Goal: Use online tool/utility: Utilize a website feature to perform a specific function

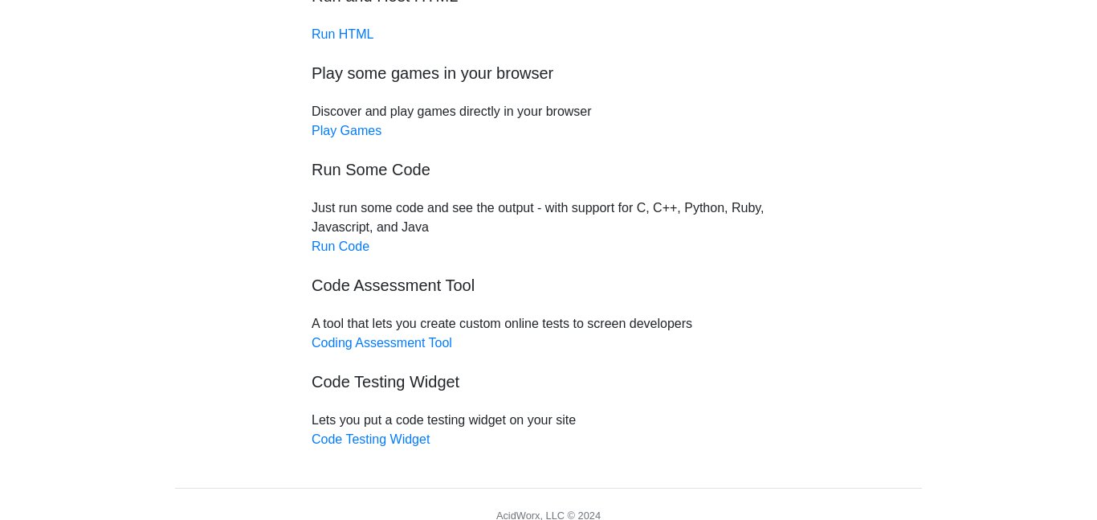
scroll to position [144, 0]
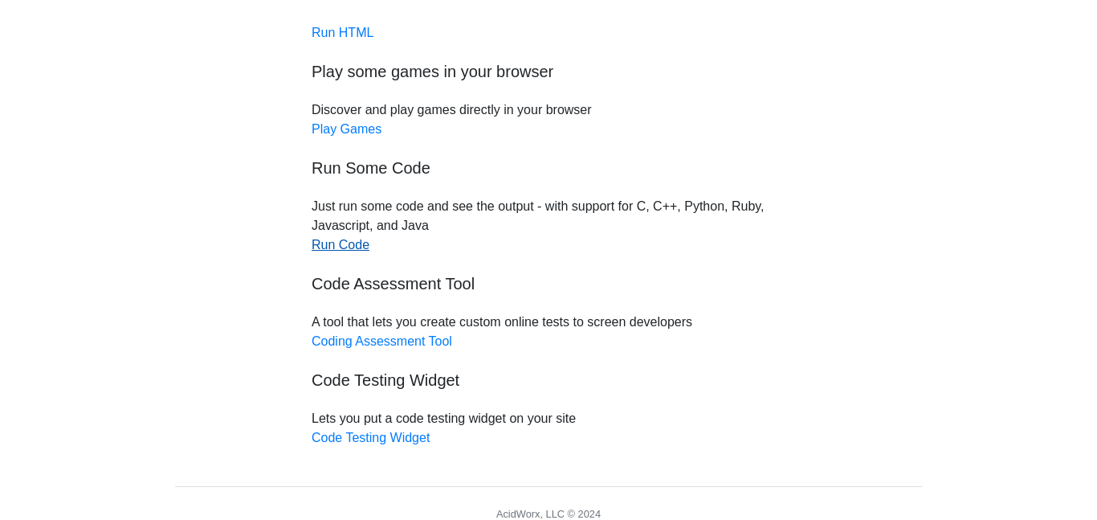
click at [322, 243] on link "Run Code" at bounding box center [341, 245] width 58 height 14
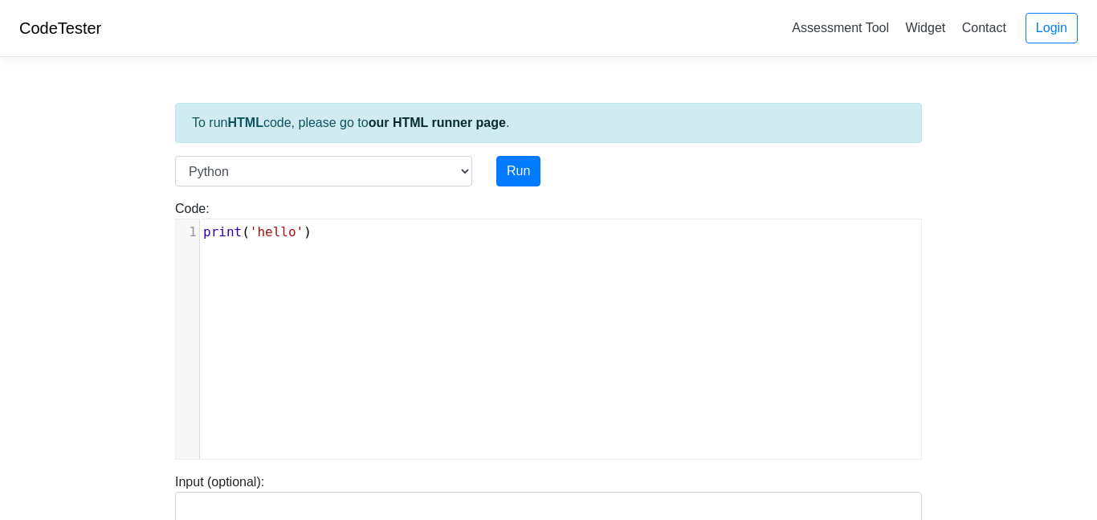
click at [304, 235] on span "'hello'" at bounding box center [277, 231] width 54 height 15
type textarea "print('hello')"
click at [304, 235] on span "'hello'" at bounding box center [277, 231] width 54 height 15
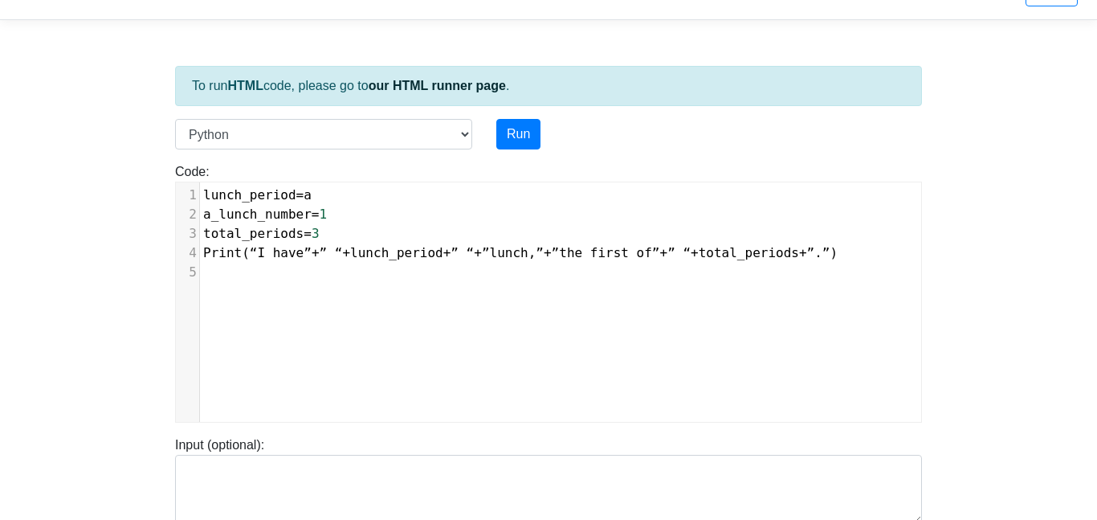
scroll to position [45, 0]
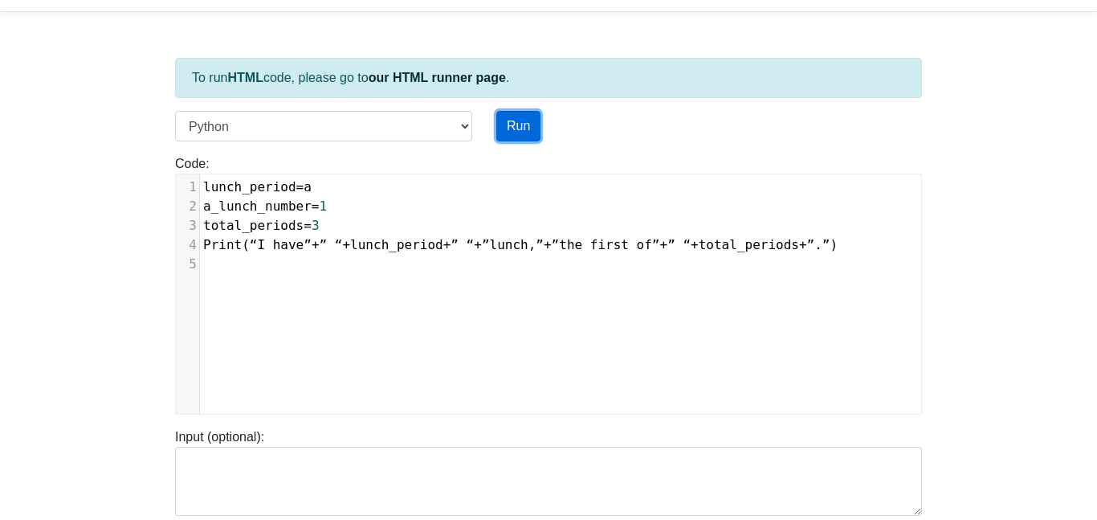
click at [525, 123] on button "Run" at bounding box center [519, 126] width 44 height 31
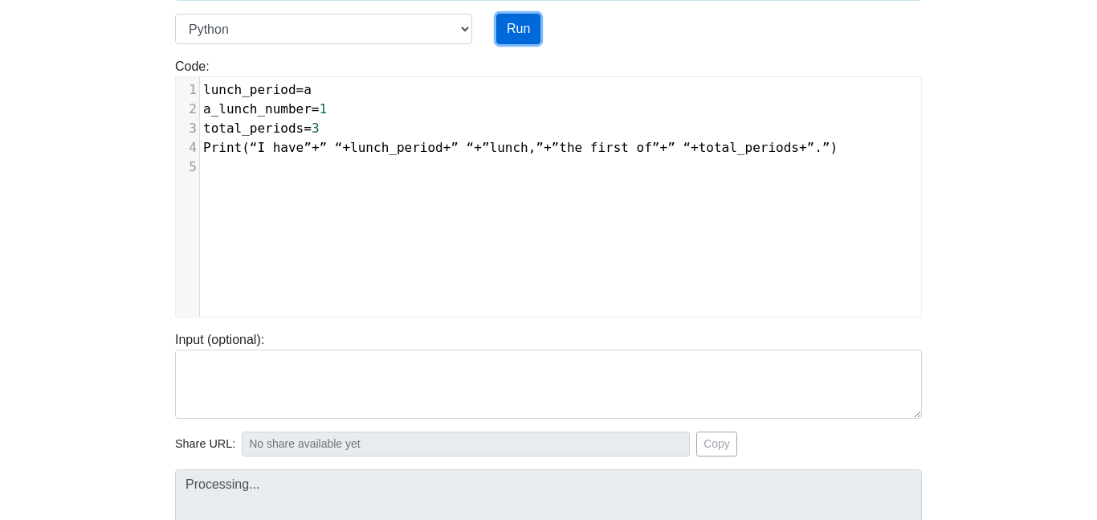
scroll to position [146, 0]
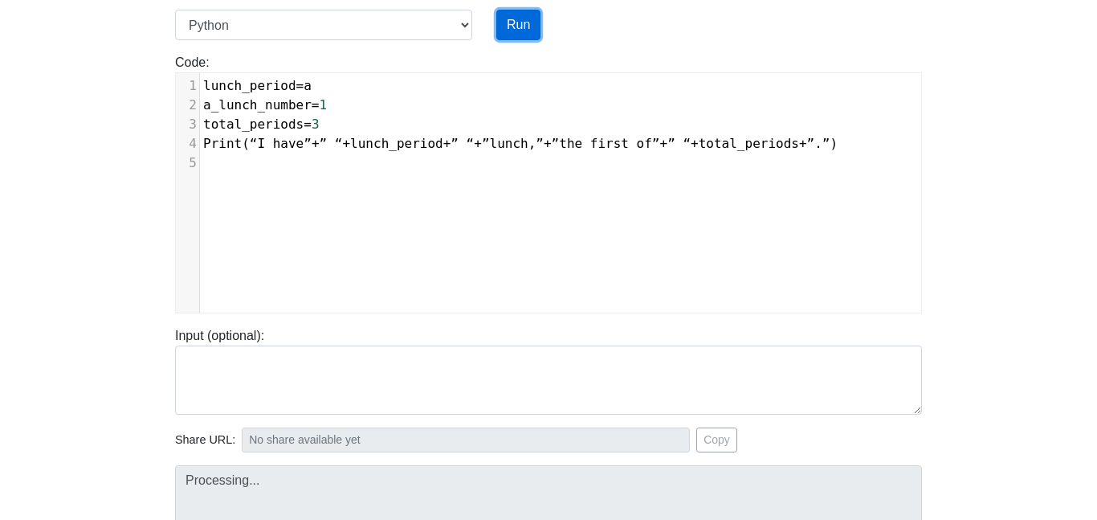
type input "[URL][DOMAIN_NAME]"
type textarea "Submission status: Runtime Error (NZEC) Stderr: File "script.py", line 4 Print(…"
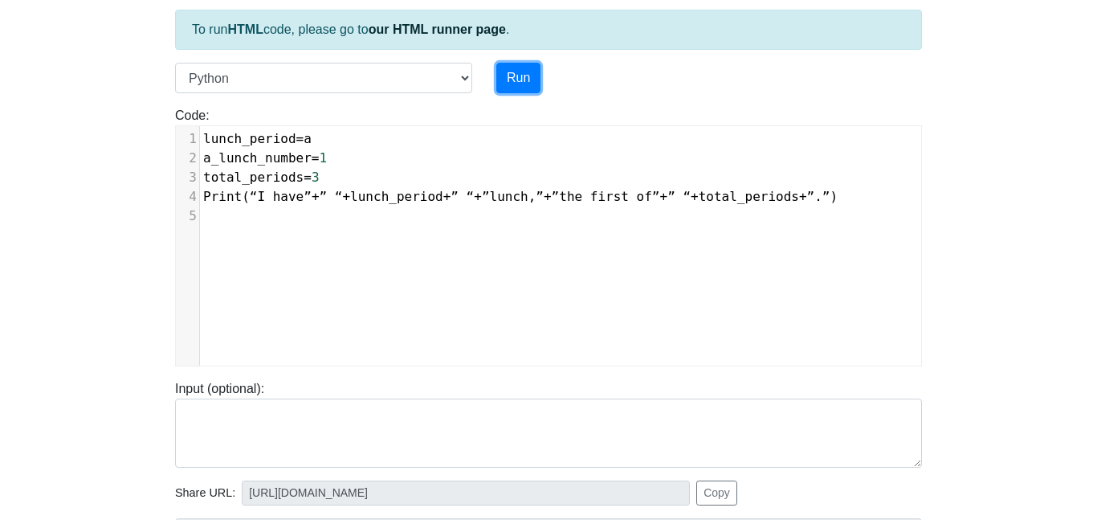
scroll to position [96, 0]
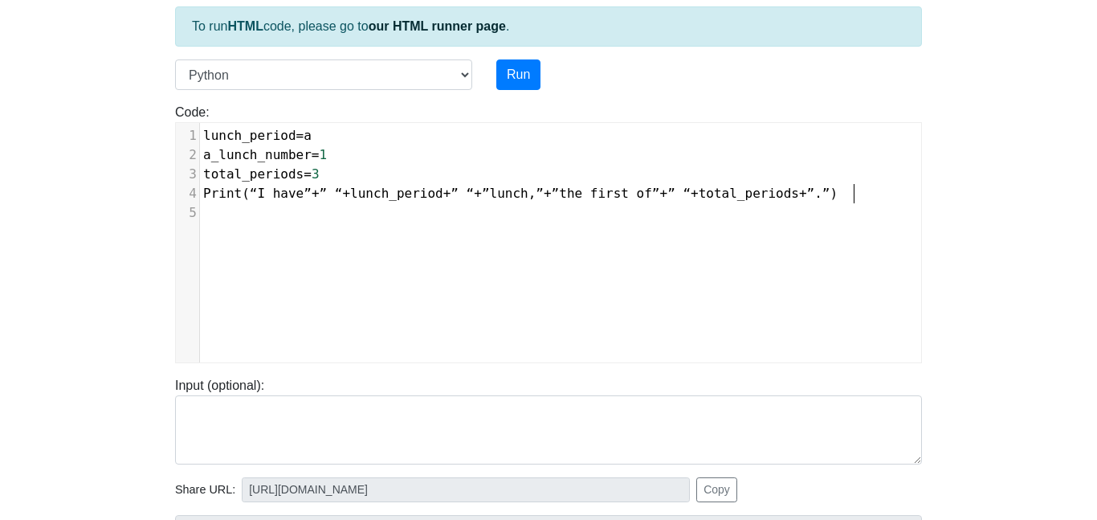
click at [838, 193] on span "Print ( “I have” + ” “ + lunch_period + ” “ + ”lunch , ” + ”the first of” + ” “…" at bounding box center [520, 193] width 635 height 15
click at [523, 71] on button "Run" at bounding box center [519, 74] width 44 height 31
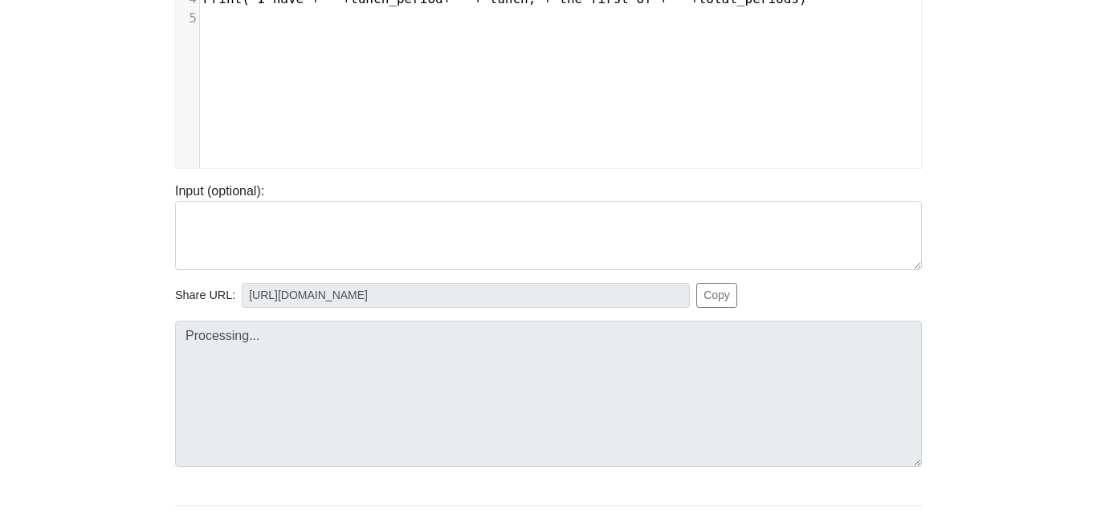
scroll to position [290, 0]
type input "[URL][DOMAIN_NAME]"
type textarea "Submission status: Runtime Error (NZEC) Stderr: File "script.py", line 4 Print(…"
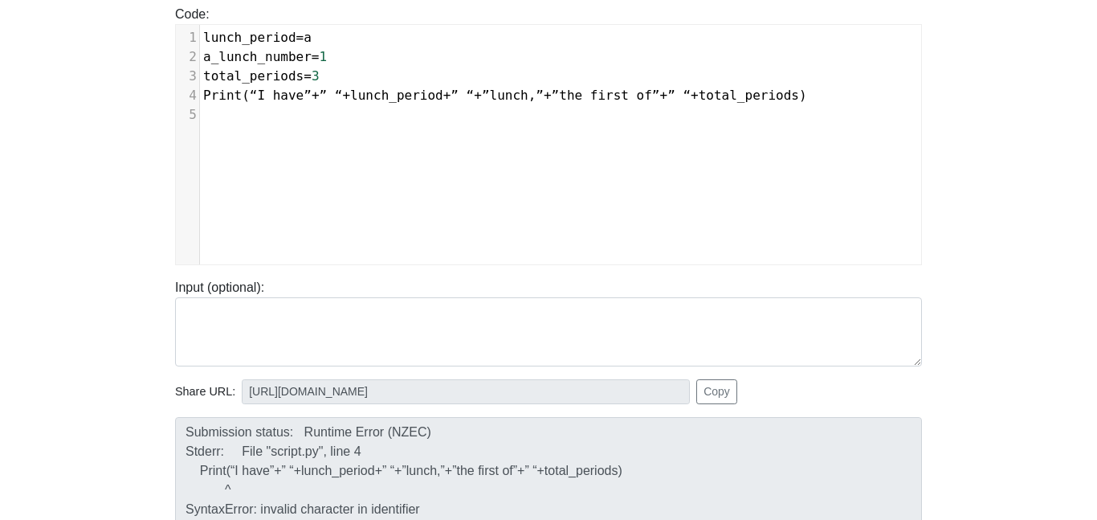
scroll to position [191, 1]
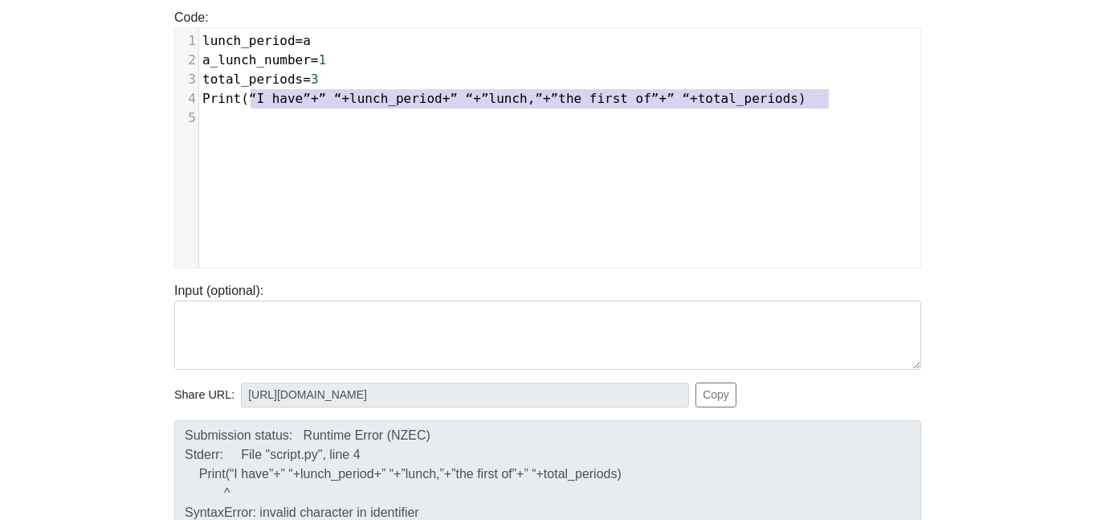
type textarea "“I have”+” “+lunch_period+” “+”lunch,”+”the first of”+” “+total_periods"
drag, startPoint x: 250, startPoint y: 99, endPoint x: 821, endPoint y: 98, distance: 571.2
click at [807, 98] on span "Print ( “I have” + ” “ + lunch_period + ” “ + ”lunch , ” + ”the first of” + ” “…" at bounding box center [504, 98] width 604 height 15
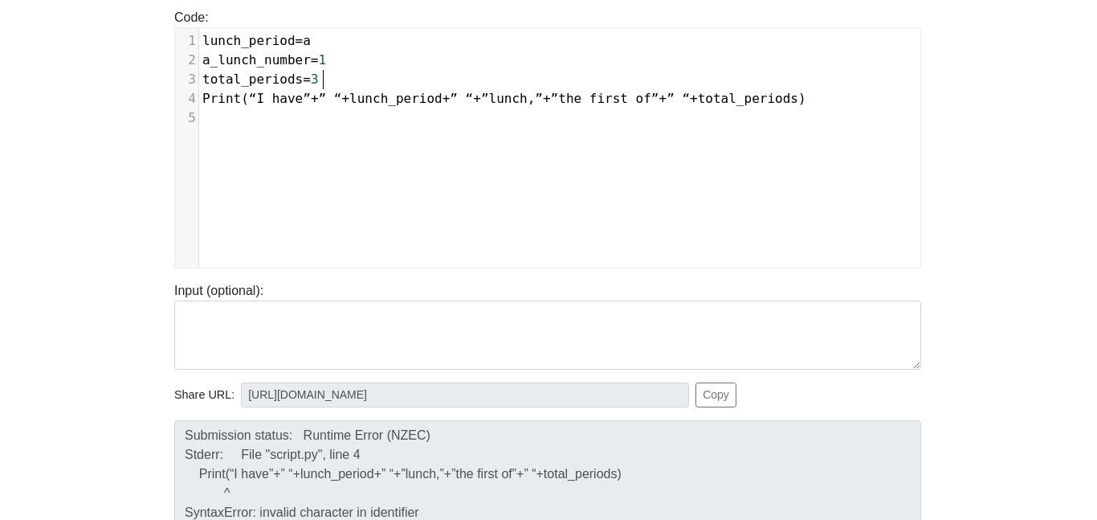
click at [541, 79] on pre "total_periods = 3" at bounding box center [559, 79] width 721 height 19
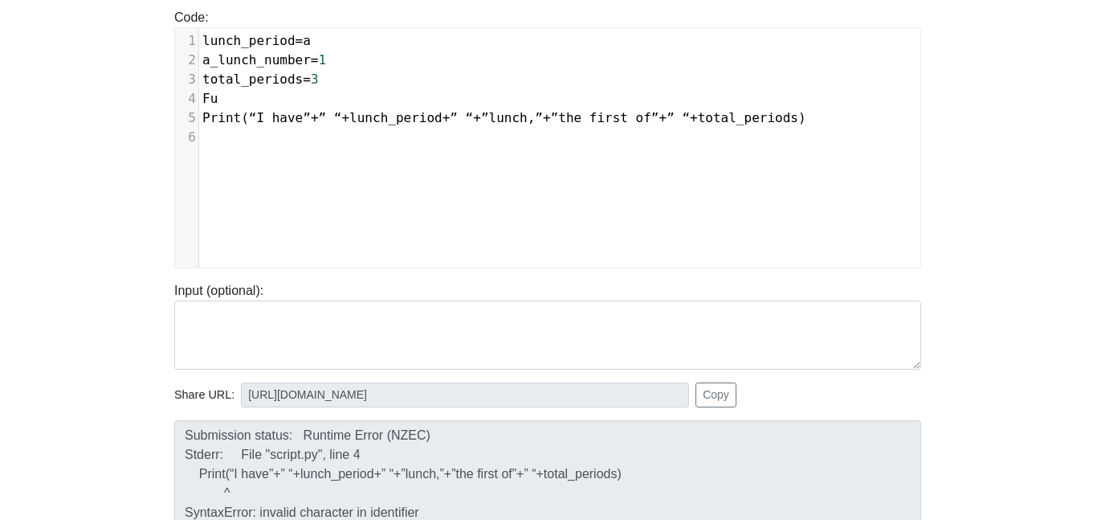
type textarea "Full"
type textarea "full="I have""
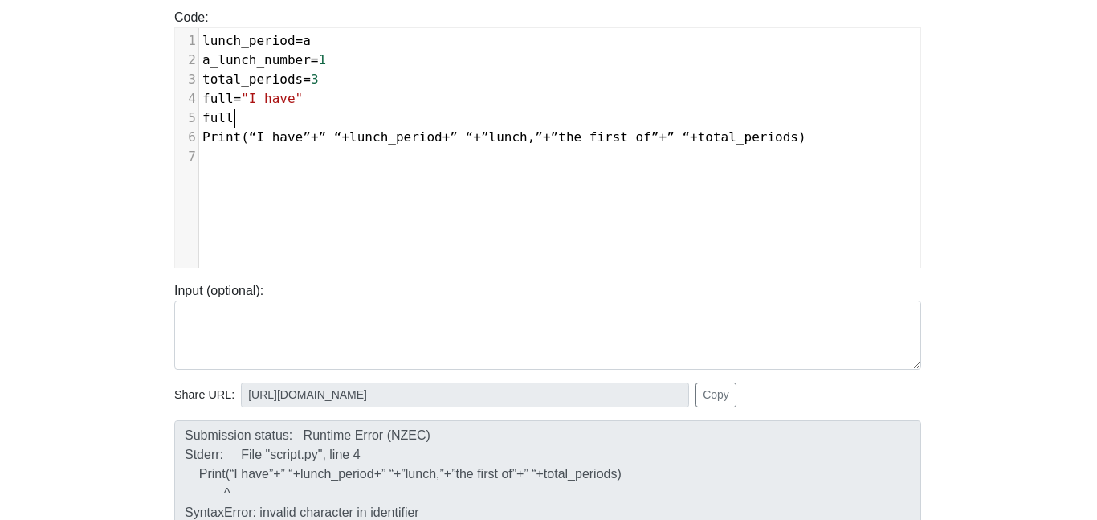
type textarea "full2"
type textarea "1"
type textarea "=""
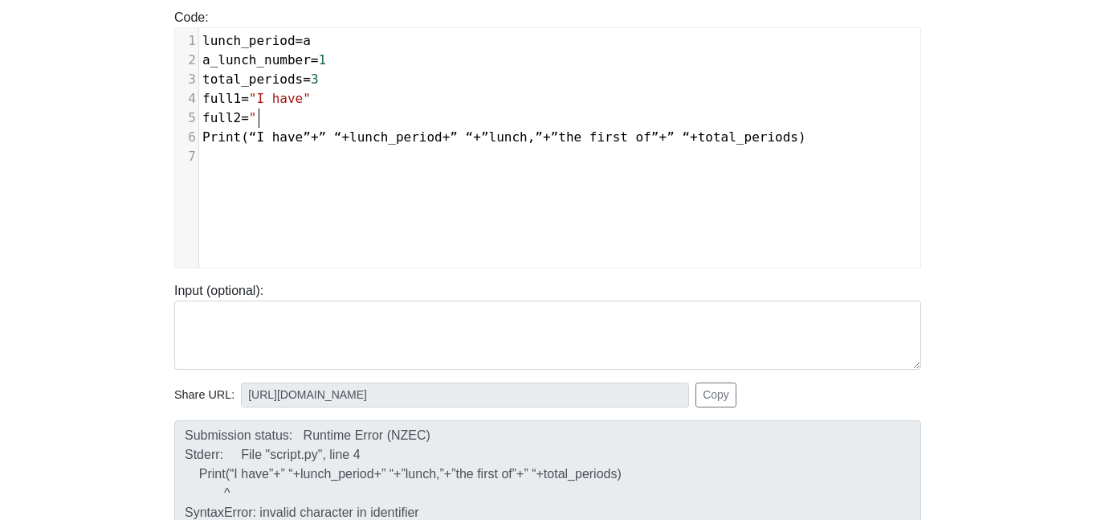
scroll to position [6, 15]
click at [306, 96] on span ""I have"" at bounding box center [280, 98] width 62 height 15
click at [300, 115] on pre "full2 = "" at bounding box center [559, 117] width 721 height 19
type textarea "lunch""
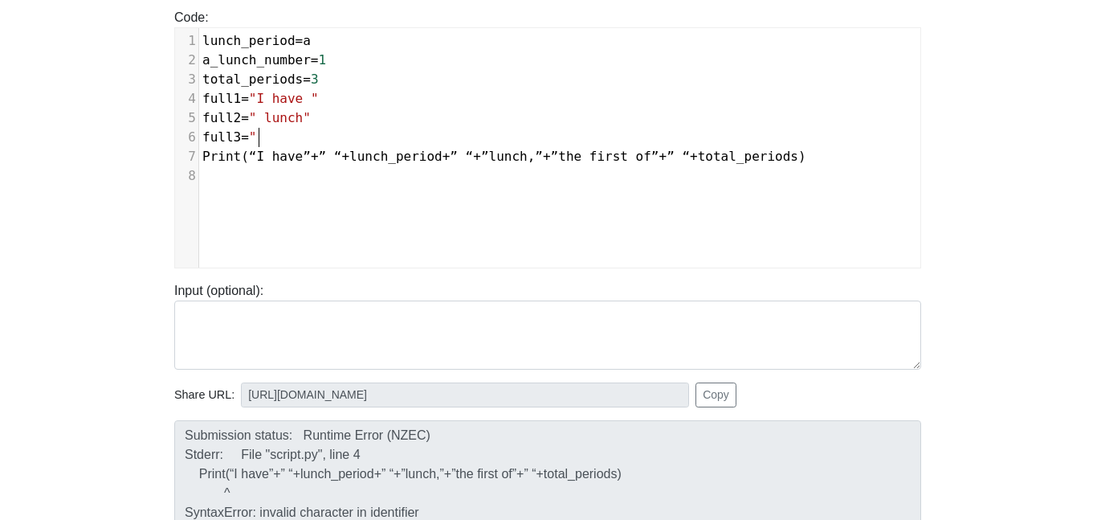
scroll to position [6, 55]
type textarea "full3=""
click at [307, 119] on span "" lunch"" at bounding box center [280, 117] width 62 height 15
type textarea ","
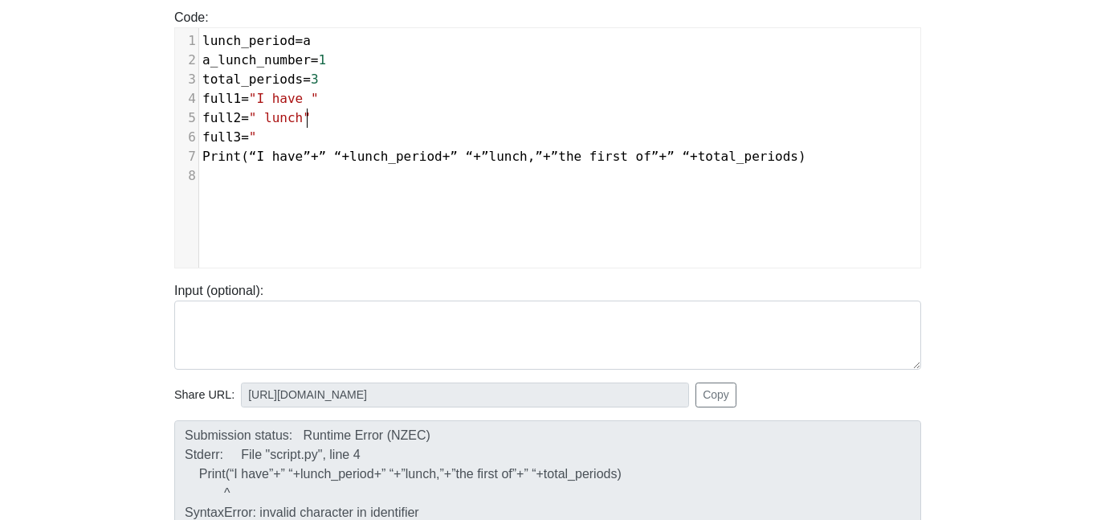
scroll to position [6, 9]
click at [292, 137] on pre "full3 = "" at bounding box center [559, 137] width 721 height 19
type textarea "the first of ""
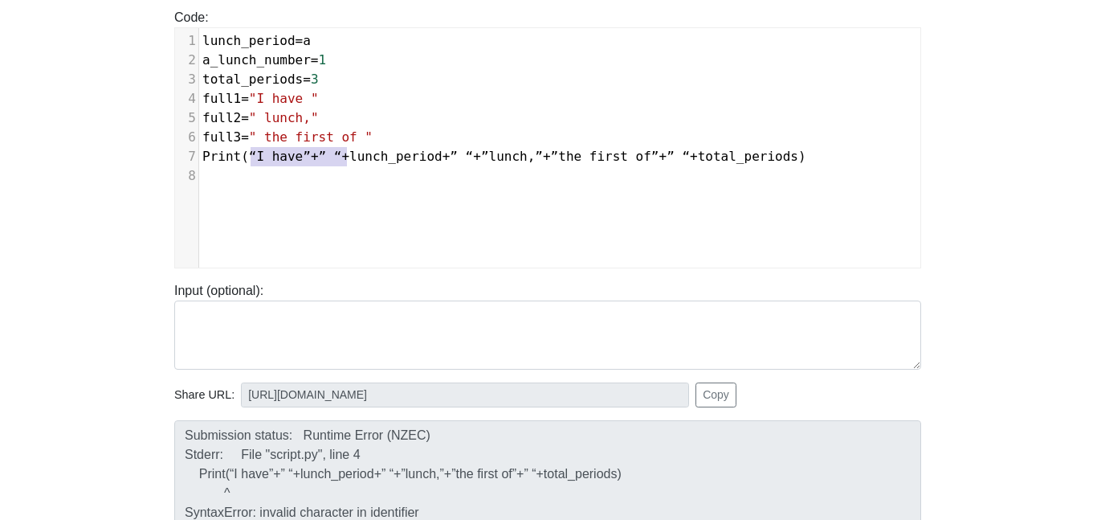
drag, startPoint x: 251, startPoint y: 153, endPoint x: 347, endPoint y: 156, distance: 96.4
click at [347, 156] on span "Print ( “I have” + ” “ + lunch_period + ” “ + ”lunch , ” + ”the first of” + ” “…" at bounding box center [504, 156] width 604 height 15
type textarea "full1"
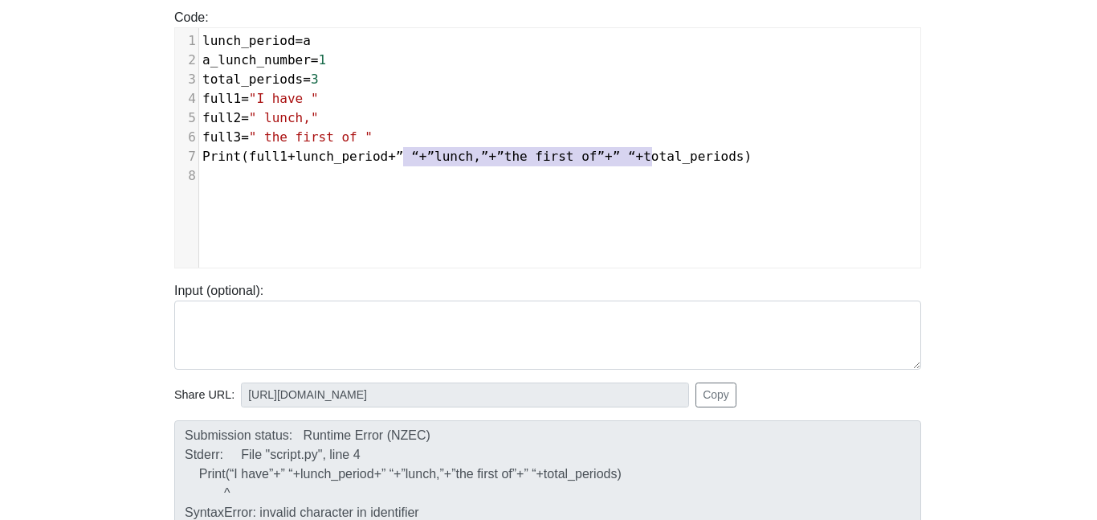
drag, startPoint x: 402, startPoint y: 157, endPoint x: 652, endPoint y: 160, distance: 250.7
click at [652, 160] on span "Print ( full1 + lunch_period + ” “ + ”lunch , ” + ”the first of” + ” “ + total_…" at bounding box center [477, 156] width 550 height 15
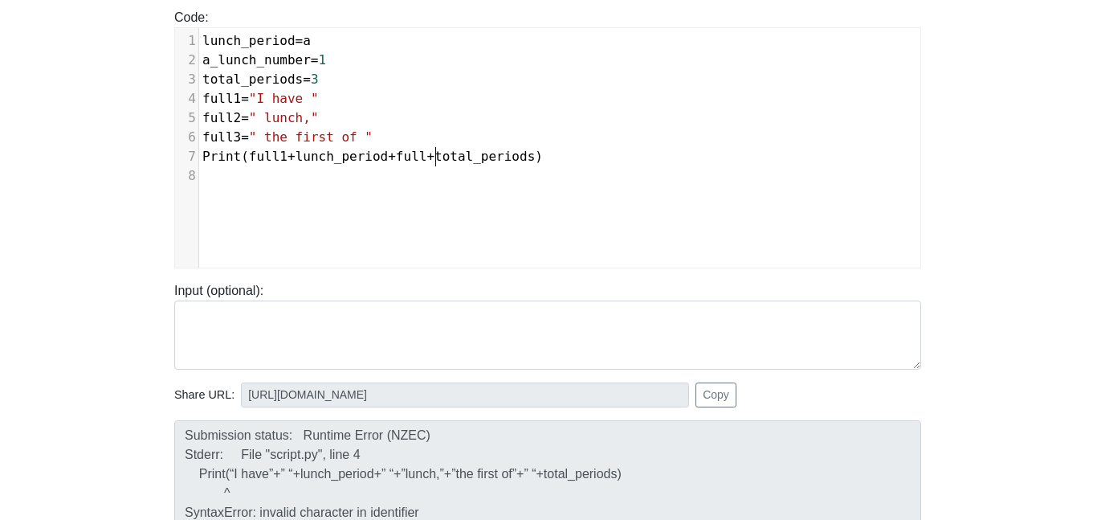
scroll to position [6, 31]
type textarea "full2"
drag, startPoint x: 256, startPoint y: 137, endPoint x: 161, endPoint y: 143, distance: 95.0
click at [162, 143] on div "Code: print('hello') full3=" ​ x 1 lunch_period = a 2 a_lunch_number = 1 3 tota…" at bounding box center [547, 138] width 771 height 260
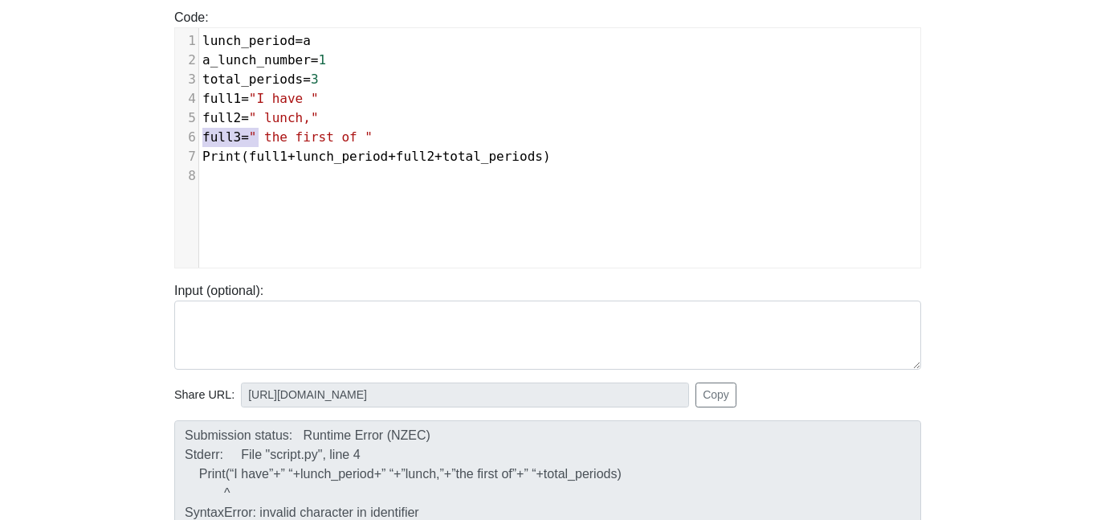
type textarea "]"
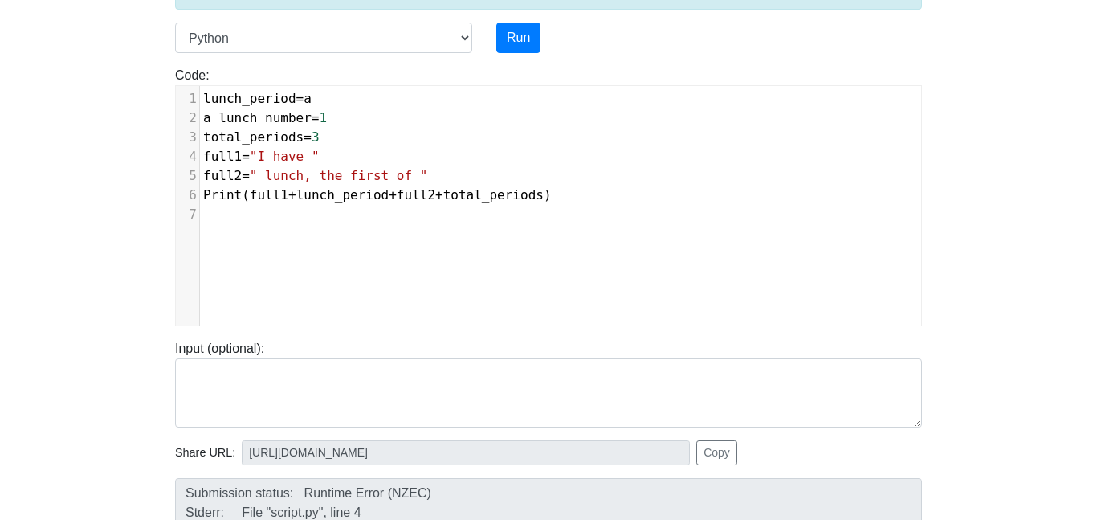
scroll to position [133, 0]
click at [506, 44] on button "Run" at bounding box center [519, 38] width 44 height 31
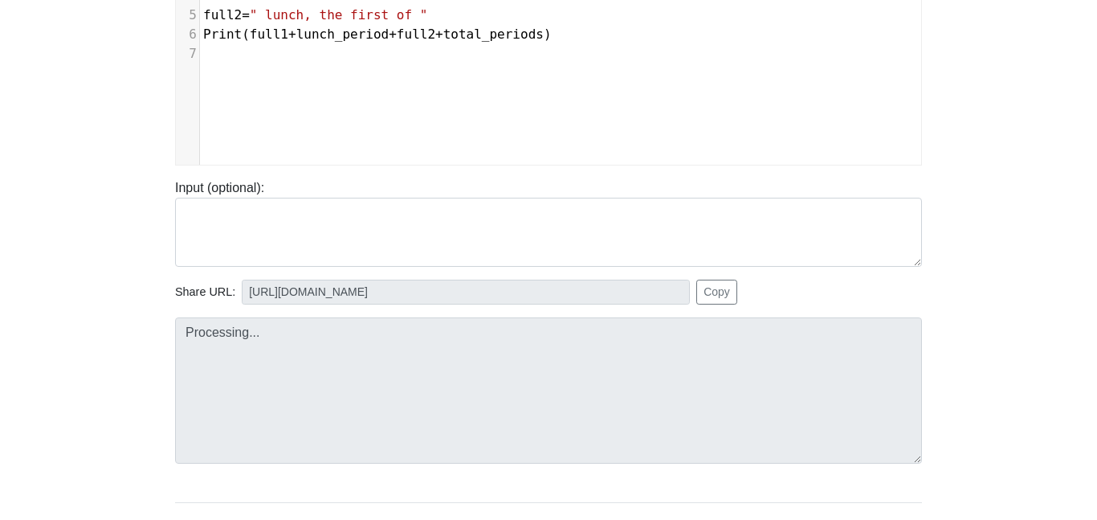
scroll to position [293, 0]
type input "[URL][DOMAIN_NAME]"
type textarea "Submission status: Runtime Error (NZEC) Stderr: Traceback (most recent call las…"
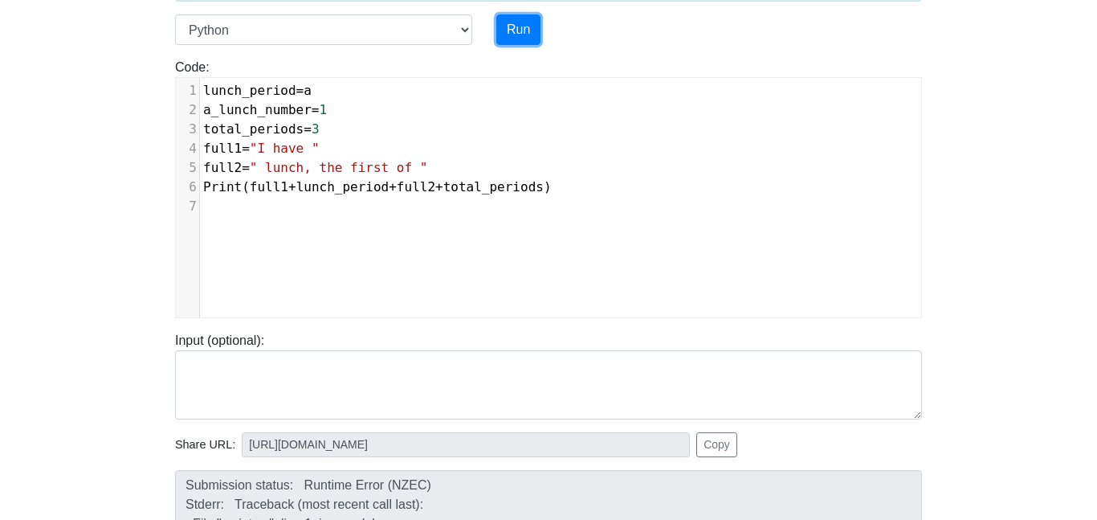
scroll to position [142, 0]
click at [348, 91] on pre "lunch_period = a" at bounding box center [560, 89] width 721 height 19
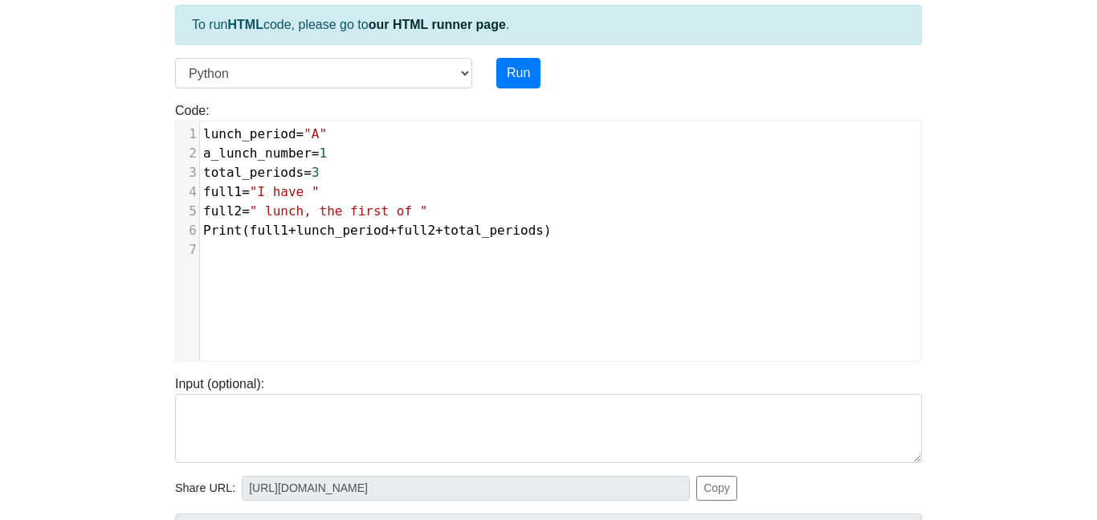
scroll to position [97, 0]
type textarea ""A""
click at [522, 60] on button "Run" at bounding box center [519, 74] width 44 height 31
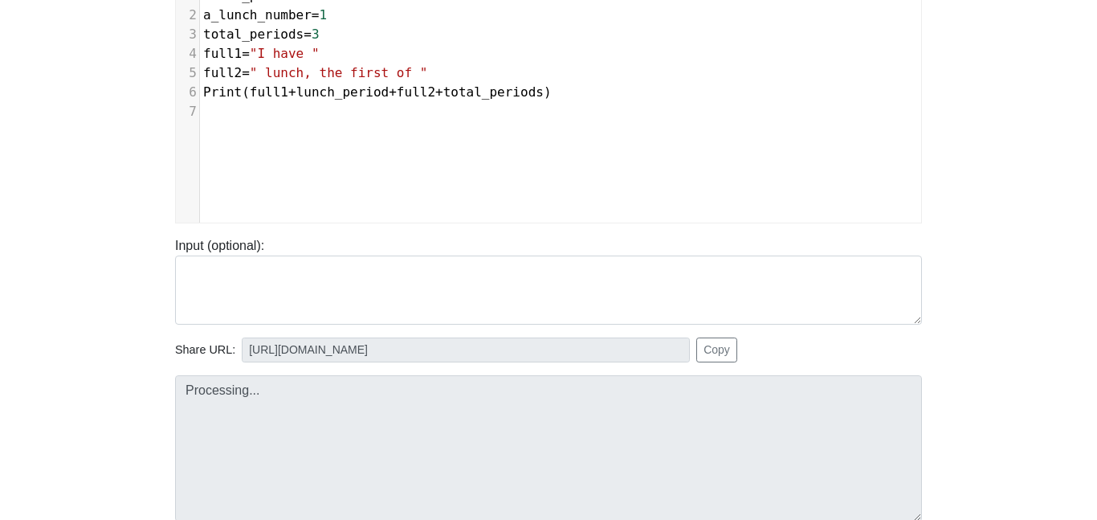
scroll to position [240, 0]
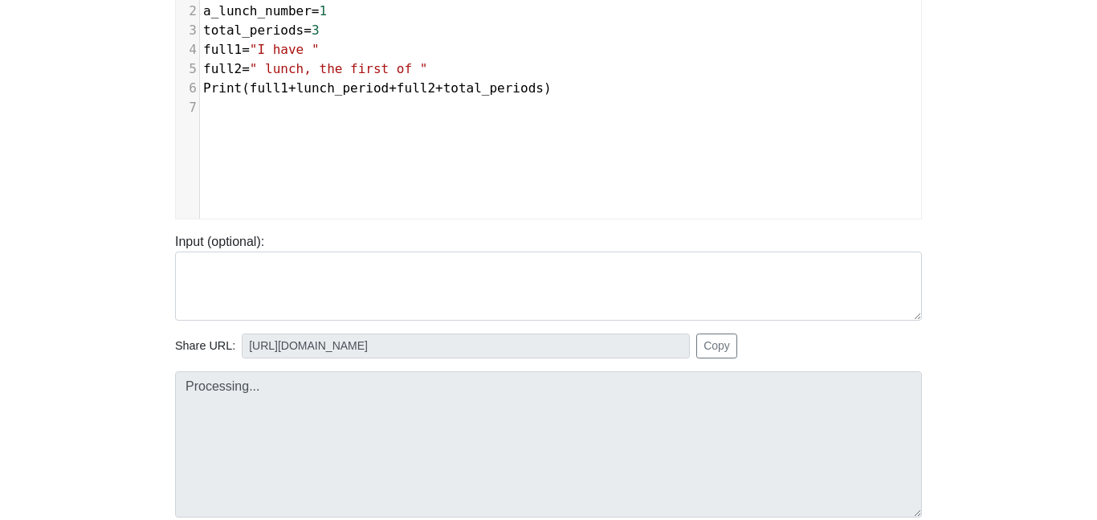
type input "[URL][DOMAIN_NAME]"
type textarea "Submission status: Runtime Error (NZEC) Stderr: Traceback (most recent call las…"
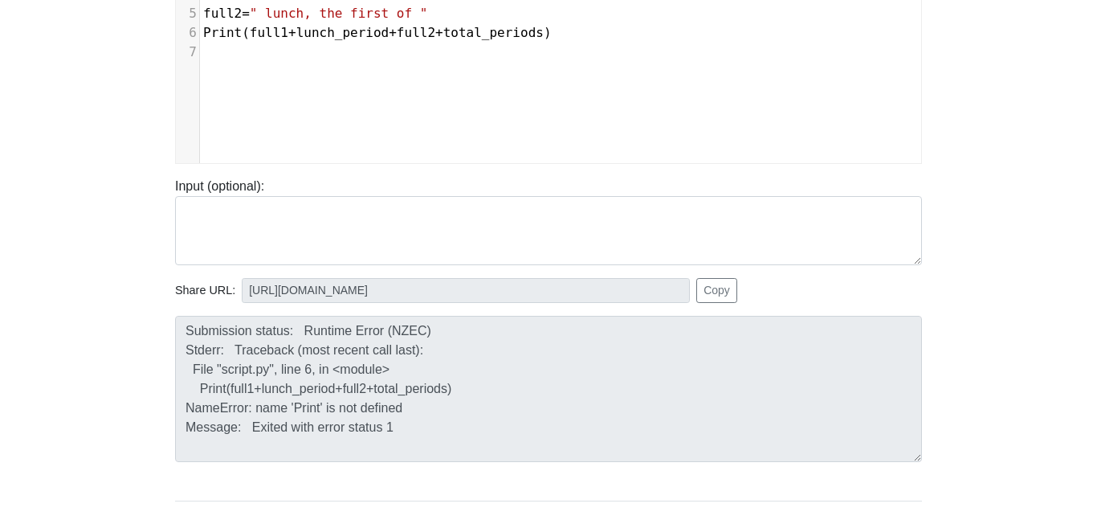
scroll to position [297, 0]
click at [208, 26] on span "Print" at bounding box center [222, 30] width 39 height 15
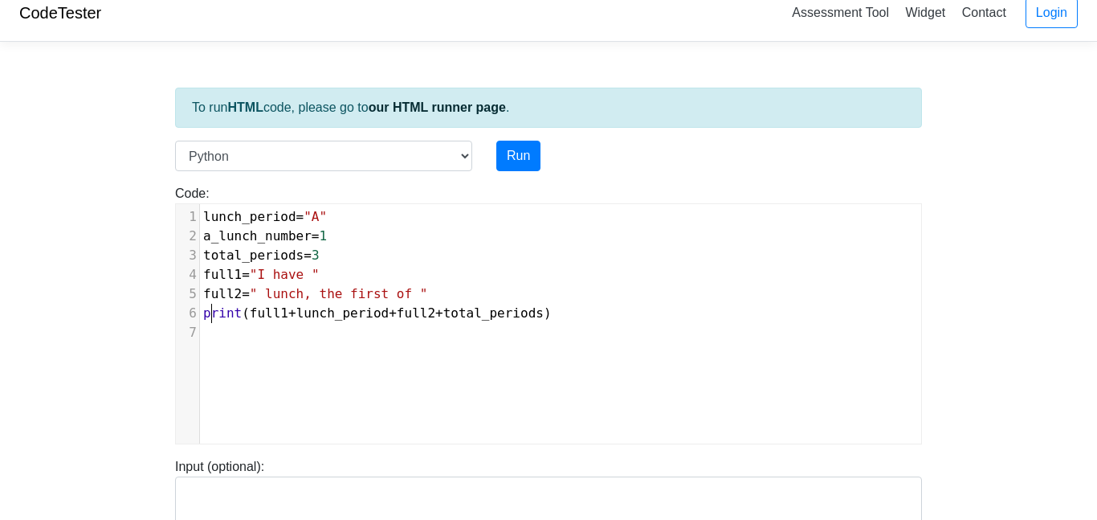
scroll to position [0, 0]
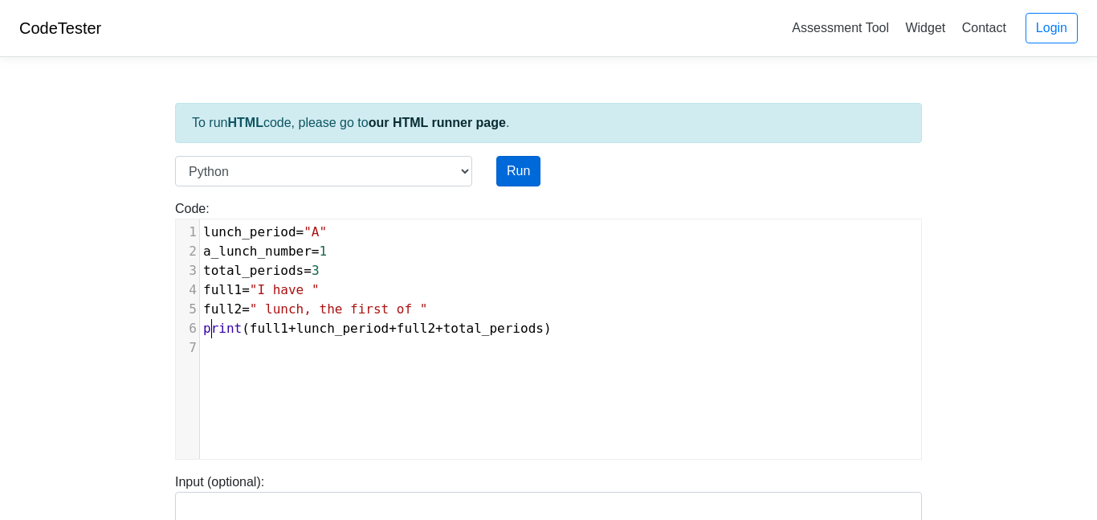
type textarea "p"
click at [511, 168] on button "Run" at bounding box center [519, 171] width 44 height 31
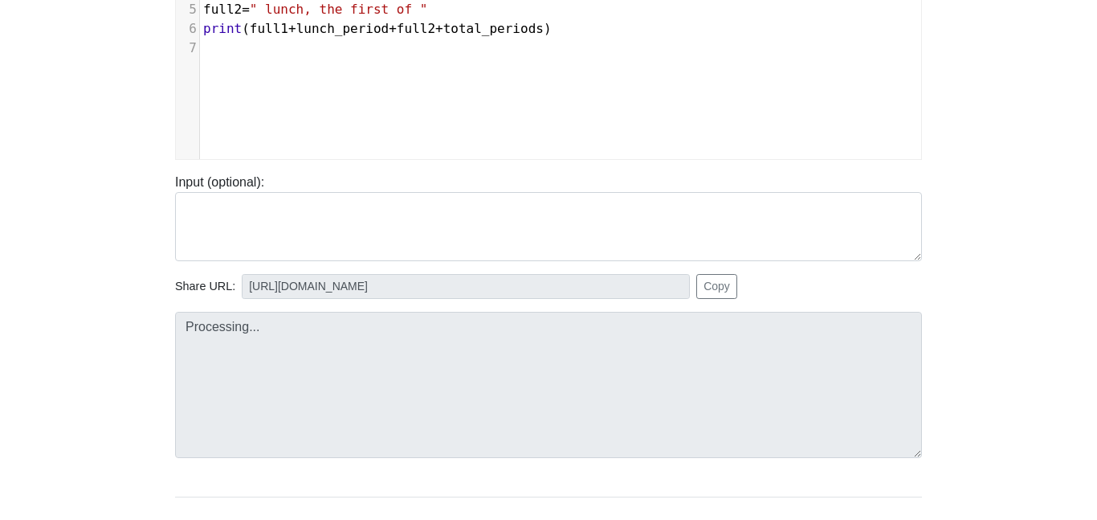
scroll to position [299, 0]
type input "[URL][DOMAIN_NAME]"
type textarea "Submission status: Runtime Error (NZEC) Stderr: Traceback (most recent call las…"
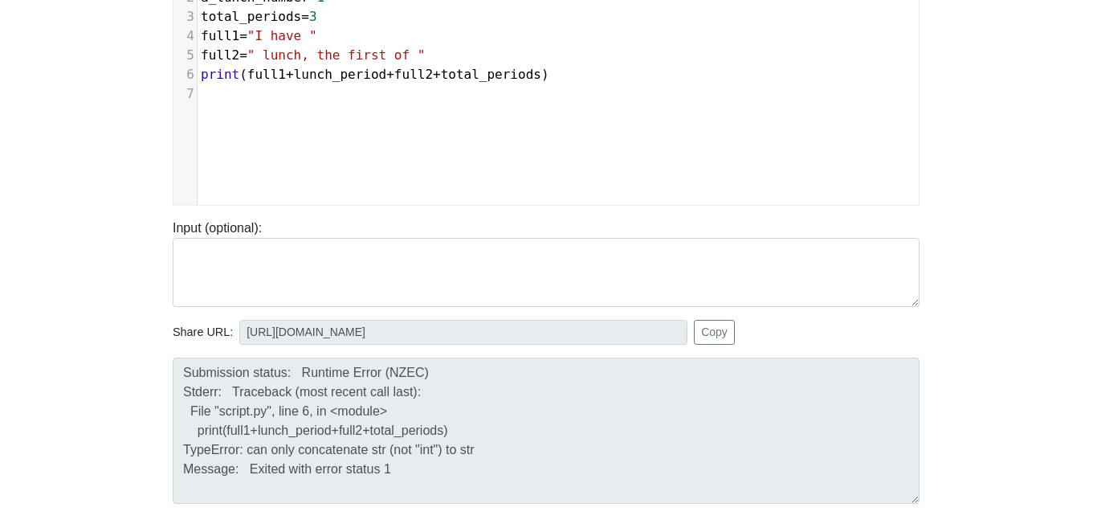
scroll to position [257, 2]
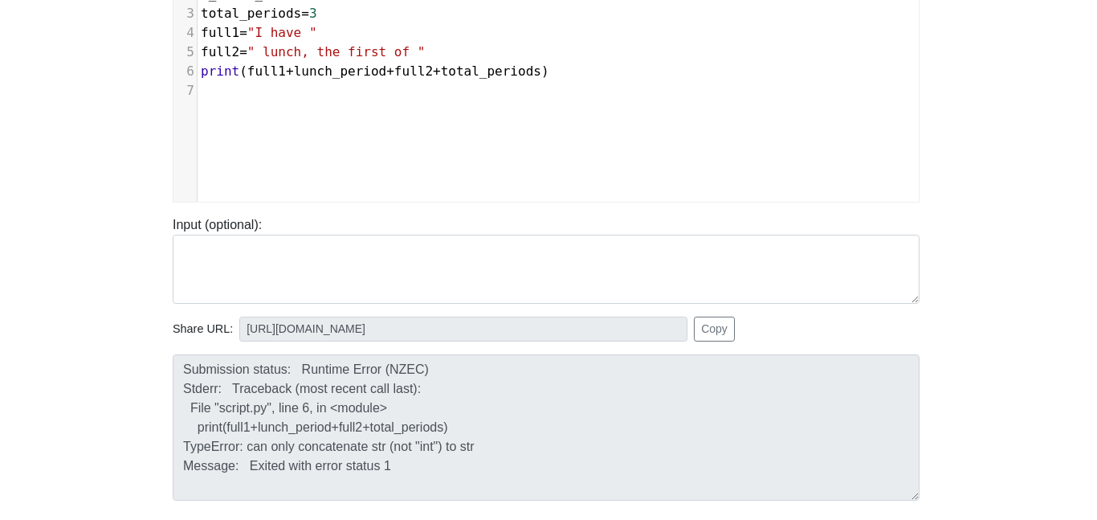
click at [291, 72] on span "+" at bounding box center [290, 70] width 8 height 15
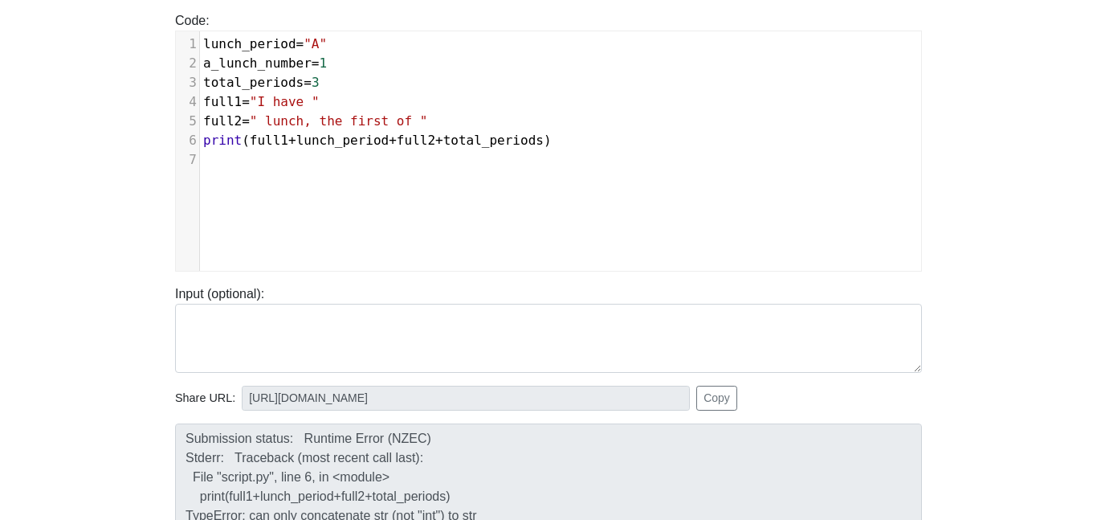
scroll to position [186, 0]
click at [709, 162] on pre "​" at bounding box center [560, 162] width 721 height 19
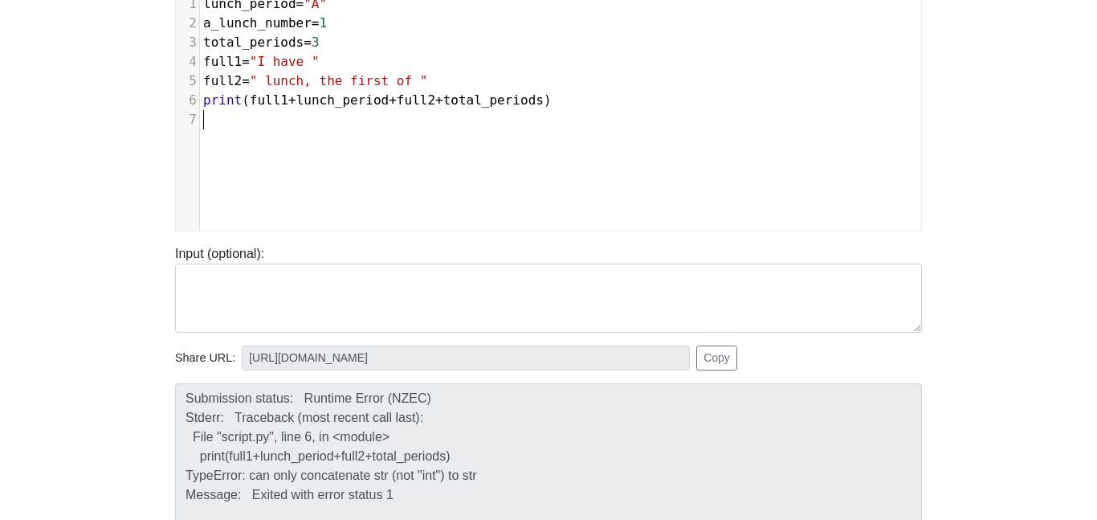
scroll to position [225, 0]
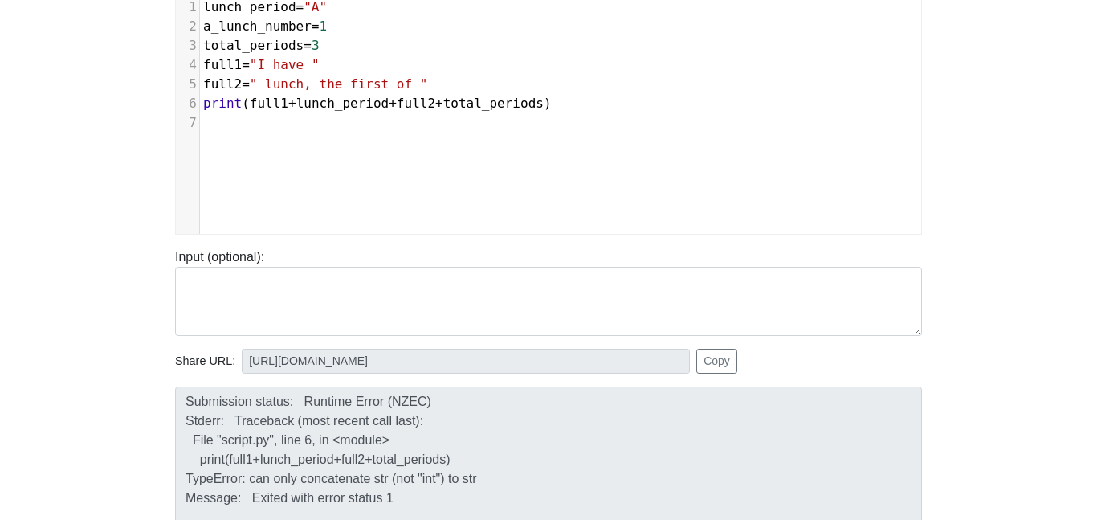
click at [204, 103] on span "print" at bounding box center [222, 103] width 39 height 15
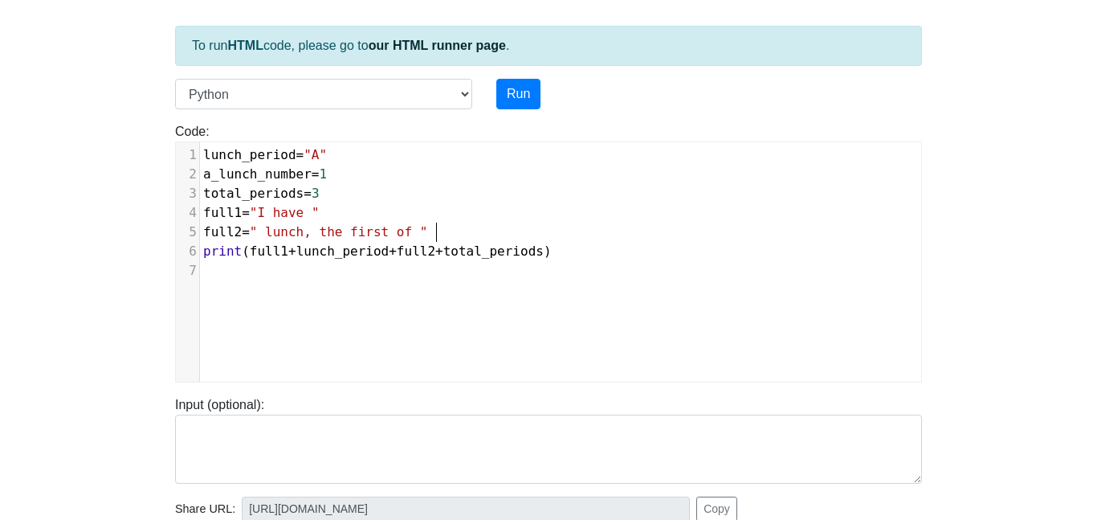
scroll to position [6, 0]
click at [484, 238] on pre "full2 = " lunch, the first of "" at bounding box center [560, 232] width 721 height 19
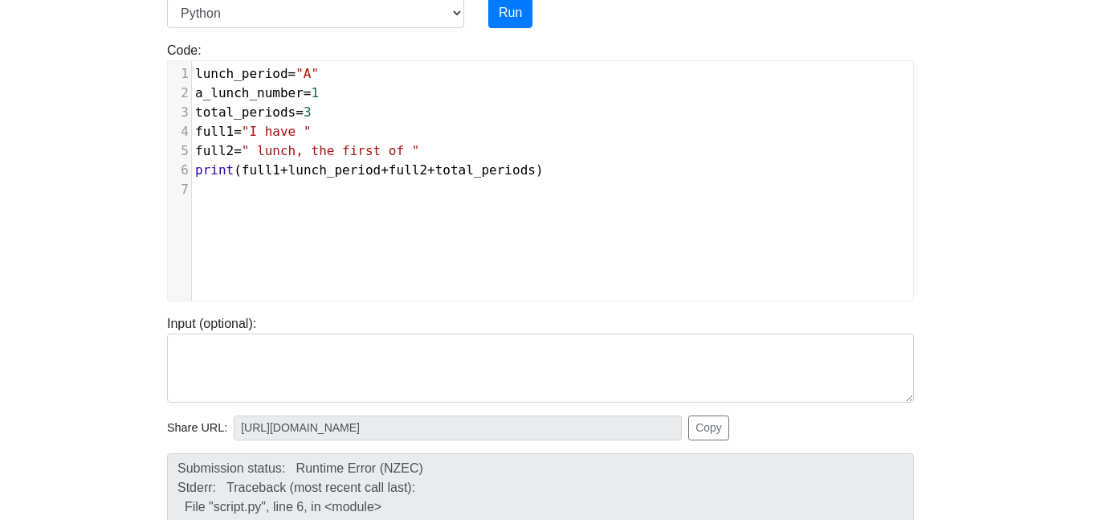
scroll to position [157, 8]
click at [260, 149] on span "" lunch, the first of "" at bounding box center [331, 151] width 178 height 15
click at [396, 171] on span "full2" at bounding box center [408, 170] width 39 height 15
type textarea "" "+"
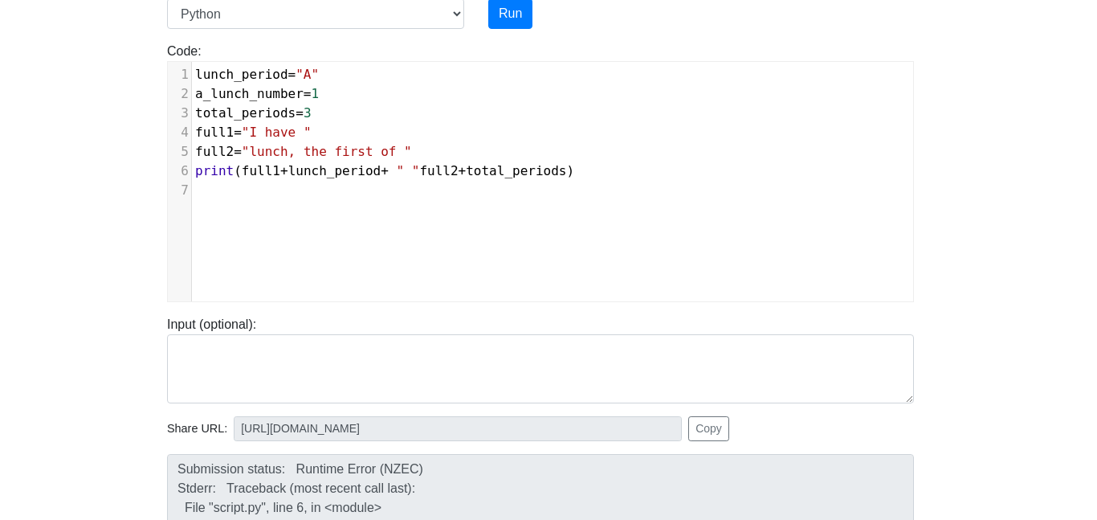
scroll to position [6, 39]
click at [411, 151] on span ""lunch, the first of "" at bounding box center [327, 151] width 170 height 15
click at [487, 170] on span "total_periods" at bounding box center [524, 170] width 100 height 15
type textarea "" "+"
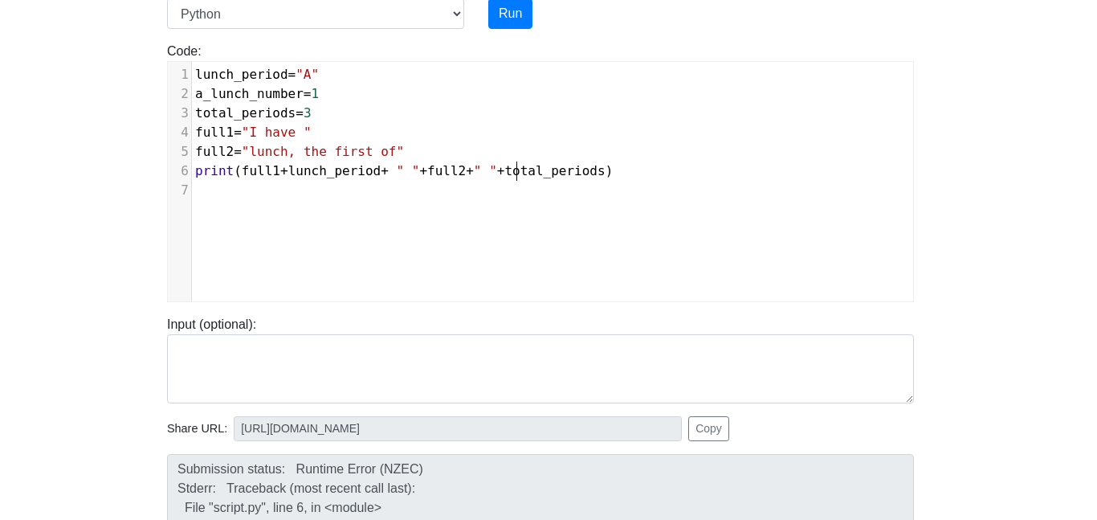
scroll to position [6, 31]
click at [306, 129] on span ""I have "" at bounding box center [277, 132] width 70 height 15
click at [292, 172] on span "lunch_period" at bounding box center [334, 170] width 93 height 15
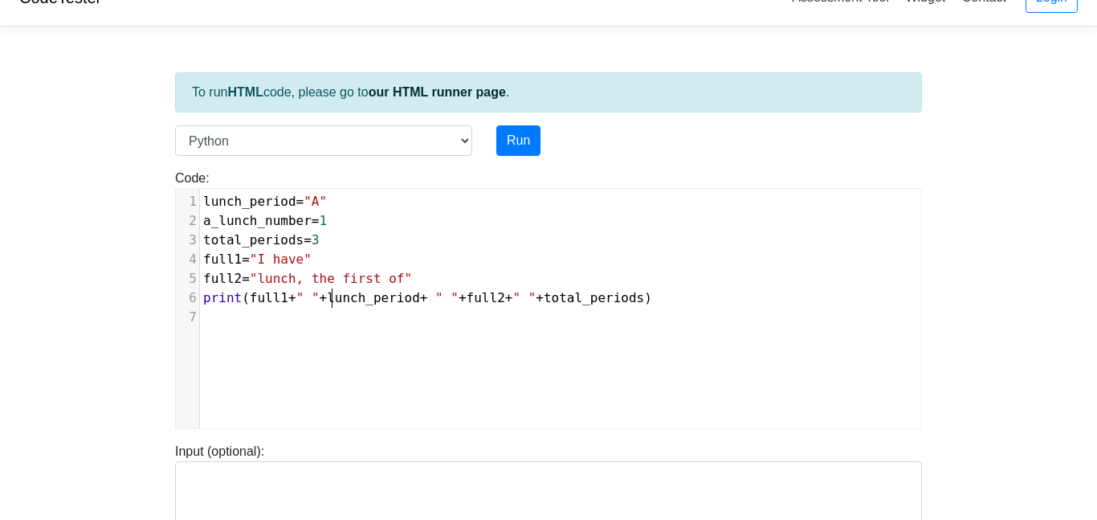
scroll to position [34, 0]
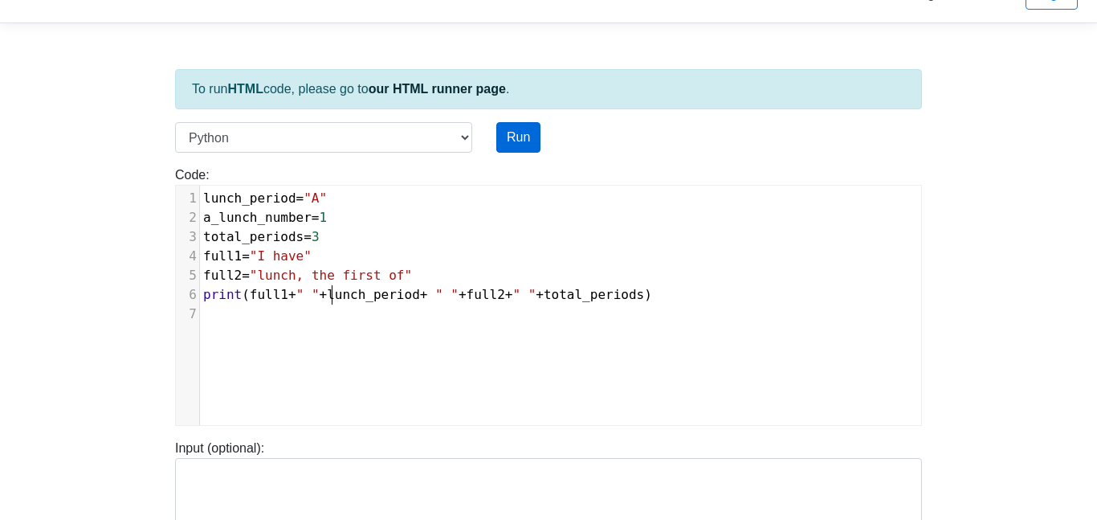
type textarea "" "+"
click at [516, 148] on button "Run" at bounding box center [519, 137] width 44 height 31
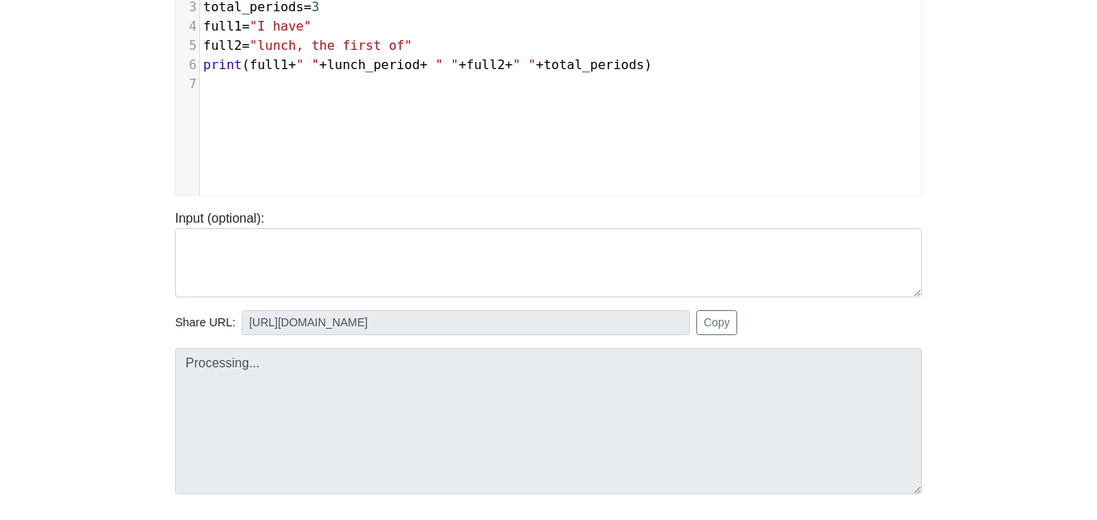
scroll to position [268, 0]
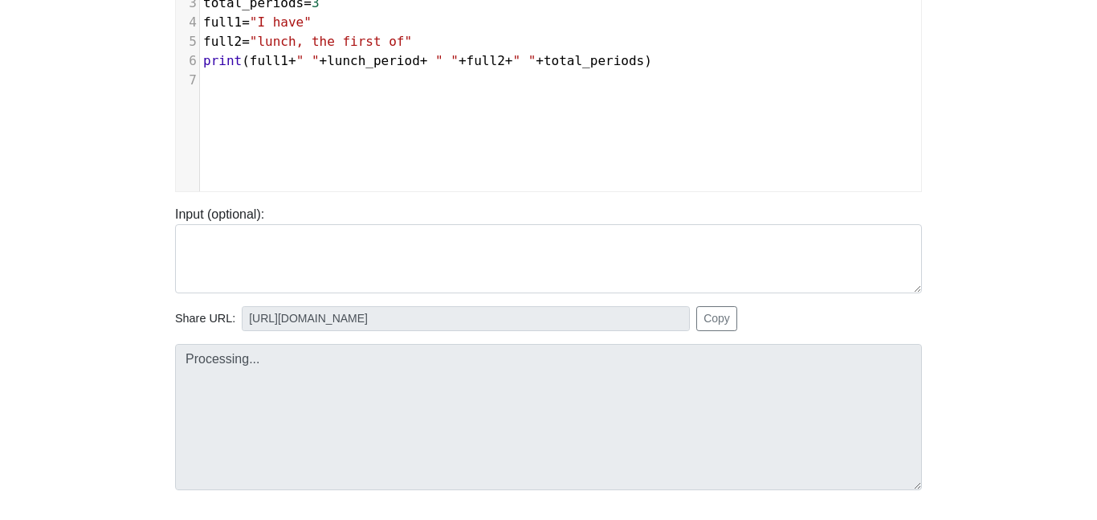
type input "[URL][DOMAIN_NAME]"
type textarea "Submission status: Runtime Error (NZEC) Stderr: Traceback (most recent call las…"
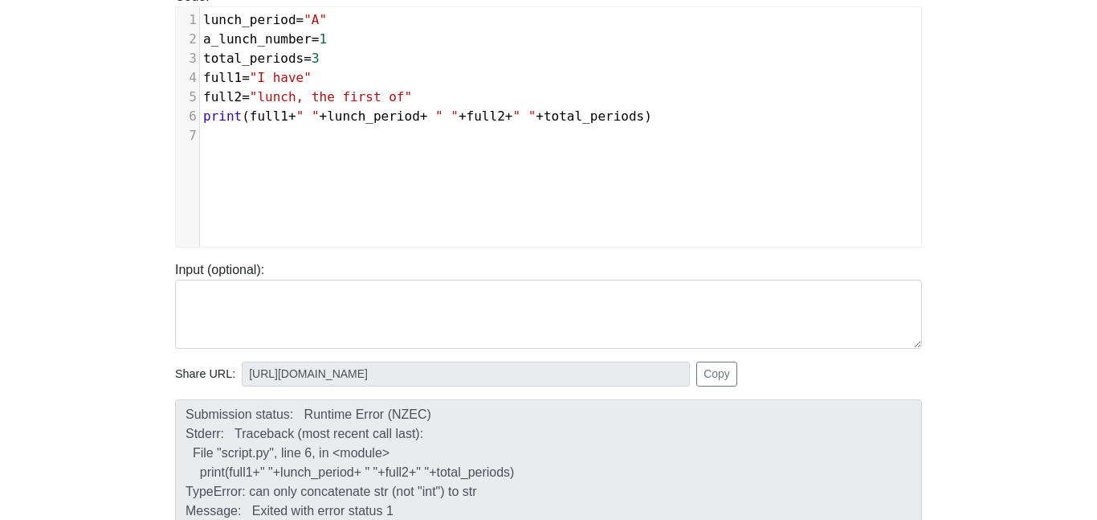
scroll to position [211, 0]
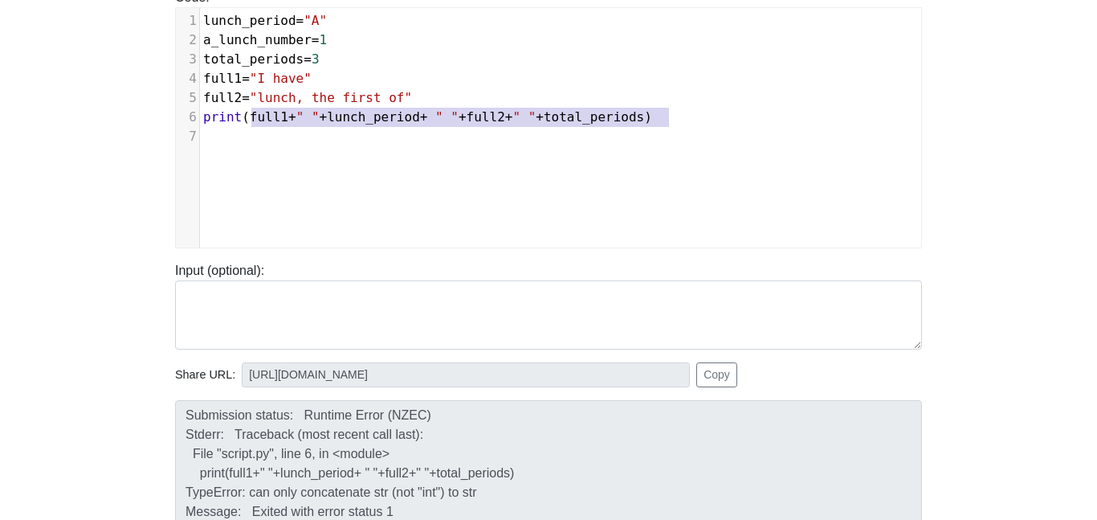
type textarea "full1+" "+lunch_period+ " "+full2+" "+total_periods"
drag, startPoint x: 253, startPoint y: 117, endPoint x: 660, endPoint y: 125, distance: 407.4
click at [660, 125] on pre "print ( full1 + " " + lunch_period + " " + full2 + " " + total_periods )" at bounding box center [560, 117] width 721 height 19
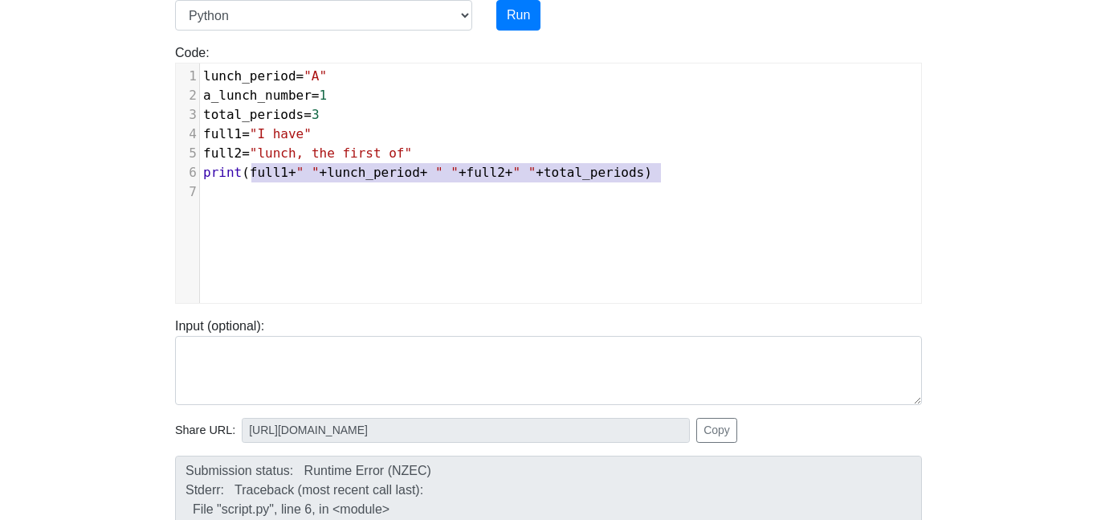
scroll to position [152, 0]
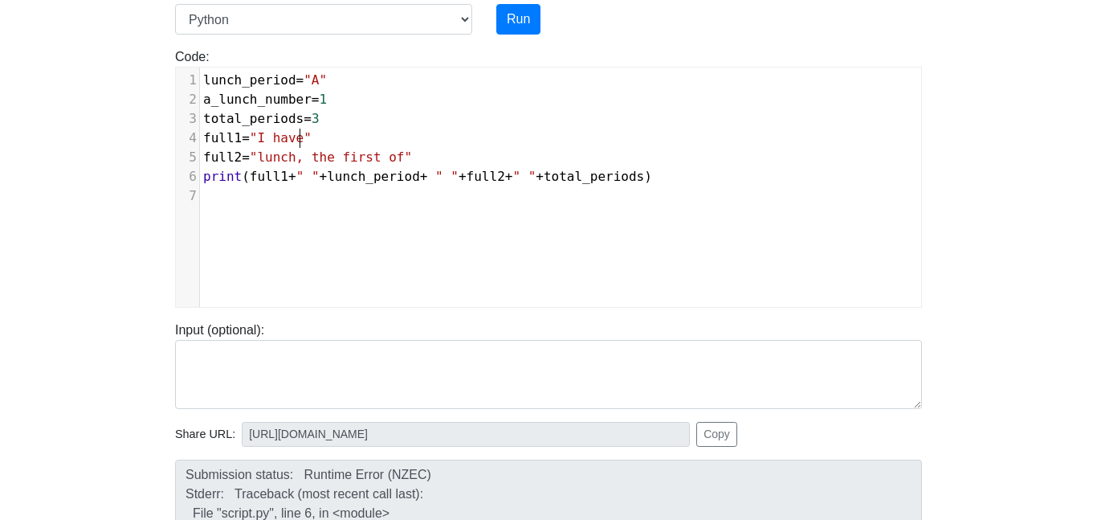
click at [301, 133] on span ""I have"" at bounding box center [281, 137] width 62 height 15
click at [309, 137] on span ""I have"" at bounding box center [281, 137] width 62 height 15
click at [344, 141] on pre "full1 = "I have"" at bounding box center [560, 138] width 721 height 19
type textarea "+lunch_period"
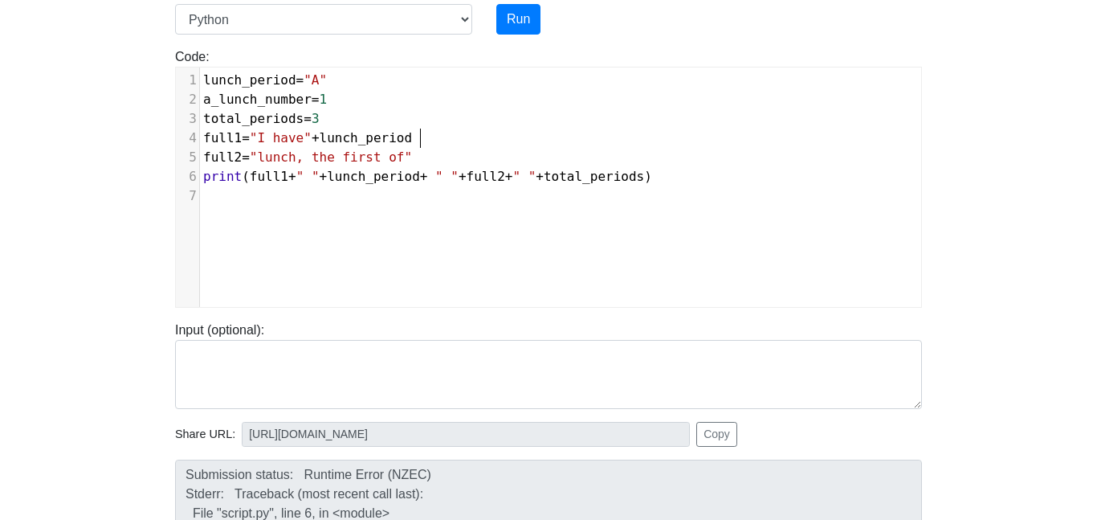
scroll to position [6, 112]
click at [323, 133] on span "lunch_period" at bounding box center [366, 137] width 93 height 15
click at [463, 143] on pre "full1 = "I have" + lunch_period" at bounding box center [560, 138] width 721 height 19
click at [456, 161] on pre "full2 = "lunch, the first of"" at bounding box center [560, 157] width 721 height 19
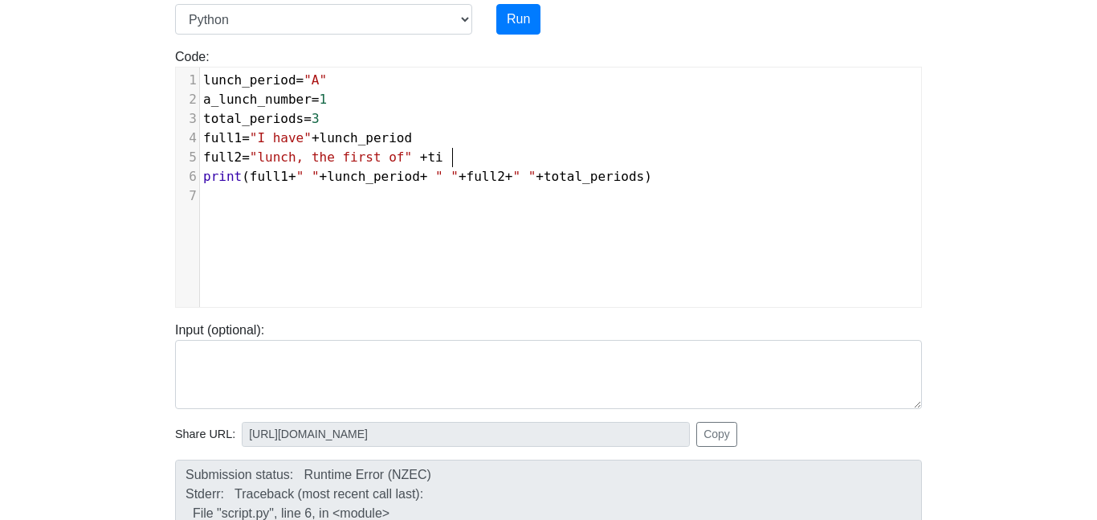
scroll to position [6, 39]
type textarea "+tit"
type textarea "otal_periods"
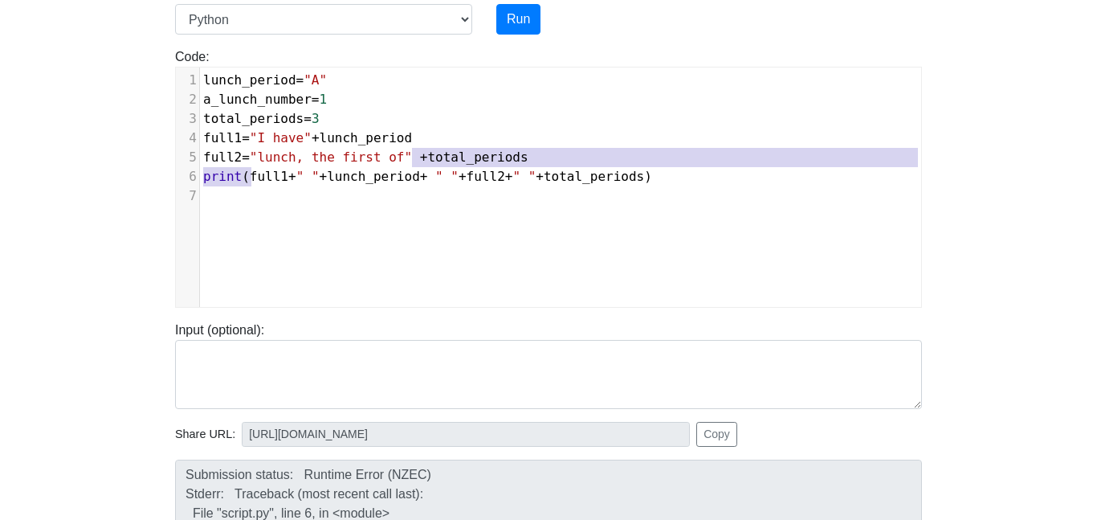
type textarea "full1+" "+lunch_period+ " "+full2+" "+total_periods)"
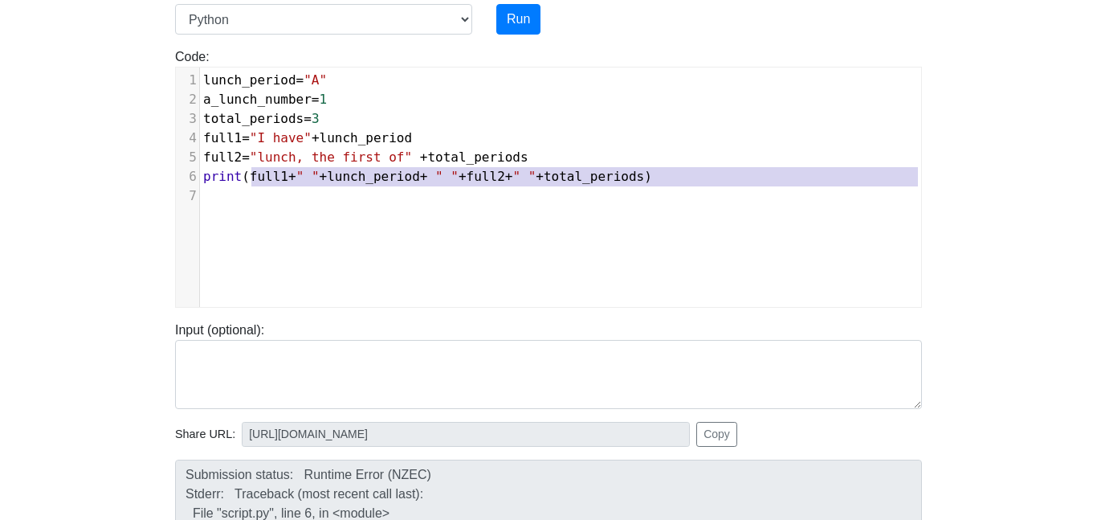
drag, startPoint x: 254, startPoint y: 177, endPoint x: 302, endPoint y: 198, distance: 52.5
click at [302, 198] on div "1 lunch_period = "A" 2 a_lunch_number = 1 3 total_periods = 3 4 full1 = "I have…" at bounding box center [560, 138] width 721 height 135
click at [289, 166] on pre "full2 = "lunch, the first of" + total_periods" at bounding box center [560, 157] width 721 height 19
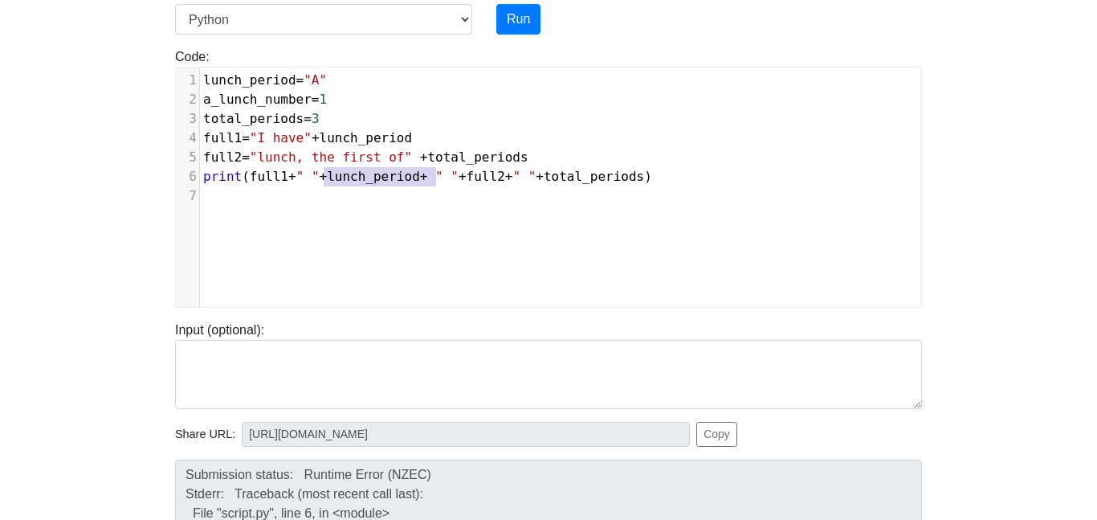
type textarea "+lunch_period"
drag, startPoint x: 326, startPoint y: 177, endPoint x: 428, endPoint y: 186, distance: 102.4
click at [428, 186] on div "1 lunch_period = "A" 2 a_lunch_number = 1 3 total_periods = 3 4 full1 = "I have…" at bounding box center [560, 138] width 721 height 135
click at [435, 178] on span "" "" at bounding box center [423, 176] width 23 height 15
click at [413, 178] on span "+" at bounding box center [409, 176] width 8 height 15
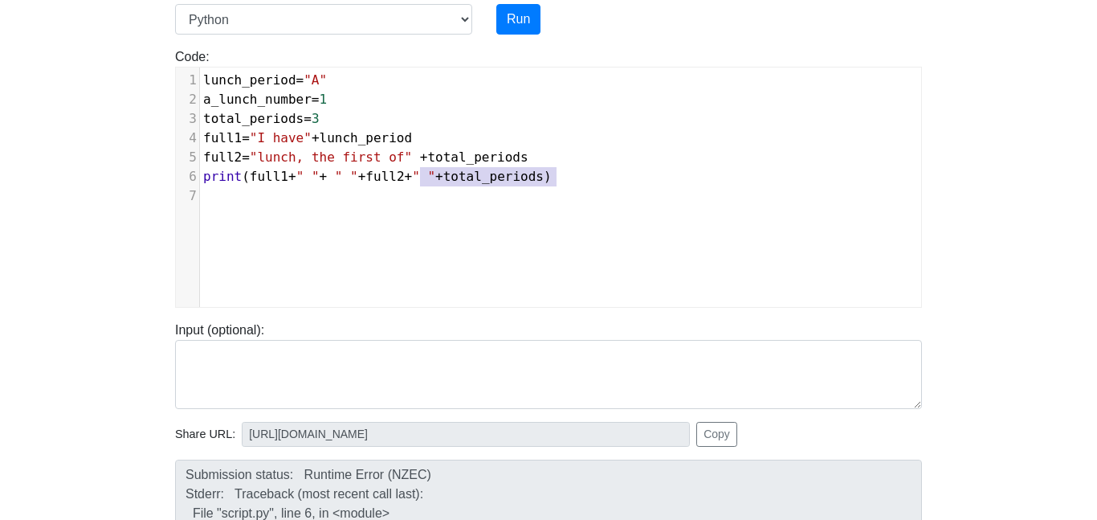
type textarea "" "+total_periods"
drag, startPoint x: 420, startPoint y: 175, endPoint x: 557, endPoint y: 178, distance: 136.6
click at [552, 178] on span "print ( full1 + " " + " " + full2 + " " + total_periods )" at bounding box center [377, 176] width 349 height 15
click at [411, 158] on span ""lunch, the first of"" at bounding box center [331, 156] width 162 height 15
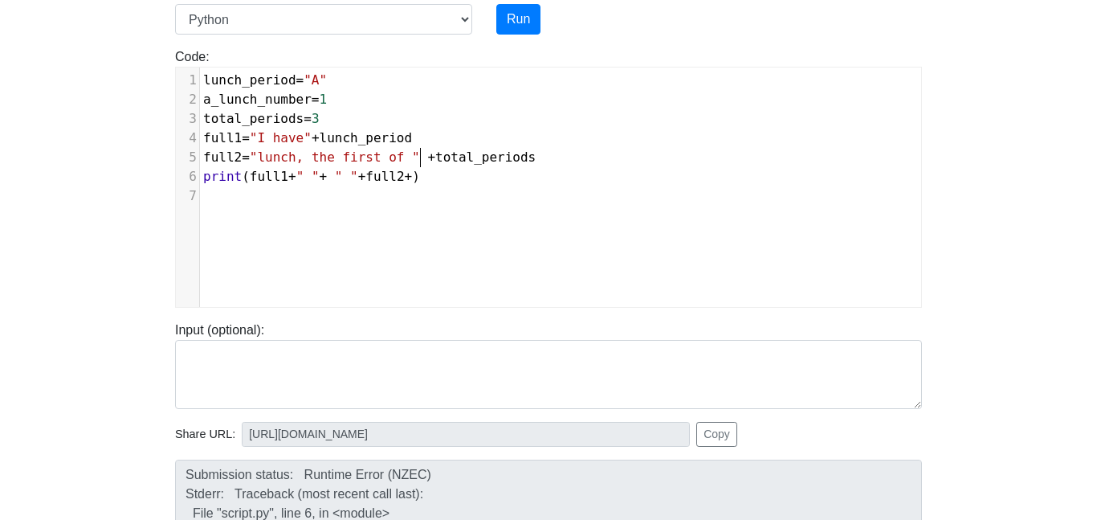
click at [413, 178] on span "+" at bounding box center [409, 176] width 8 height 15
click at [427, 155] on span "full2 = "lunch, the first of " + total_periods" at bounding box center [369, 156] width 333 height 15
type textarea "" " ""
click at [509, 24] on button "Run" at bounding box center [519, 19] width 44 height 31
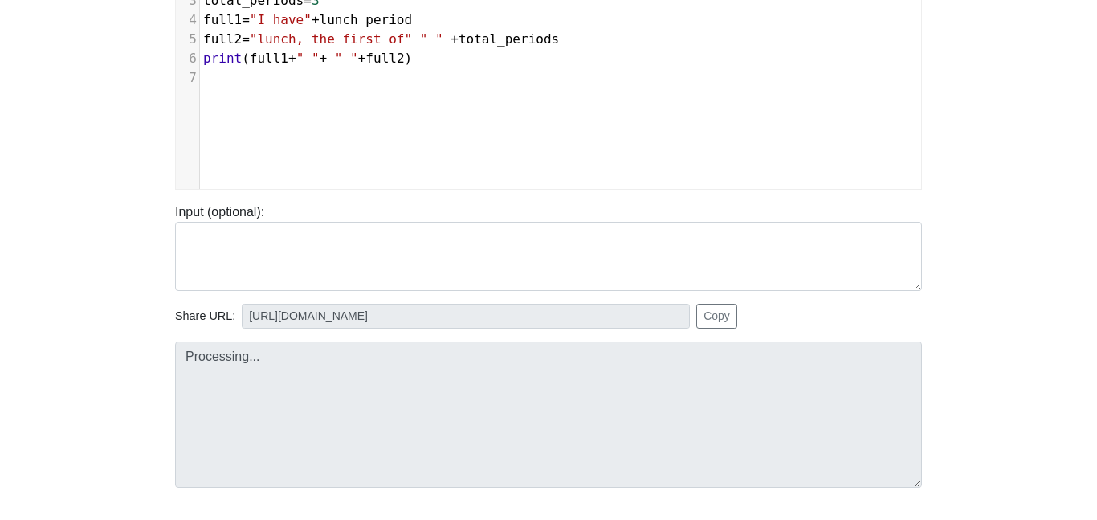
scroll to position [269, 0]
type input "[URL][DOMAIN_NAME]"
type textarea "Submission status: Runtime Error (NZEC) Stderr: Traceback (most recent call las…"
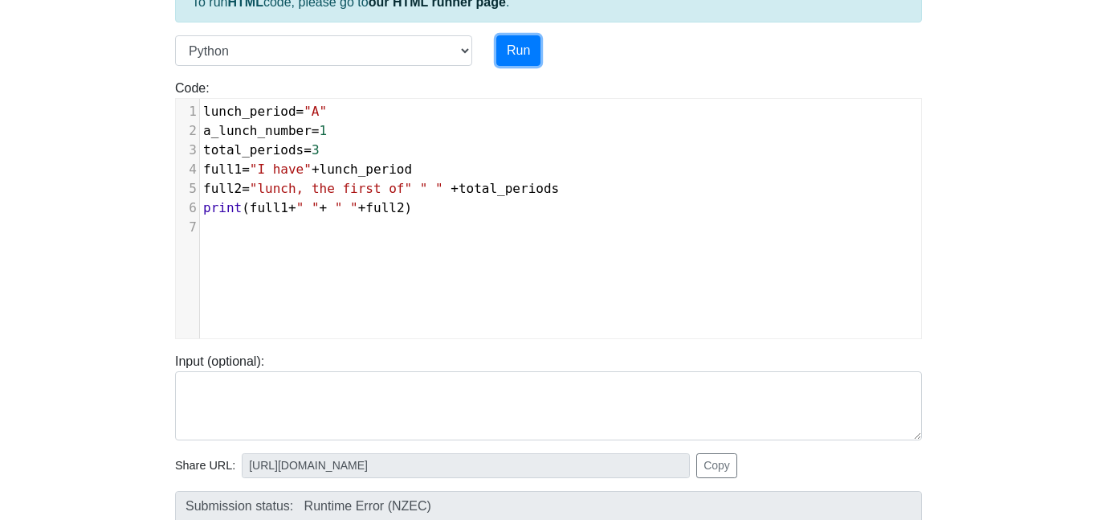
scroll to position [121, 0]
click at [206, 113] on span "lunch_period" at bounding box center [249, 110] width 93 height 15
type textarea "my_"
click at [381, 109] on pre "my_lunch_period = "A"" at bounding box center [560, 110] width 721 height 19
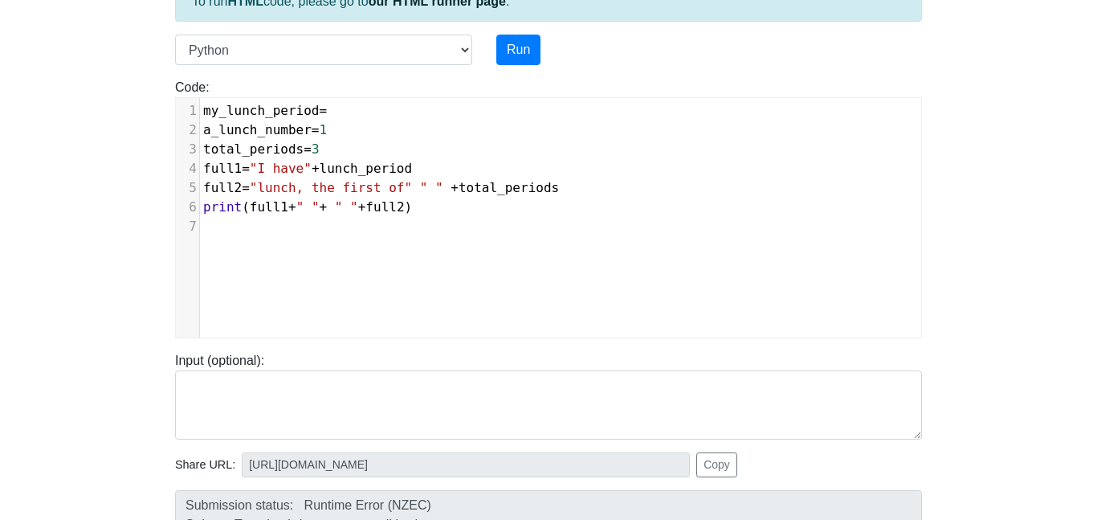
scroll to position [6, 9]
type textarea "A"
click at [524, 49] on button "Run" at bounding box center [519, 50] width 44 height 31
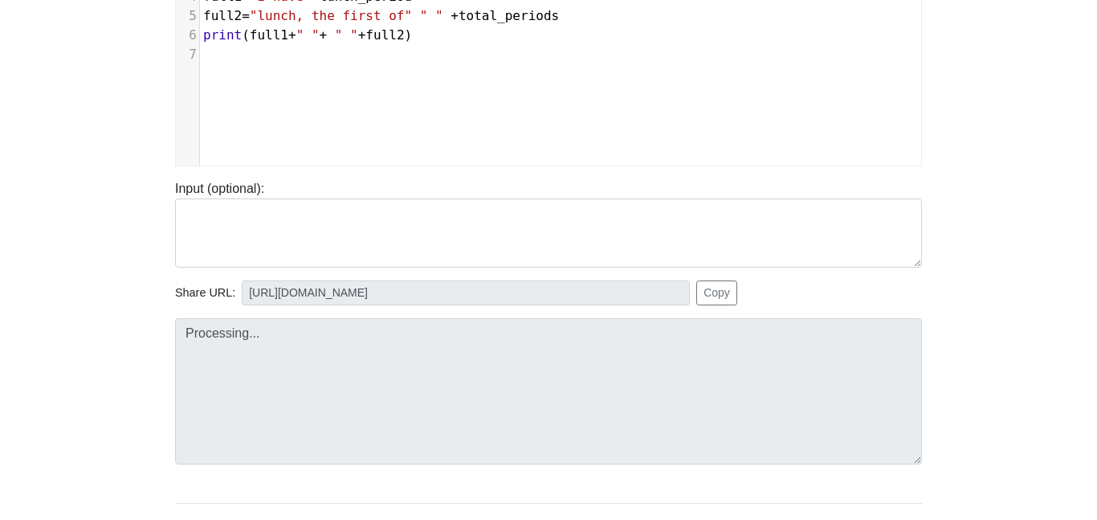
scroll to position [302, 0]
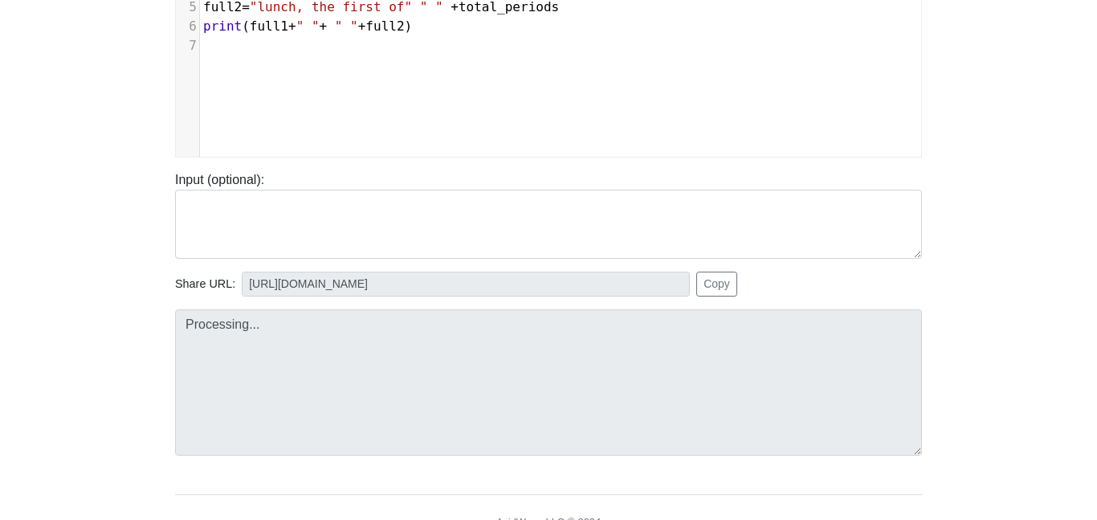
type input "[URL][DOMAIN_NAME]"
type textarea "Submission status: Runtime Error (NZEC) Stderr: Traceback (most recent call las…"
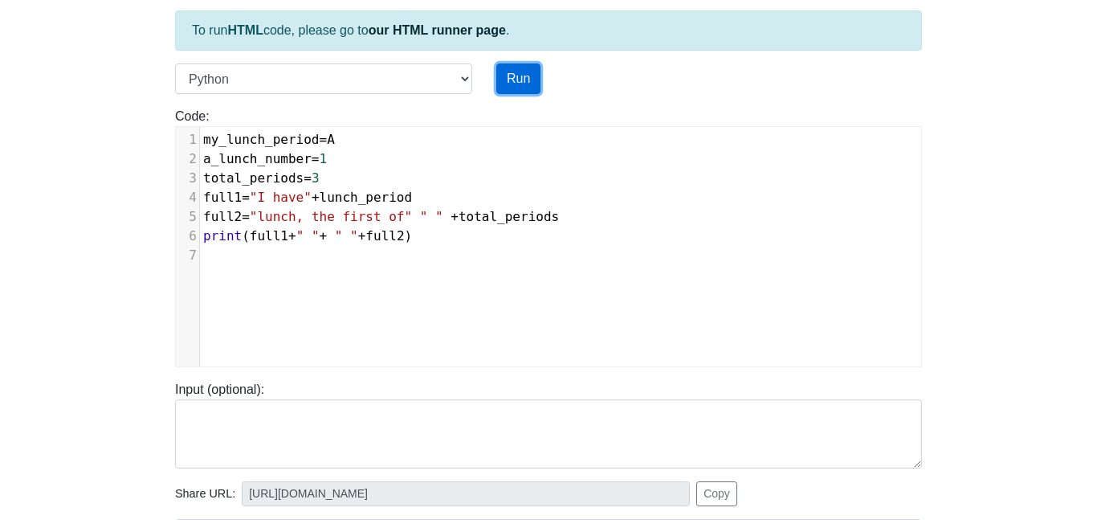
scroll to position [69, 0]
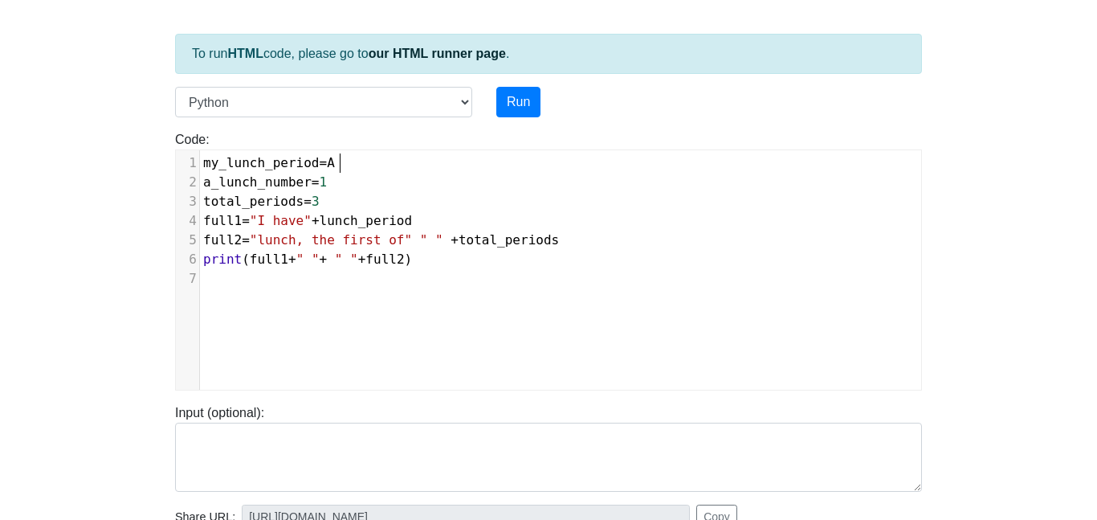
click at [359, 157] on pre "my_lunch_period = A" at bounding box center [560, 162] width 721 height 19
type textarea "'A'"
click at [324, 222] on span "lunch_period" at bounding box center [366, 220] width 93 height 15
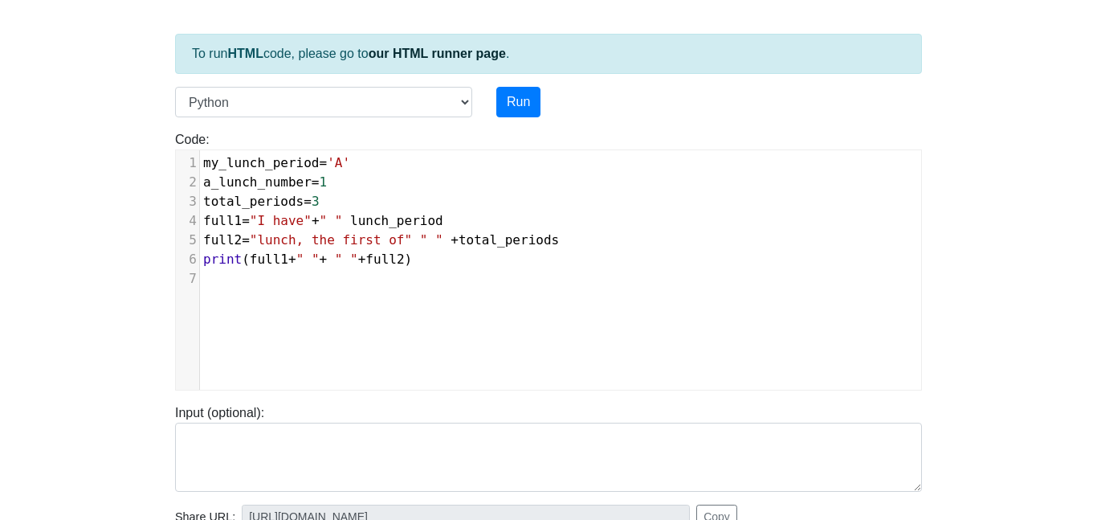
type textarea "" " +"
click at [355, 223] on span "+" at bounding box center [354, 220] width 8 height 15
click at [251, 222] on span ""I have"" at bounding box center [281, 220] width 62 height 15
type textarea "("
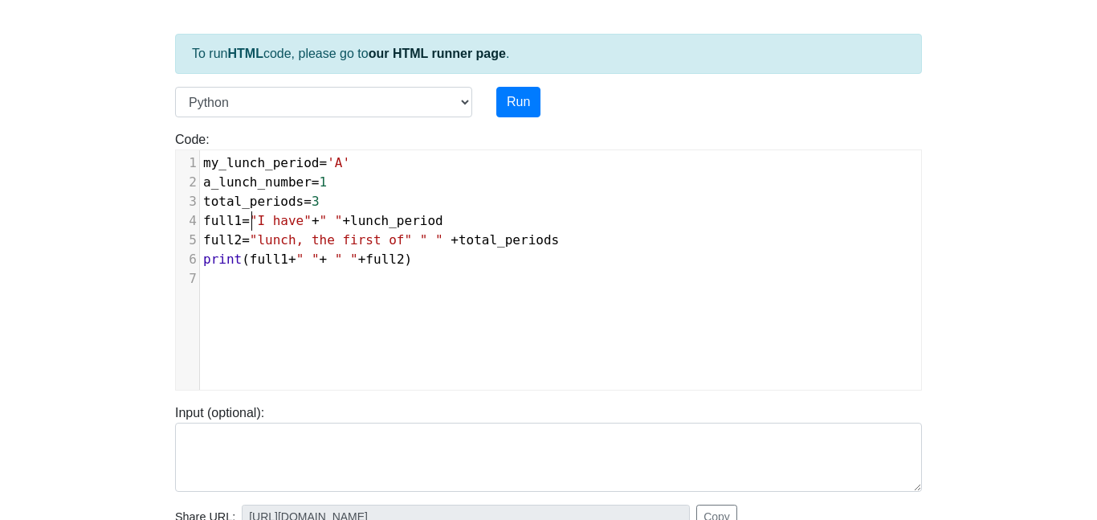
scroll to position [6, 9]
click at [472, 225] on pre "full1 = ( "I have" + " " + lunch_period" at bounding box center [560, 220] width 721 height 19
type textarea ")"
click at [252, 240] on span ""lunch, the first of"" at bounding box center [331, 239] width 162 height 15
type textarea "("
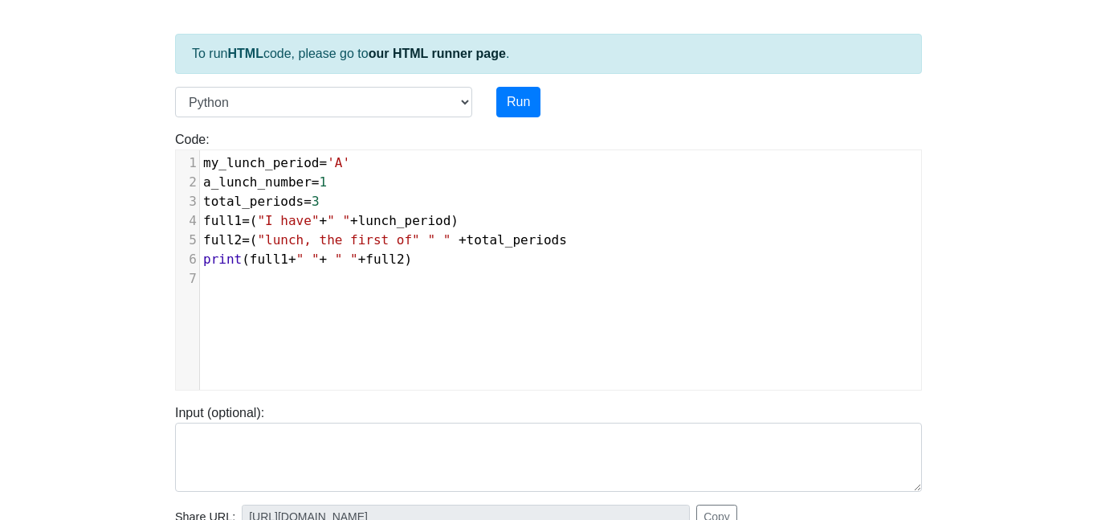
click at [615, 250] on pre "print ( full1 + " " + " " + full2 )" at bounding box center [560, 259] width 721 height 19
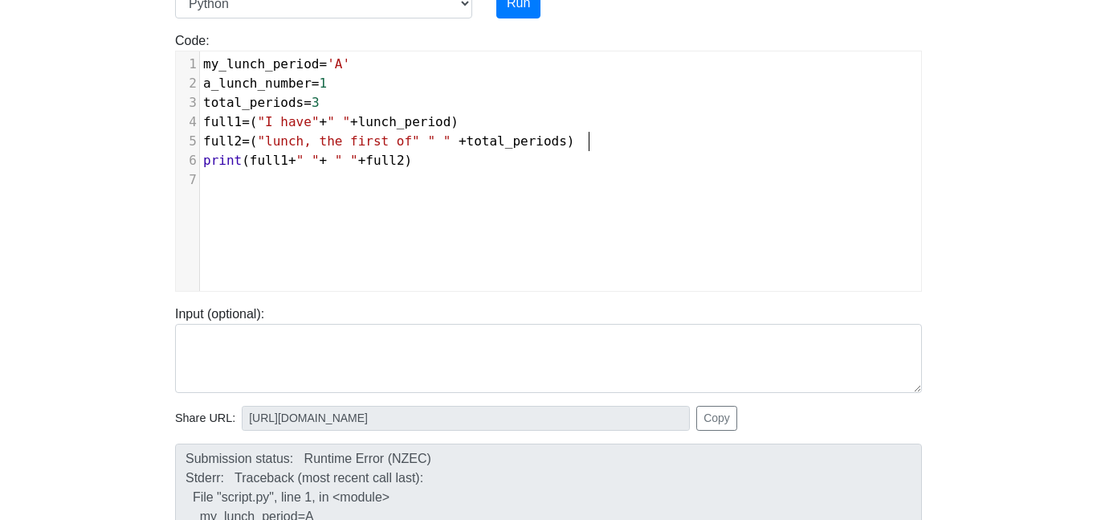
scroll to position [177, 0]
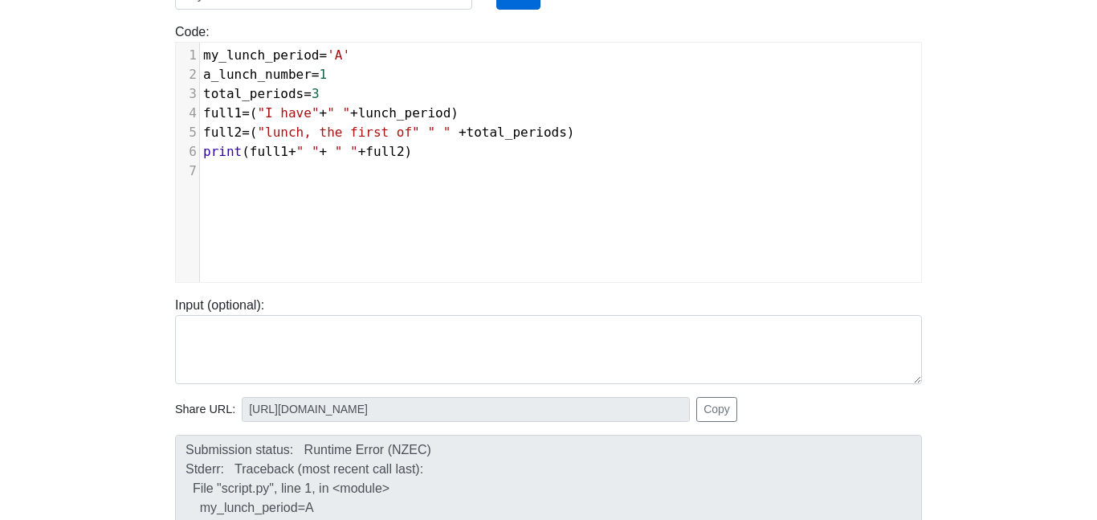
type textarea ")"
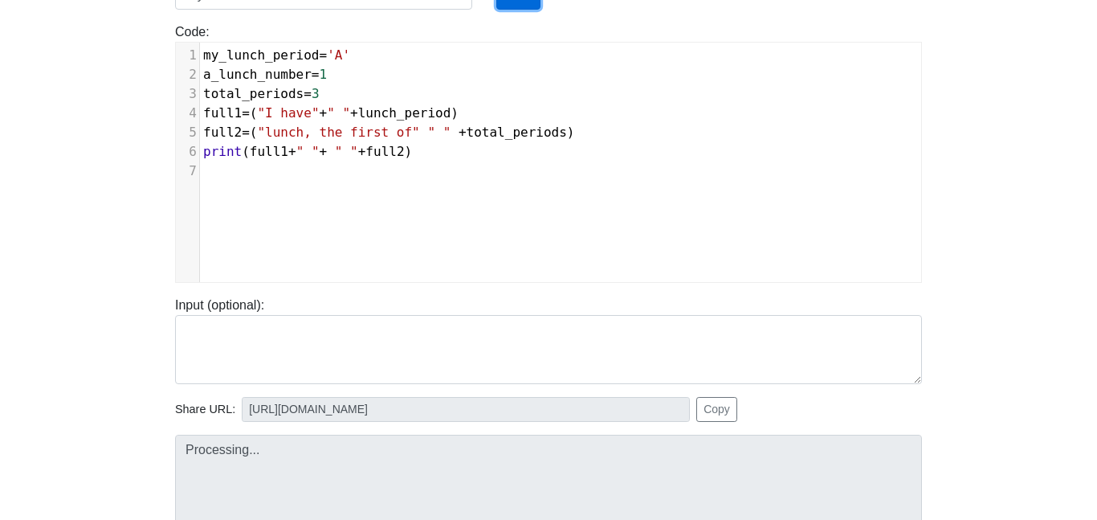
type input "[URL][DOMAIN_NAME]"
type textarea "Submission status: Runtime Error (NZEC) Stderr: Traceback (most recent call las…"
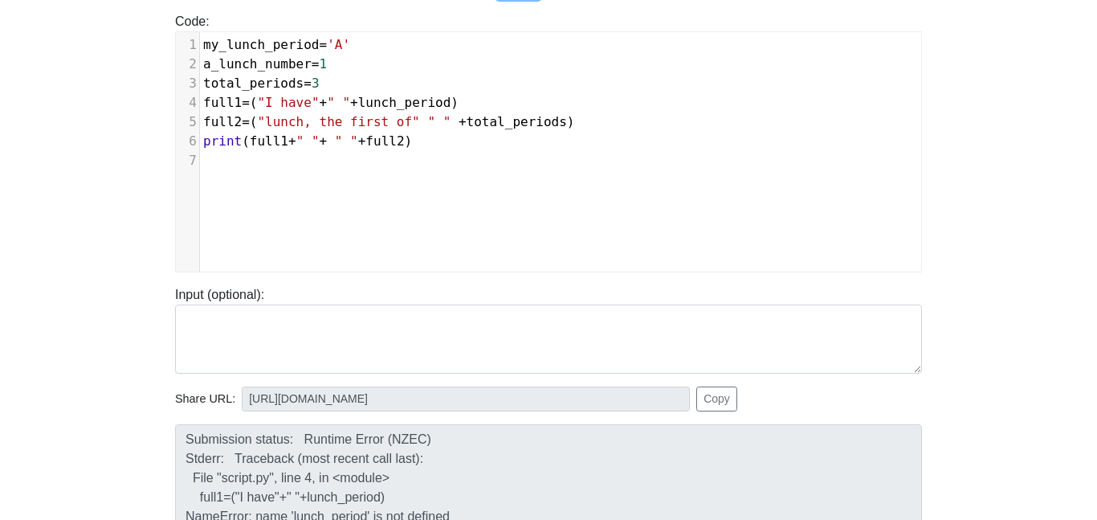
scroll to position [186, 0]
click at [368, 104] on span "lunch_period" at bounding box center [404, 103] width 93 height 15
type textarea "m"
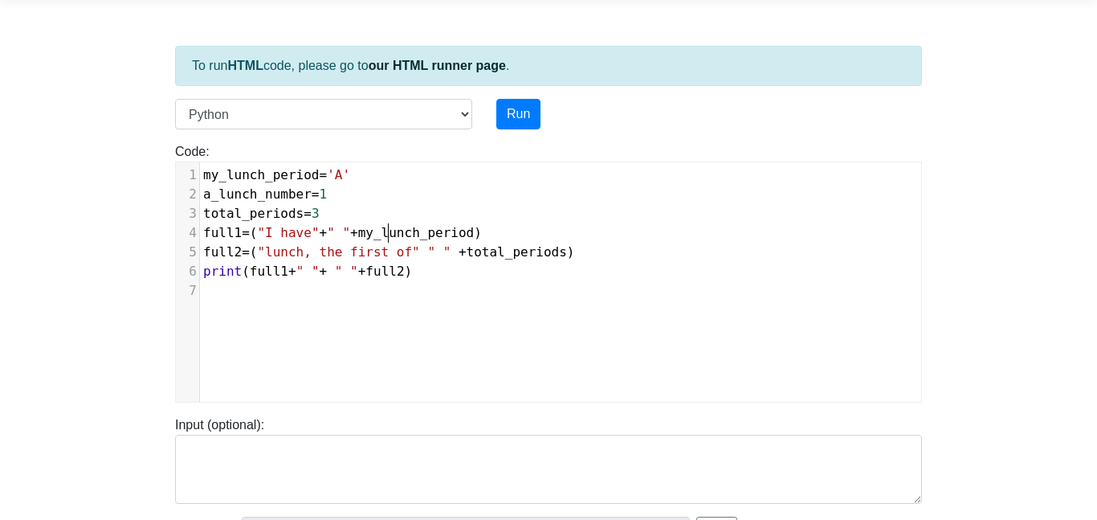
scroll to position [57, 1]
type textarea "my_"
click at [509, 108] on button "Run" at bounding box center [518, 114] width 44 height 31
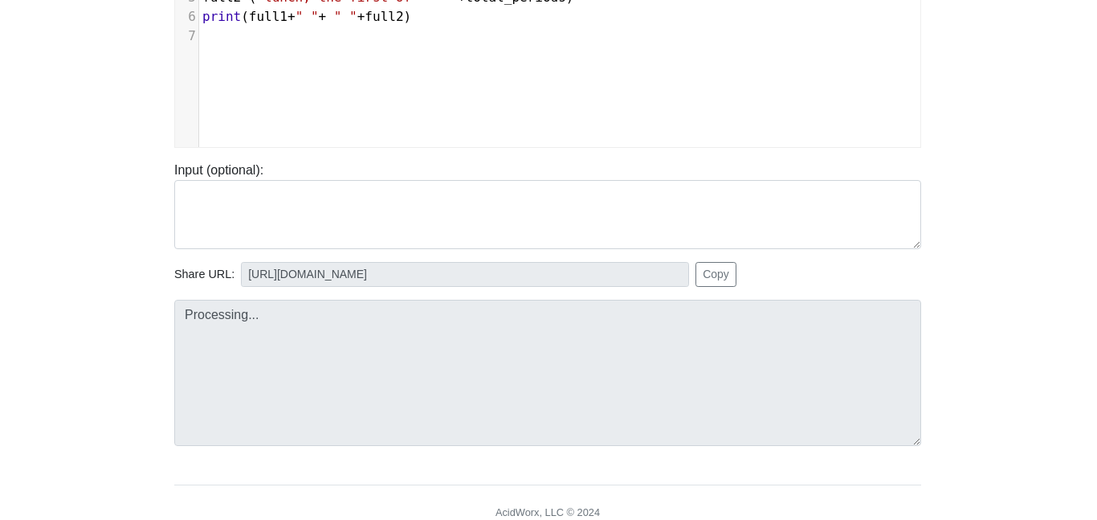
scroll to position [316, 1]
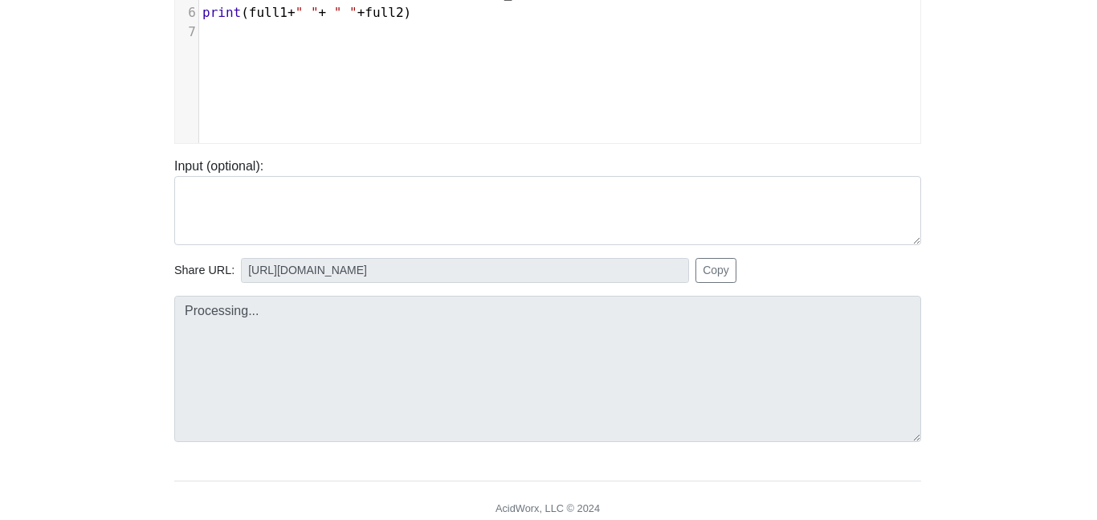
type input "[URL][DOMAIN_NAME]"
type textarea "Submission status: Runtime Error (NZEC) Stderr: Traceback (most recent call las…"
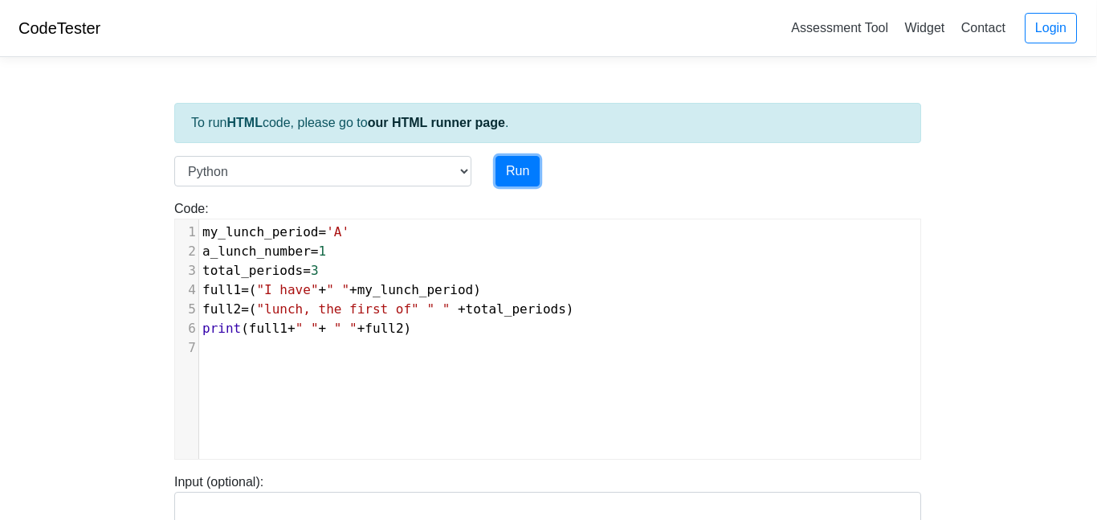
scroll to position [0, 0]
type textarea "my_lunch_period='A' a_lunch_number=1 total_periods=3 full1=("I have"+" "+my_lun…"
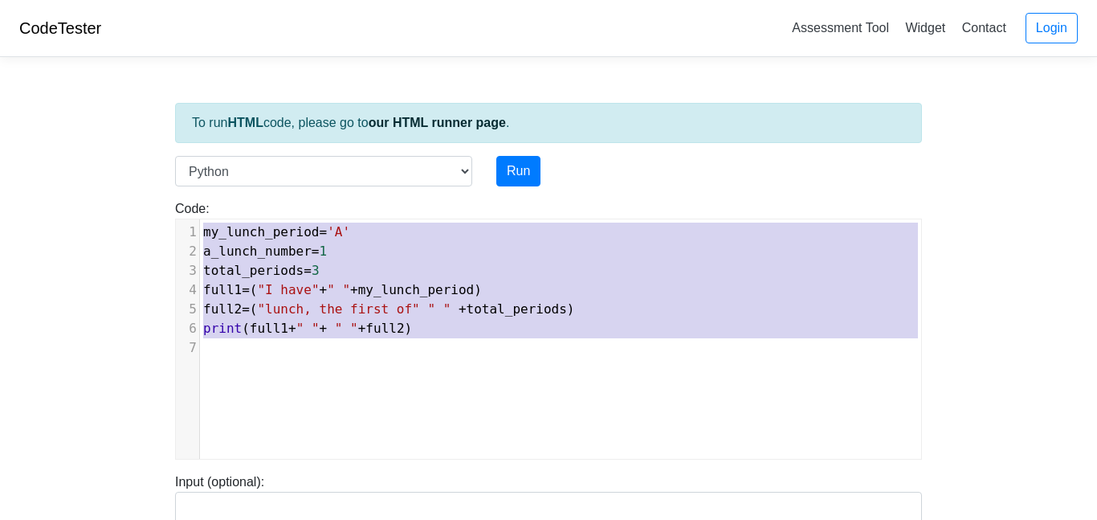
drag, startPoint x: 201, startPoint y: 231, endPoint x: 460, endPoint y: 363, distance: 291.0
click at [460, 363] on div "​ x 1 my_lunch_period = 'A' 2 a_lunch_number = 1 3 total_periods = 3 4 full1 = …" at bounding box center [561, 351] width 770 height 264
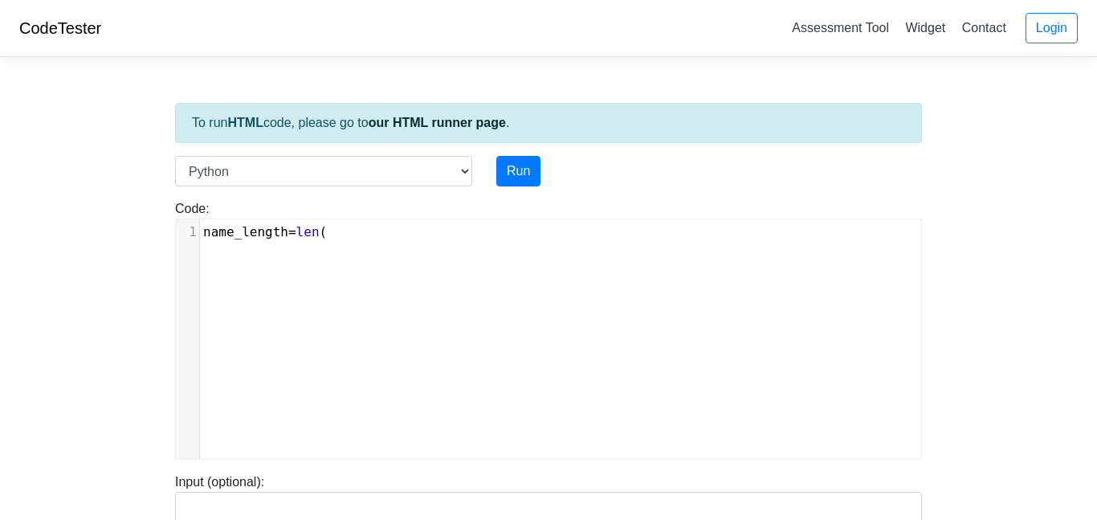
scroll to position [6, 136]
type textarea "name_length=len("jo"
type textarea "[PERSON_NAME]"
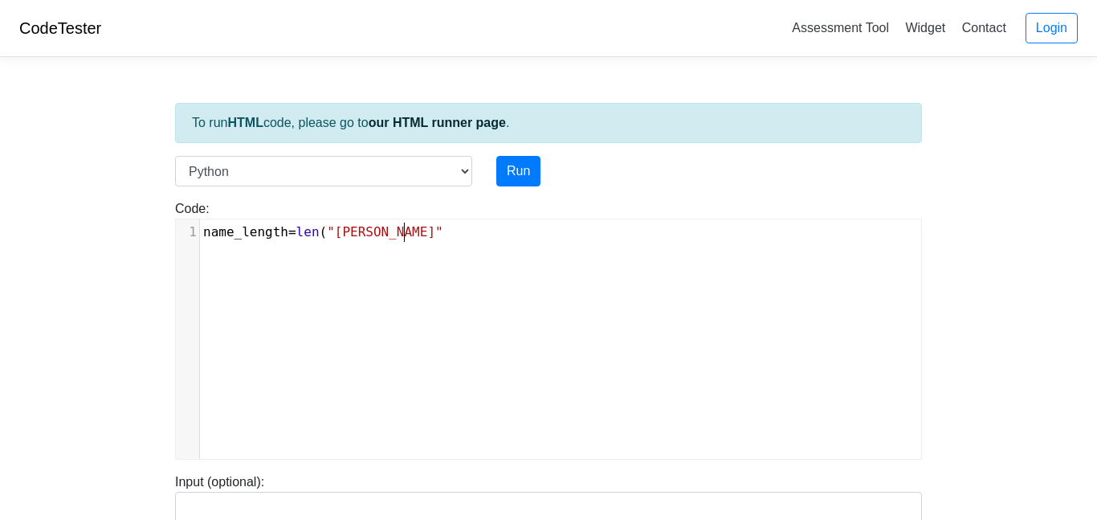
type textarea "anie")"
type textarea "print(name_length)"
click at [521, 166] on button "Run" at bounding box center [519, 171] width 44 height 31
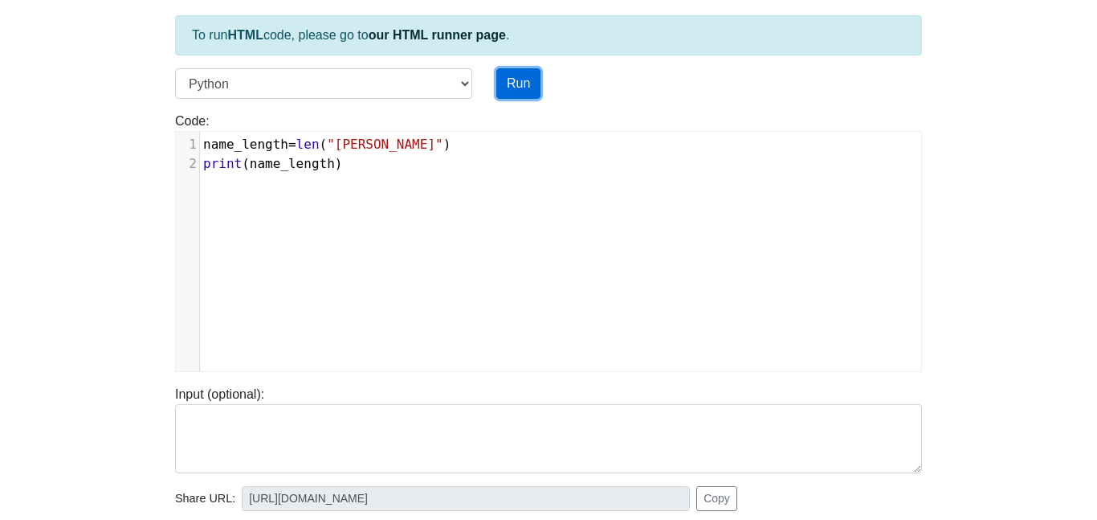
type input "[URL][DOMAIN_NAME]"
type textarea "Stdout: 7"
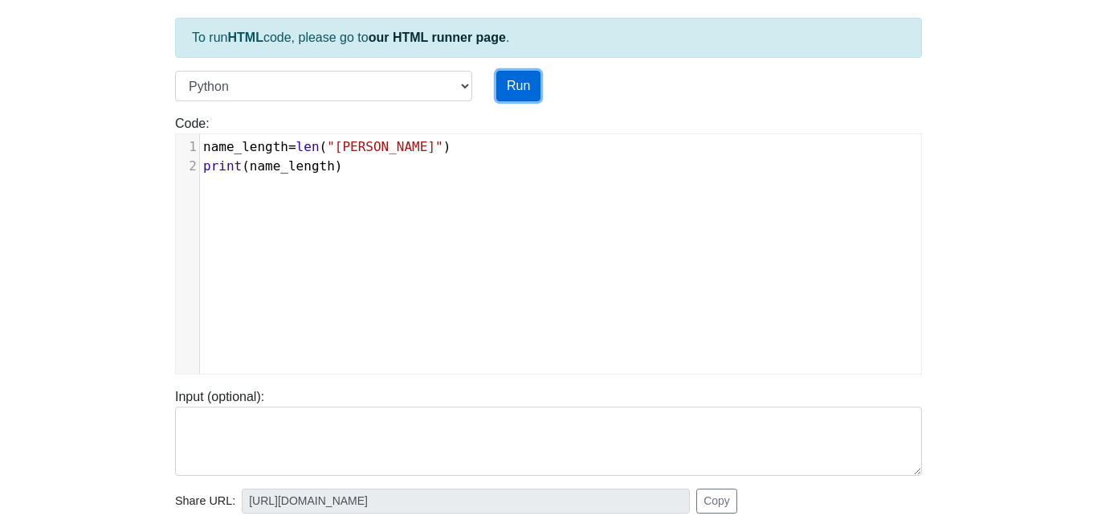
scroll to position [76, 0]
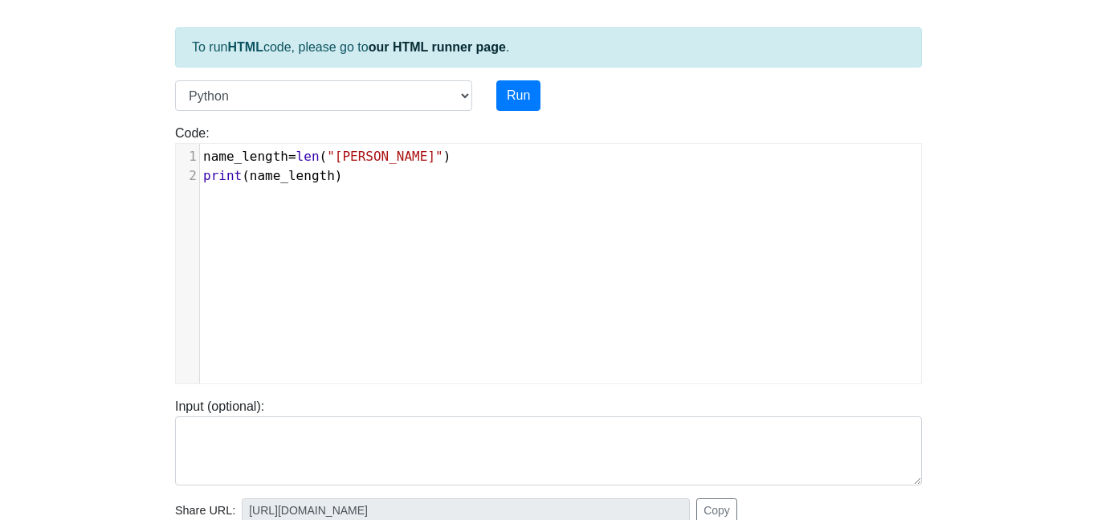
click at [250, 179] on span "print ( name_length )" at bounding box center [273, 175] width 140 height 15
type textarea ""my name is" +"
type textarea "+"letters""
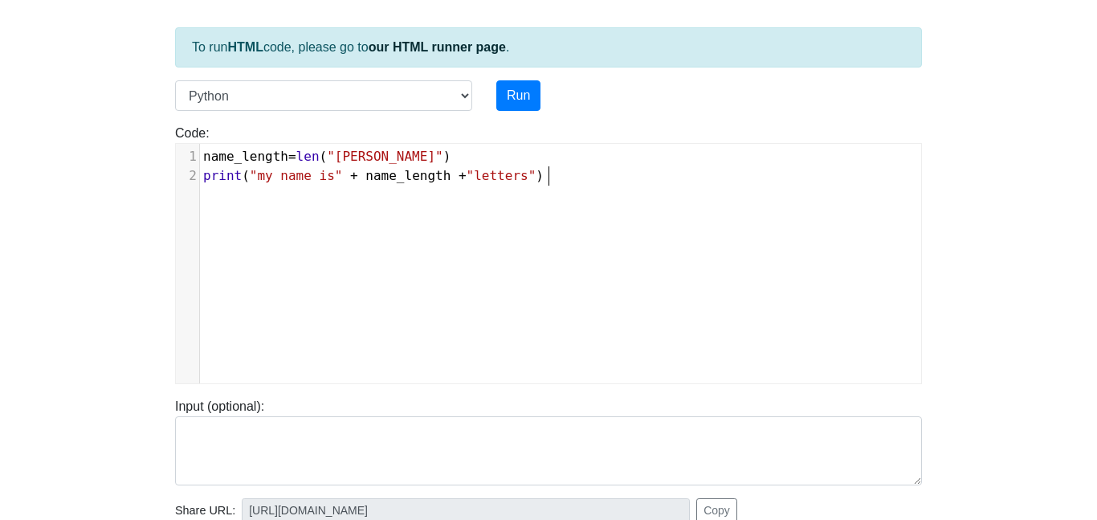
click at [520, 79] on div "To run HTML code, please go to our HTML runner page . Language C C++ Go Java Ja…" at bounding box center [548, 387] width 771 height 787
click at [520, 84] on button "Run" at bounding box center [519, 95] width 44 height 31
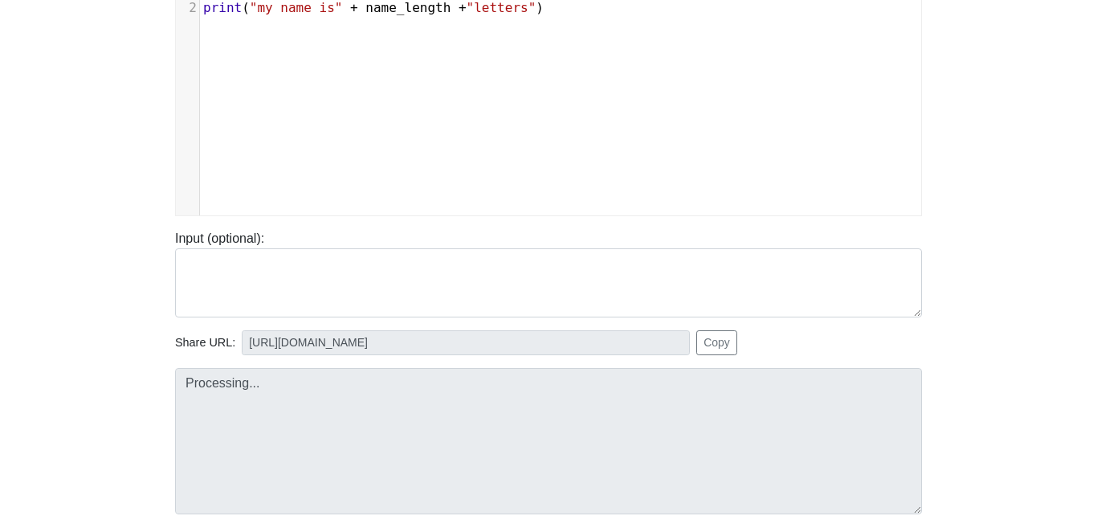
scroll to position [244, 0]
type input "[URL][DOMAIN_NAME]"
type textarea "Submission status: Runtime Error (NZEC) Stderr: Traceback (most recent call las…"
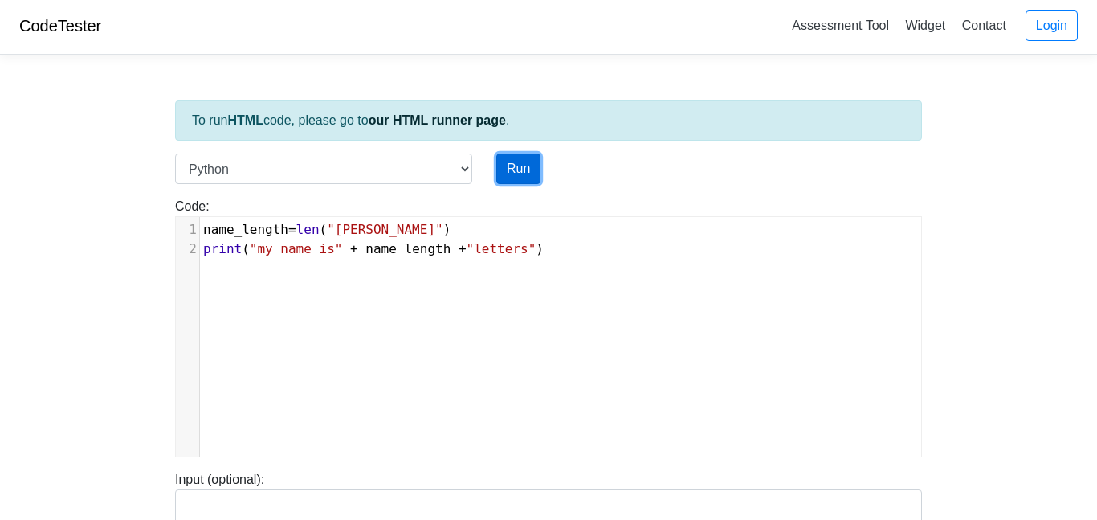
scroll to position [6, 0]
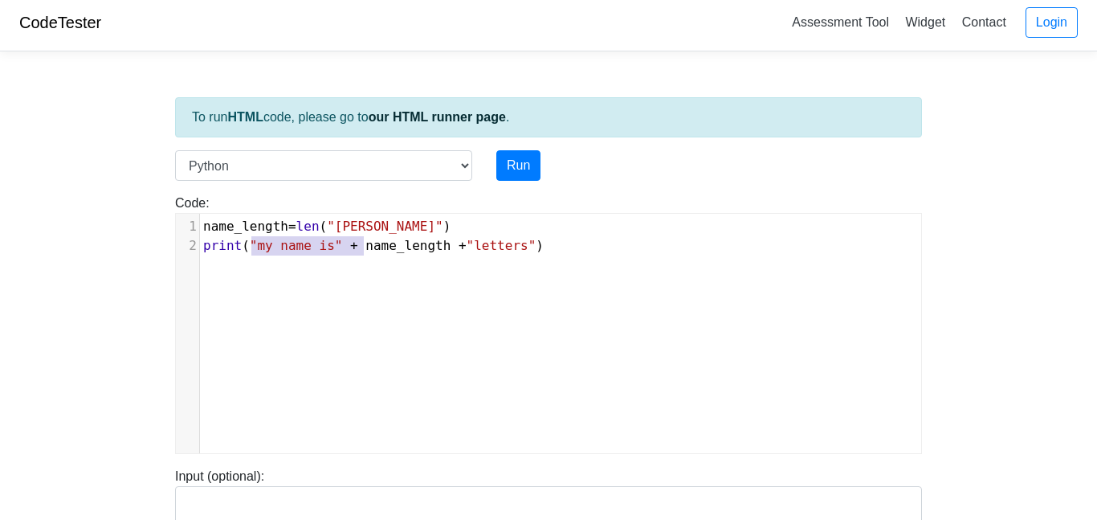
type textarea ""my name is" +"
drag, startPoint x: 253, startPoint y: 246, endPoint x: 371, endPoint y: 249, distance: 118.1
click at [371, 249] on span "print ( "my name is" + name_length + "letters" )" at bounding box center [373, 245] width 341 height 15
drag, startPoint x: 428, startPoint y: 246, endPoint x: 337, endPoint y: 245, distance: 90.8
click at [337, 245] on span "print ( name_length + "letters" )" at bounding box center [315, 245] width 225 height 15
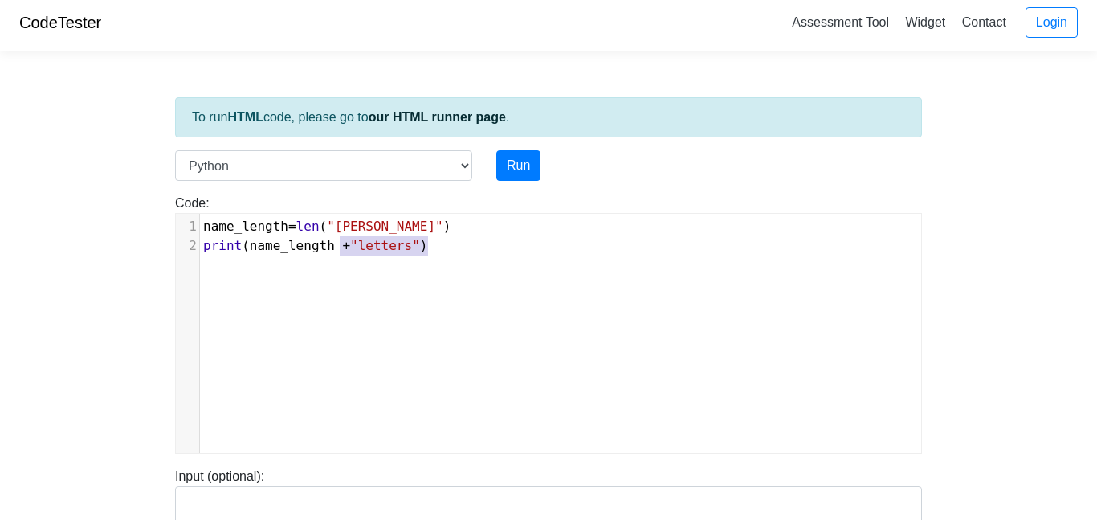
type textarea "="
click at [480, 227] on pre "name_length = len ( "[PERSON_NAME]" )" at bounding box center [560, 226] width 721 height 19
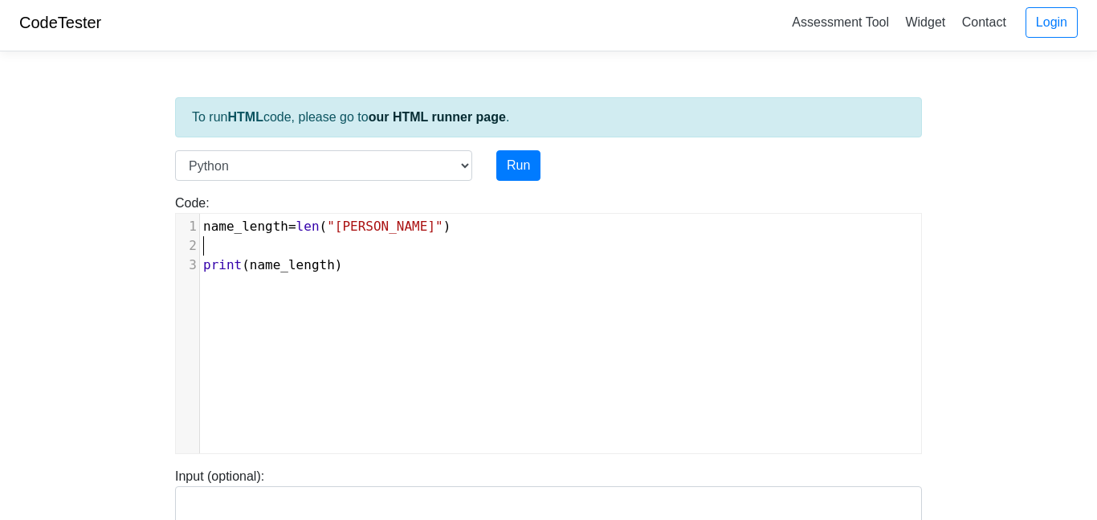
type textarea "M"
type textarea "full=("My name is")"
click at [252, 267] on span "name_length" at bounding box center [292, 264] width 85 height 15
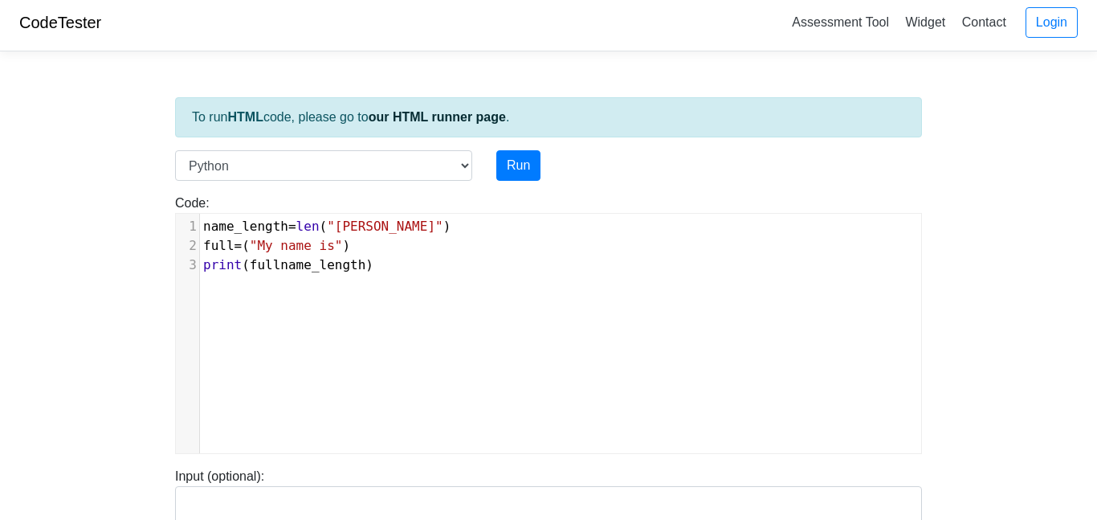
scroll to position [6, 39]
type textarea "full+"
click at [523, 152] on button "Run" at bounding box center [519, 165] width 44 height 31
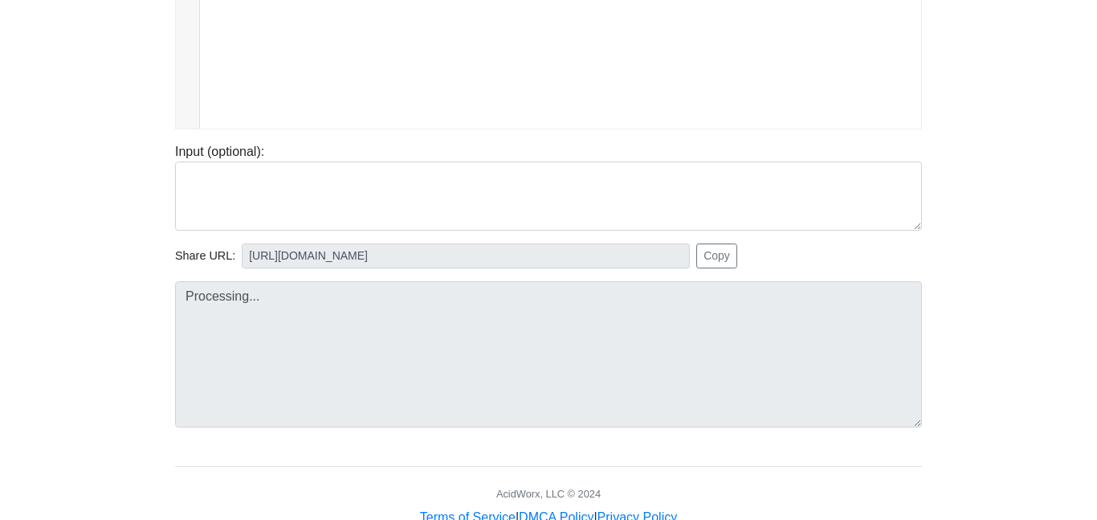
scroll to position [376, 0]
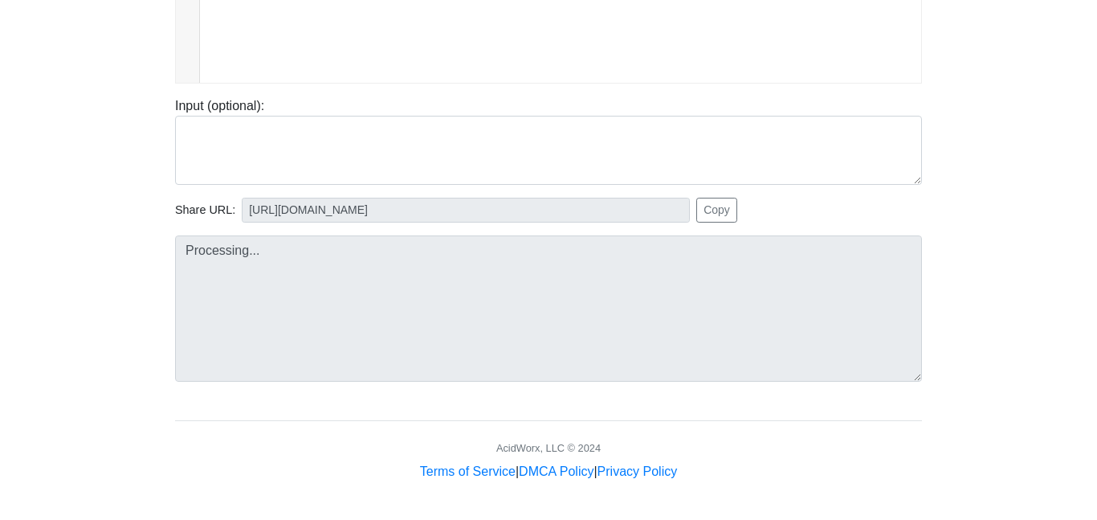
type input "[URL][DOMAIN_NAME]"
type textarea "Submission status: Runtime Error (NZEC) Stderr: Traceback (most recent call las…"
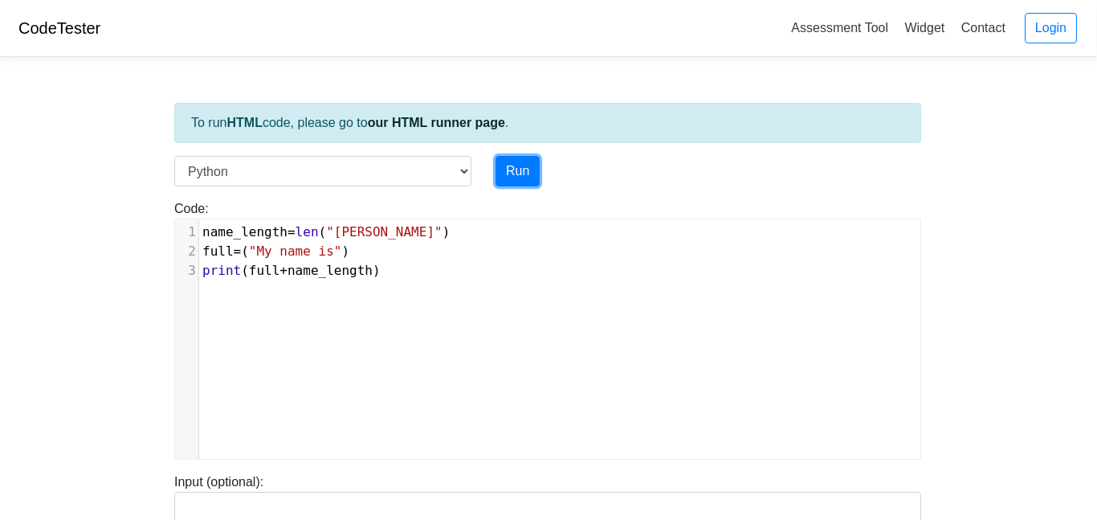
scroll to position [1, 0]
click at [288, 268] on span "+" at bounding box center [284, 269] width 8 height 15
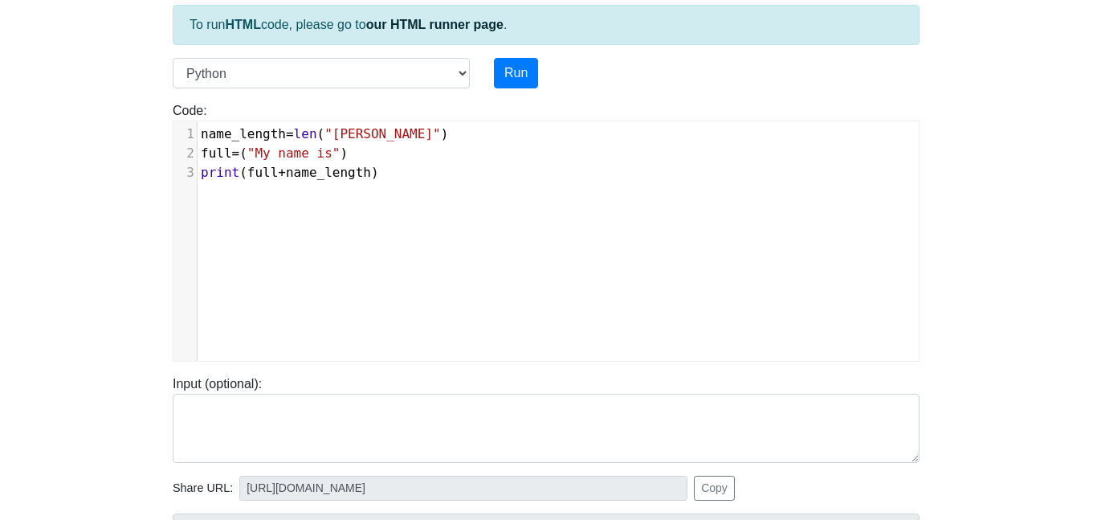
scroll to position [101, 4]
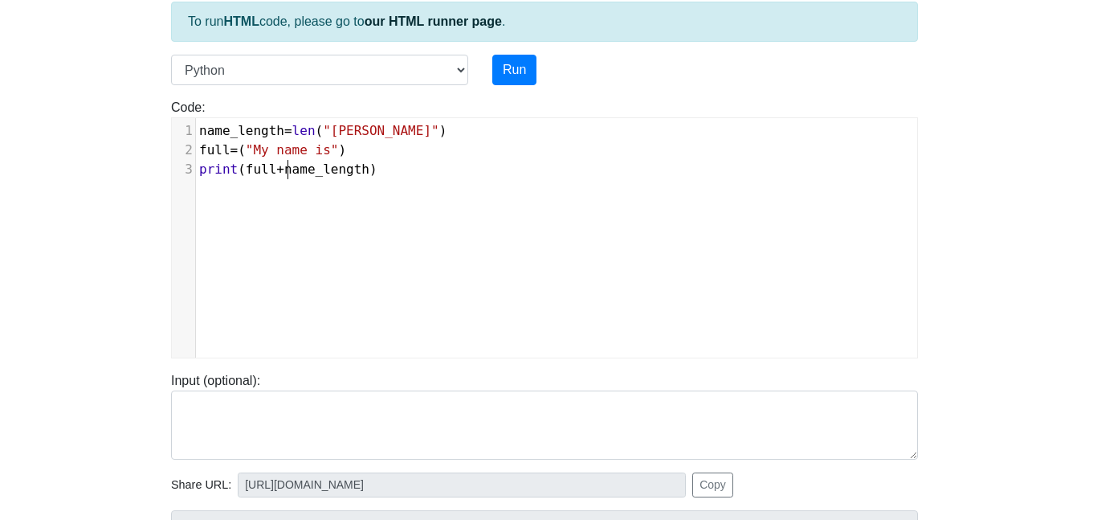
click at [241, 151] on span "full = ( "My name is" )" at bounding box center [272, 149] width 147 height 15
type textarea "print"
click at [517, 63] on button "Run" at bounding box center [515, 70] width 44 height 31
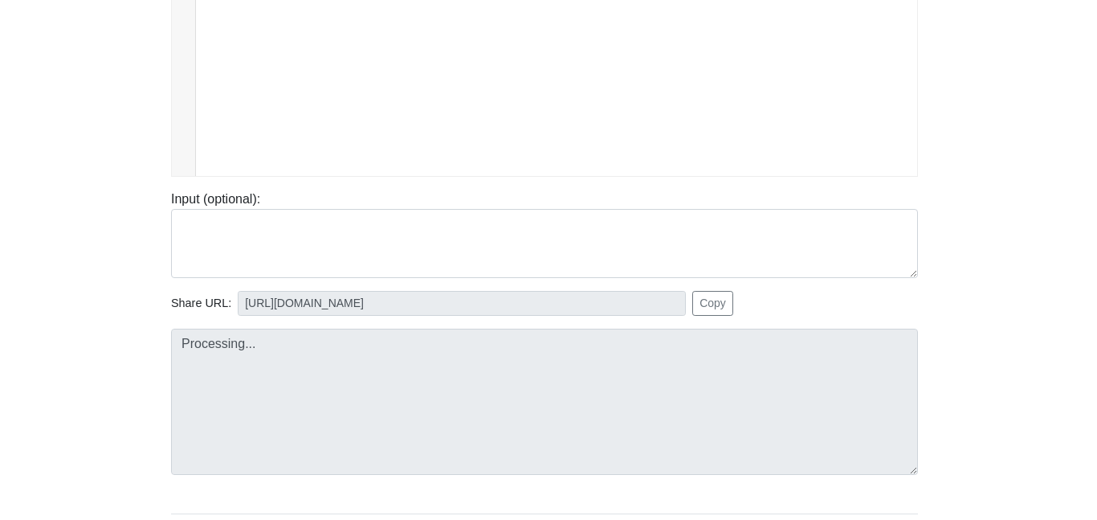
scroll to position [286, 4]
type input "[URL][DOMAIN_NAME]"
type textarea "Submission status: Runtime Error (NZEC) Stdout: My name is Stderr: Traceback (m…"
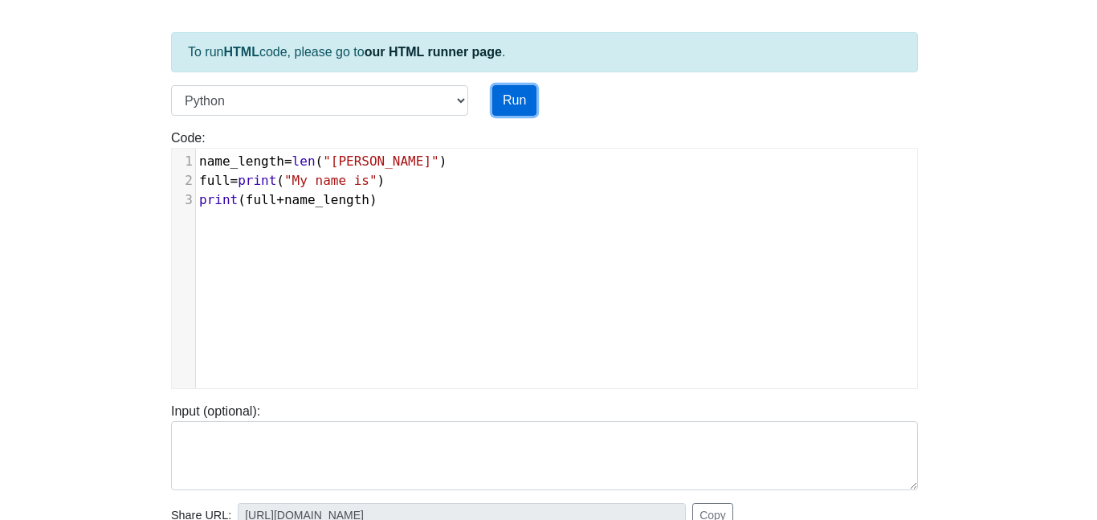
scroll to position [66, 4]
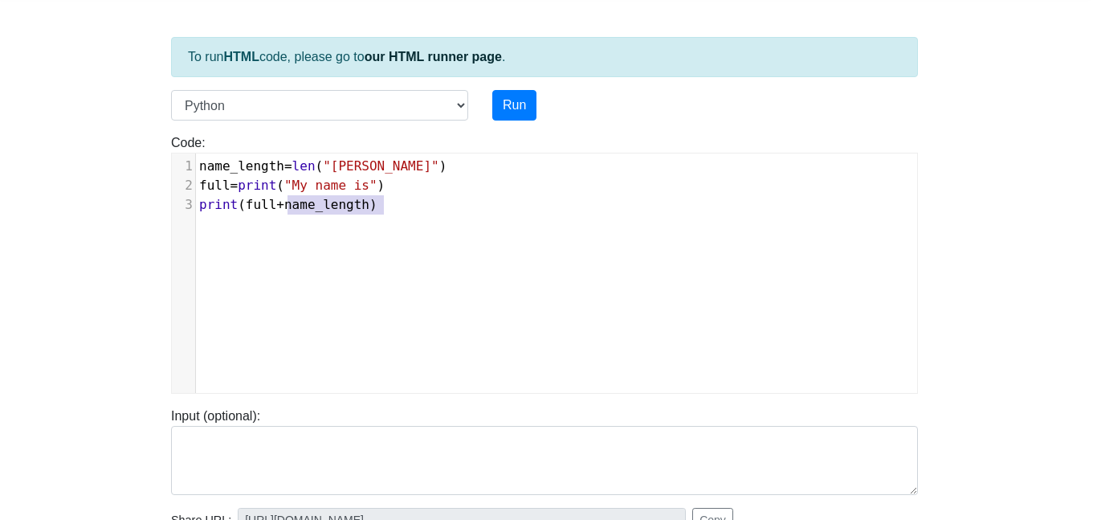
type textarea "print(full+"
drag, startPoint x: 288, startPoint y: 206, endPoint x: 179, endPoint y: 204, distance: 109.3
click at [196, 204] on div "3 print ( full + name_length )" at bounding box center [556, 204] width 721 height 19
type textarea "print("
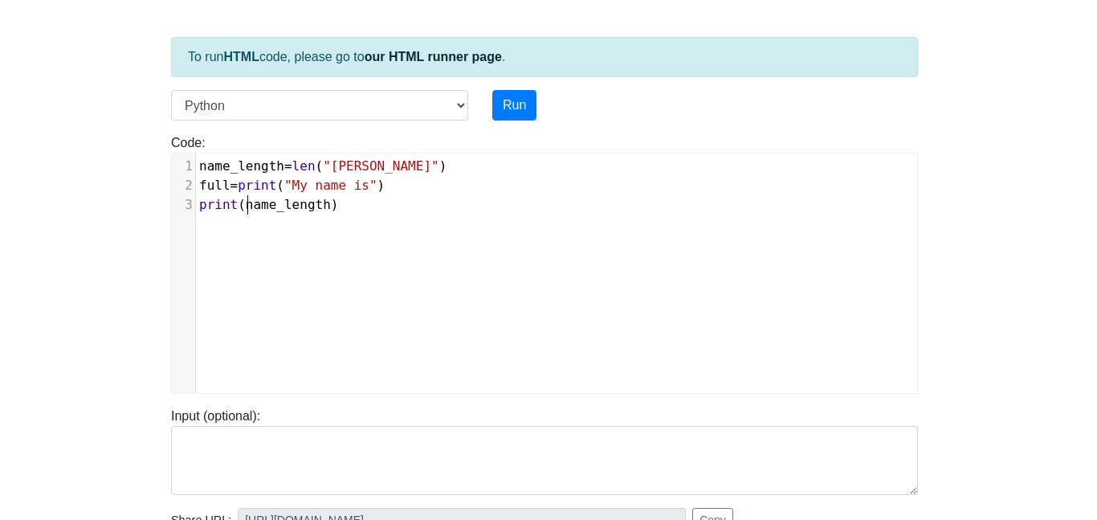
click at [383, 208] on pre "print ( name_length )" at bounding box center [556, 204] width 721 height 19
click at [200, 209] on span "print" at bounding box center [218, 204] width 39 height 15
type textarea "+"
click at [595, 180] on pre "full = print ( "My name is" ) + print ( name_length )" at bounding box center [556, 185] width 721 height 19
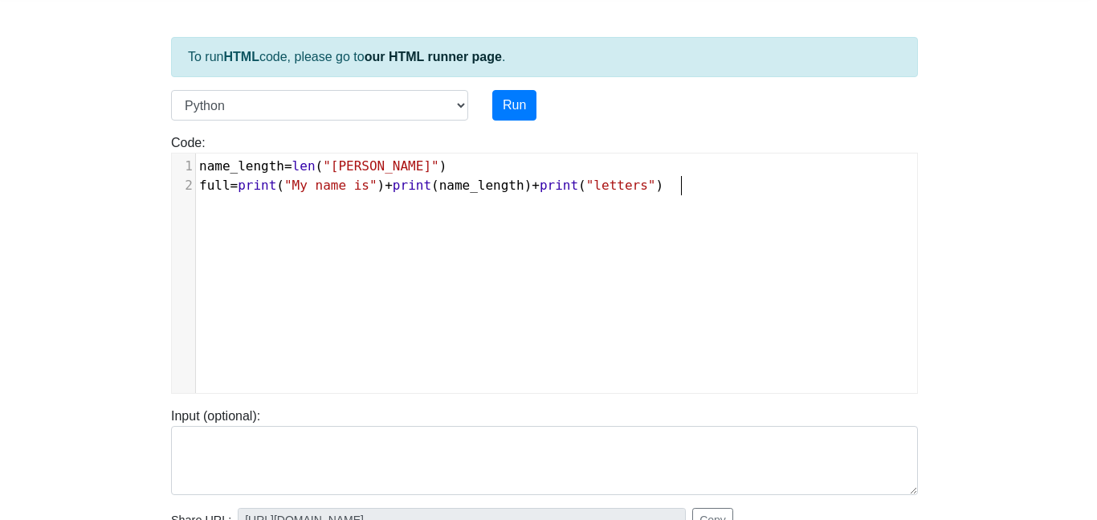
scroll to position [6, 136]
type textarea "+print("letters")"
click at [509, 87] on div "To run HTML code, please go to our HTML runner page . Language C C++ Go Java Ja…" at bounding box center [544, 397] width 771 height 787
click at [506, 100] on button "Run" at bounding box center [515, 105] width 44 height 31
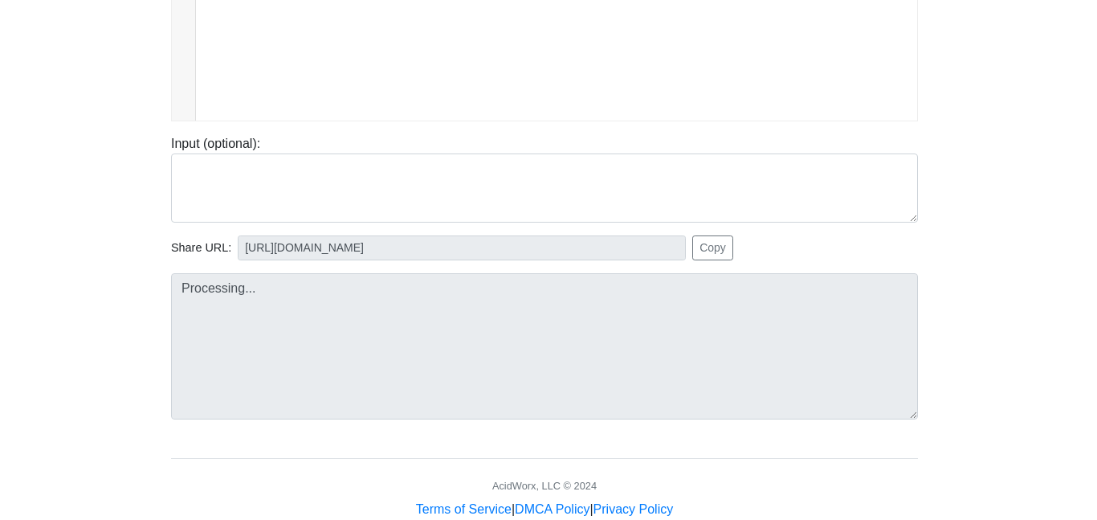
scroll to position [340, 2]
type input "[URL][DOMAIN_NAME]"
type textarea "Submission status: Runtime Error (NZEC) Stdout: My name is 7 Stderr: Traceback …"
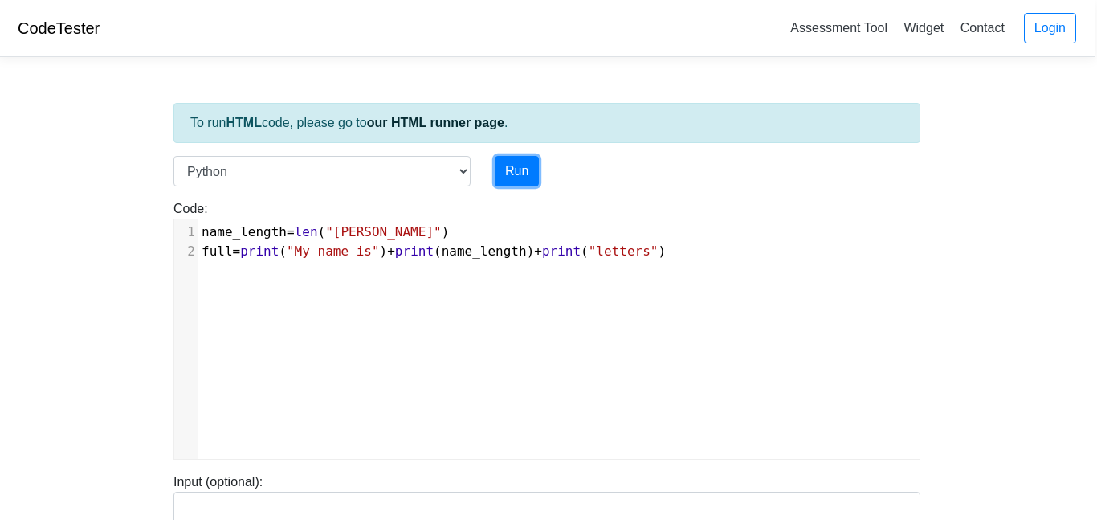
scroll to position [1, 2]
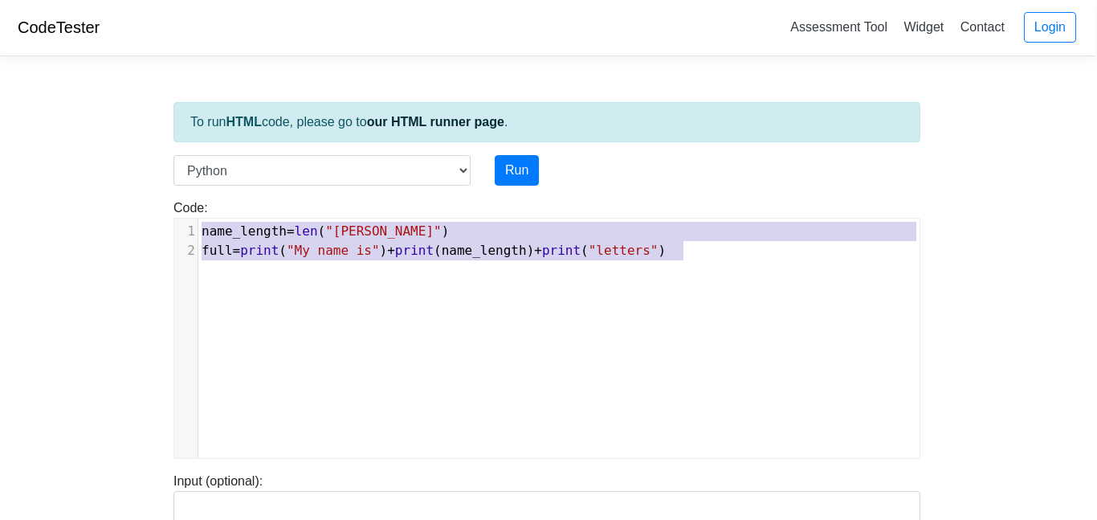
drag, startPoint x: 202, startPoint y: 231, endPoint x: 721, endPoint y: 248, distance: 519.3
click at [721, 248] on div "1 name_length = len ( "[PERSON_NAME]" ) 2 full = print ( "My name is" ) + print…" at bounding box center [558, 241] width 721 height 39
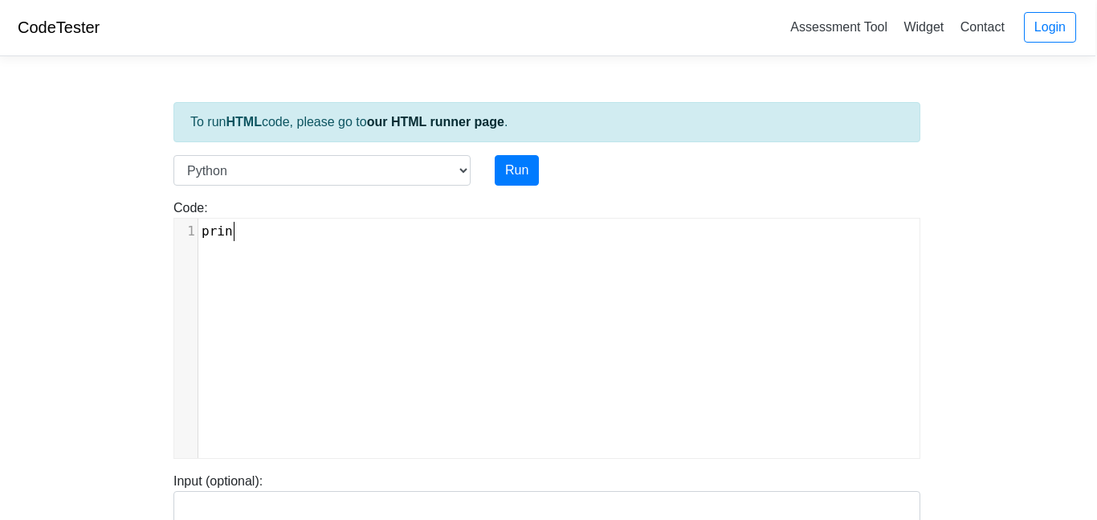
type textarea "print"
type textarea "hello="
type textarea ""hello""
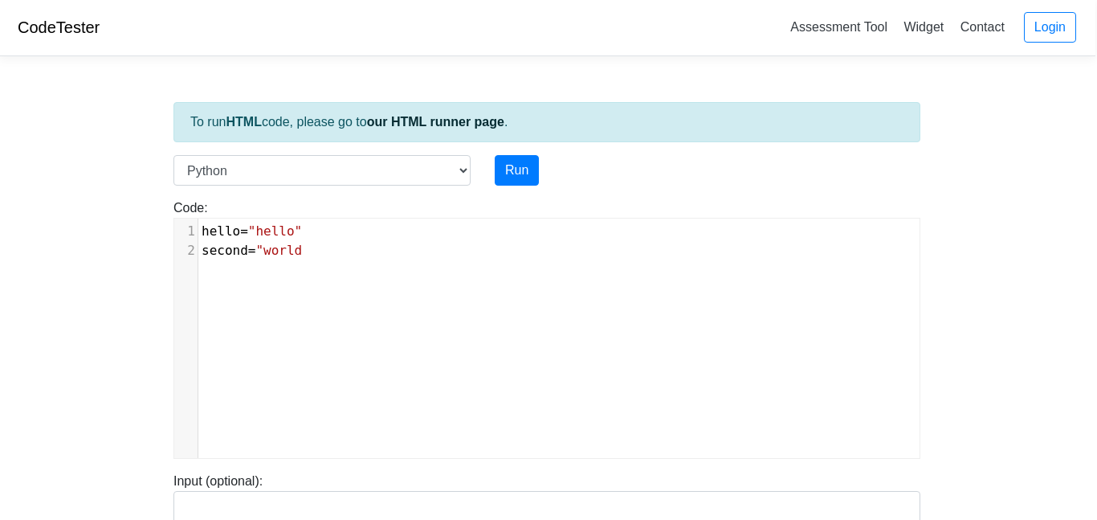
type textarea "second="world""
type textarea "print(hello+" "+second)"
click at [266, 230] on span ""hello"" at bounding box center [275, 230] width 54 height 15
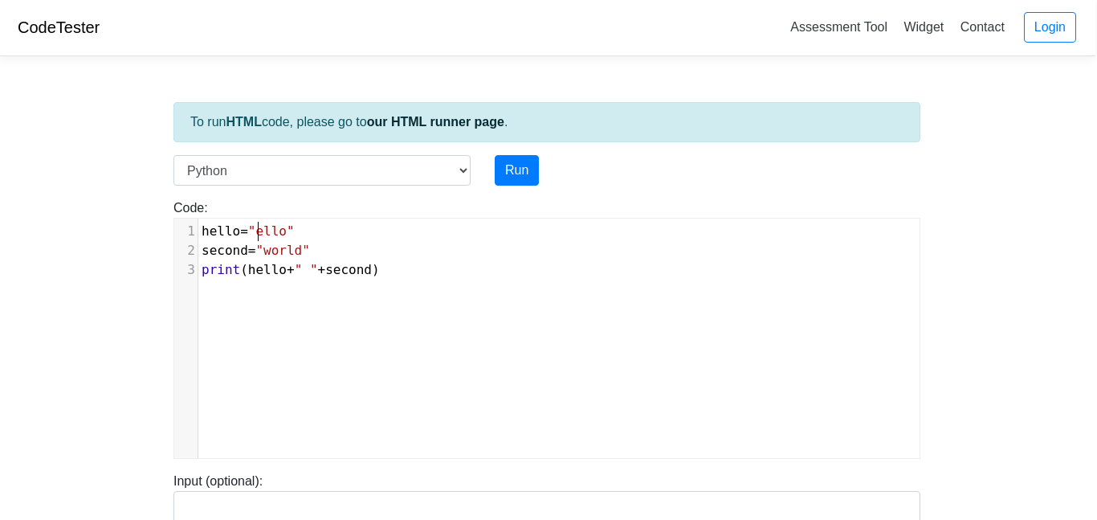
scroll to position [6, 9]
type textarea "H"
click at [517, 171] on button "Run" at bounding box center [517, 170] width 44 height 31
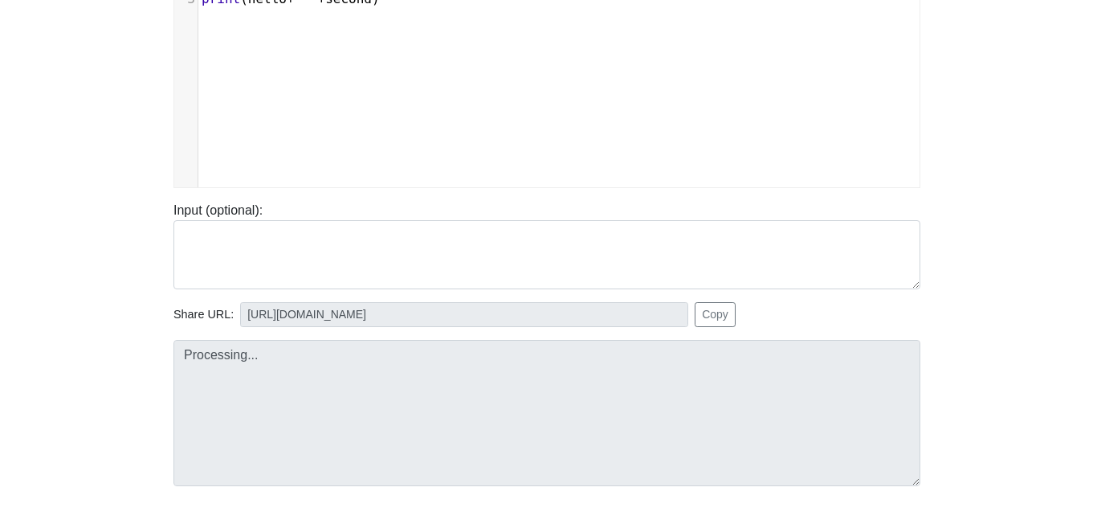
scroll to position [312, 2]
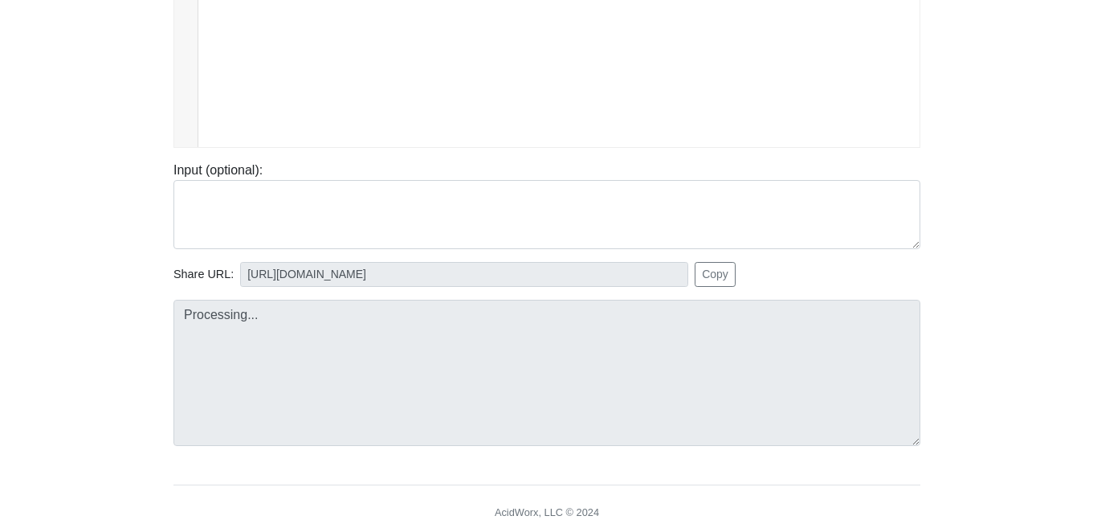
type input "[URL][DOMAIN_NAME]"
type textarea "Stdout: Hello world"
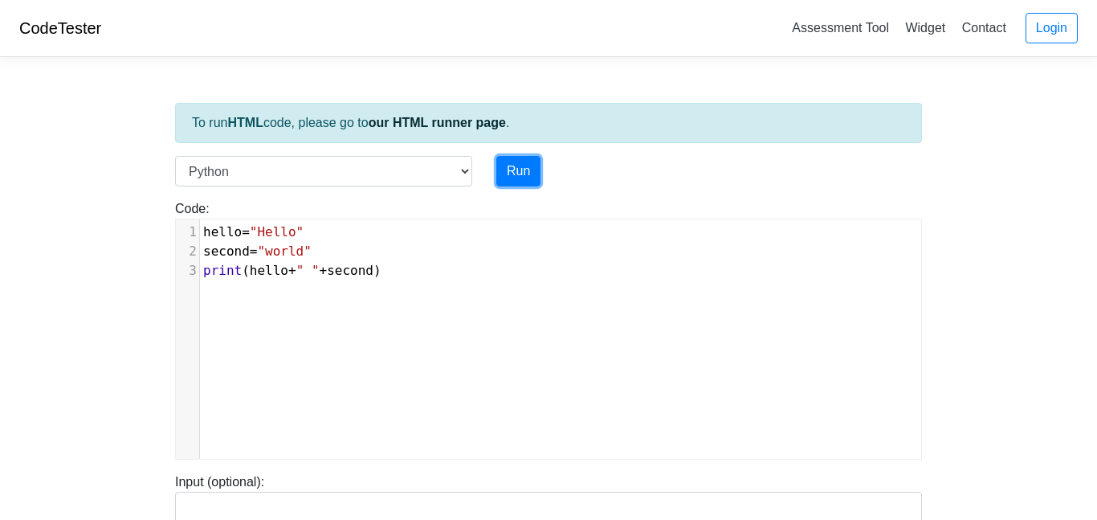
scroll to position [1, 0]
click at [411, 278] on pre "print ( hello + " " + second )" at bounding box center [560, 269] width 721 height 19
type textarea "word=hello"
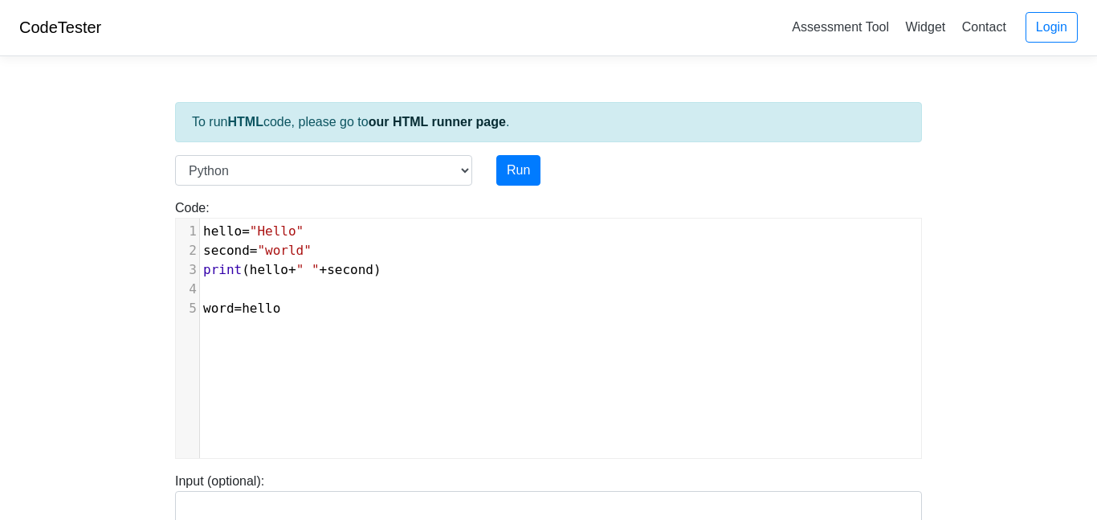
type textarea """
type textarea "print(word*2)"
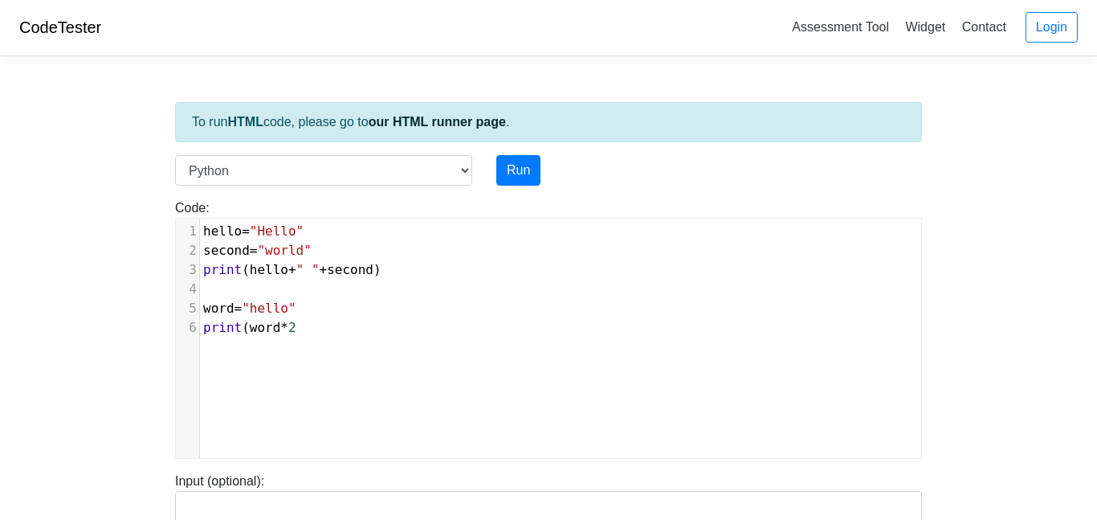
scroll to position [6, 104]
click at [365, 331] on pre "print ( word * 2 )" at bounding box center [560, 327] width 721 height 19
click at [243, 328] on span "print ( word * 2 )" at bounding box center [253, 327] width 100 height 15
click at [219, 328] on span "print" at bounding box center [222, 327] width 39 height 15
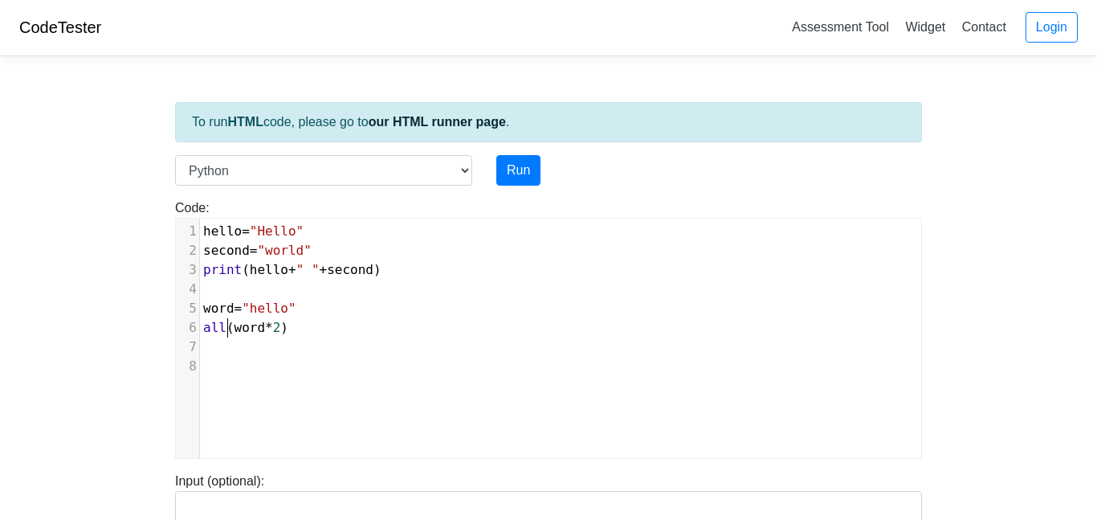
scroll to position [6, 23]
type textarea "all="
click at [223, 325] on span "all" at bounding box center [214, 327] width 23 height 15
click at [217, 325] on span "all" at bounding box center [214, 327] width 23 height 15
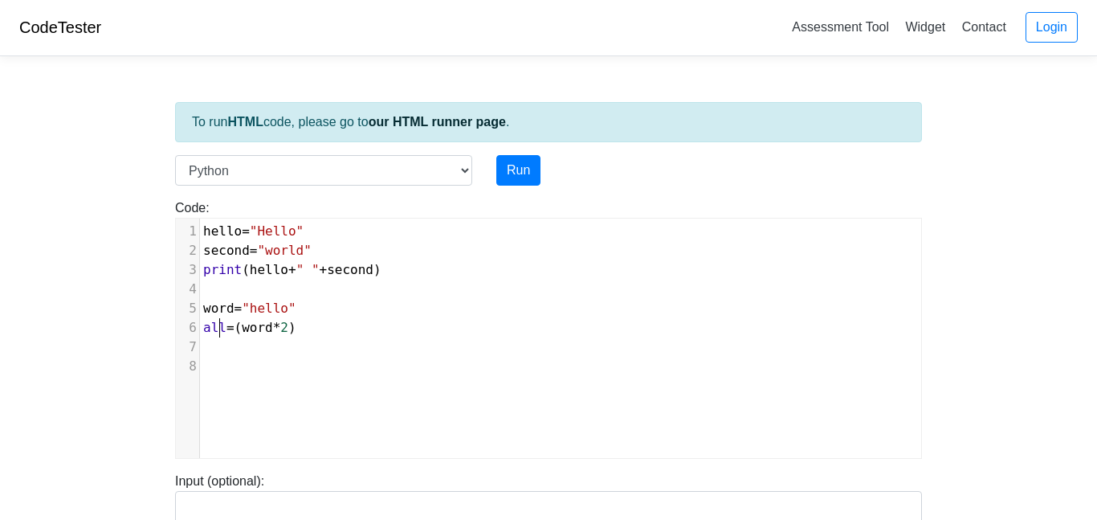
click at [217, 325] on span "all" at bounding box center [214, 327] width 23 height 15
type textarea "double"
click at [355, 321] on pre "double = ( word * 2 )" at bounding box center [560, 327] width 721 height 19
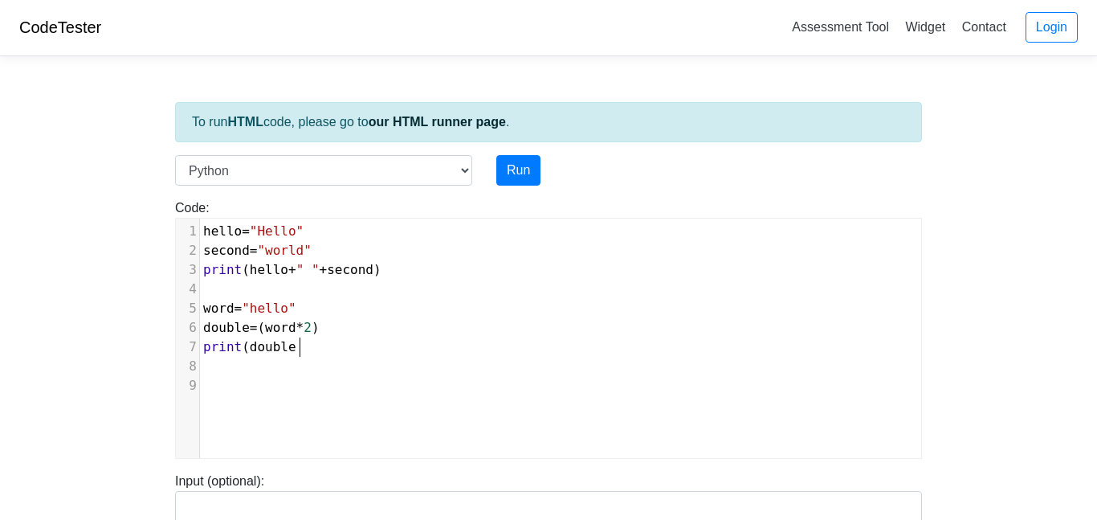
type textarea "print(double)"
click at [301, 349] on span "print ( double )" at bounding box center [253, 346] width 100 height 15
type textarea "+"you""
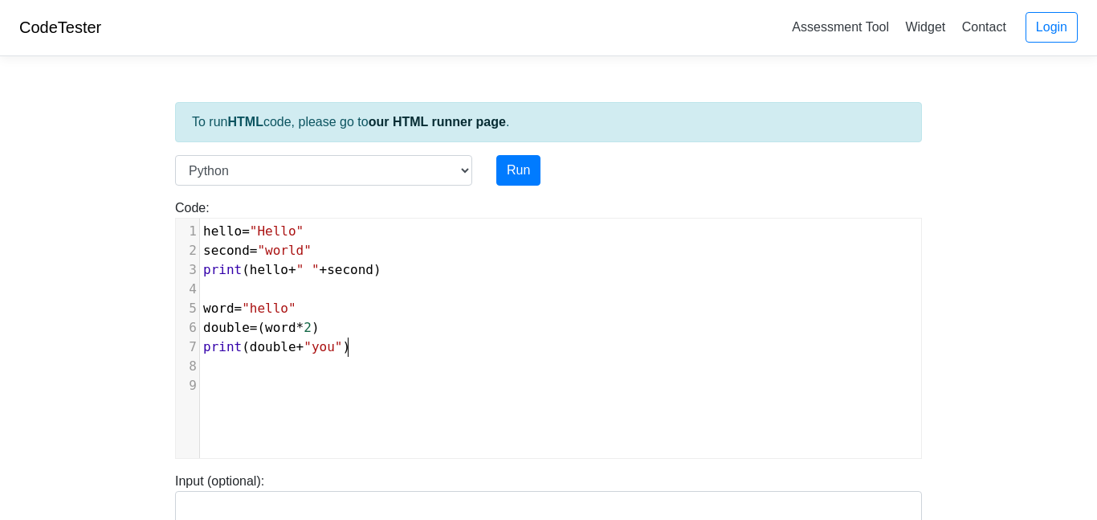
scroll to position [6, 47]
type textarea "print(double+"you")"
drag, startPoint x: 394, startPoint y: 355, endPoint x: 134, endPoint y: 350, distance: 260.4
click at [134, 350] on body "CodeTester Assessment Tool Widget Contact Login To run HTML code, please go to …" at bounding box center [548, 427] width 1097 height 857
click at [220, 330] on span "double" at bounding box center [226, 327] width 47 height 15
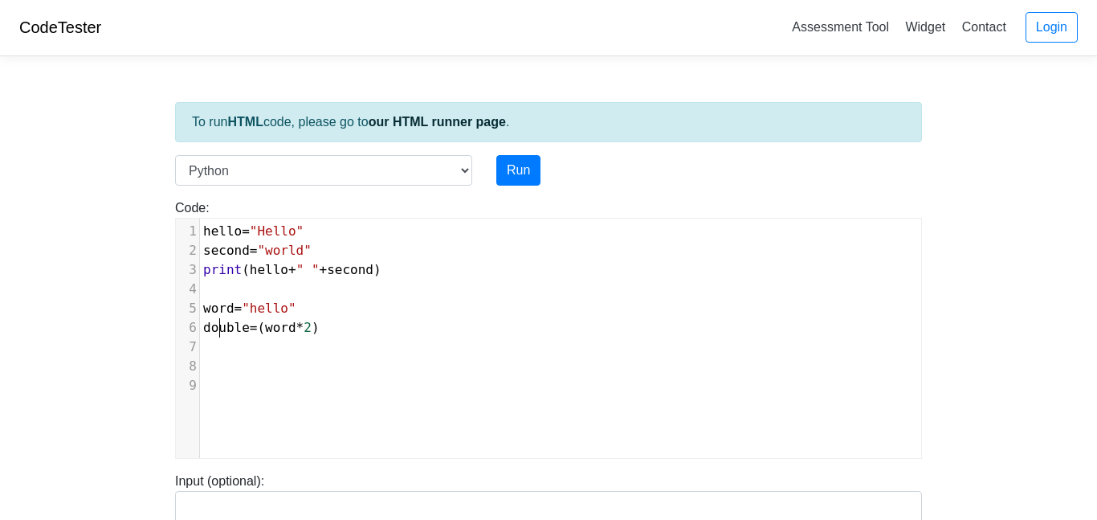
type textarea "double"
click at [220, 330] on span "double" at bounding box center [226, 327] width 47 height 15
type textarea "print"
click at [382, 371] on pre "​" at bounding box center [560, 366] width 721 height 19
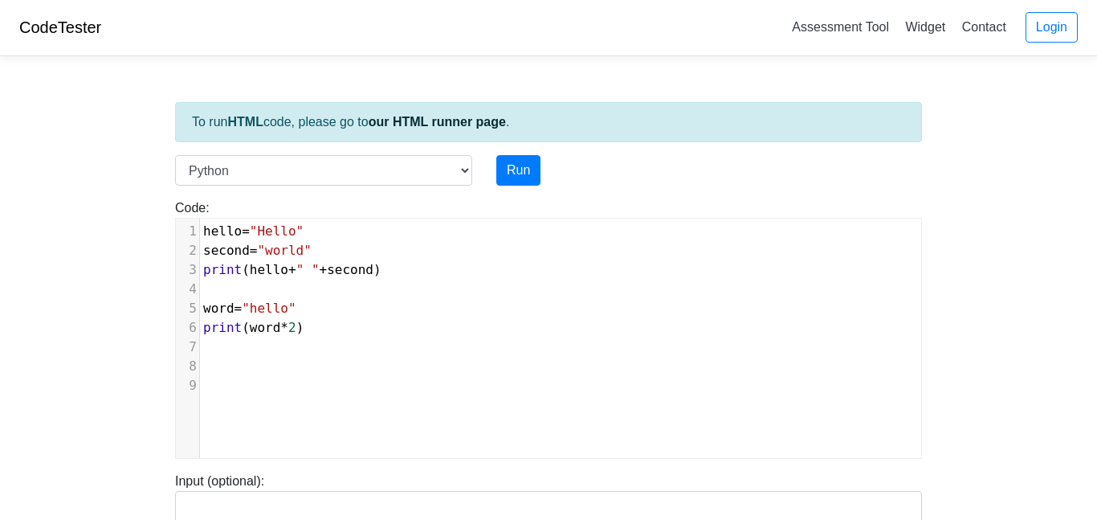
click at [321, 364] on pre "​" at bounding box center [560, 366] width 721 height 19
click at [306, 354] on pre "​" at bounding box center [560, 346] width 721 height 19
click at [305, 371] on pre "​" at bounding box center [560, 366] width 721 height 19
type textarea "print("You\'re awesome, I k"
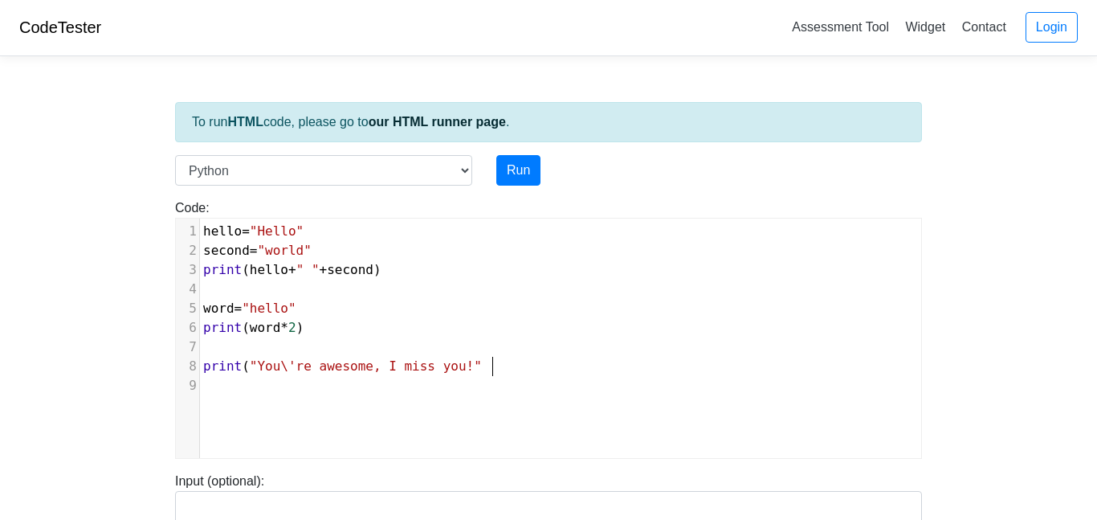
scroll to position [6, 80]
type textarea "miss you!")"
type textarea "3"
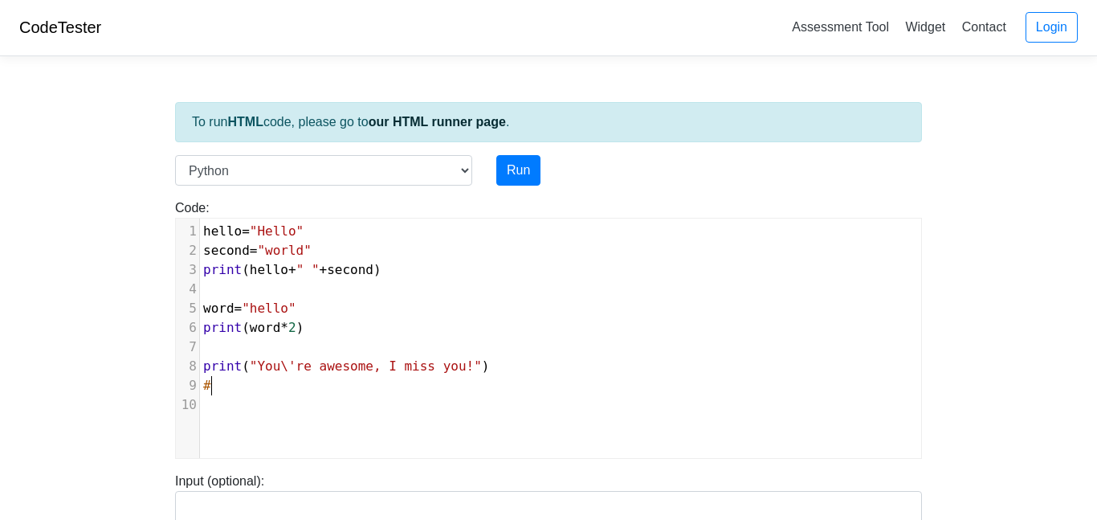
type textarea "#""
type textarea "c"
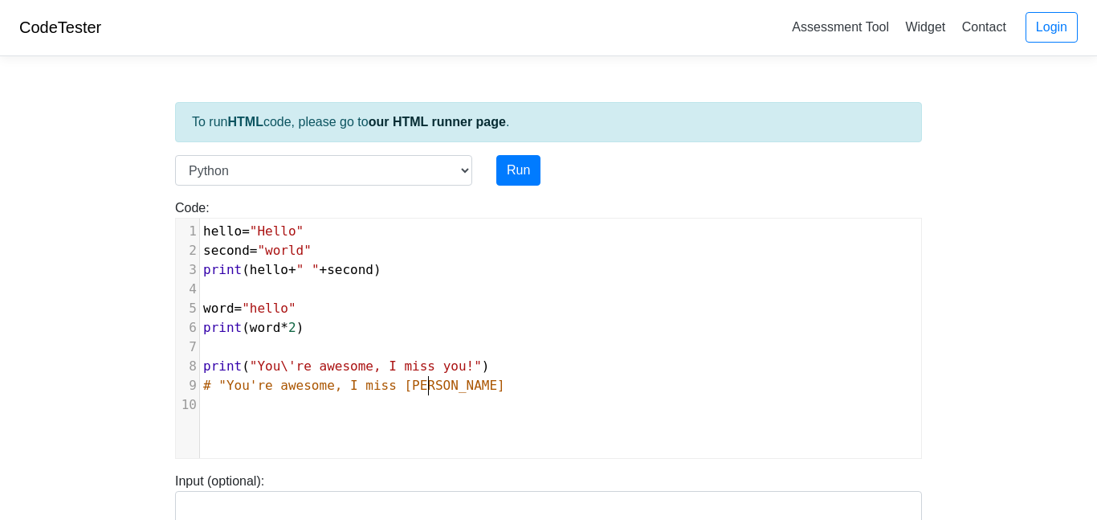
scroll to position [6, 224]
type textarea ""You're awesome, I miss you!""
click at [251, 348] on pre "​" at bounding box center [560, 346] width 721 height 19
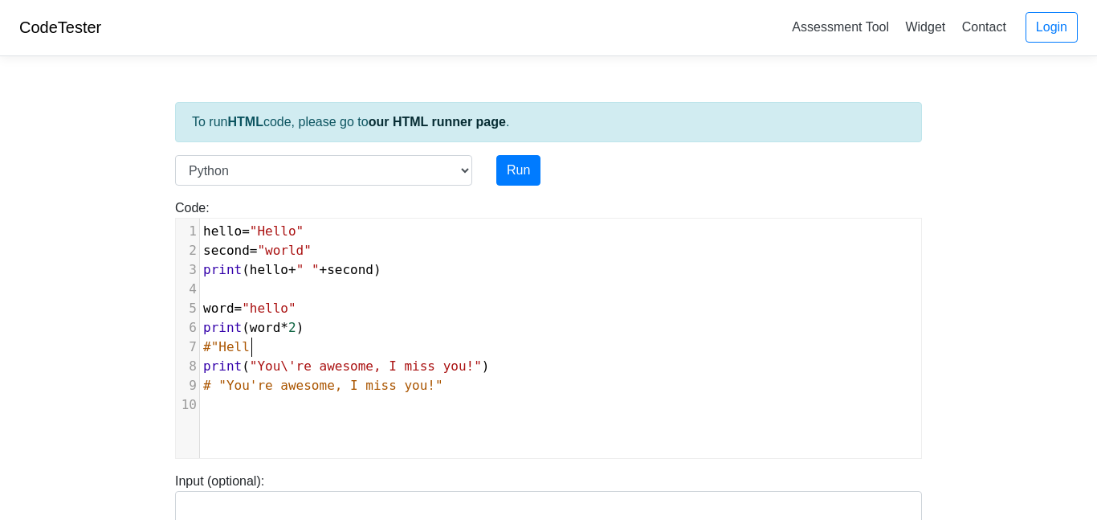
type textarea "#"Hello"
type textarea "hello hello"
type textarea "hello""
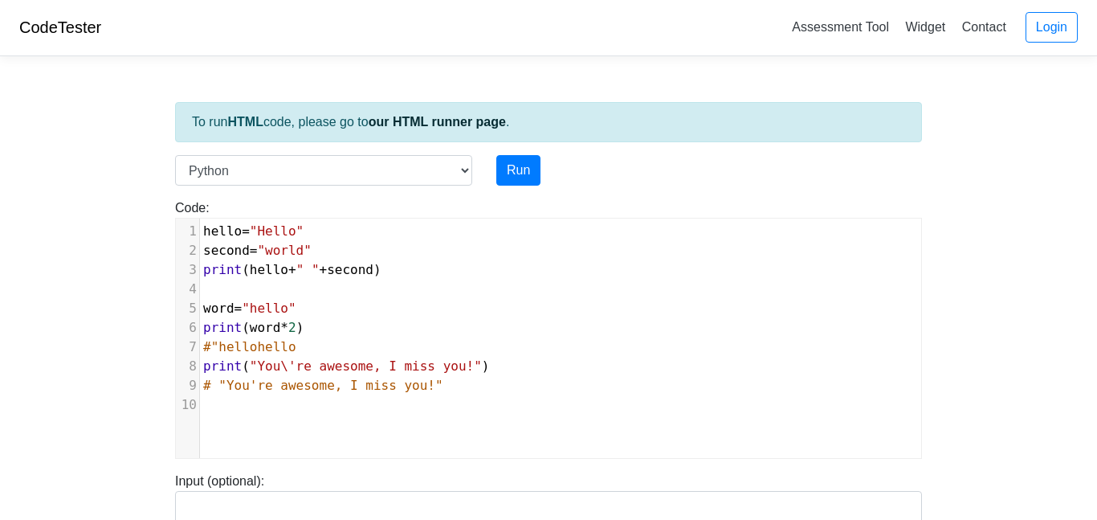
scroll to position [6, 47]
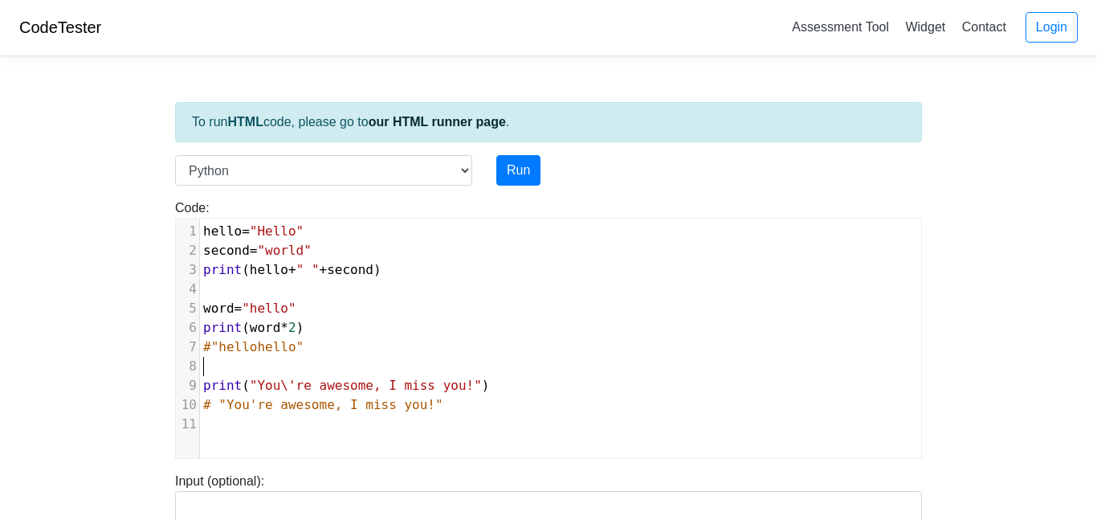
click at [268, 346] on span "#"hellohello"" at bounding box center [253, 346] width 100 height 15
type textarea "H"
click at [258, 311] on span ""hello"" at bounding box center [269, 307] width 54 height 15
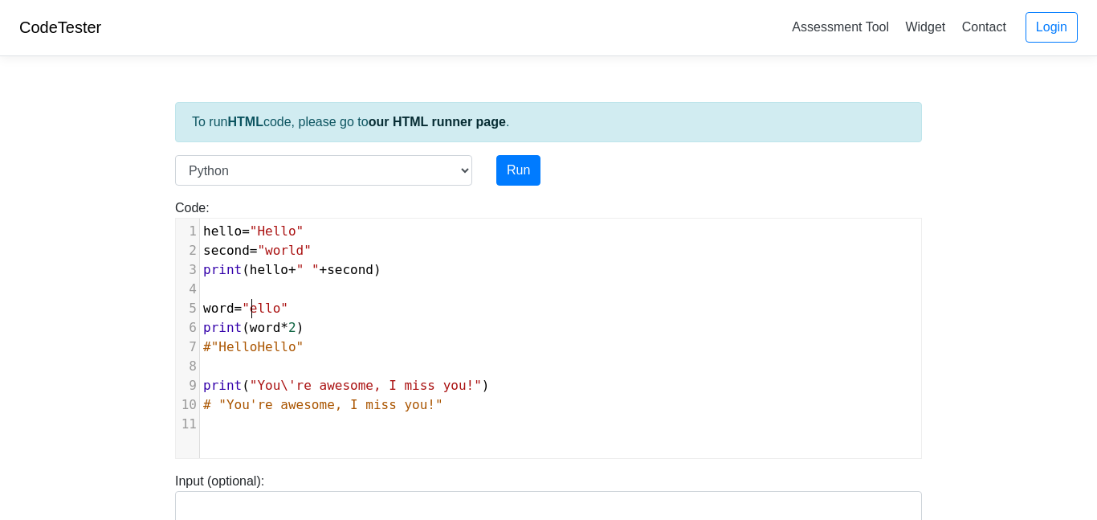
type textarea "H"
click at [254, 293] on pre "​" at bounding box center [560, 289] width 721 height 19
type textarea "3"
type textarea "#"
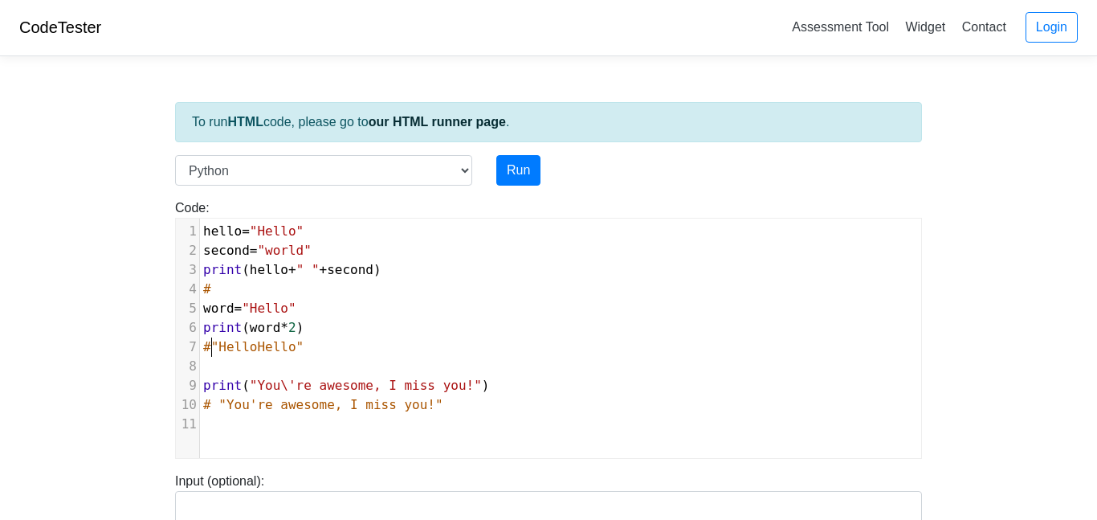
click at [211, 344] on span "#"HelloHello"" at bounding box center [253, 346] width 100 height 15
click at [228, 289] on pre "#" at bounding box center [560, 289] width 721 height 19
type textarea ""Hello world""
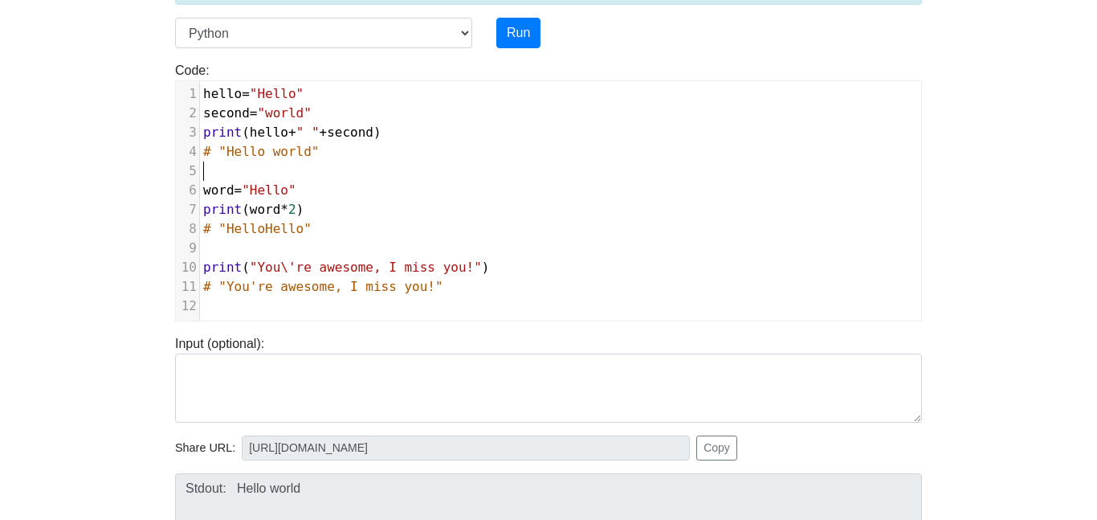
scroll to position [137, 0]
click at [502, 296] on pre "# "You're awesome, I miss you!"" at bounding box center [560, 288] width 721 height 19
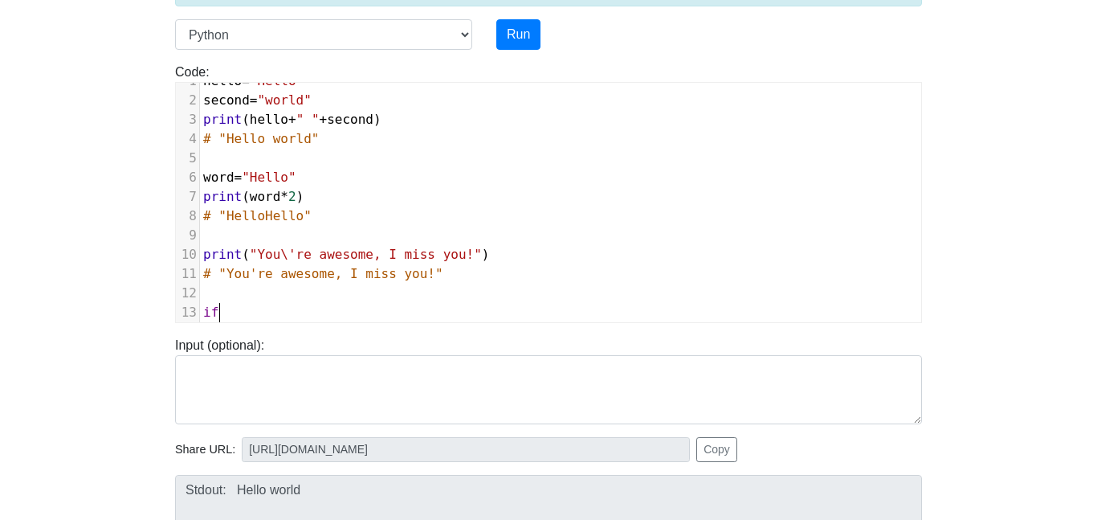
type textarea "if"
type textarea "esme"
click at [224, 311] on span "if esme" at bounding box center [230, 312] width 55 height 15
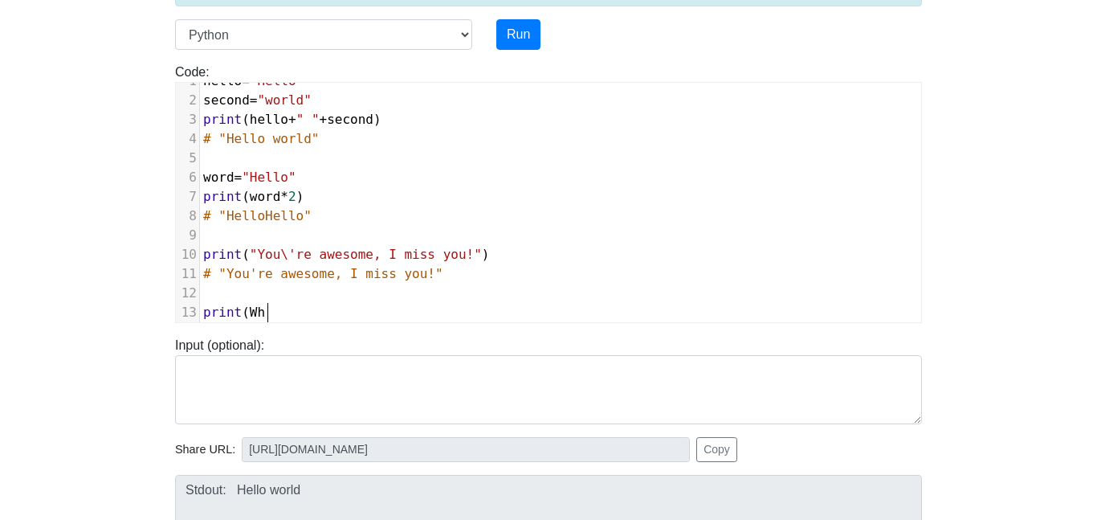
type textarea "print(What"
type textarea ""Wga"
type textarea "hat is your name?")"
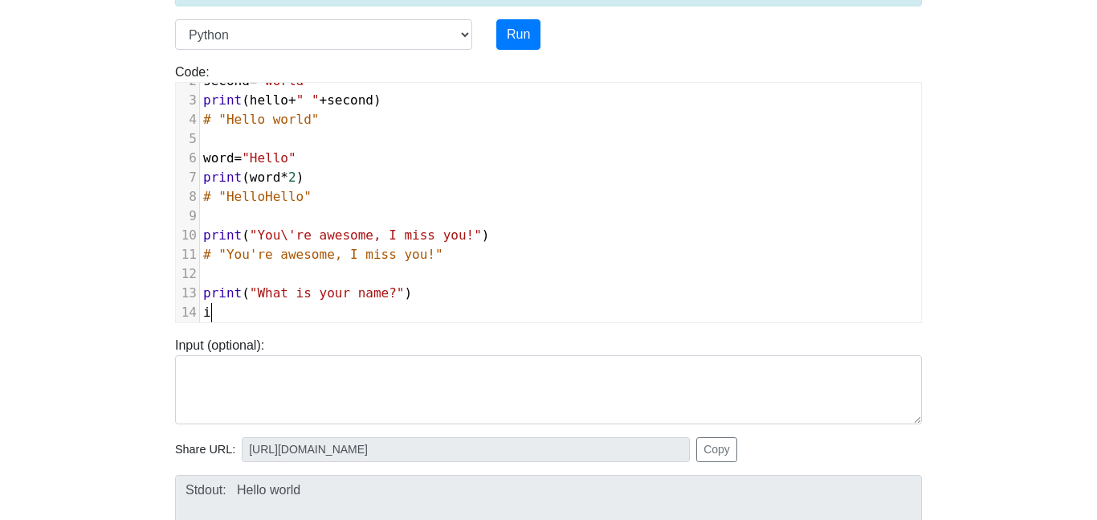
scroll to position [6, 15]
type textarea "is"
type textarea "f(esm"
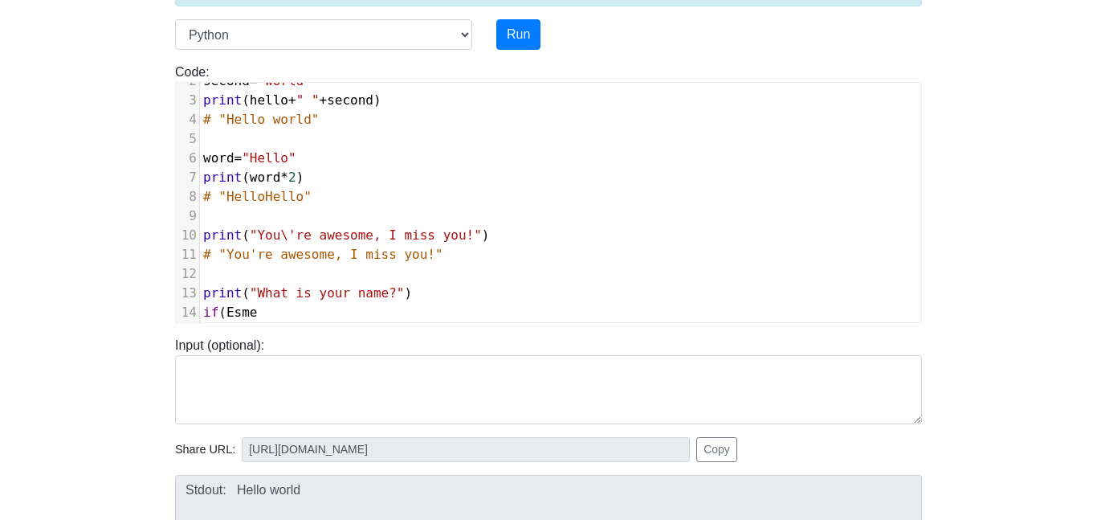
type textarea "Esme)"
type textarea ")"
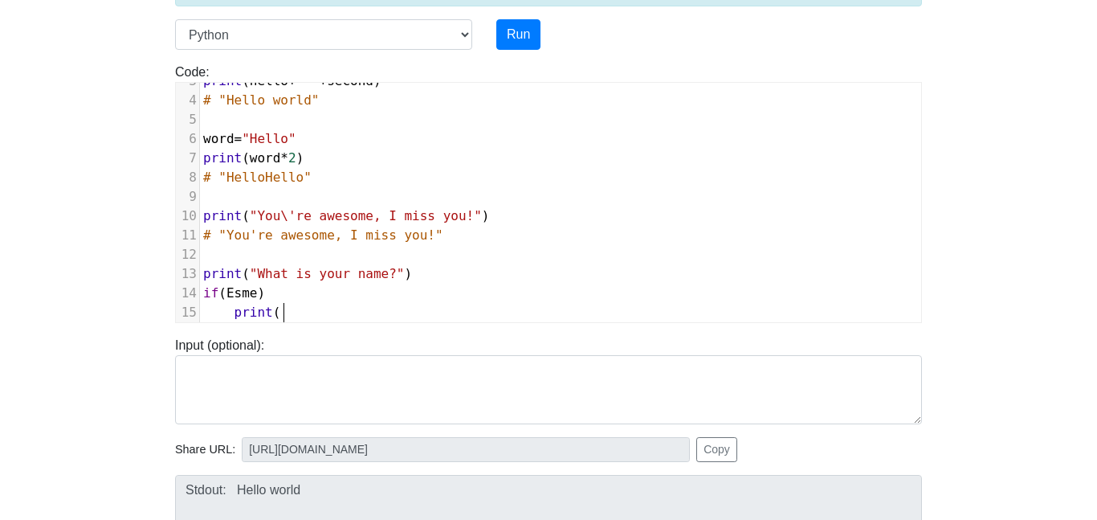
scroll to position [6, 47]
type textarea "print(H"
type textarea ""Hi"
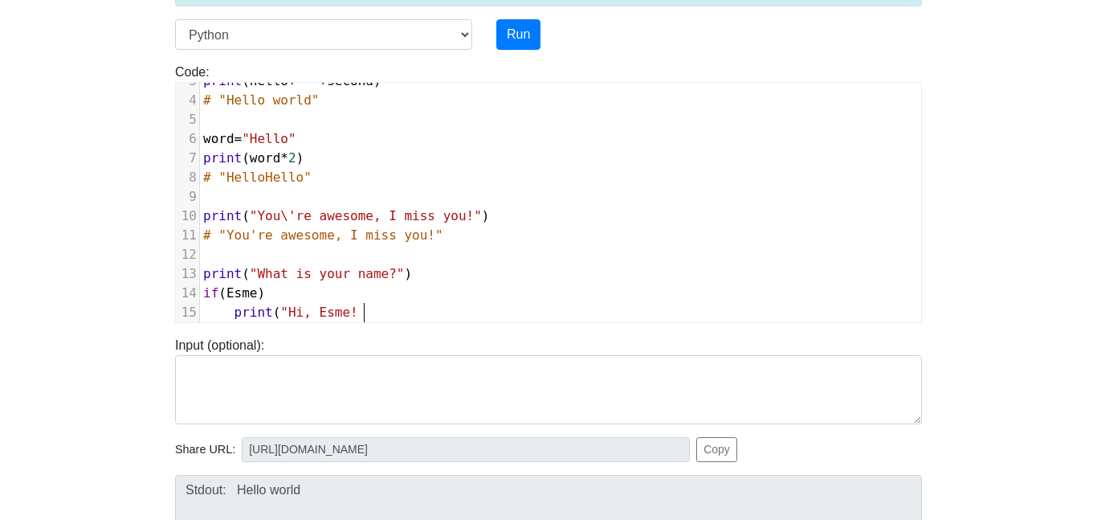
type textarea ", Esme!)"
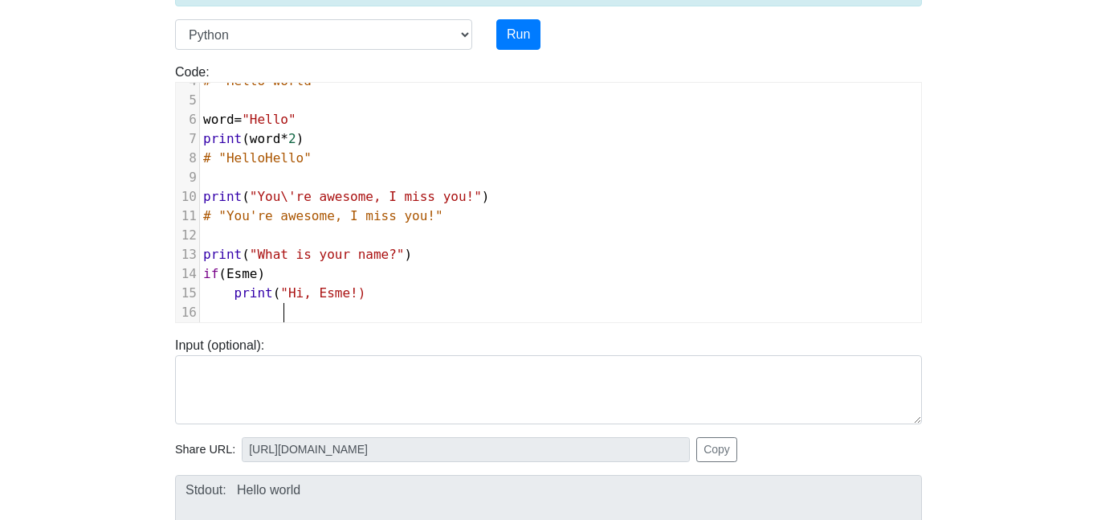
scroll to position [92, 0]
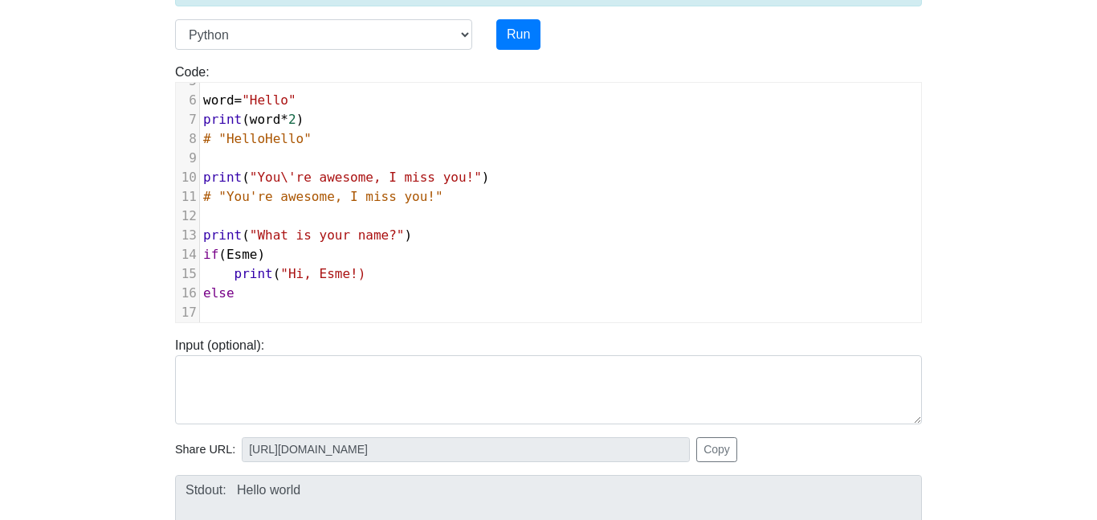
type textarea "else("
type textarea ":"
type textarea "("
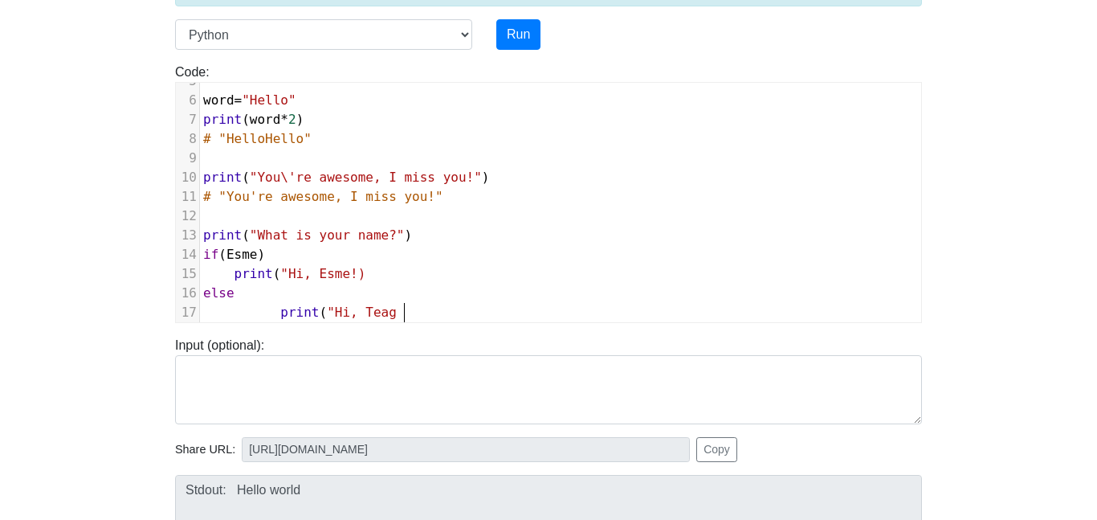
scroll to position [6, 136]
type textarea "print("Hi, Teagan!")"
click at [284, 317] on span "print" at bounding box center [299, 312] width 39 height 15
click at [517, 39] on button "Run" at bounding box center [519, 34] width 44 height 31
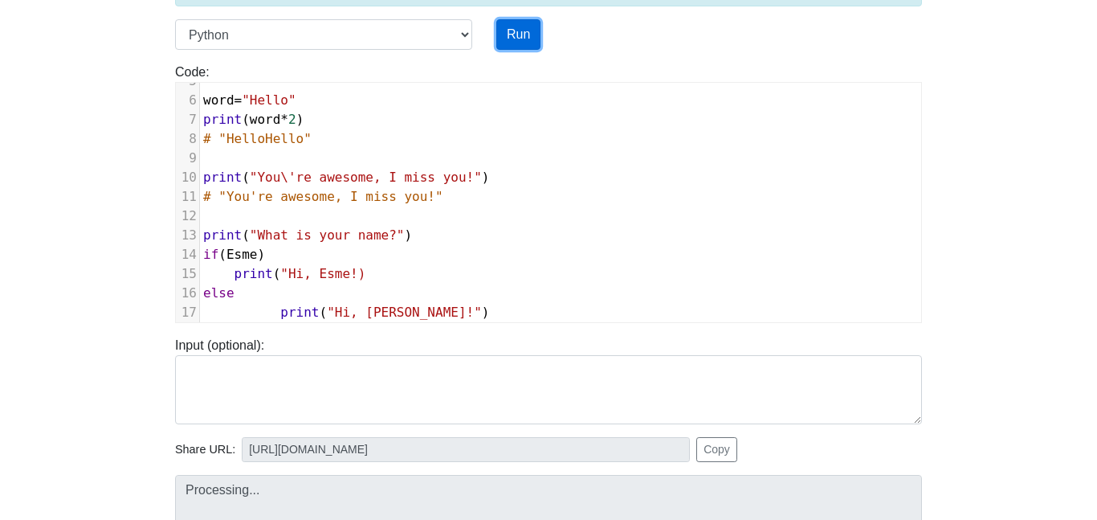
type input "[URL][DOMAIN_NAME]"
type textarea "Submission status: Runtime Error (NZEC) Stderr: File "script.py", line 14 if(Es…"
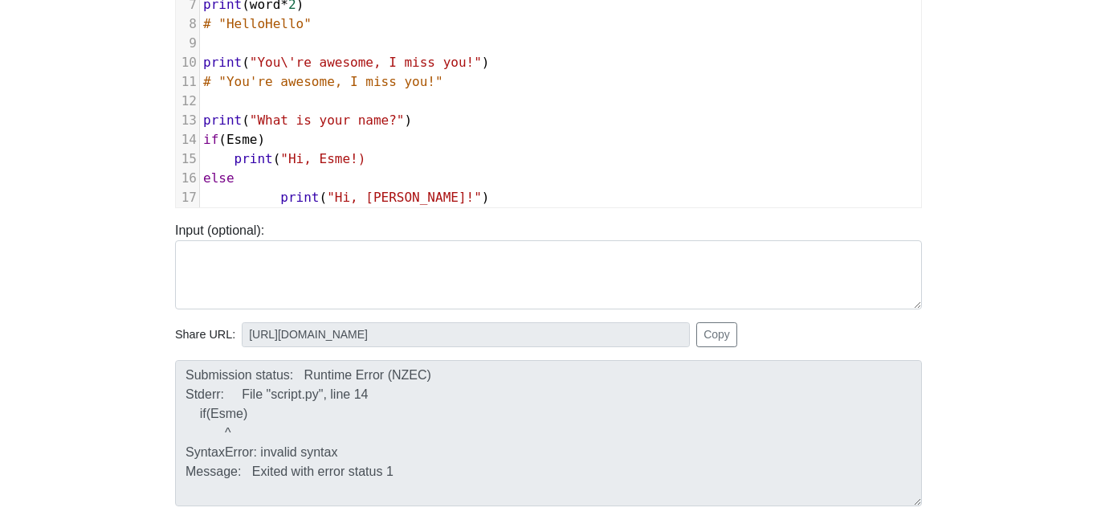
scroll to position [6, 0]
drag, startPoint x: 237, startPoint y: 159, endPoint x: 190, endPoint y: 153, distance: 47.8
click at [200, 153] on div "15 print ( "Hi, Esme!)" at bounding box center [560, 158] width 721 height 19
type textarea "]"
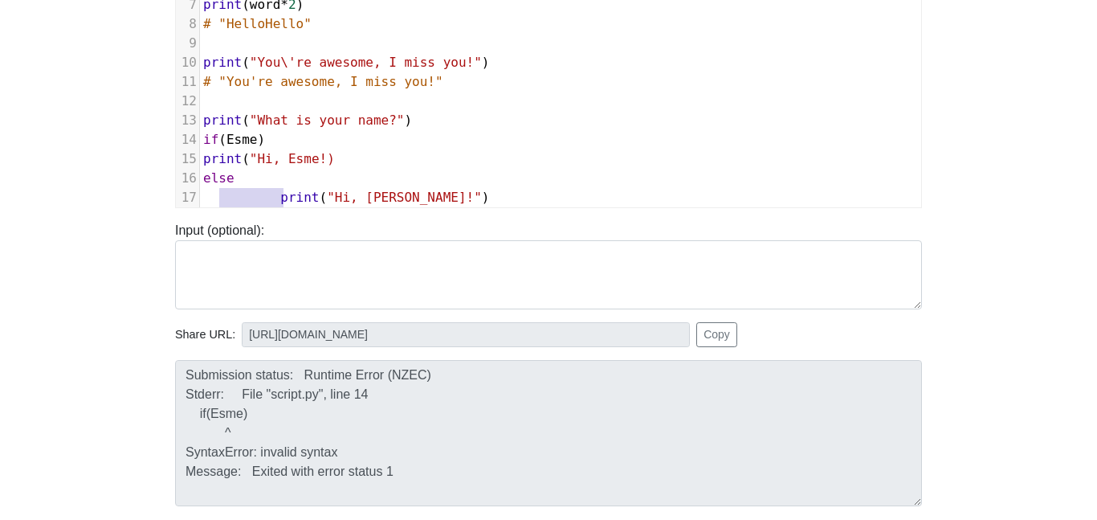
type textarea "else"
drag, startPoint x: 284, startPoint y: 199, endPoint x: 190, endPoint y: 188, distance: 94.7
click at [200, 188] on div "17 print ( "Hi, Teagan!" )" at bounding box center [560, 197] width 721 height 19
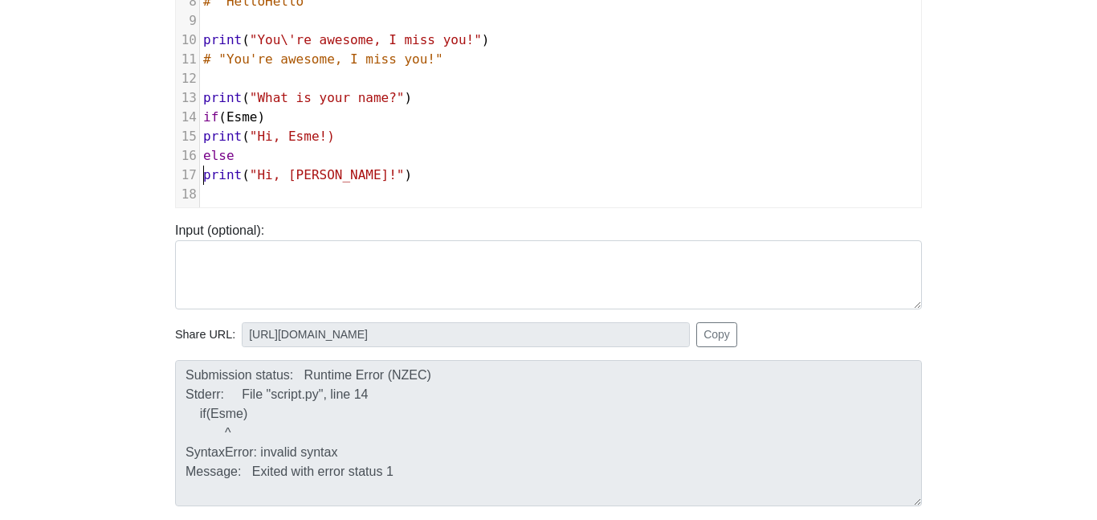
scroll to position [114, 0]
click at [204, 119] on span "if" at bounding box center [210, 116] width 15 height 15
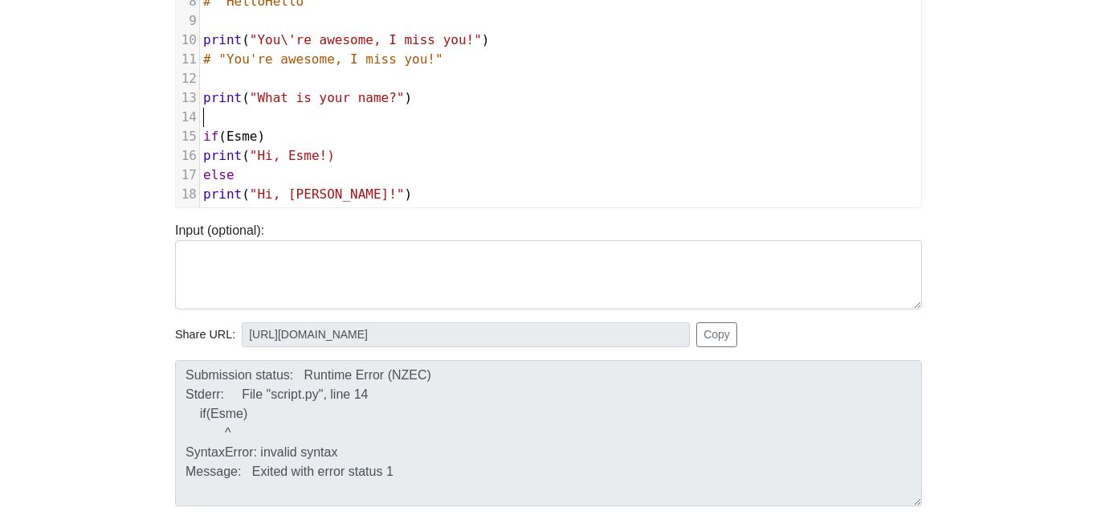
click at [276, 127] on pre "if ( Esme )" at bounding box center [560, 136] width 721 height 19
type textarea "enter"
type textarea "add"
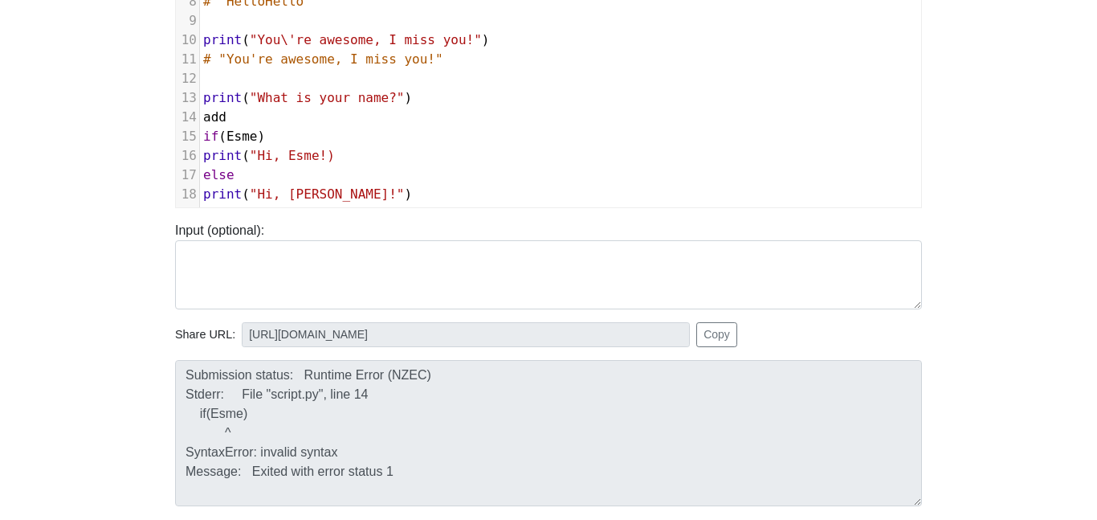
type textarea "("
type textarea "insert"
type textarea "inst"
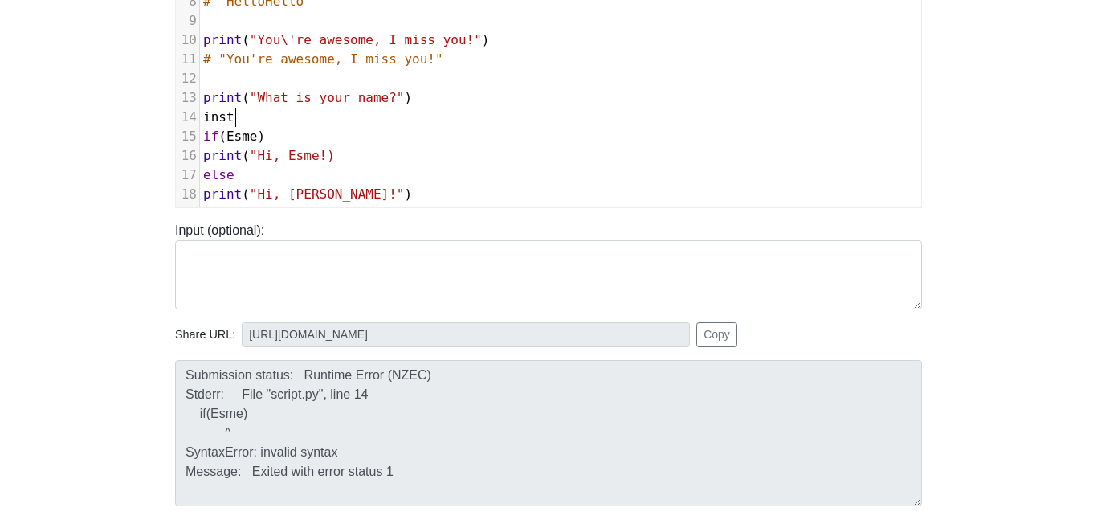
scroll to position [6, 31]
type textarea "nst"
type textarea "n"
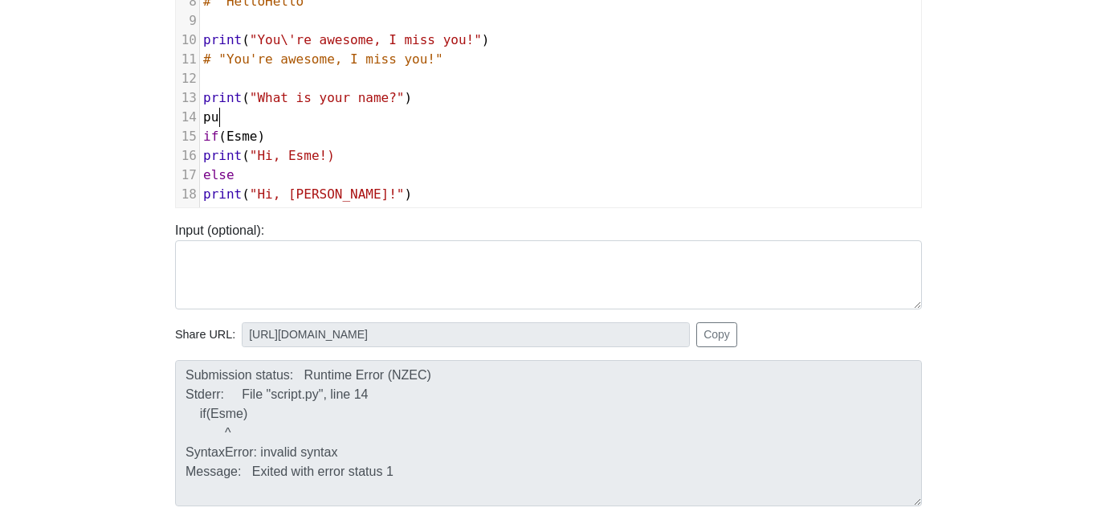
type textarea "put"
type textarea "set"
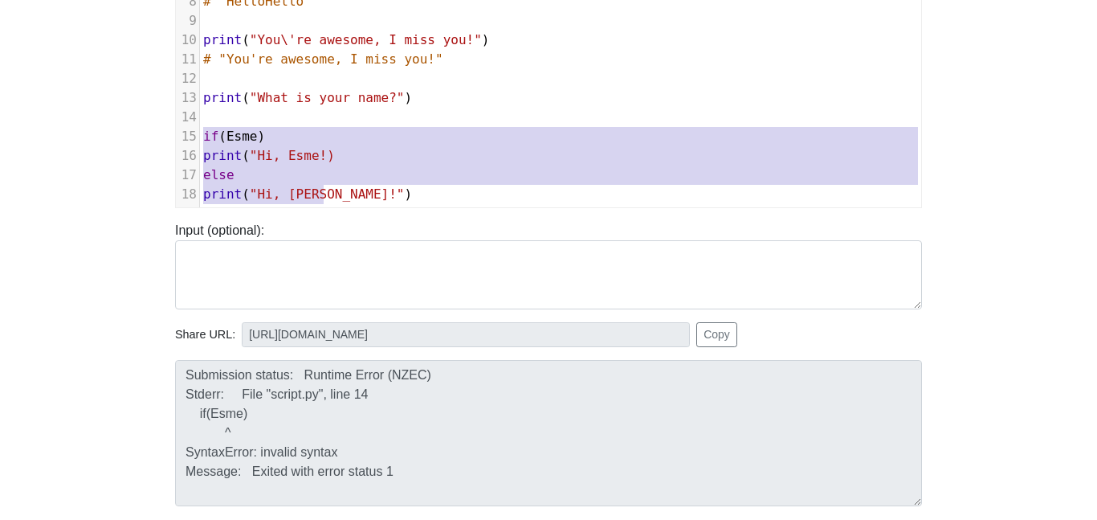
type textarea "if(Esme) print("Hi, Esme!) else print("Hi, Teagan!")"
drag, startPoint x: 204, startPoint y: 133, endPoint x: 412, endPoint y: 203, distance: 219.8
click at [412, 203] on div "1 hello = "Hello" 2 second = "world" 3 print ( hello + " " + second ) 4 # "Hell…" at bounding box center [560, 40] width 721 height 366
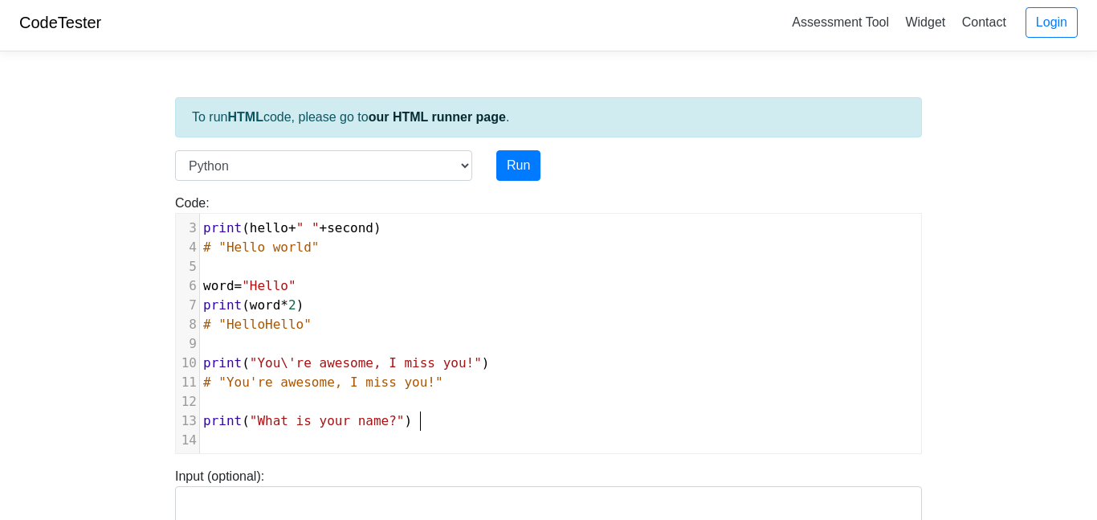
scroll to position [0, 0]
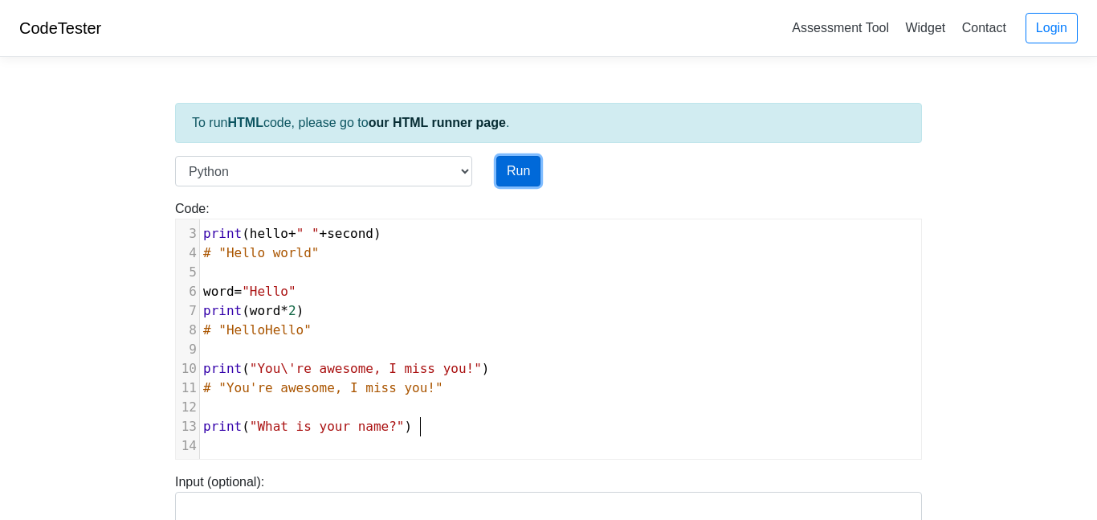
click at [523, 172] on button "Run" at bounding box center [519, 171] width 44 height 31
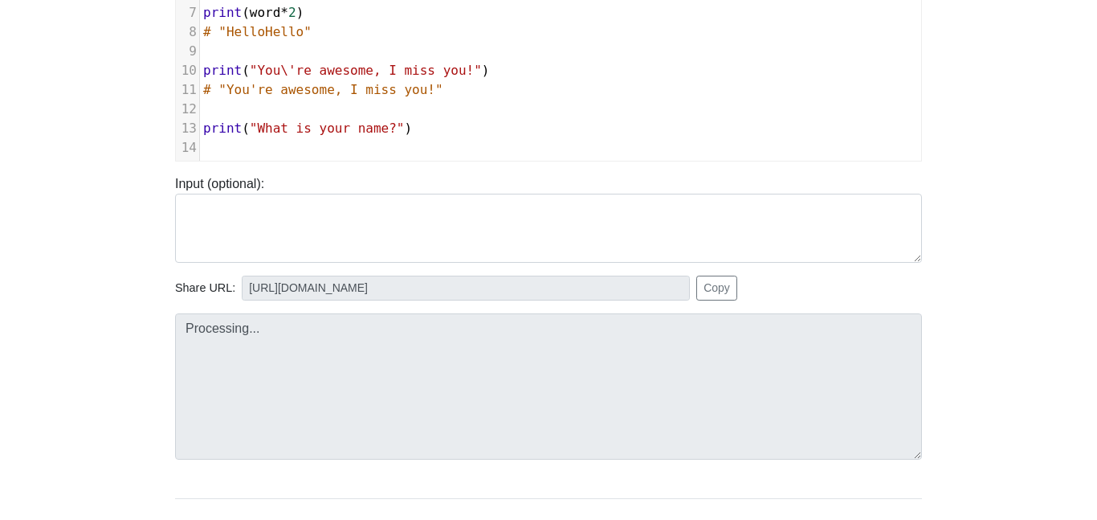
scroll to position [303, 0]
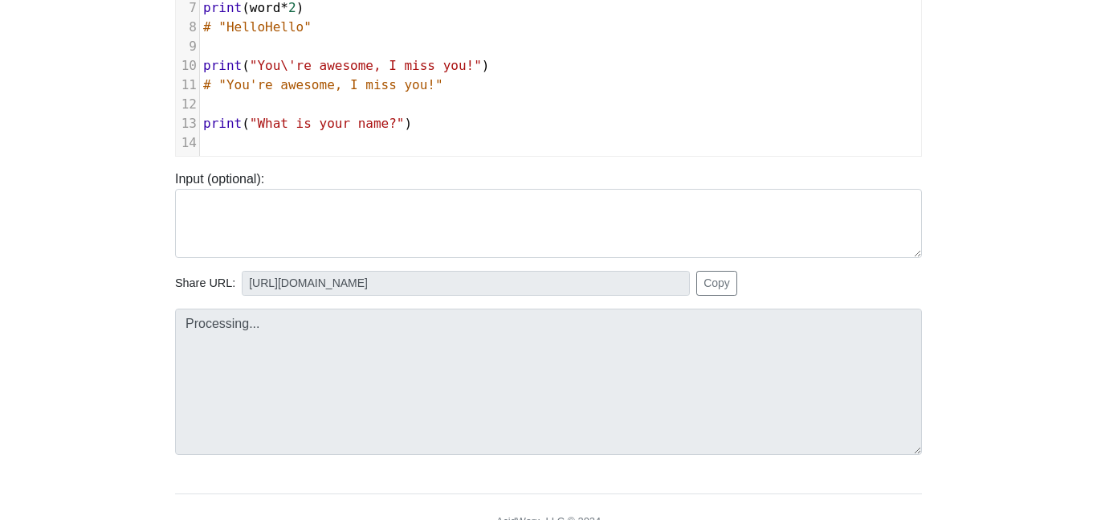
type input "[URL][DOMAIN_NAME]"
type textarea "Stdout: Hello world HelloHello You're awesome, I miss you! What is your name?"
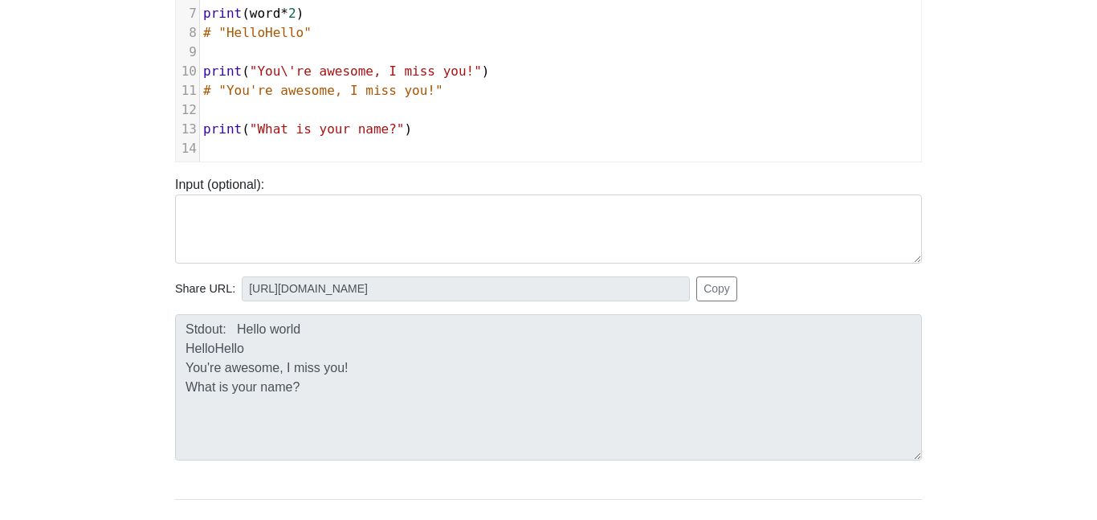
scroll to position [6, 0]
drag, startPoint x: 394, startPoint y: 129, endPoint x: 258, endPoint y: 132, distance: 136.6
click at [258, 132] on span ""What is your name?"" at bounding box center [327, 128] width 155 height 15
type textarea "How are you"
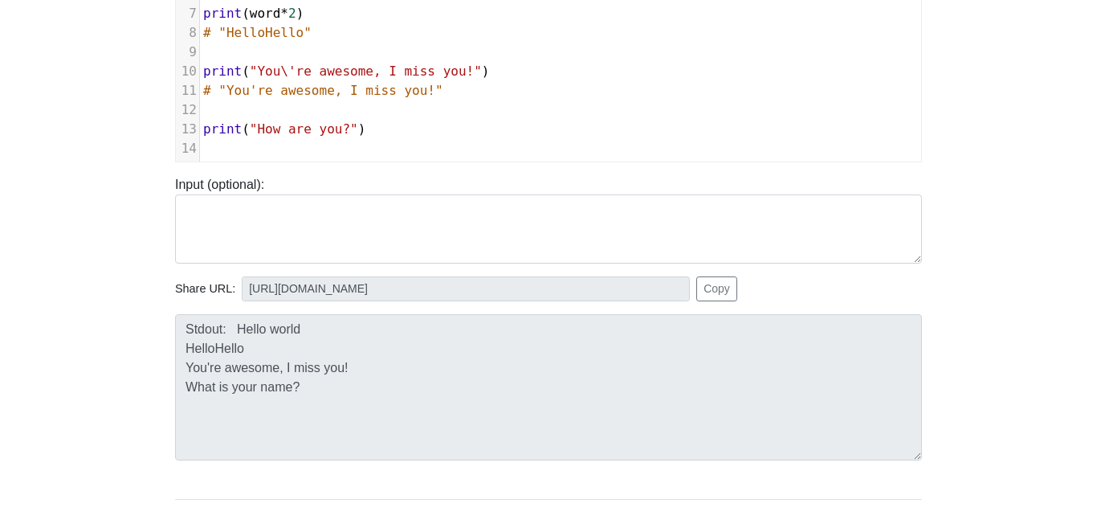
click at [387, 129] on pre "print ( "How are you?" )" at bounding box center [560, 129] width 721 height 19
type textarea "# "How are you?""
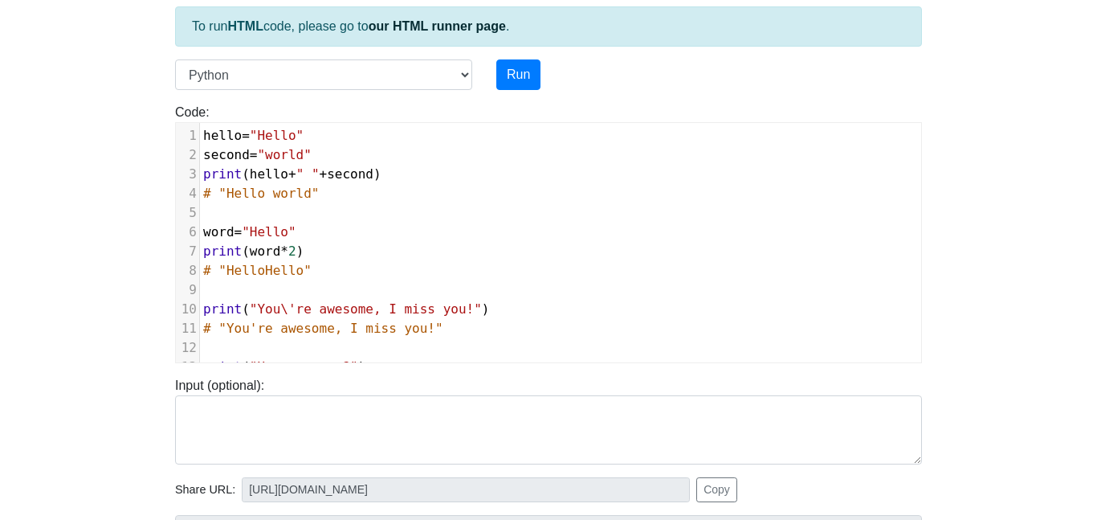
scroll to position [97, 0]
click at [203, 135] on span "hello" at bounding box center [222, 134] width 39 height 15
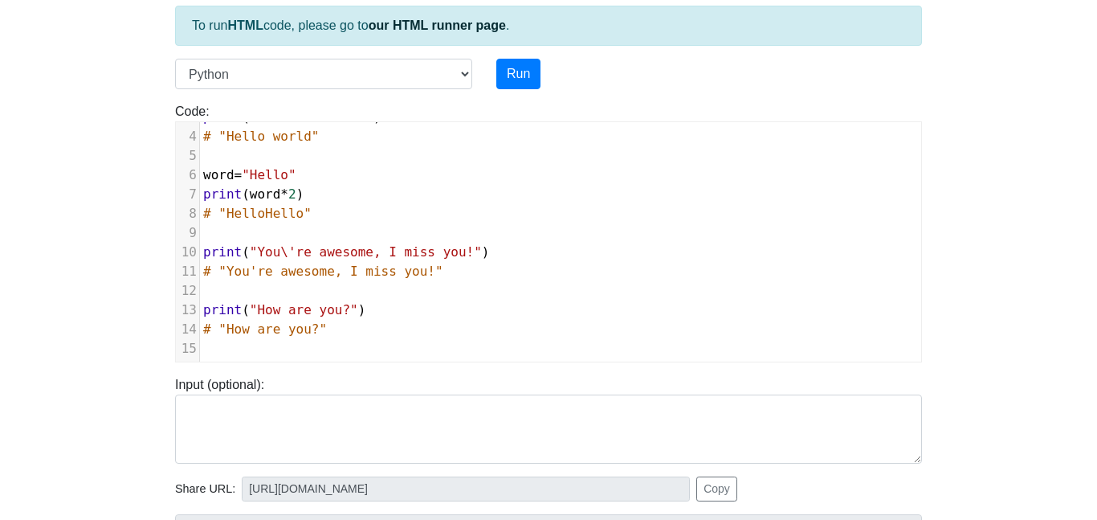
click at [354, 335] on pre "# "How are you?"" at bounding box center [560, 329] width 721 height 19
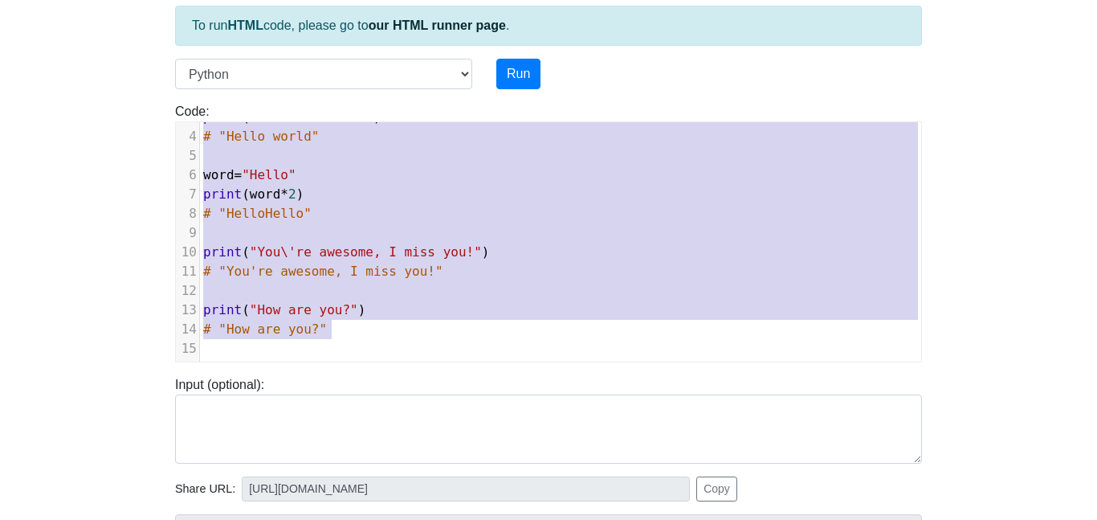
type textarea "hello="Hello" second="world" print(hello+" "+second) # "Hello world" word="Hell…"
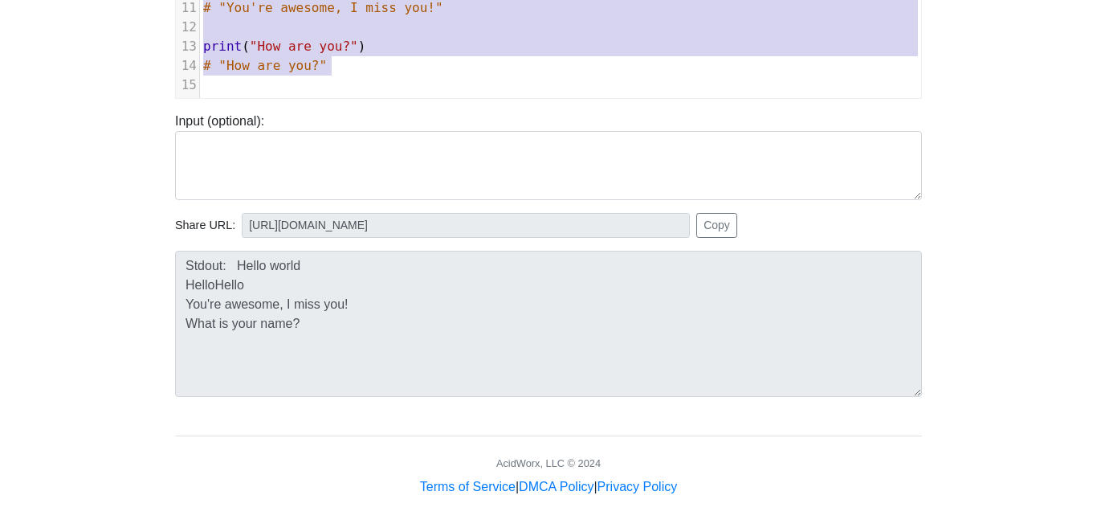
scroll to position [362, 0]
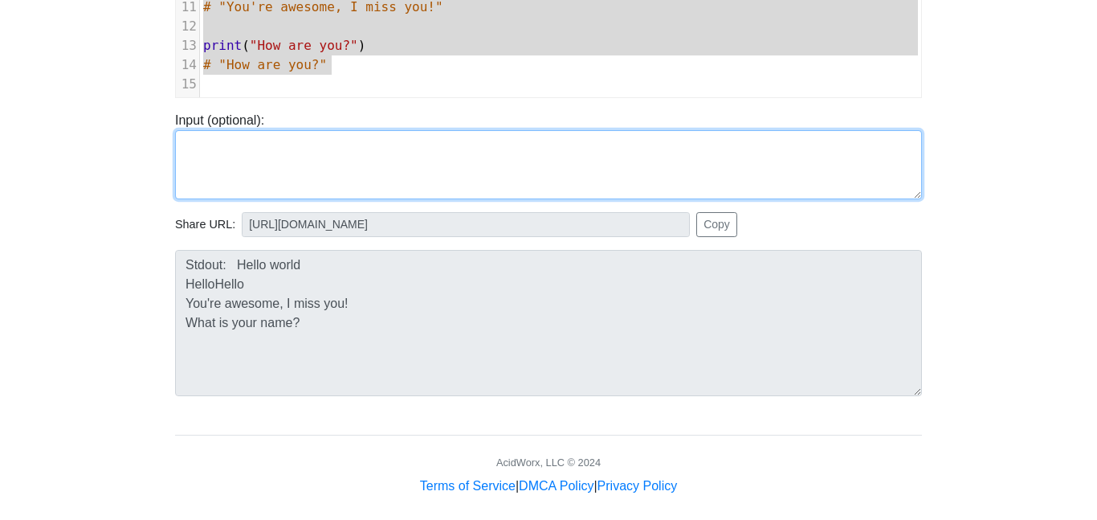
click at [296, 152] on textarea at bounding box center [548, 164] width 747 height 69
type textarea "k"
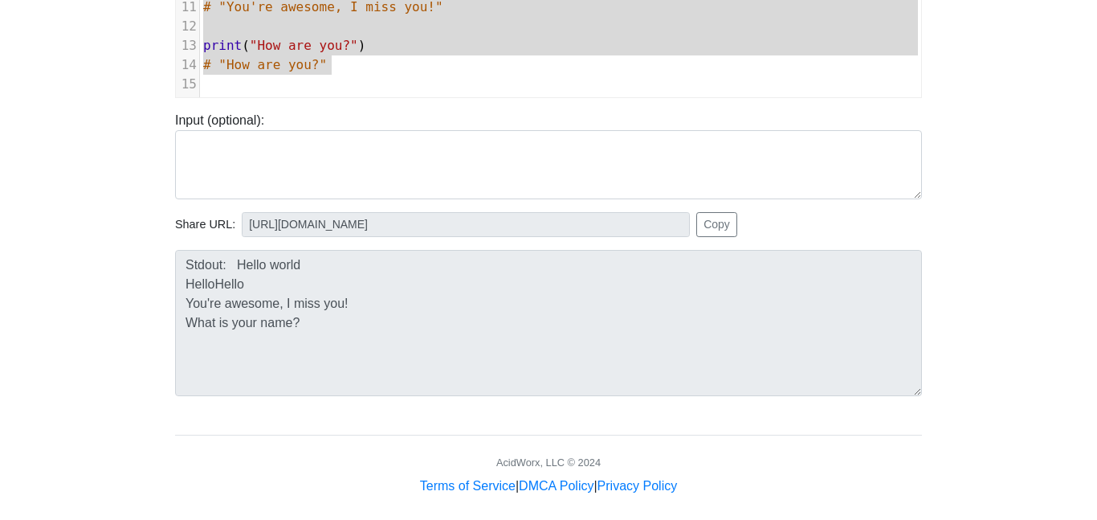
click at [121, 150] on body "CodeTester Assessment Tool Widget Contact Login To run HTML code, please go to …" at bounding box center [548, 66] width 1097 height 857
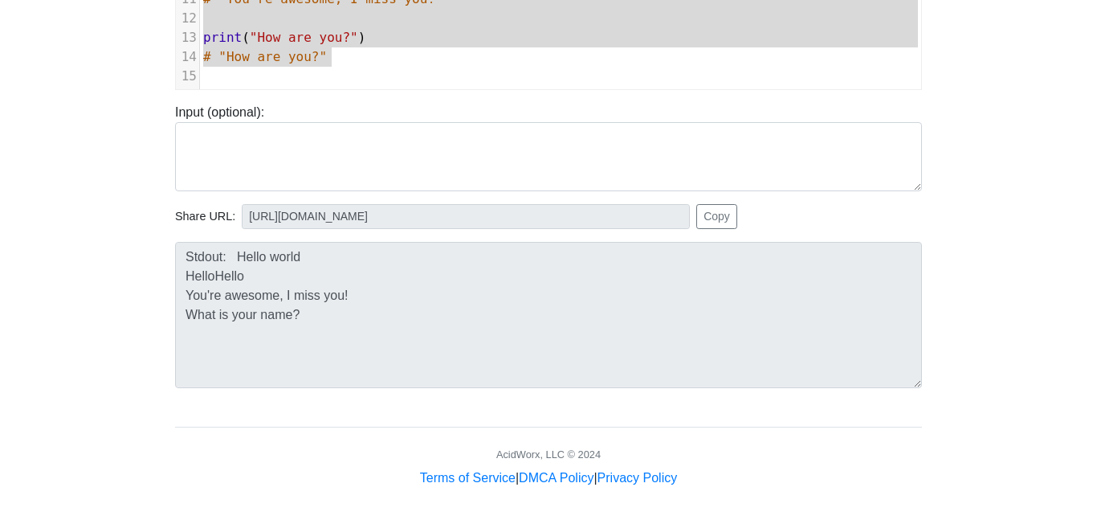
scroll to position [376, 0]
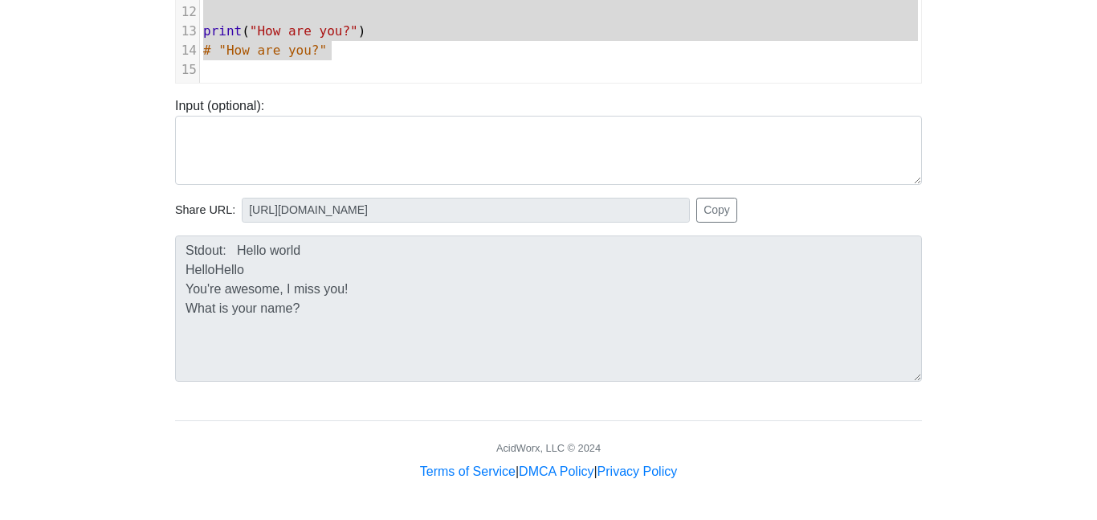
click at [301, 112] on div "Input (optional):" at bounding box center [548, 140] width 771 height 88
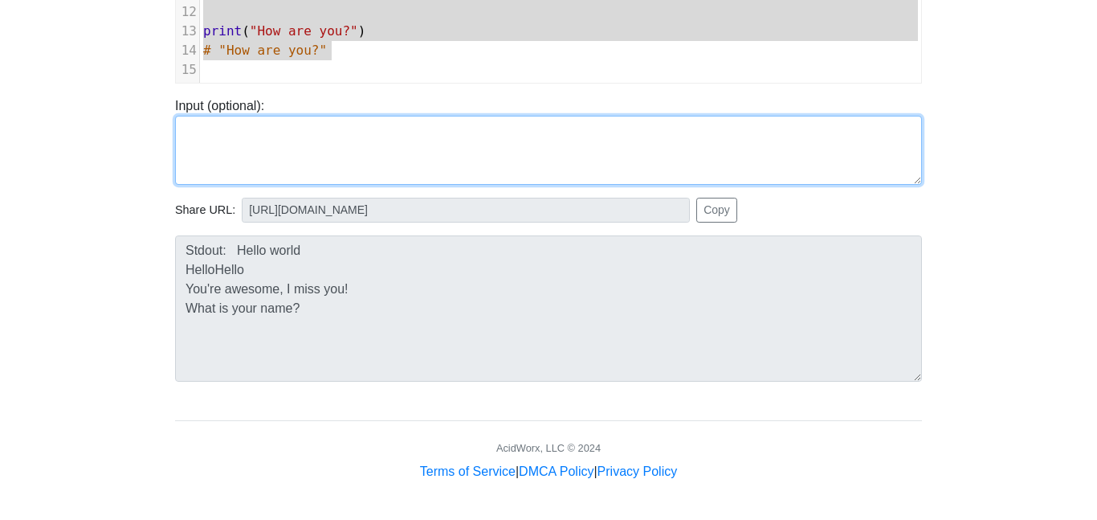
click at [288, 149] on textarea at bounding box center [548, 150] width 747 height 69
type textarea "answer"
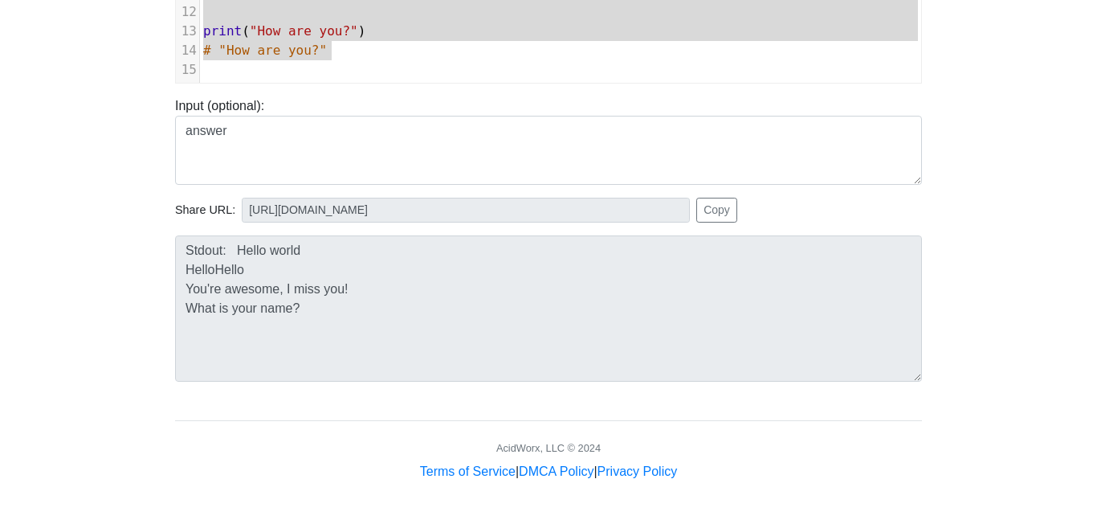
click at [122, 157] on body "CodeTester Assessment Tool Widget Contact Login To run HTML code, please go to …" at bounding box center [548, 52] width 1097 height 857
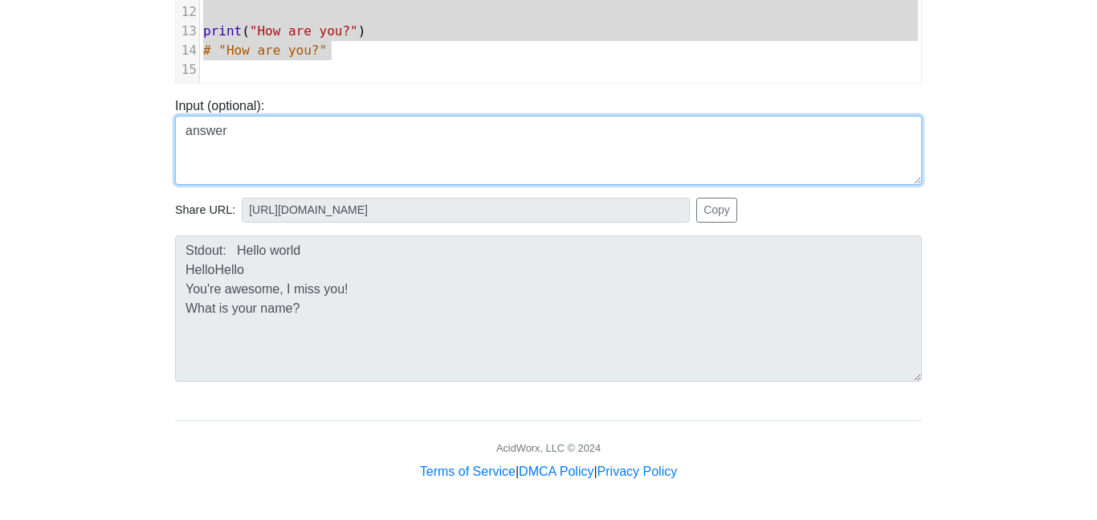
click at [243, 142] on textarea "answer" at bounding box center [548, 150] width 747 height 69
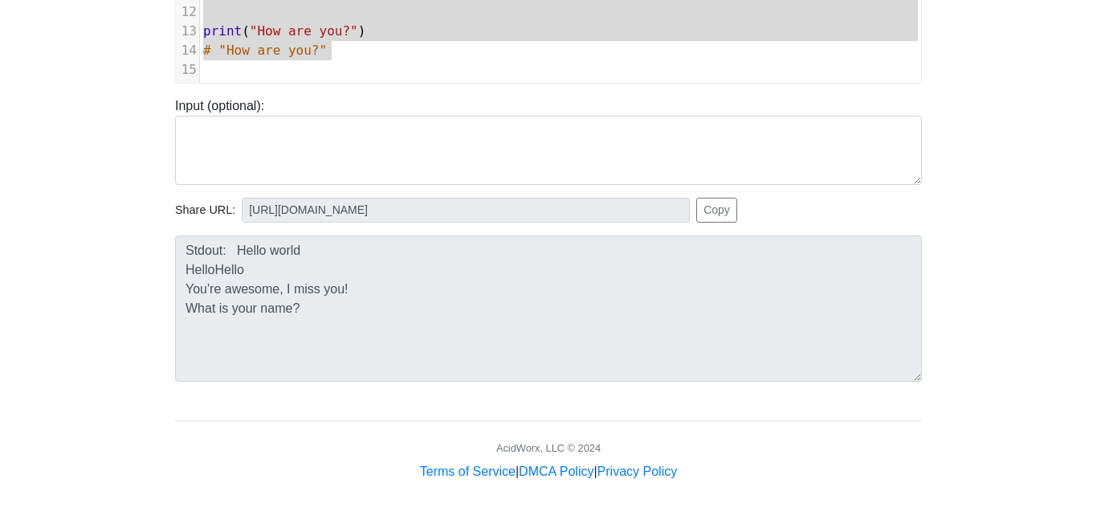
click at [44, 94] on body "CodeTester Assessment Tool Widget Contact Login To run HTML code, please go to …" at bounding box center [548, 52] width 1097 height 857
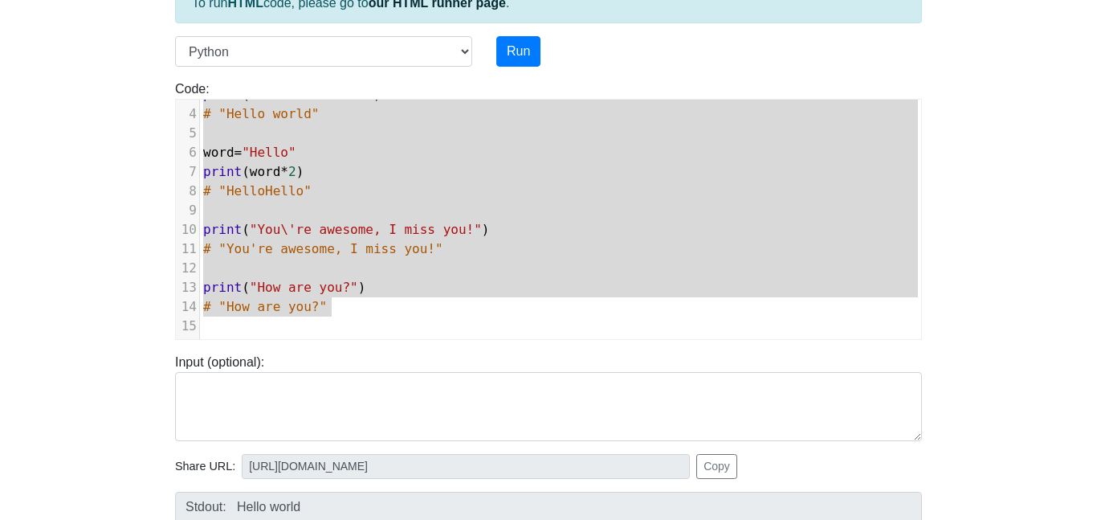
scroll to position [117, 0]
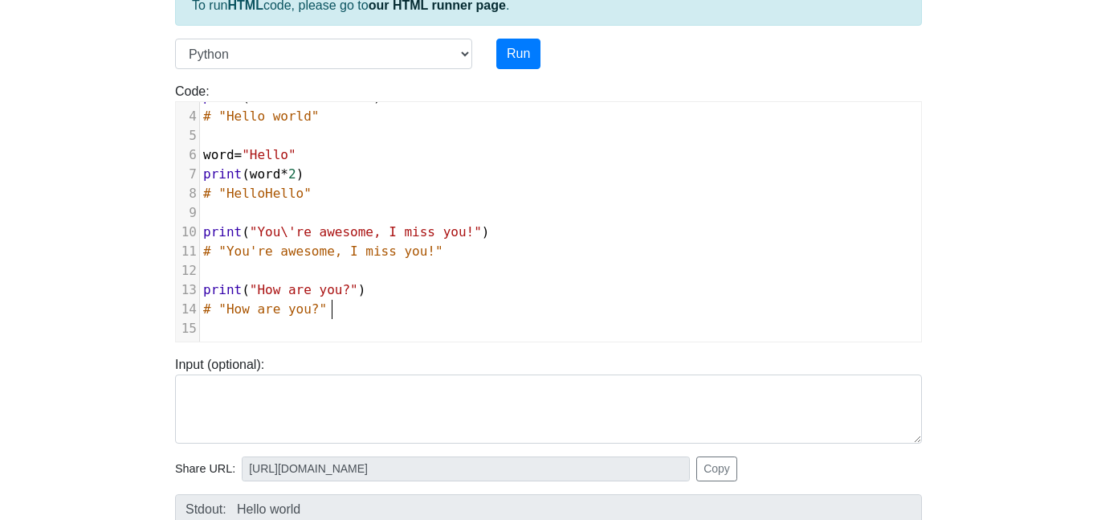
click at [349, 317] on pre "# "How are you?"" at bounding box center [560, 309] width 721 height 19
drag, startPoint x: 260, startPoint y: 291, endPoint x: 353, endPoint y: 292, distance: 92.4
click at [353, 292] on span ""How are you?"" at bounding box center [304, 289] width 108 height 15
type textarea "what"
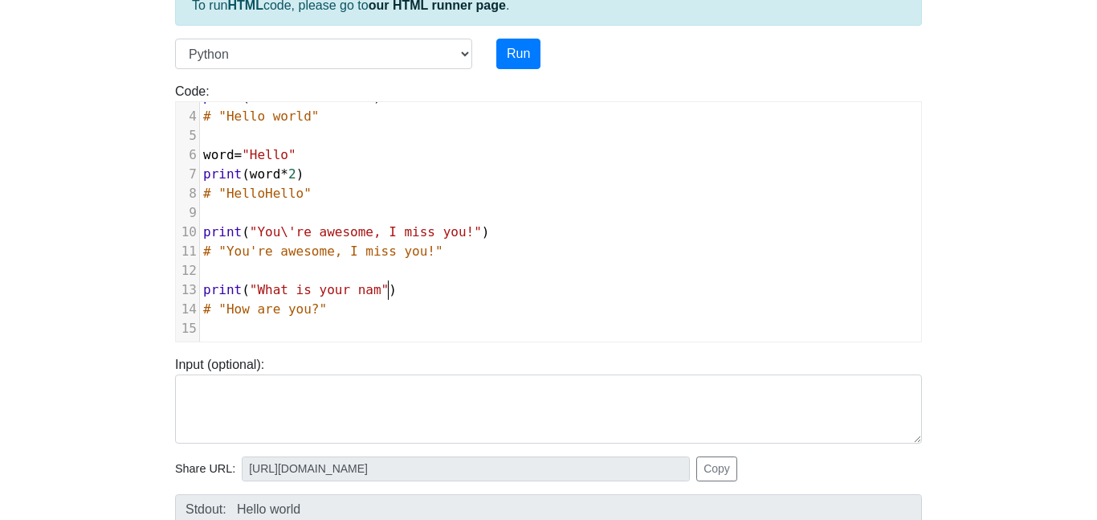
type textarea "What is your name"
drag, startPoint x: 316, startPoint y: 313, endPoint x: 231, endPoint y: 310, distance: 84.4
click at [231, 310] on span "# "How are you?"" at bounding box center [265, 308] width 124 height 15
type textarea "Whar"
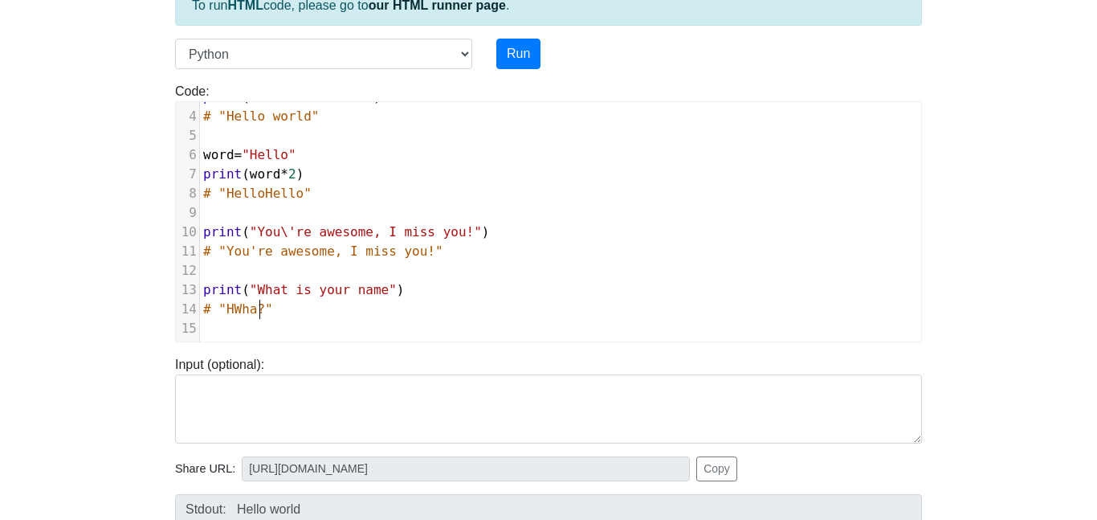
scroll to position [6, 31]
type textarea "what is y"
type textarea "What is your name"
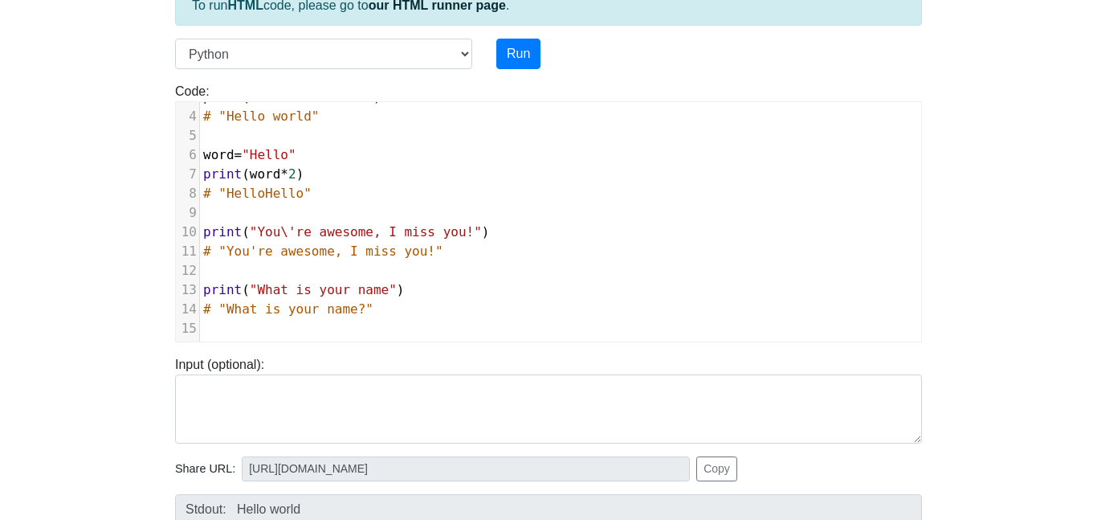
click at [439, 324] on pre "​" at bounding box center [560, 328] width 721 height 19
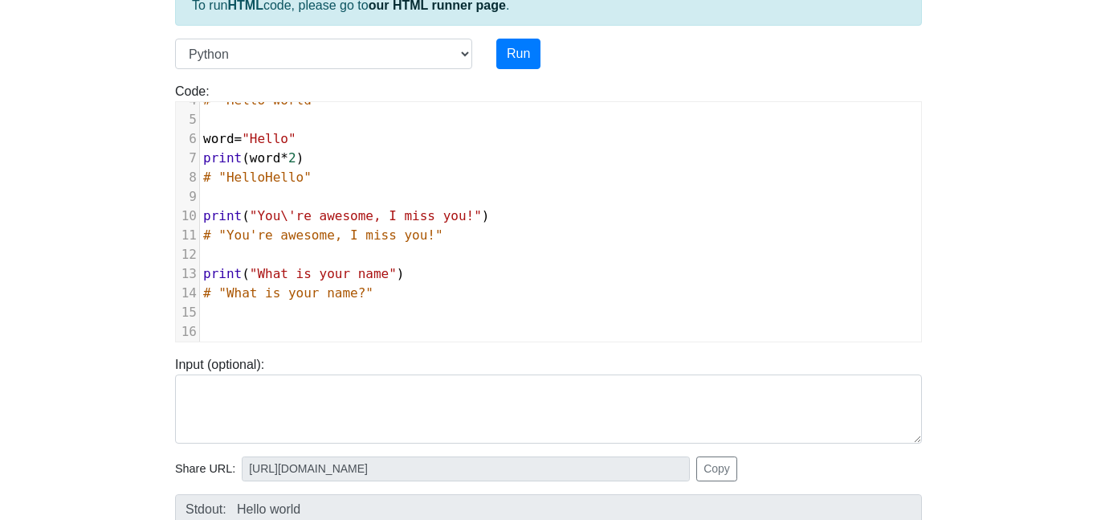
paste textarea
click at [202, 329] on pre "input ()" at bounding box center [560, 331] width 721 height 19
type textarea "and"
type textarea "swer="
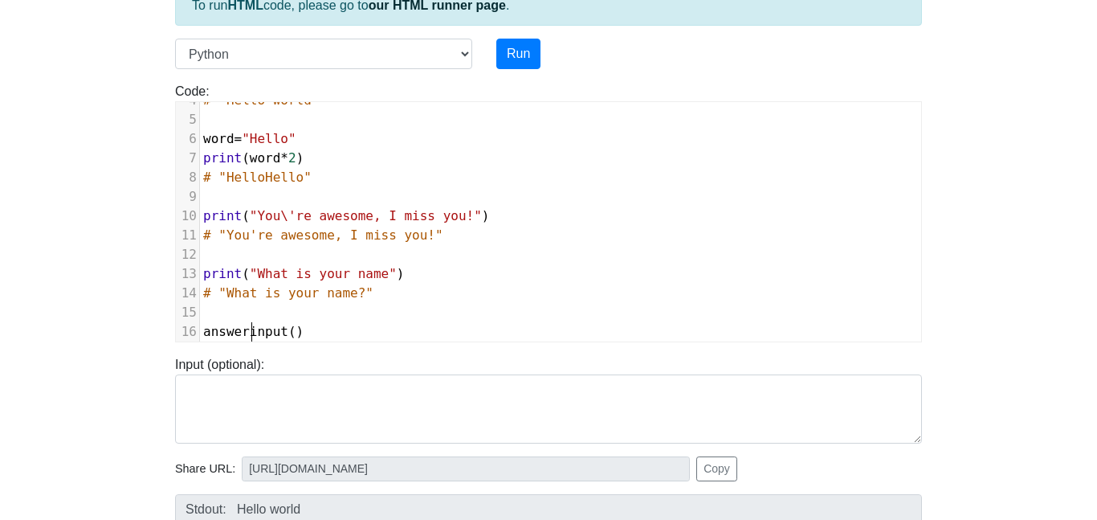
scroll to position [6, 39]
click at [307, 332] on span "answer = input ()" at bounding box center [257, 331] width 108 height 15
type textarea ""add name here""
click at [420, 332] on span ""add name here"" at bounding box center [362, 331] width 116 height 15
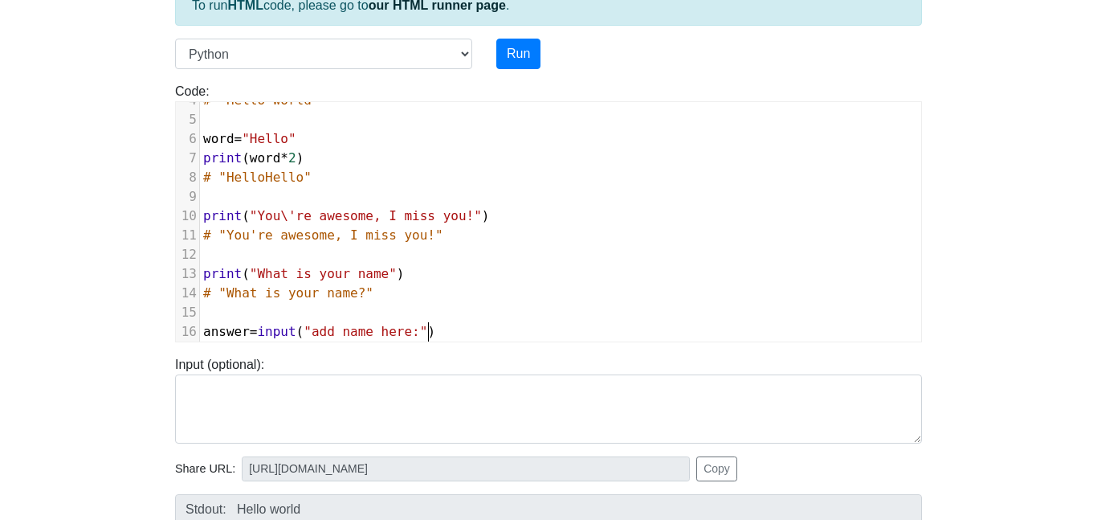
scroll to position [6, 15]
type textarea ":"
click at [504, 336] on pre "answer = input ( "add name here: " )" at bounding box center [560, 331] width 721 height 19
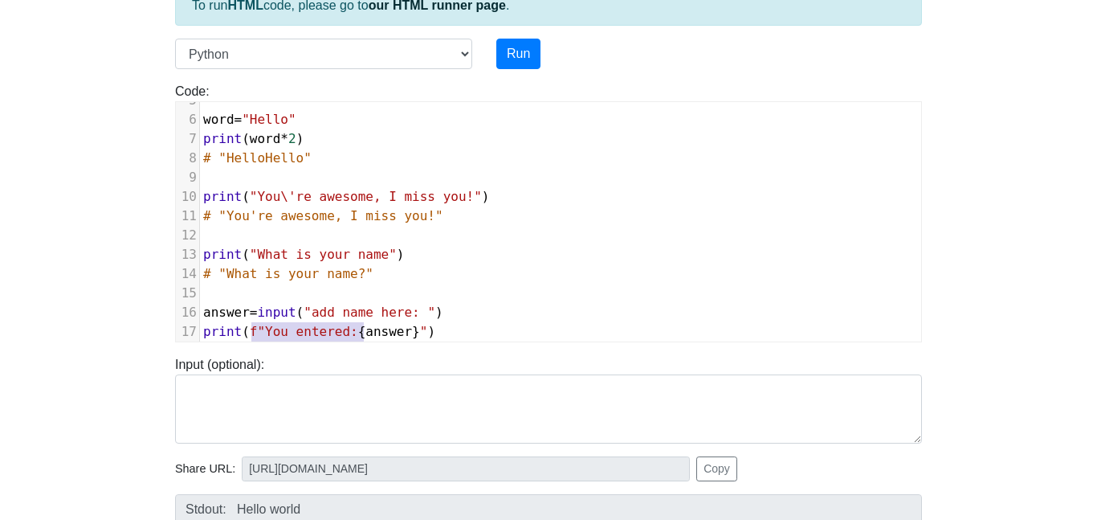
scroll to position [114, 0]
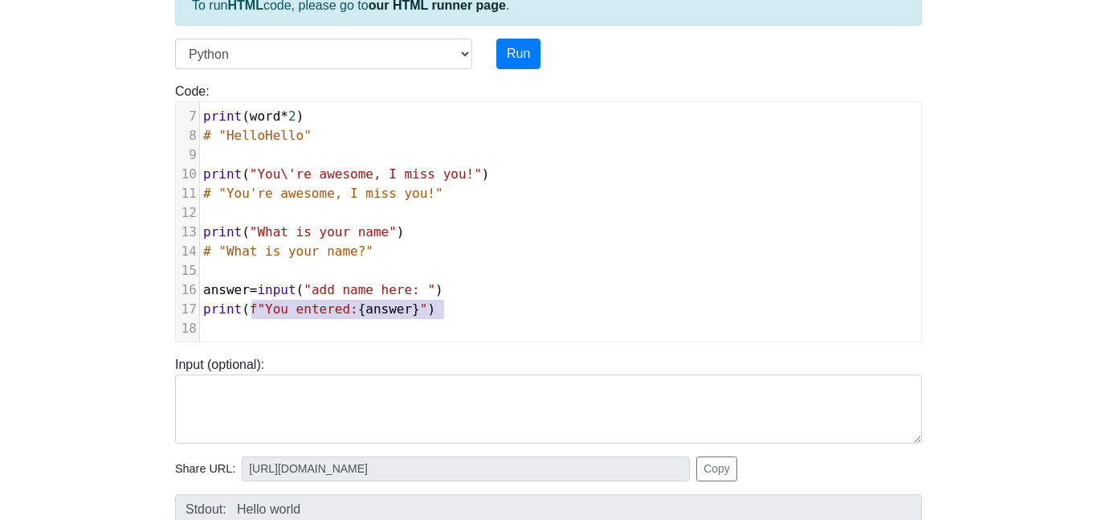
drag, startPoint x: 251, startPoint y: 332, endPoint x: 443, endPoint y: 312, distance: 193.9
click at [435, 312] on span "print ( f"You entered: { answer } " )" at bounding box center [319, 308] width 232 height 15
type textarea "if"
type textarea "f y"
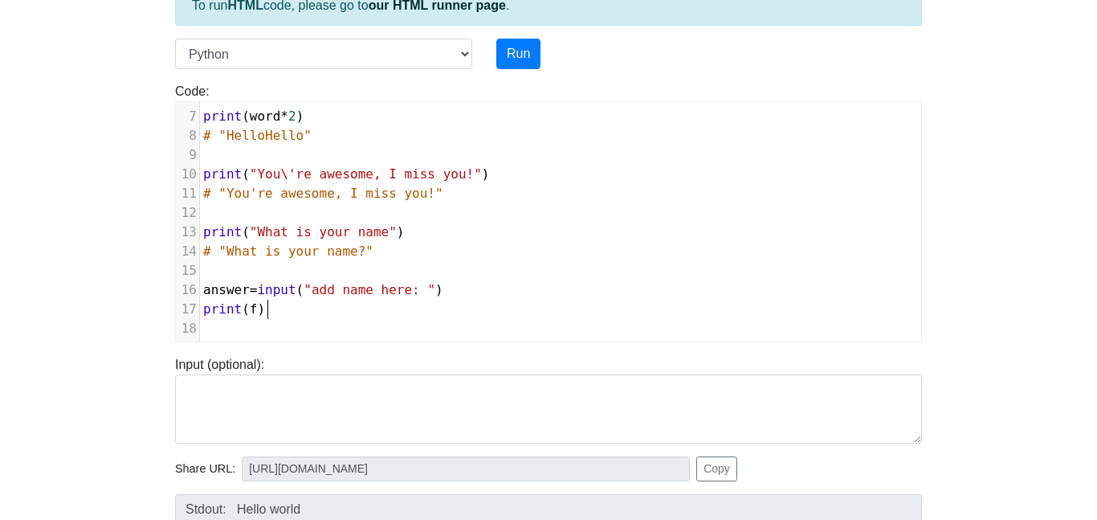
type textarea """
type textarea ""you entered:"
click at [275, 307] on span "f"you entered:)" at bounding box center [308, 308] width 116 height 15
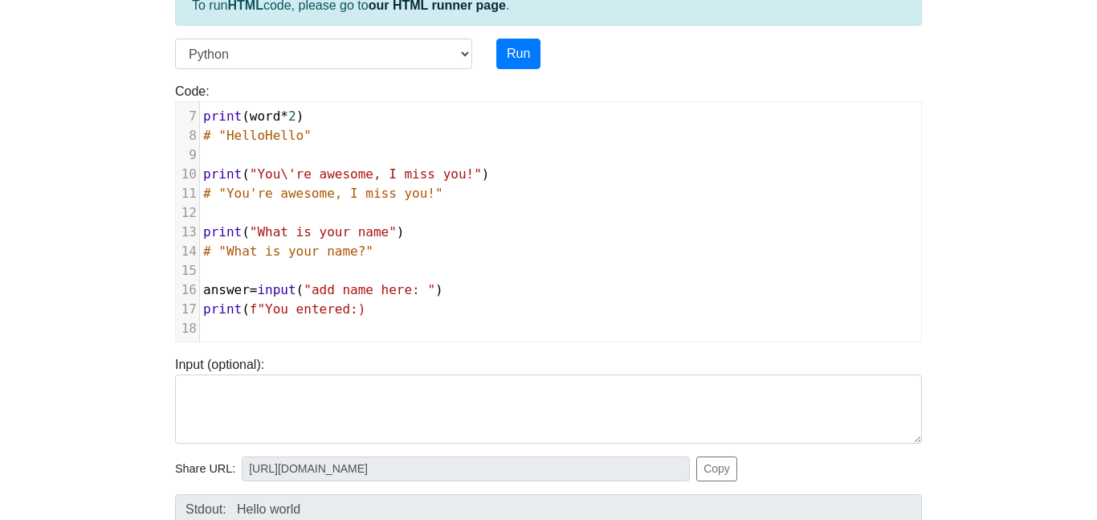
type textarea "Y"
drag, startPoint x: 271, startPoint y: 309, endPoint x: 363, endPoint y: 314, distance: 92.5
click at [363, 314] on span "f"You entered:)" at bounding box center [308, 308] width 116 height 15
type textarea "Hello!""
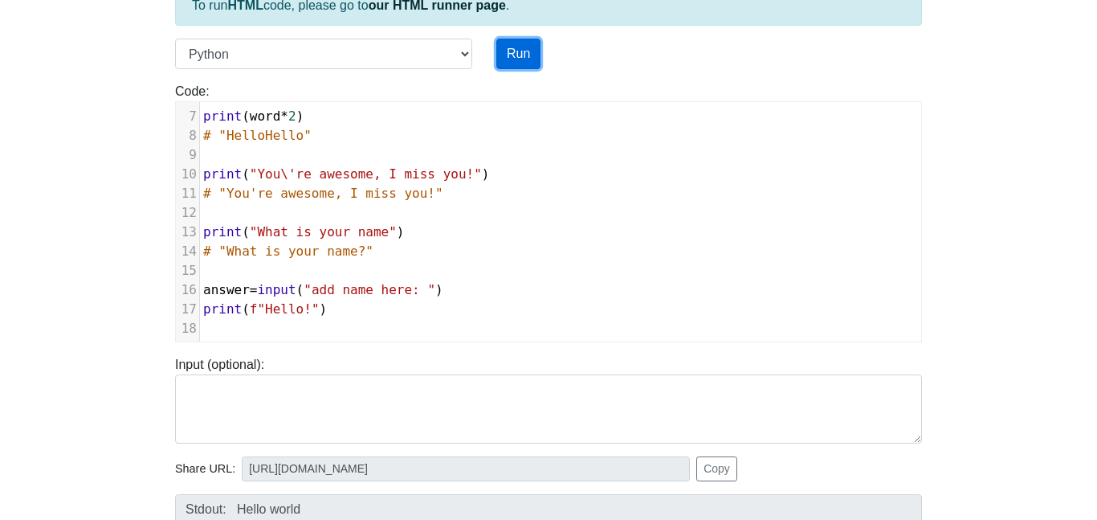
click at [503, 43] on button "Run" at bounding box center [519, 54] width 44 height 31
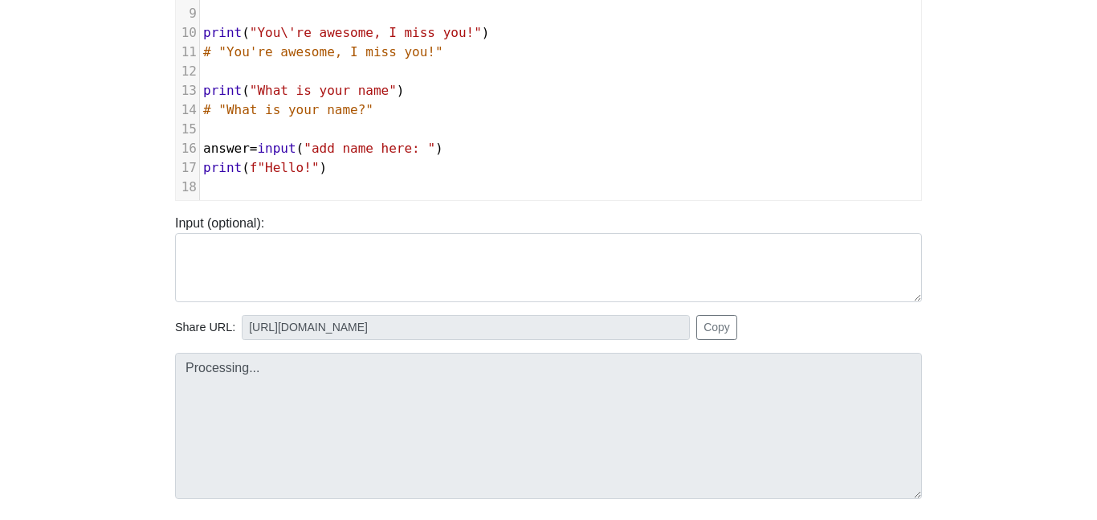
scroll to position [255, 0]
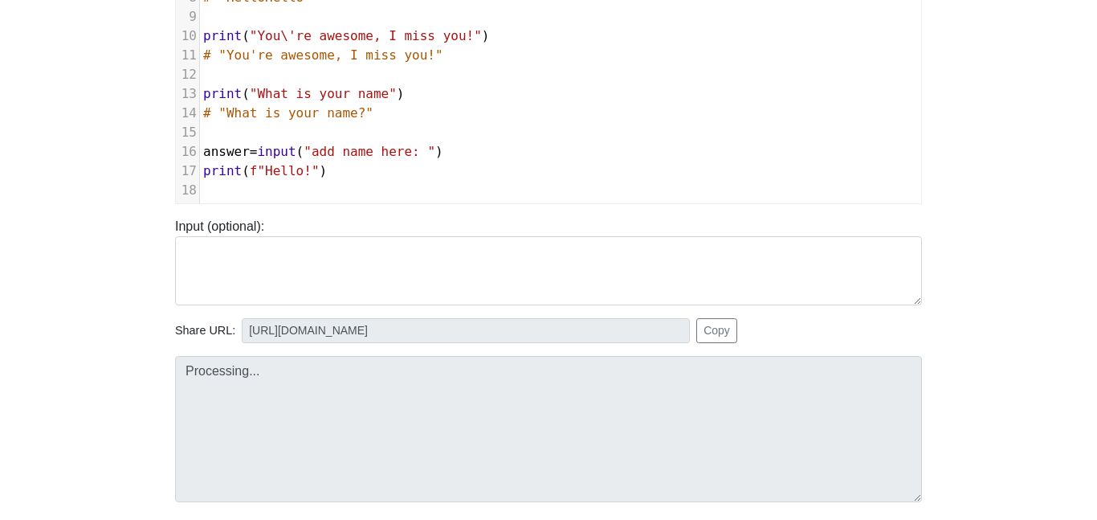
type input "[URL][DOMAIN_NAME]"
type textarea "Submission status: Runtime Error (NZEC) Stdout: Hello world HelloHello You're a…"
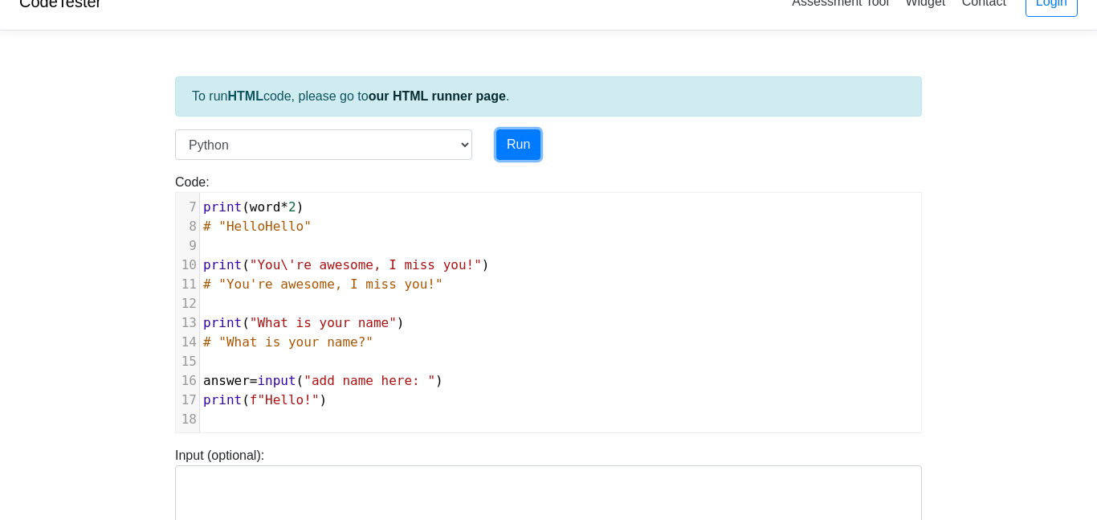
scroll to position [0, 0]
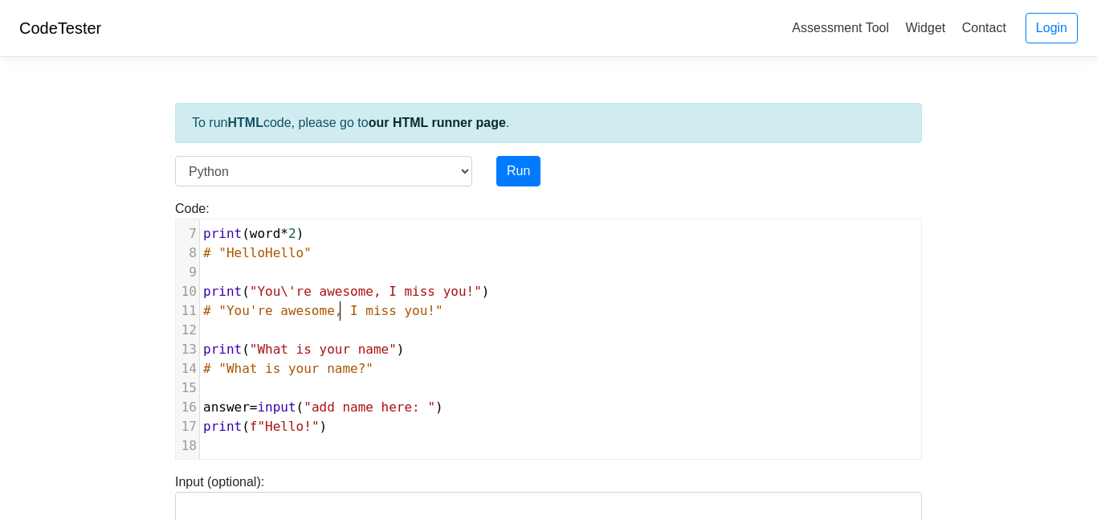
click at [337, 315] on span "# "You're awesome, I miss you!"" at bounding box center [323, 310] width 240 height 15
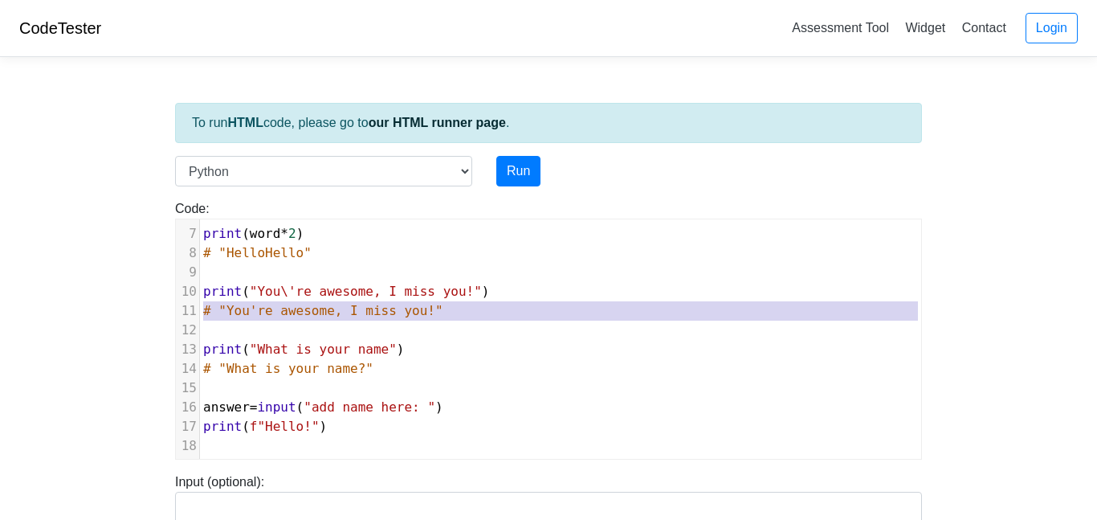
type textarea "hello="Hello" second="world" print(hello+" "+second) # "Hello world" word="Hell…"
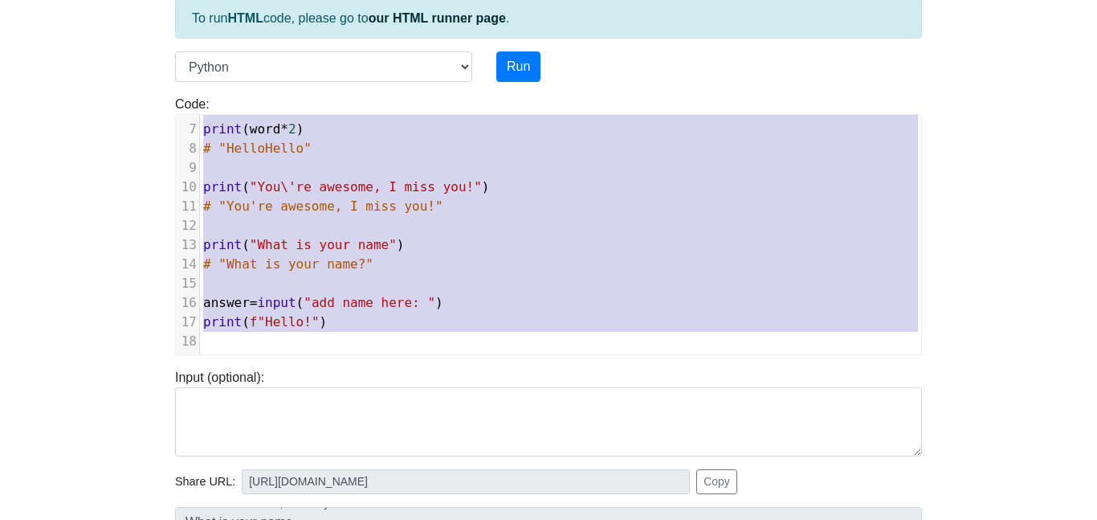
scroll to position [108, 0]
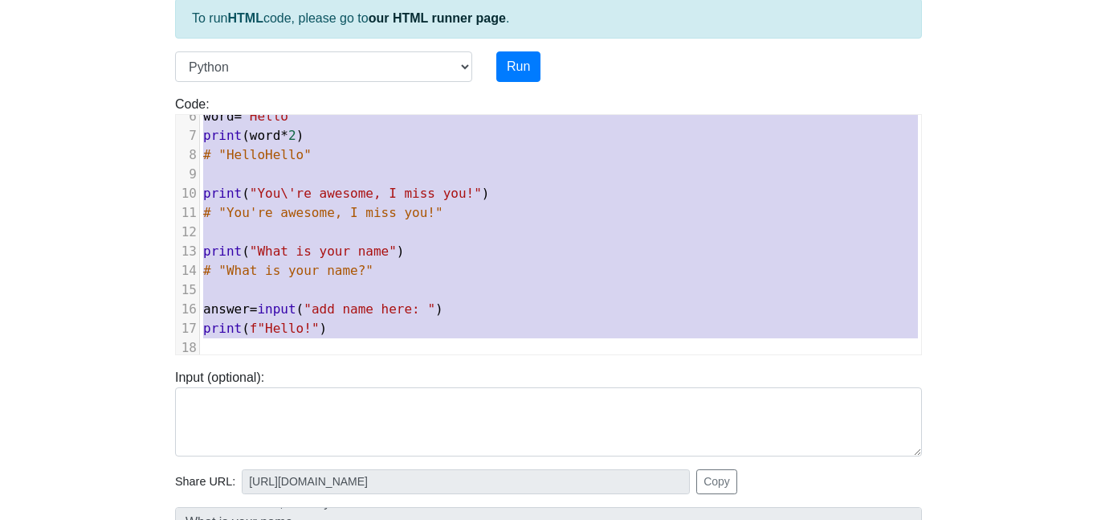
click at [293, 244] on span ""What is your name"" at bounding box center [323, 250] width 147 height 15
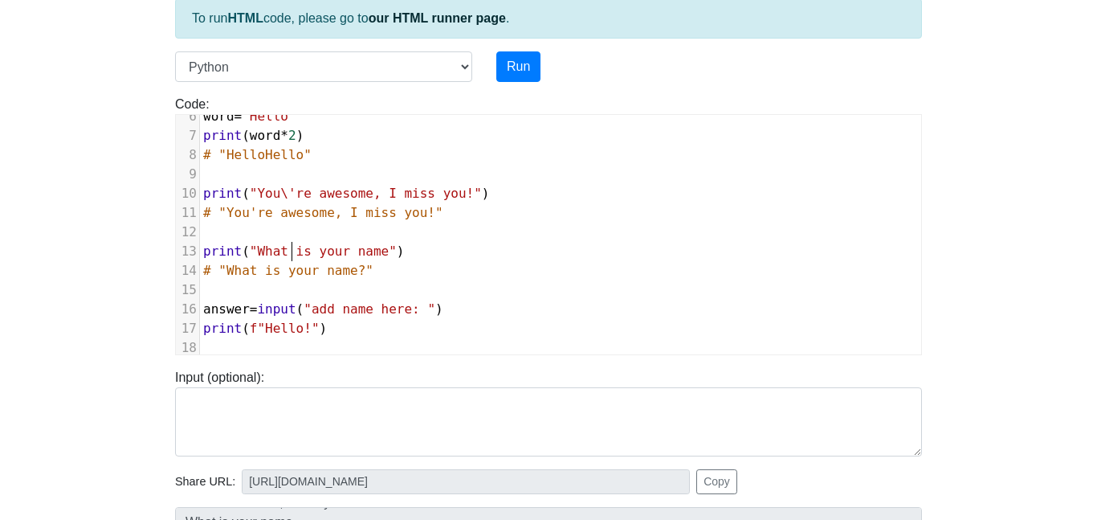
click at [314, 326] on span "f"Hello!"" at bounding box center [285, 328] width 70 height 15
type textarea "hello="Hello" second="world" print(hello+" "+second) # "Hello world" word="Hell…"
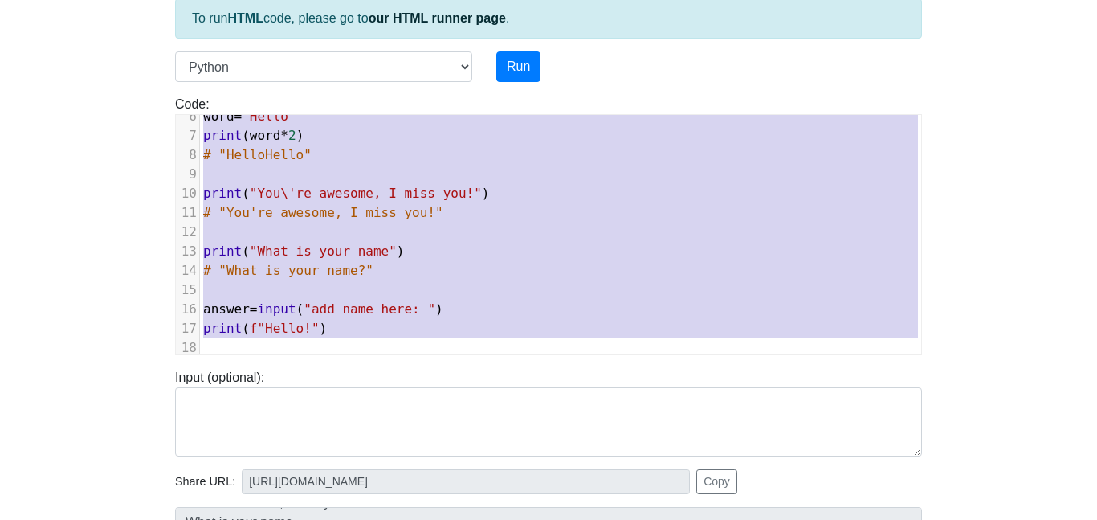
click at [305, 327] on span "f"Hello!"" at bounding box center [285, 328] width 70 height 15
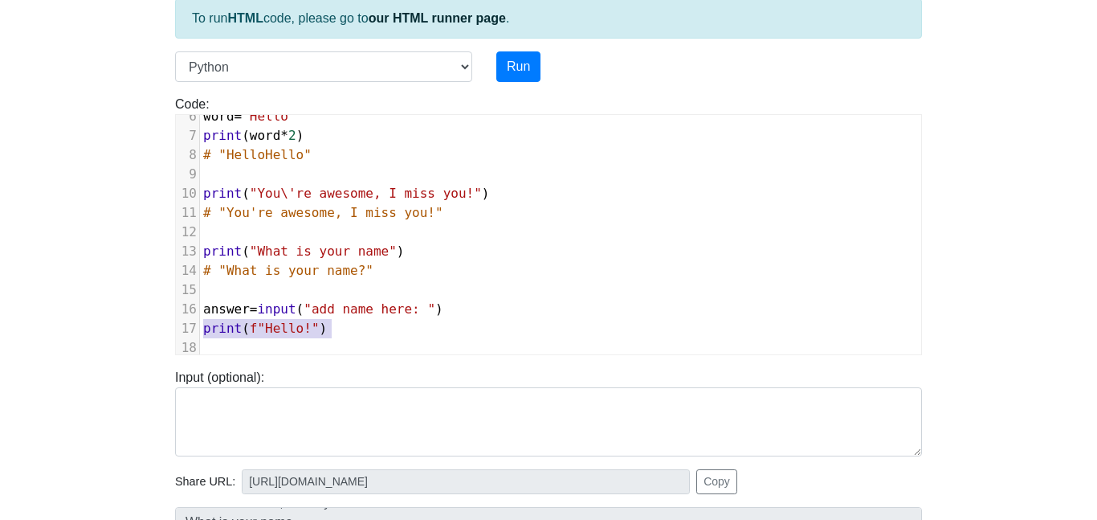
drag, startPoint x: 202, startPoint y: 326, endPoint x: 380, endPoint y: 331, distance: 177.6
click at [380, 331] on pre "print ( f"Hello!" )" at bounding box center [560, 328] width 721 height 19
type textarea "If"
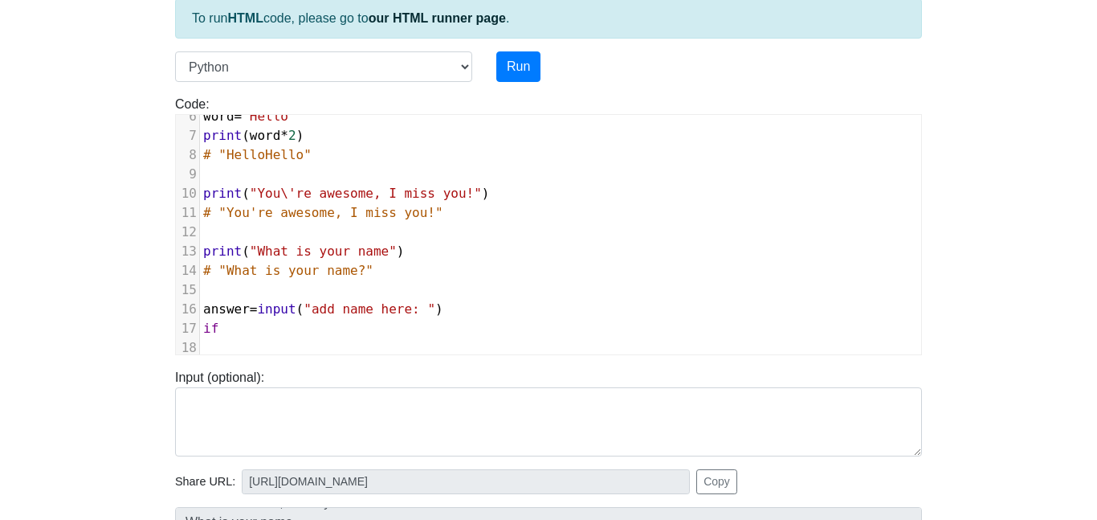
type textarea "if="
type textarea "answer"
type textarea "if(name=esme)"
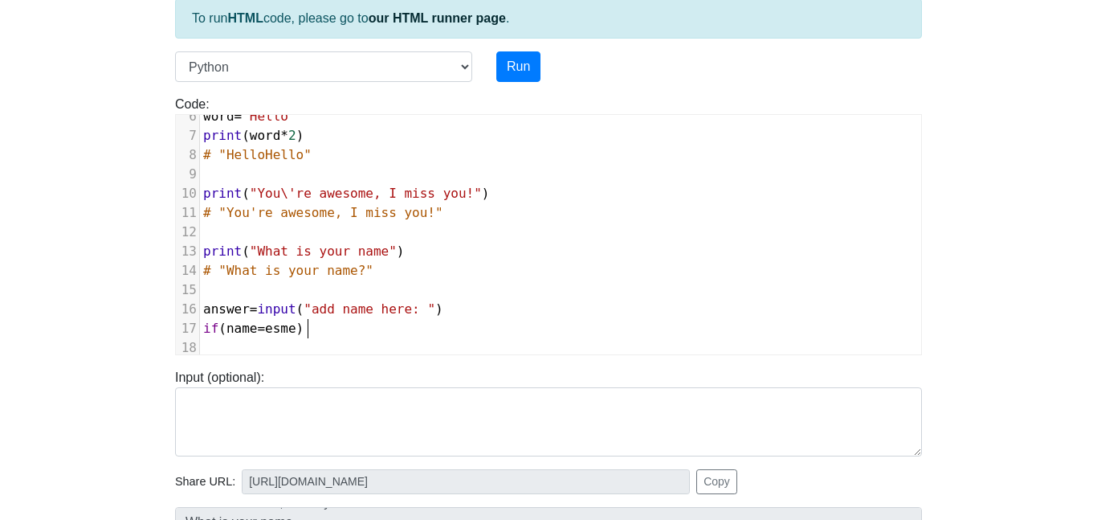
scroll to position [6, 104]
click at [275, 333] on span "esme" at bounding box center [280, 328] width 31 height 15
drag, startPoint x: 300, startPoint y: 329, endPoint x: 231, endPoint y: 333, distance: 69.2
click at [231, 333] on span "if ( name = esme )" at bounding box center [253, 328] width 100 height 15
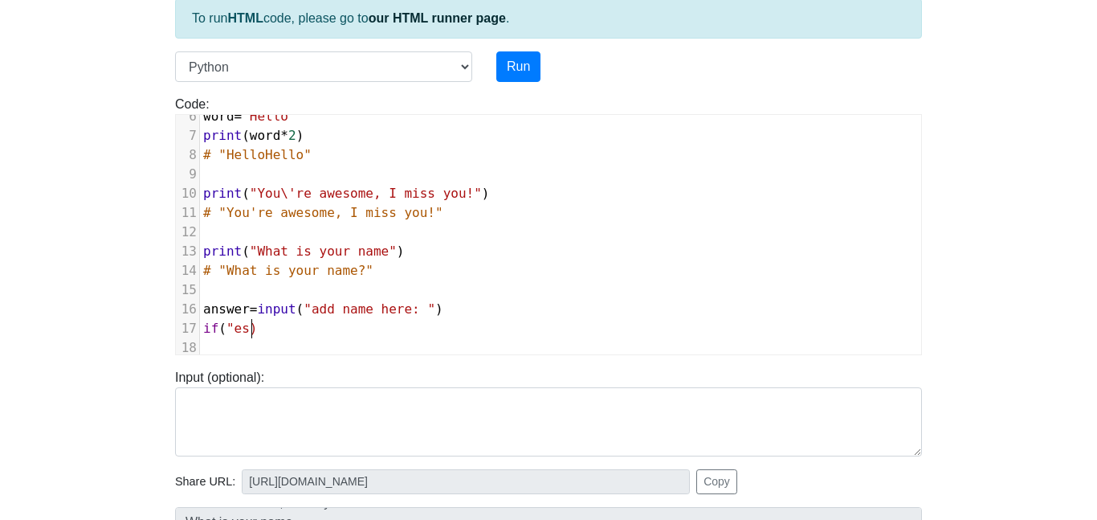
type textarea ""esme"
click at [310, 327] on pre "if ( "esme)" at bounding box center [560, 328] width 721 height 19
click at [265, 327] on span ""esme)" at bounding box center [250, 328] width 47 height 15
type textarea """
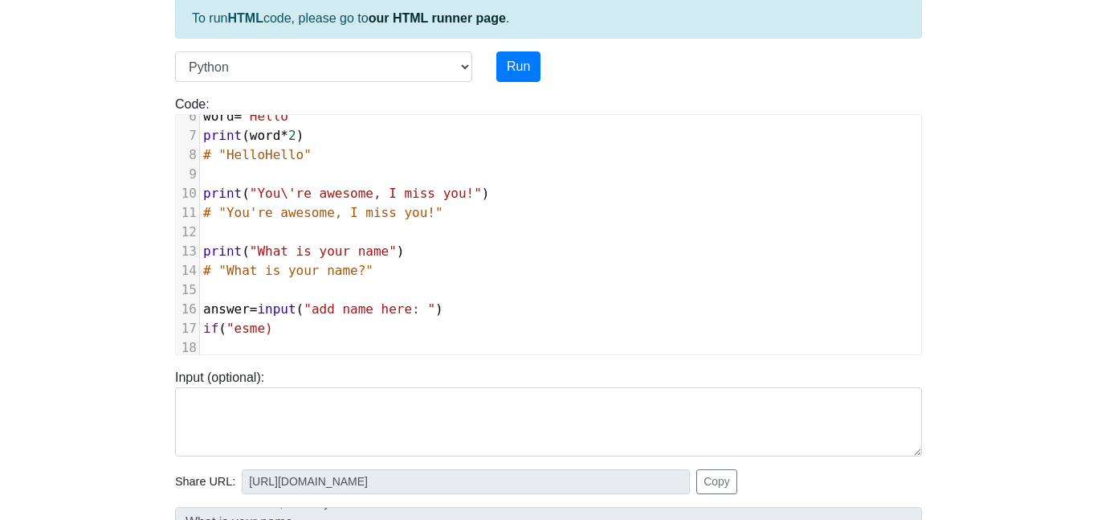
scroll to position [6, 9]
click at [341, 333] on pre "if ( "esme" )" at bounding box center [560, 328] width 721 height 19
type textarea "print(hello"
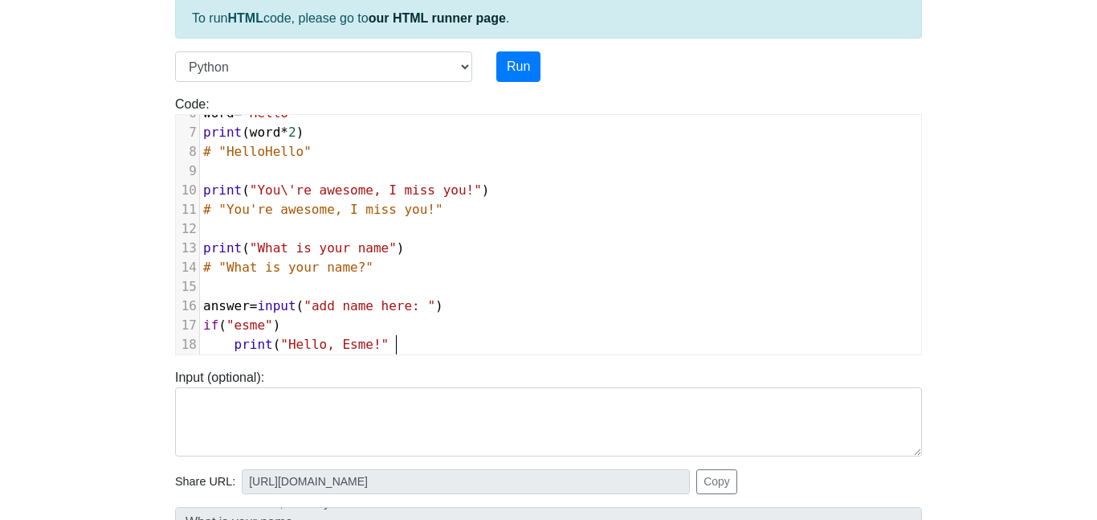
type textarea ""Hello, Esme!")"
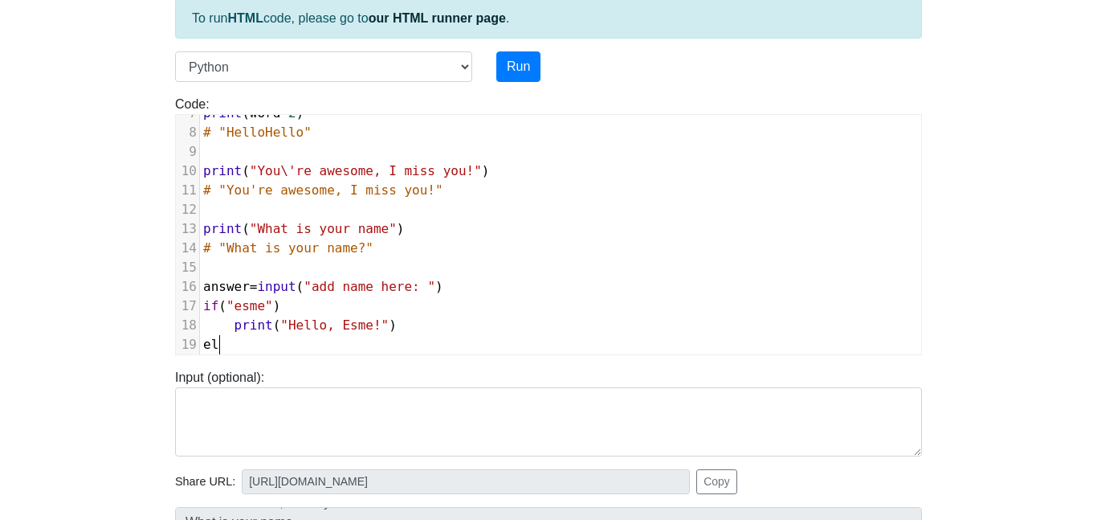
type textarea "else"
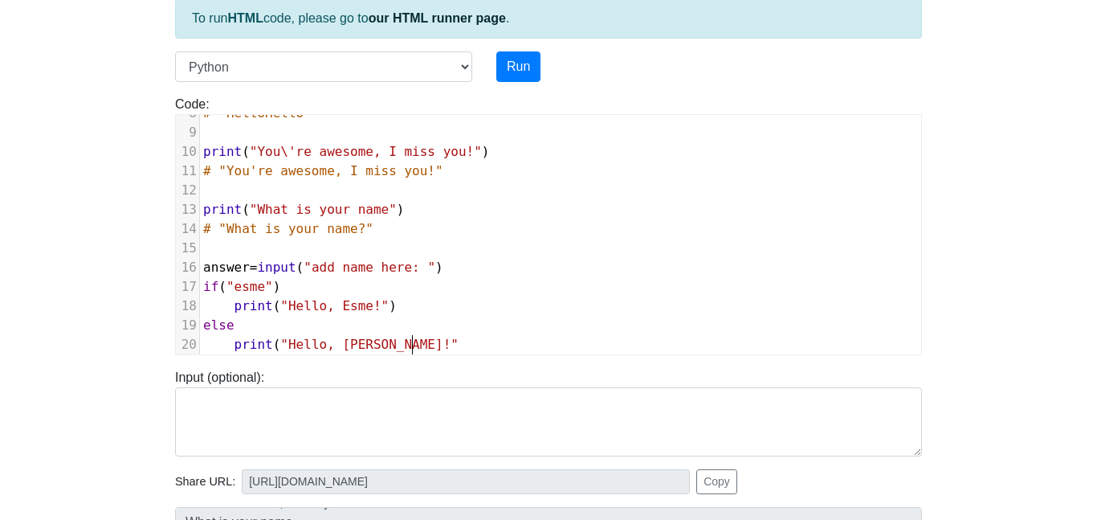
scroll to position [6, 176]
type textarea "print("Hello, Teagan!""
click at [518, 68] on button "Run" at bounding box center [519, 66] width 44 height 31
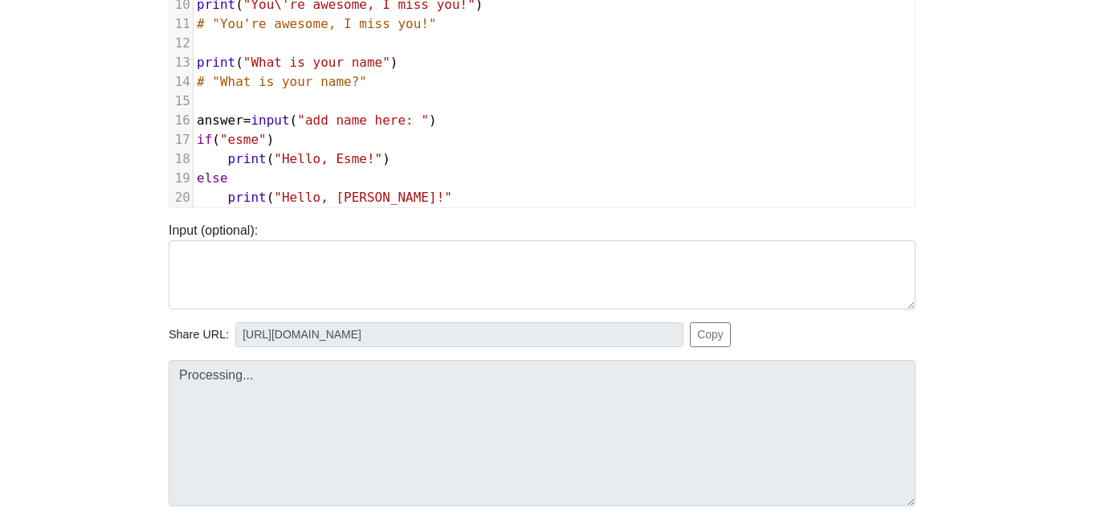
scroll to position [376, 6]
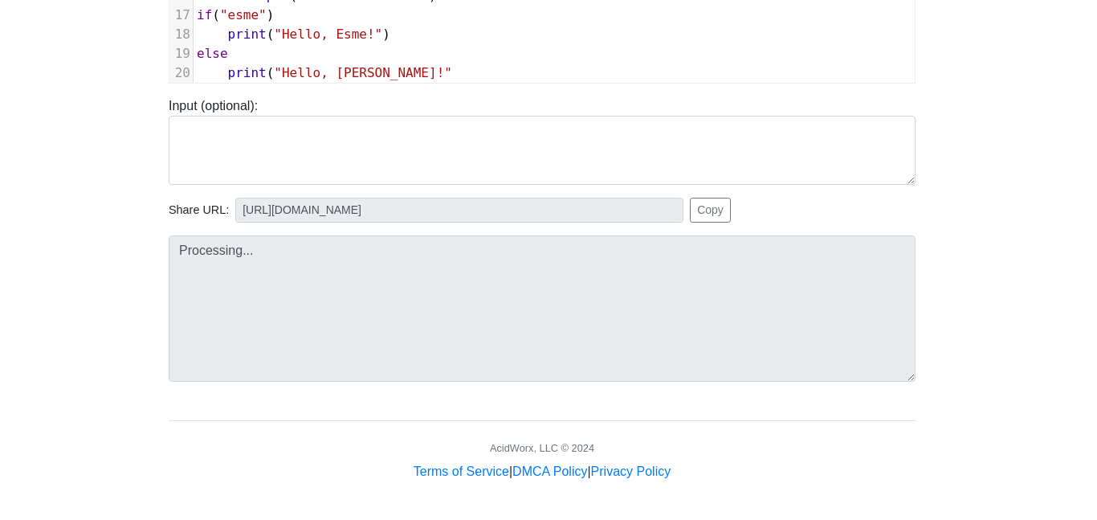
type input "[URL][DOMAIN_NAME]"
type textarea "Submission status: Runtime Error (NZEC) Stderr: File "script.py", line 17 if("e…"
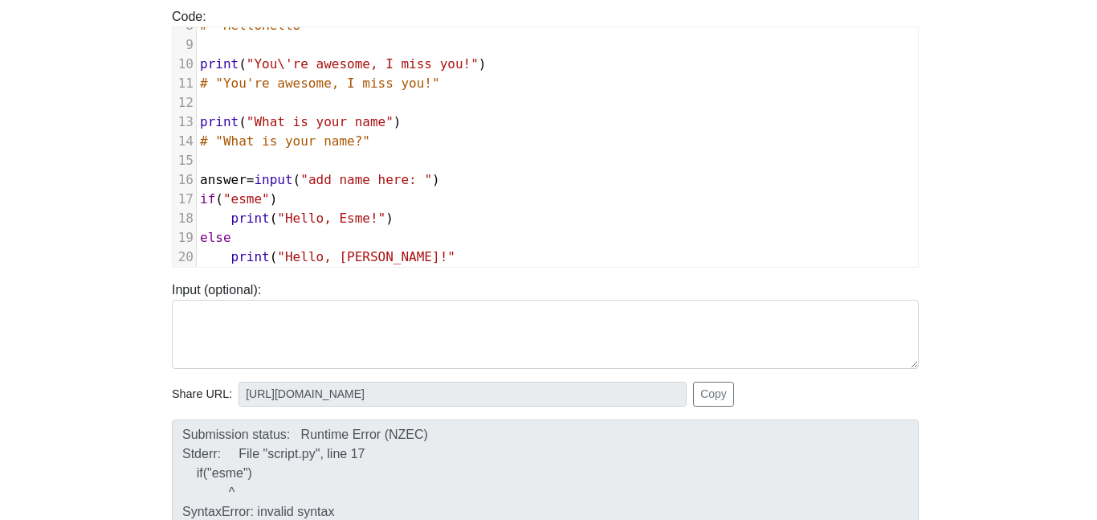
scroll to position [192, 2]
click at [219, 198] on span "if ( "esme" )" at bounding box center [240, 198] width 77 height 15
type textarea "answe"
type textarea "answer"
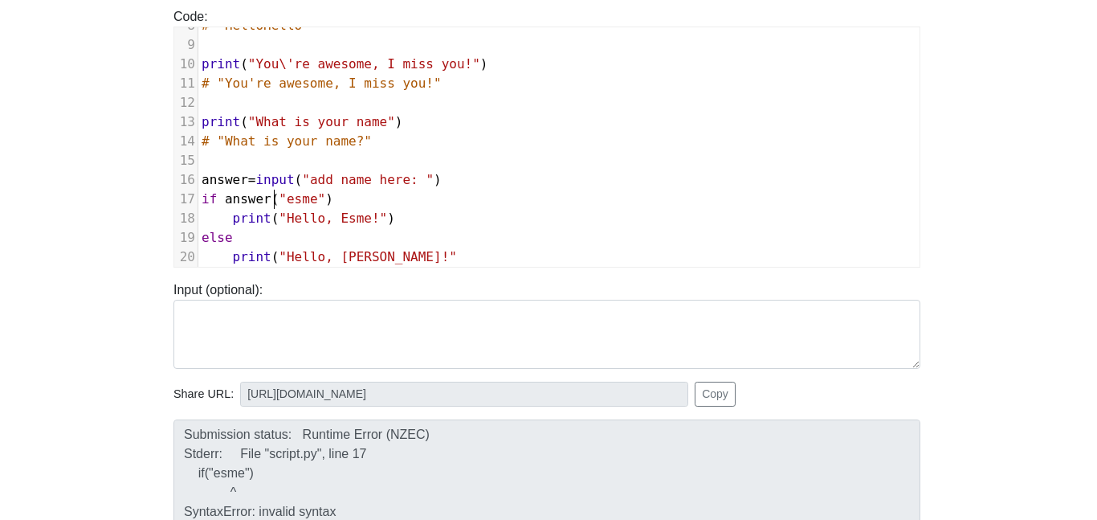
scroll to position [6, 63]
type textarea "_"
type textarea "_answer"
drag, startPoint x: 272, startPoint y: 198, endPoint x: 217, endPoint y: 200, distance: 54.7
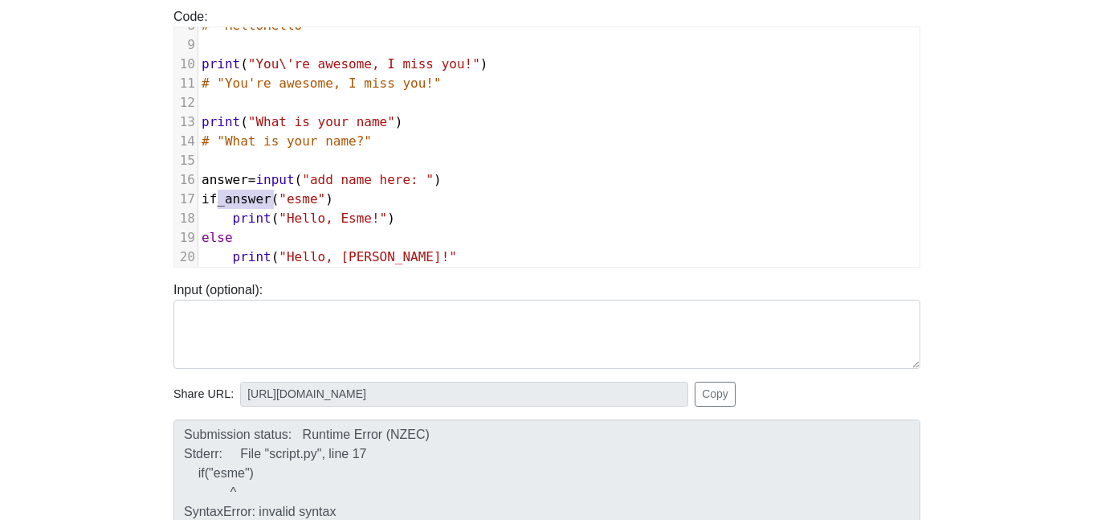
click at [217, 200] on span "if_answer" at bounding box center [237, 198] width 70 height 15
click at [204, 171] on pre "answer = input ( "add name here: " )" at bounding box center [558, 179] width 721 height 19
type textarea "Name"
type textarea "name1=esme"
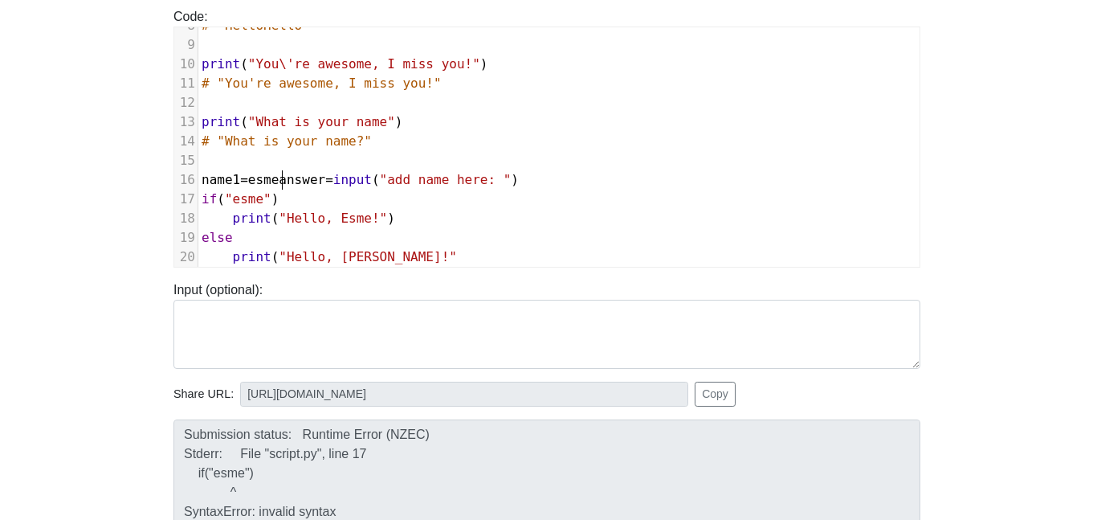
scroll to position [6, 88]
type textarea ""esme"
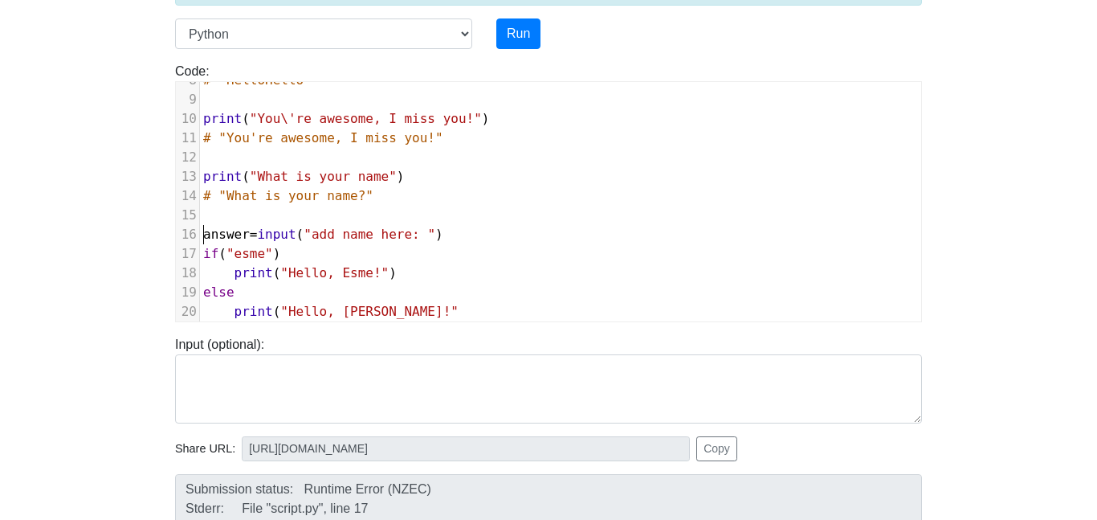
scroll to position [138, 0]
type textarea "if("esme") print("Hello, Esme!") else print("Hello, Teagan!""
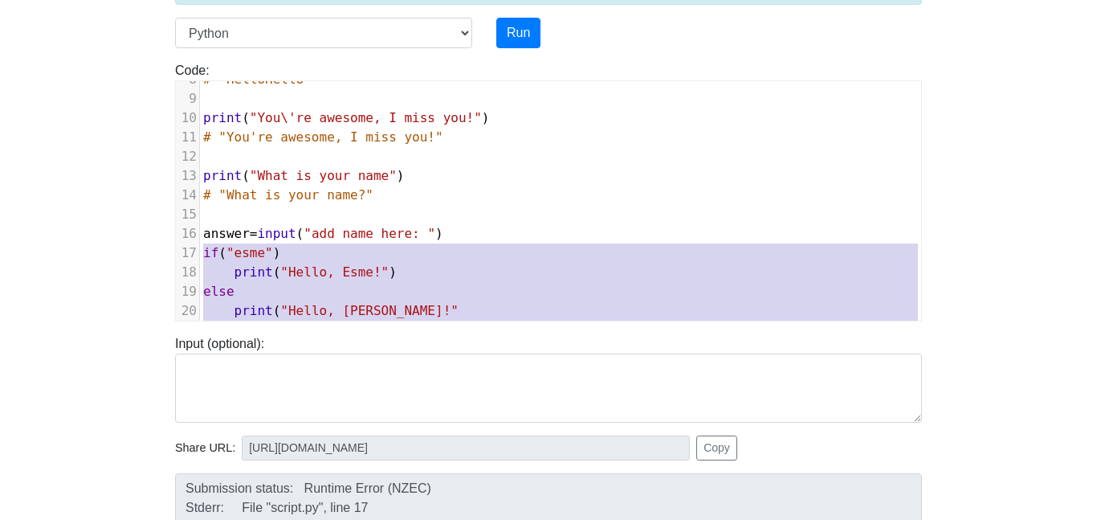
scroll to position [172, 0]
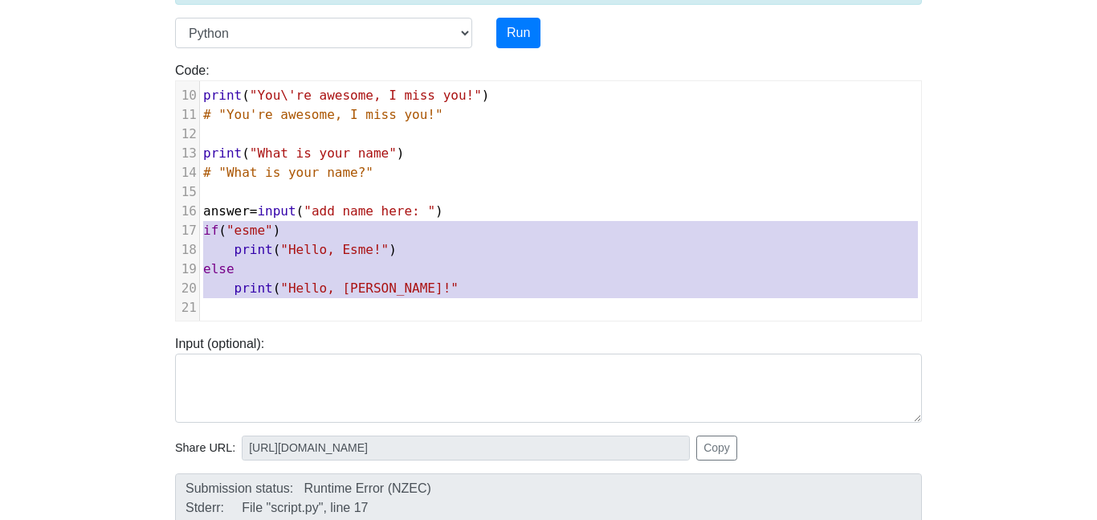
drag, startPoint x: 206, startPoint y: 252, endPoint x: 498, endPoint y: 319, distance: 300.0
click at [498, 319] on div "​ x 10 1 hello = "Hello" 2 second = "world" 3 print ( hello + " " + second ) 4 …" at bounding box center [560, 114] width 721 height 411
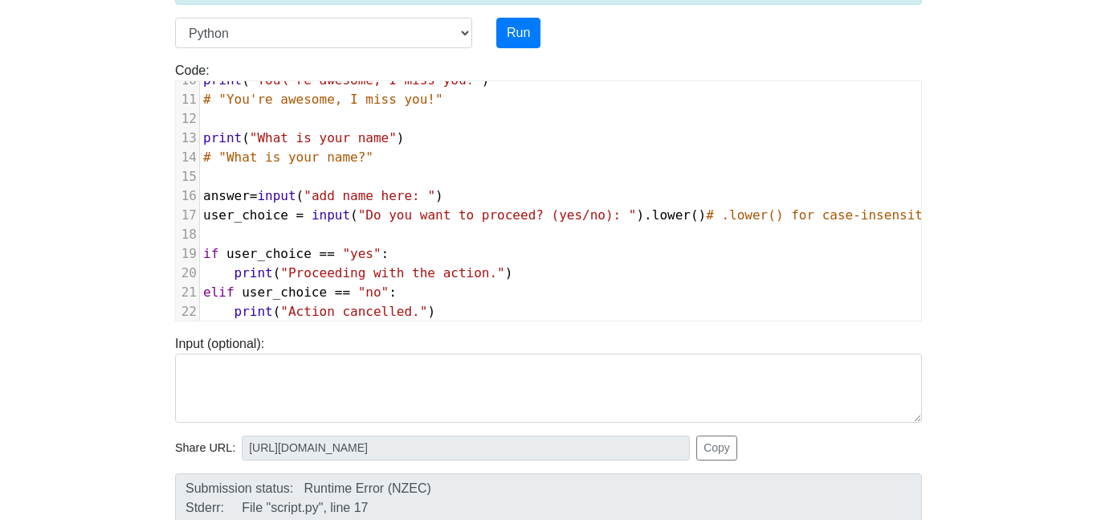
scroll to position [0, 0]
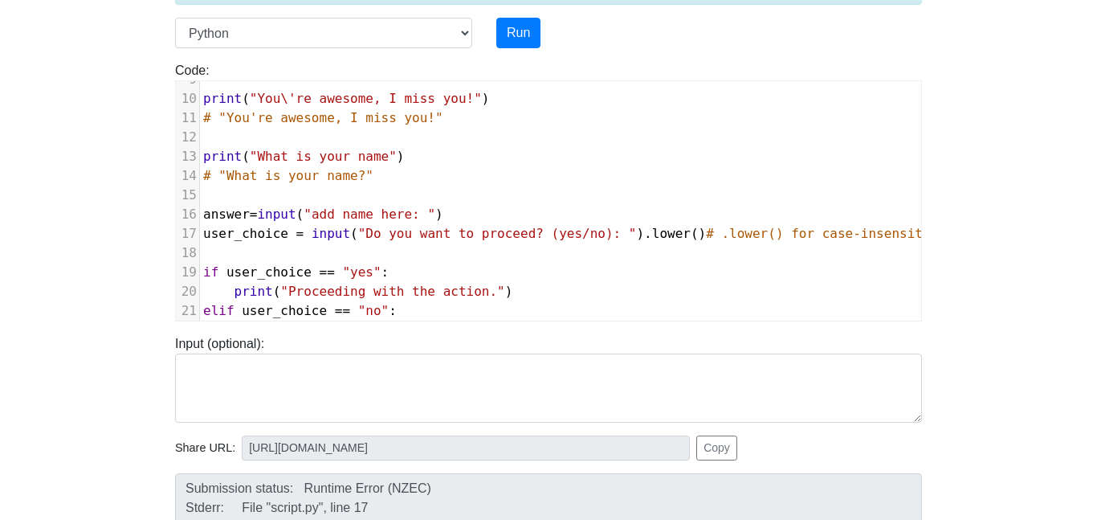
click at [201, 154] on pre "print ( "What is your name" )" at bounding box center [636, 156] width 873 height 19
click at [224, 159] on span "print" at bounding box center [222, 156] width 39 height 15
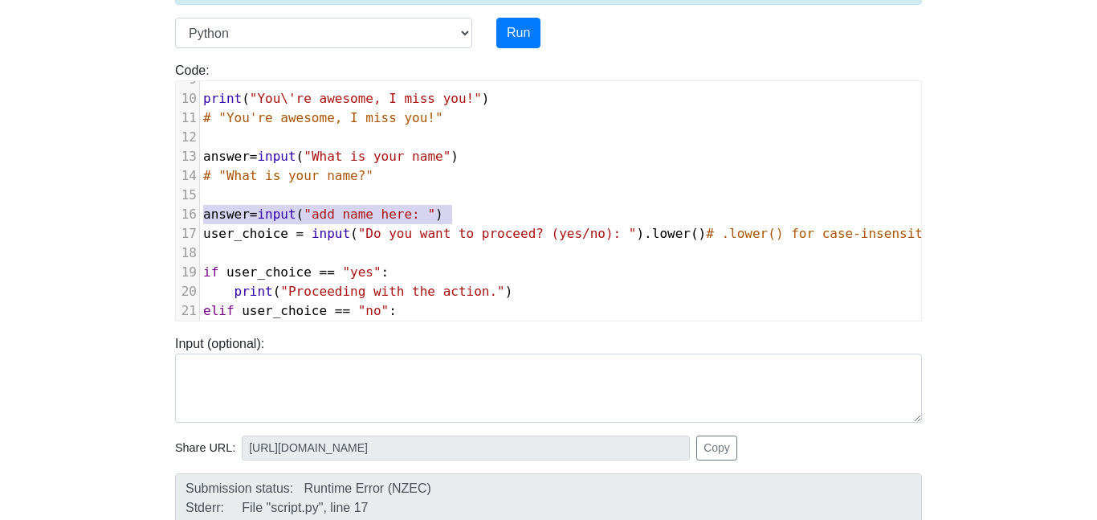
drag, startPoint x: 475, startPoint y: 206, endPoint x: 183, endPoint y: 218, distance: 291.9
click at [200, 218] on div "16 answer = input ( "add name here: " )" at bounding box center [636, 214] width 873 height 19
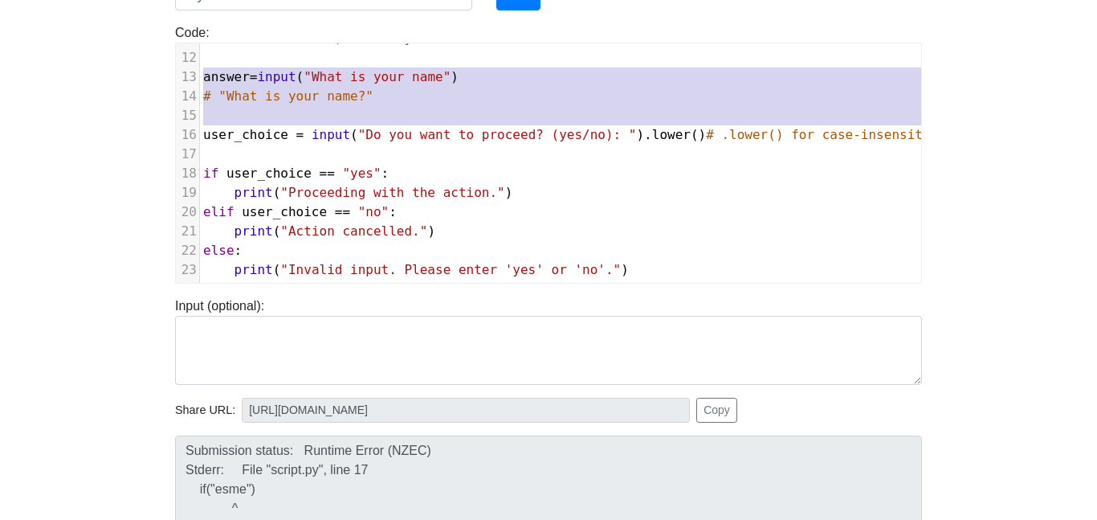
drag, startPoint x: 203, startPoint y: 74, endPoint x: 204, endPoint y: 136, distance: 61.9
click at [204, 136] on div "1 hello = "Hello" 2 second = "world" 3 print ( hello + " " + second ) 4 # "Hell…" at bounding box center [636, 57] width 873 height 443
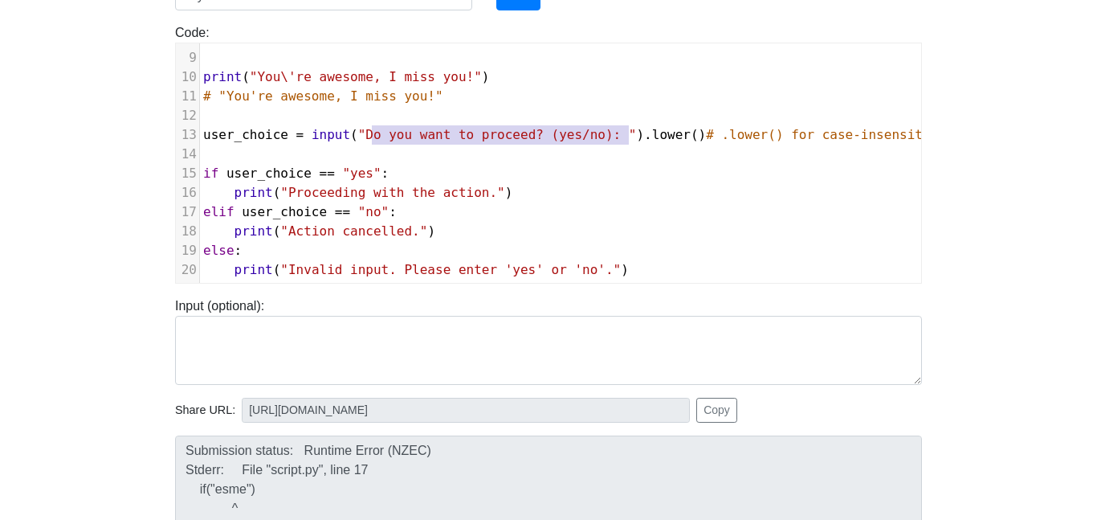
drag, startPoint x: 371, startPoint y: 134, endPoint x: 628, endPoint y: 135, distance: 257.1
click at [628, 135] on span ""Do you want to proceed? (yes/no): "" at bounding box center [497, 134] width 279 height 15
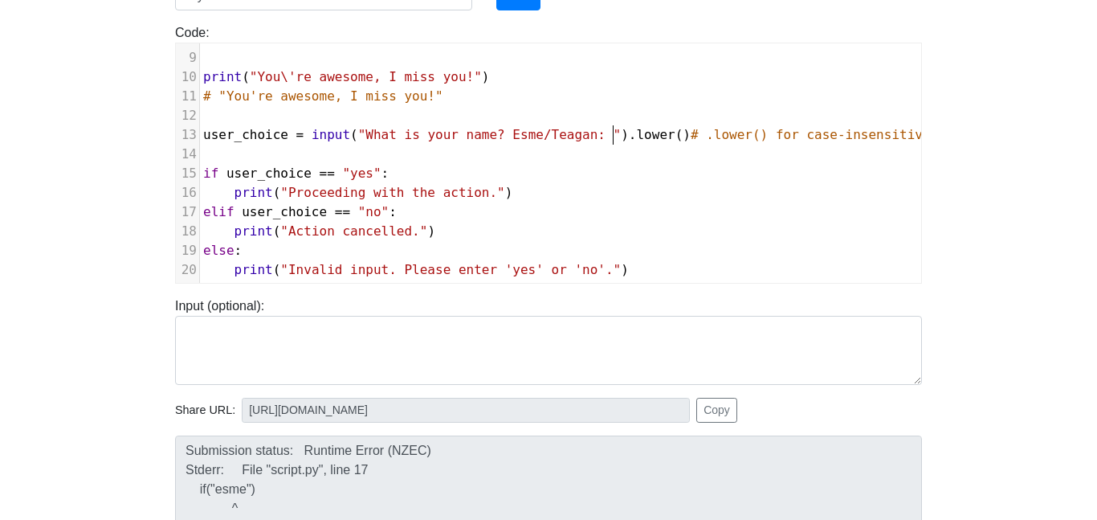
scroll to position [6, 240]
click at [523, 132] on span ""What is your name? Esme/Teagan: "" at bounding box center [490, 134] width 264 height 15
click at [364, 172] on span ""yes"" at bounding box center [361, 173] width 39 height 15
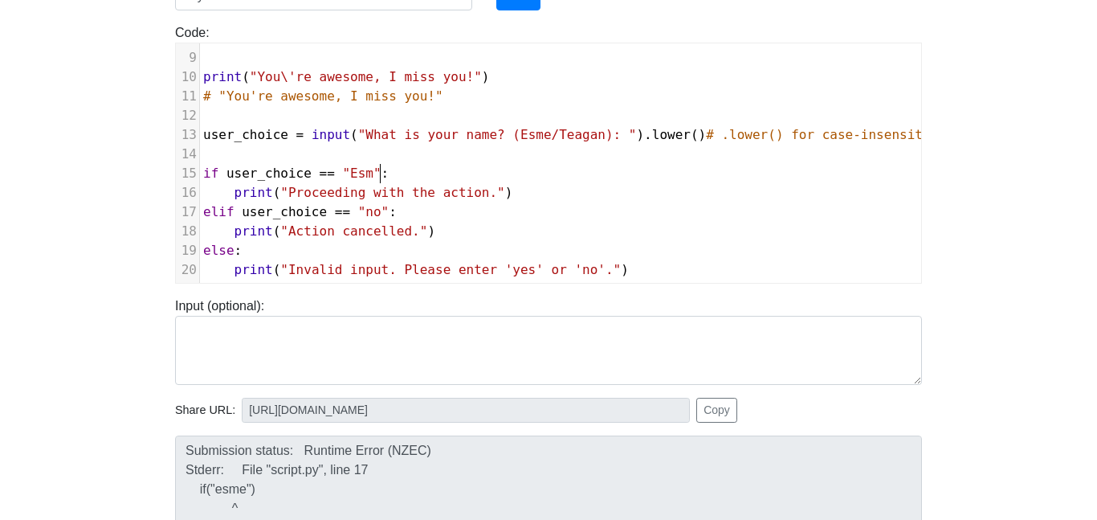
scroll to position [6, 31]
drag, startPoint x: 292, startPoint y: 193, endPoint x: 507, endPoint y: 193, distance: 215.3
click at [505, 193] on span ""Proceeding with the action."" at bounding box center [392, 192] width 224 height 15
click at [375, 211] on span ""no"" at bounding box center [373, 211] width 31 height 15
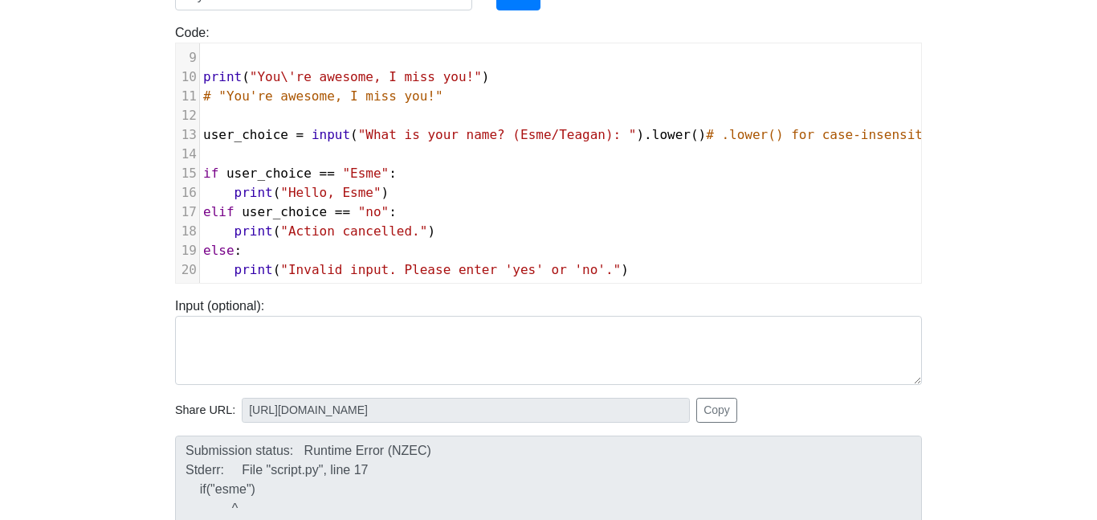
click at [375, 211] on span ""no"" at bounding box center [373, 211] width 31 height 15
drag, startPoint x: 294, startPoint y: 231, endPoint x: 421, endPoint y: 231, distance: 126.9
click at [421, 231] on span ""Action cancelled."" at bounding box center [353, 230] width 147 height 15
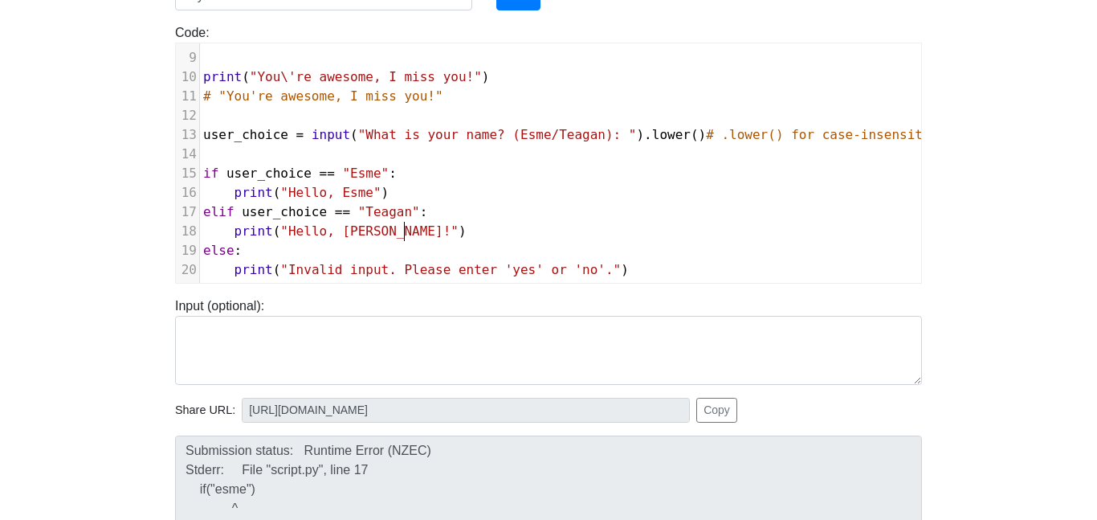
click at [379, 191] on span ""Hello, Esme"" at bounding box center [330, 192] width 100 height 15
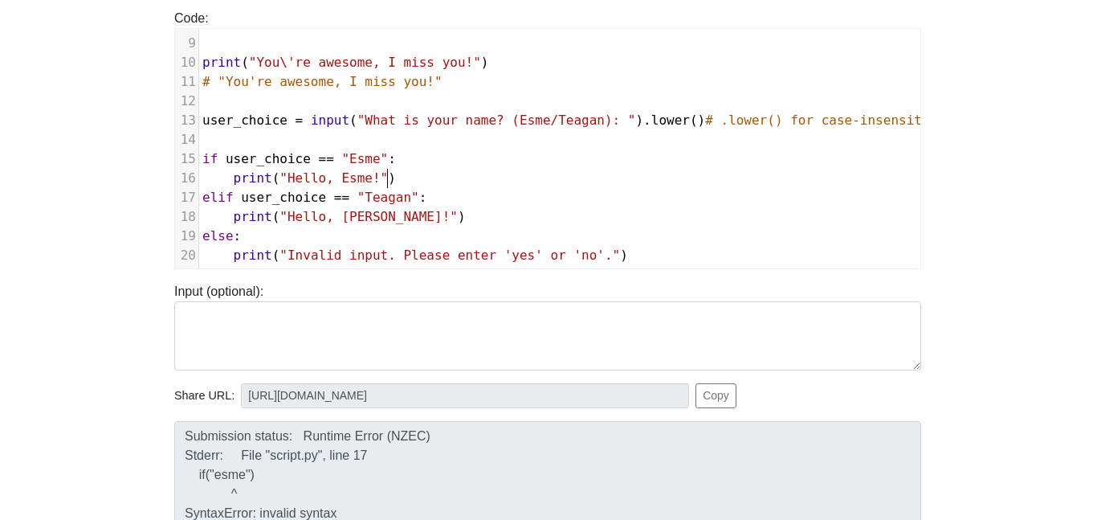
scroll to position [187, 0]
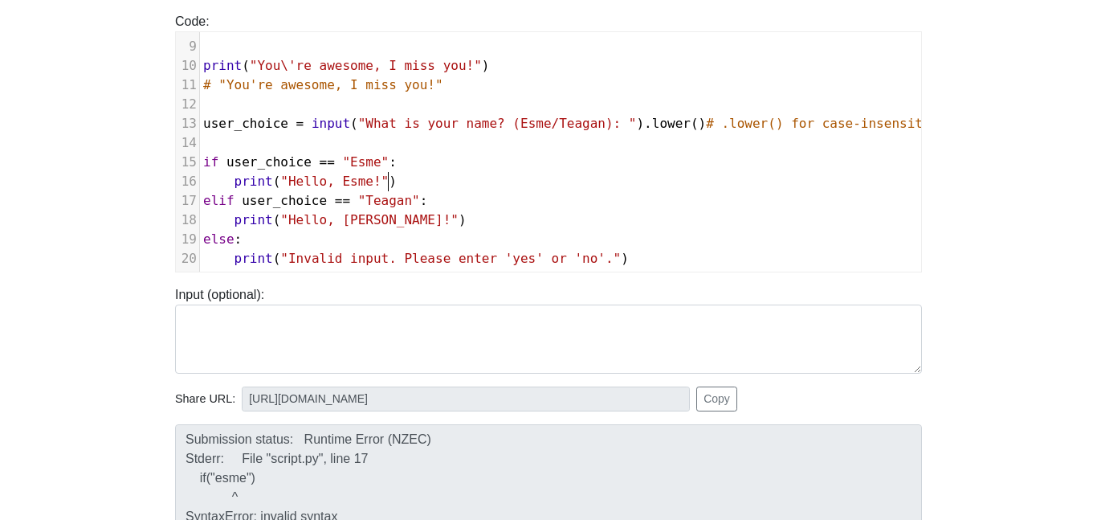
click at [537, 257] on span ""Invalid input. Please enter 'yes' or 'no'."" at bounding box center [450, 258] width 341 height 15
click at [615, 264] on span ""Invalid input. Please enter 'Esme' or 'no'."" at bounding box center [454, 258] width 348 height 15
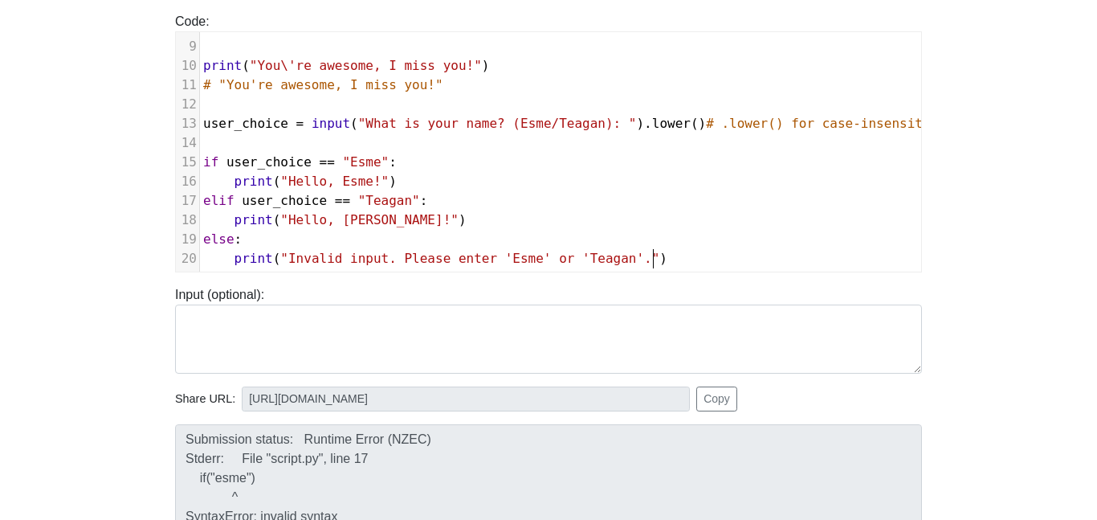
scroll to position [0, 0]
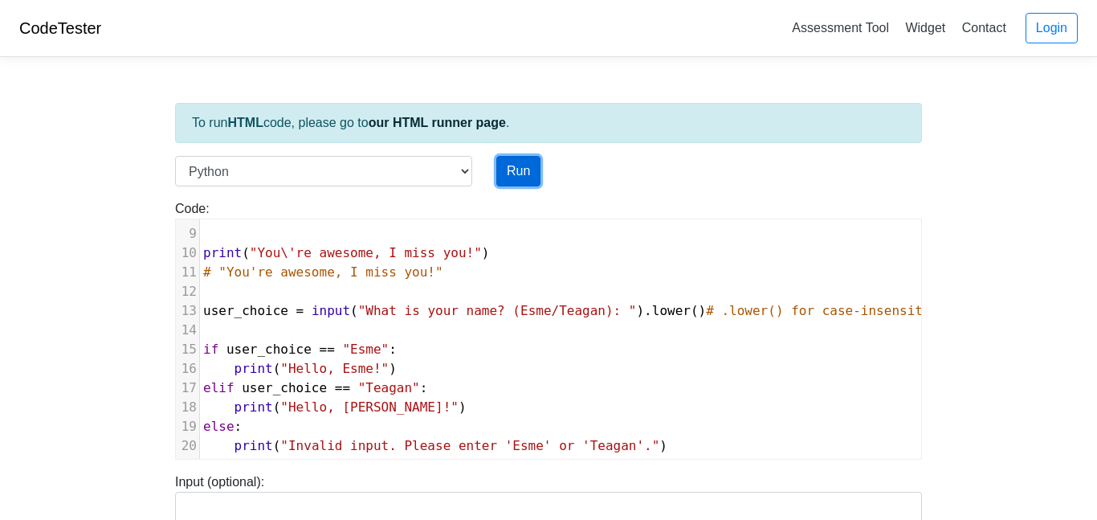
click at [523, 161] on button "Run" at bounding box center [519, 171] width 44 height 31
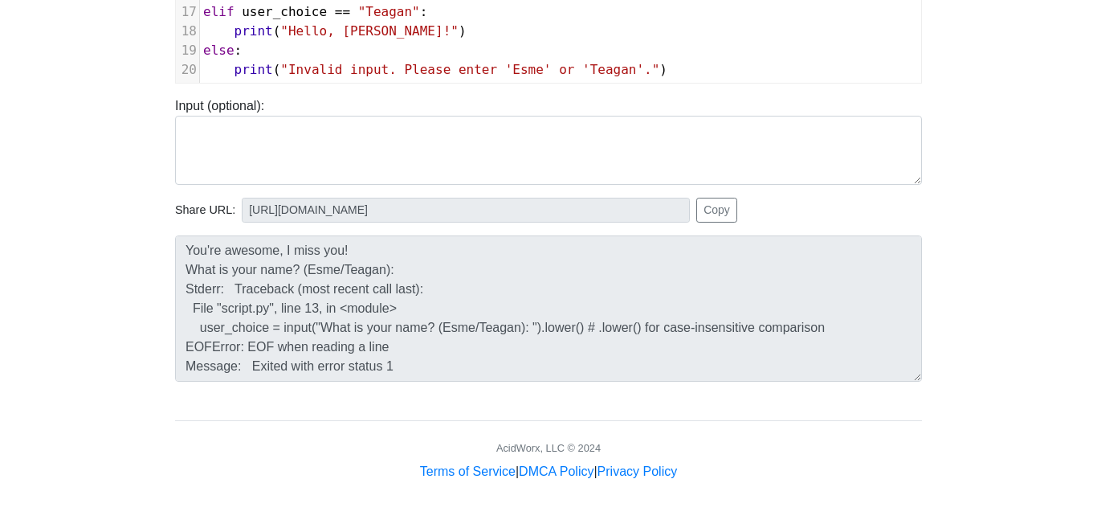
scroll to position [96, 0]
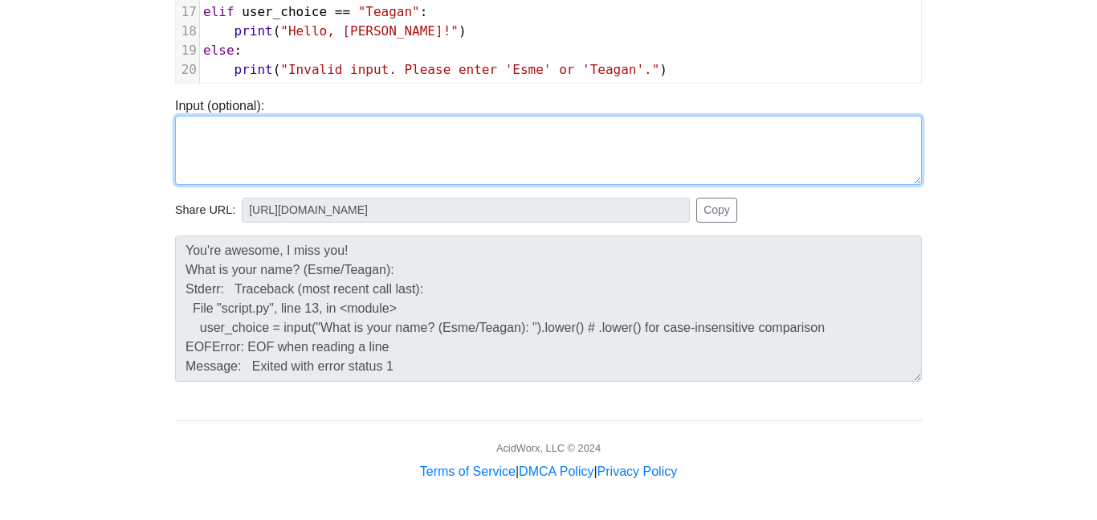
click at [280, 155] on textarea at bounding box center [548, 150] width 747 height 69
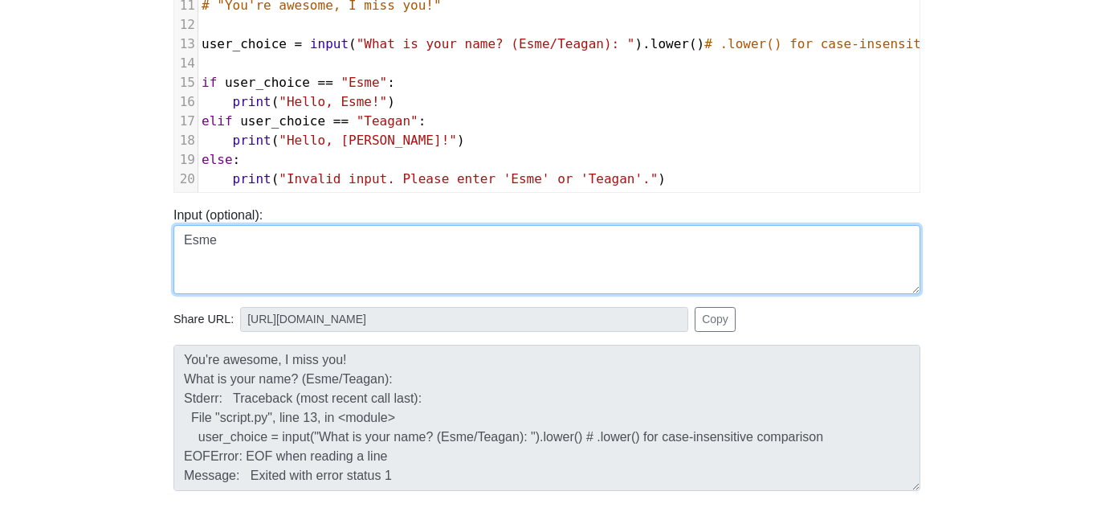
scroll to position [0, 2]
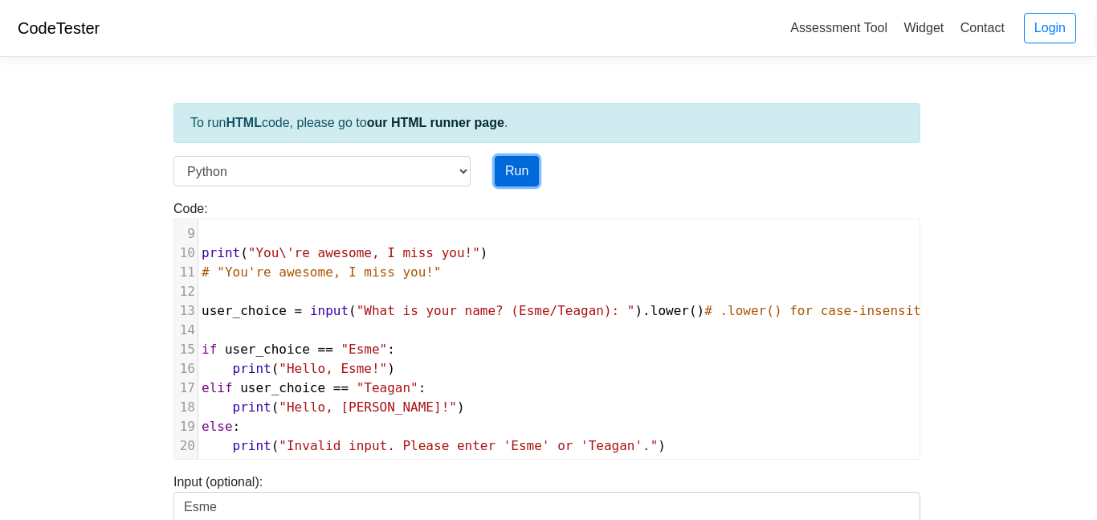
click at [509, 170] on button "Run" at bounding box center [517, 171] width 44 height 31
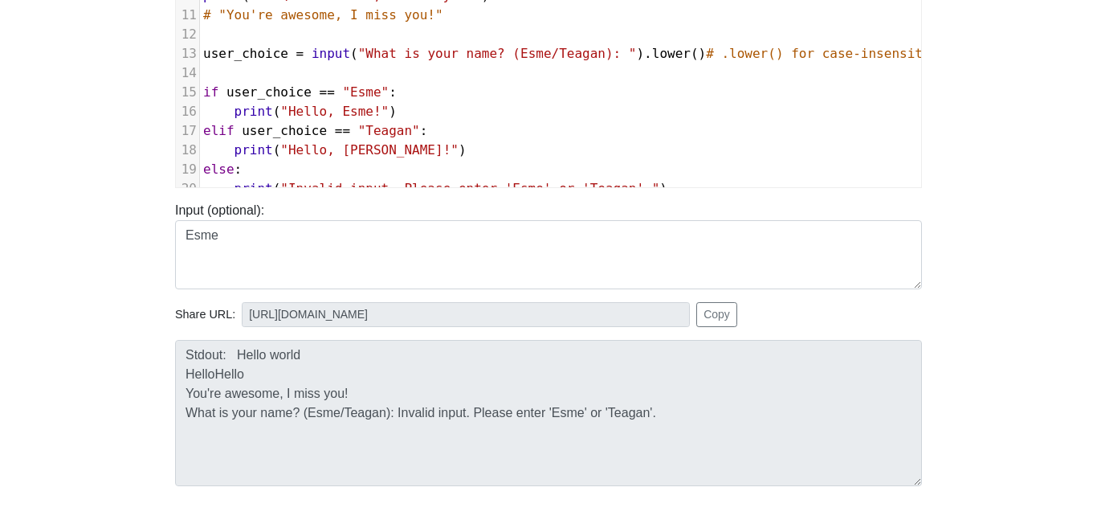
scroll to position [153, 0]
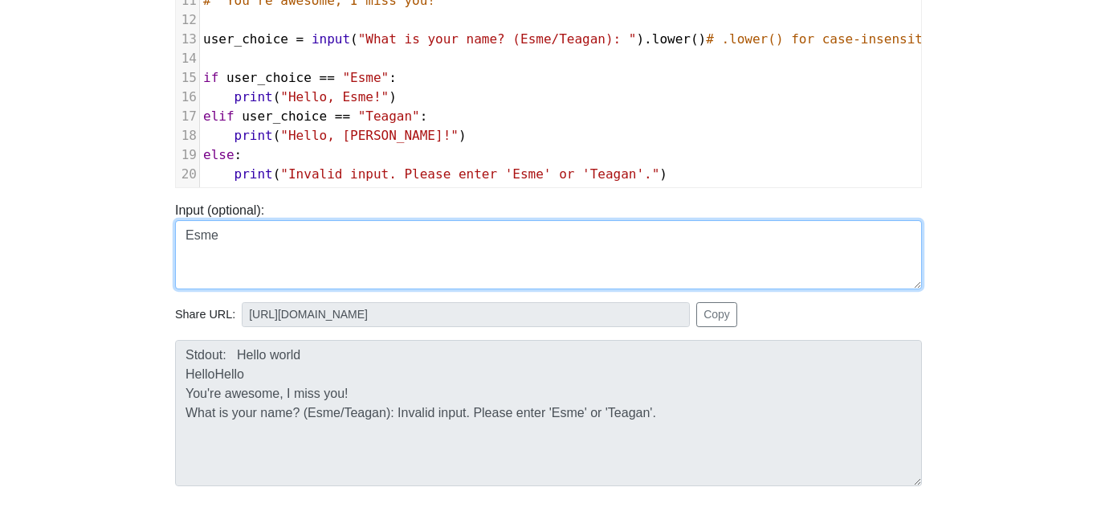
click at [237, 247] on textarea "Esme" at bounding box center [548, 254] width 747 height 69
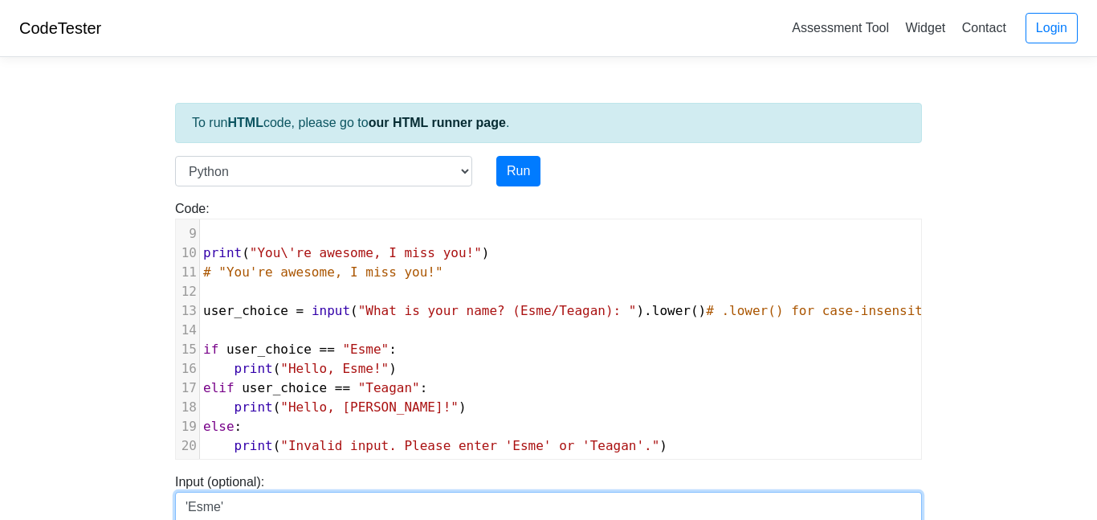
scroll to position [4, 0]
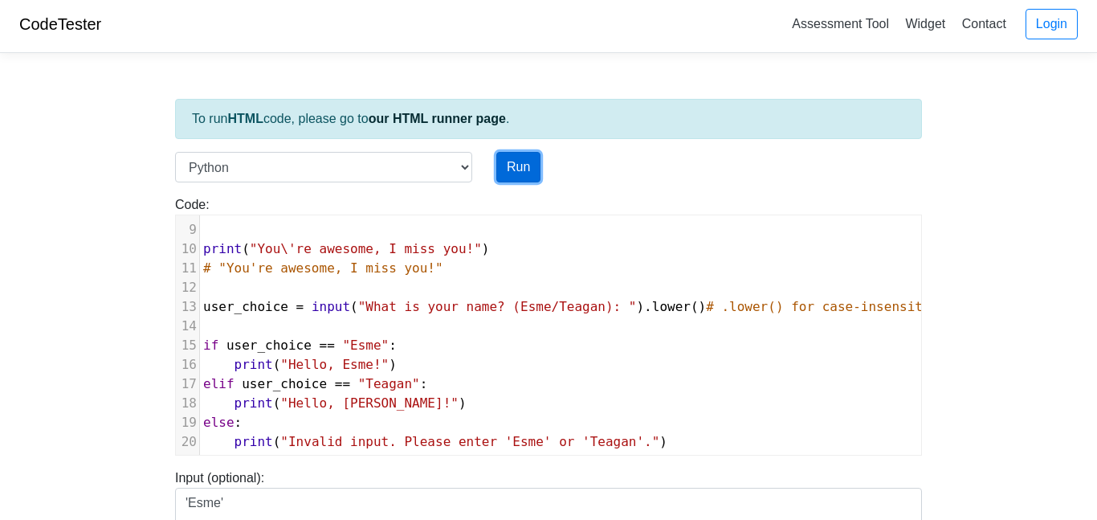
click at [517, 174] on button "Run" at bounding box center [519, 167] width 44 height 31
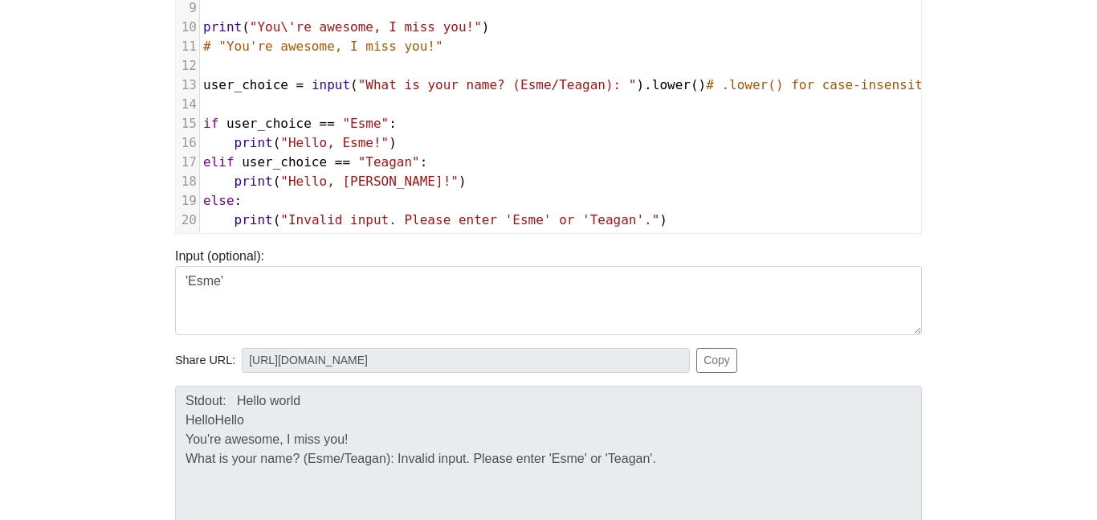
scroll to position [215, 0]
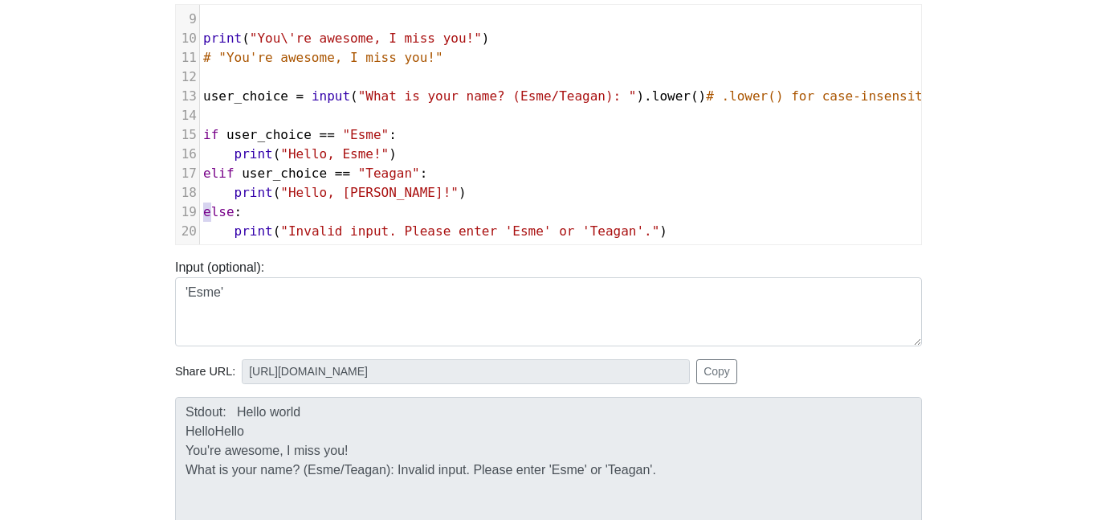
click at [206, 210] on span "else" at bounding box center [218, 211] width 31 height 15
click at [203, 210] on span "else" at bounding box center [218, 211] width 31 height 15
click at [730, 234] on pre "print ( "Invalid input. Please enter 'Esme' or 'Teagan'." )" at bounding box center [636, 231] width 873 height 19
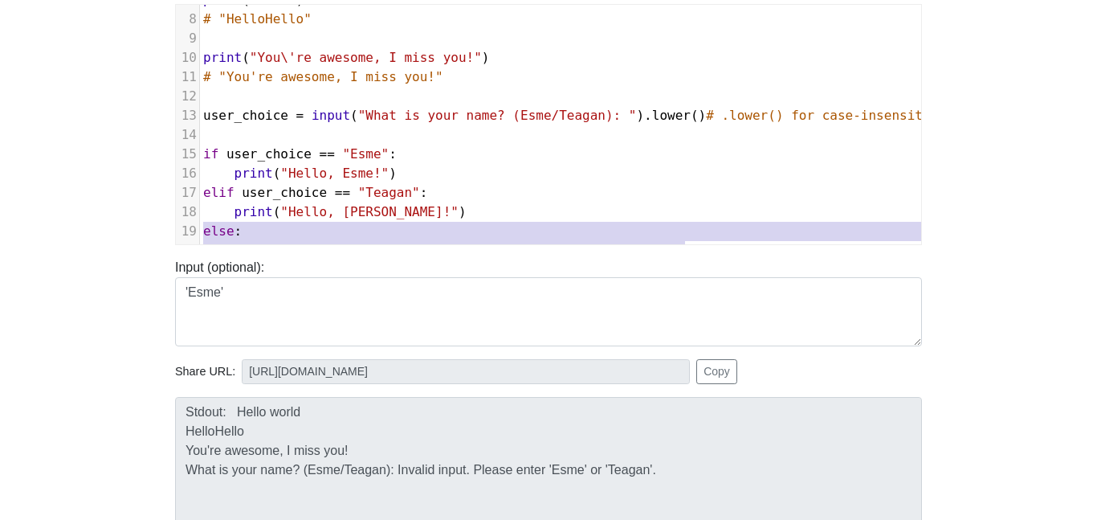
scroll to position [133, 0]
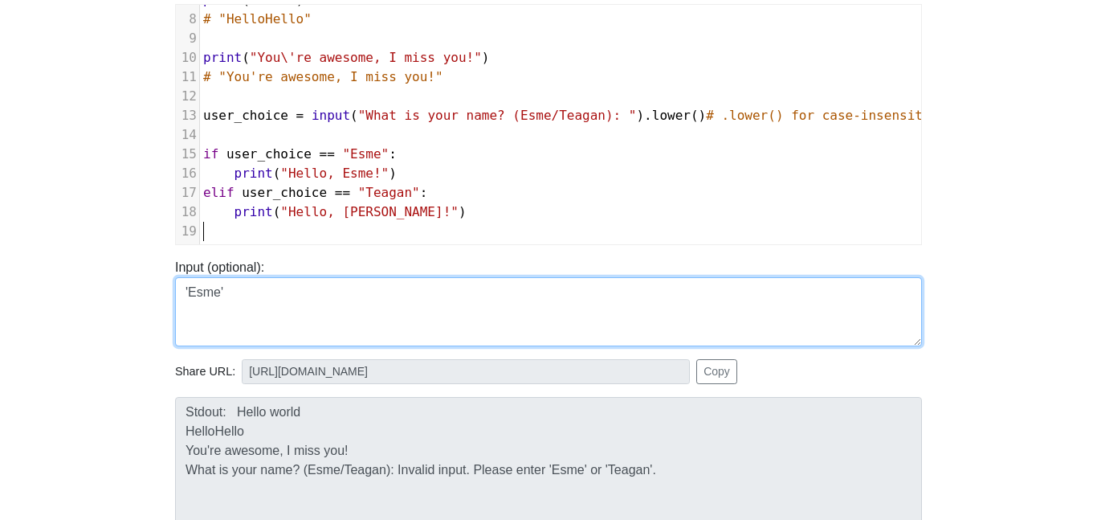
click at [250, 289] on textarea "'Esme'" at bounding box center [548, 311] width 747 height 69
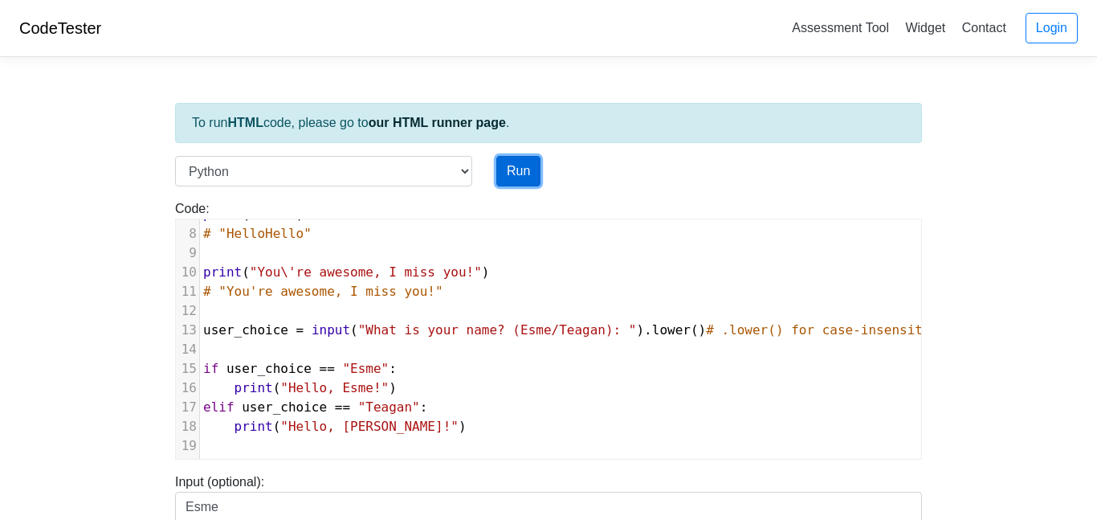
click at [507, 182] on button "Run" at bounding box center [519, 171] width 44 height 31
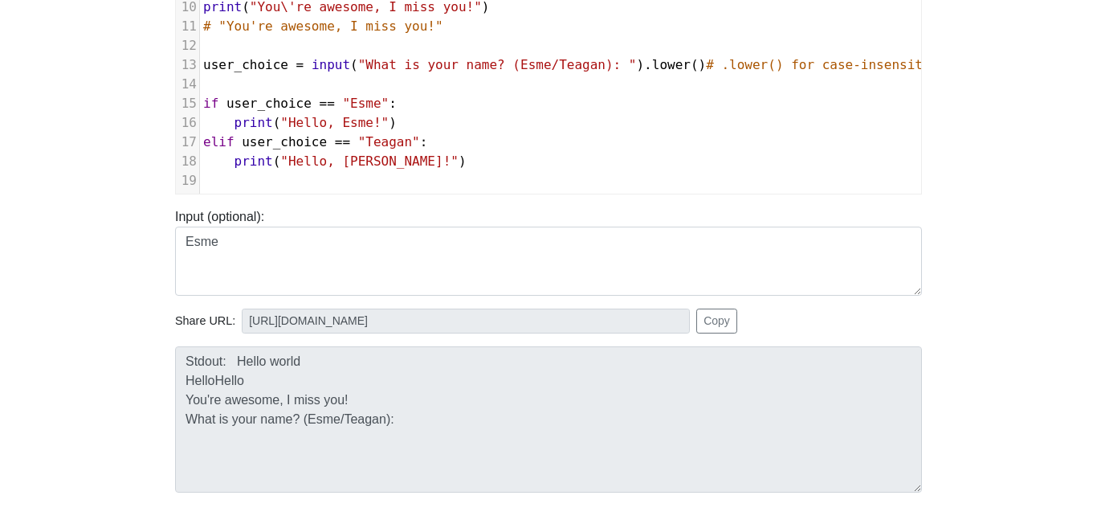
scroll to position [264, 0]
click at [399, 182] on pre "​" at bounding box center [636, 182] width 873 height 19
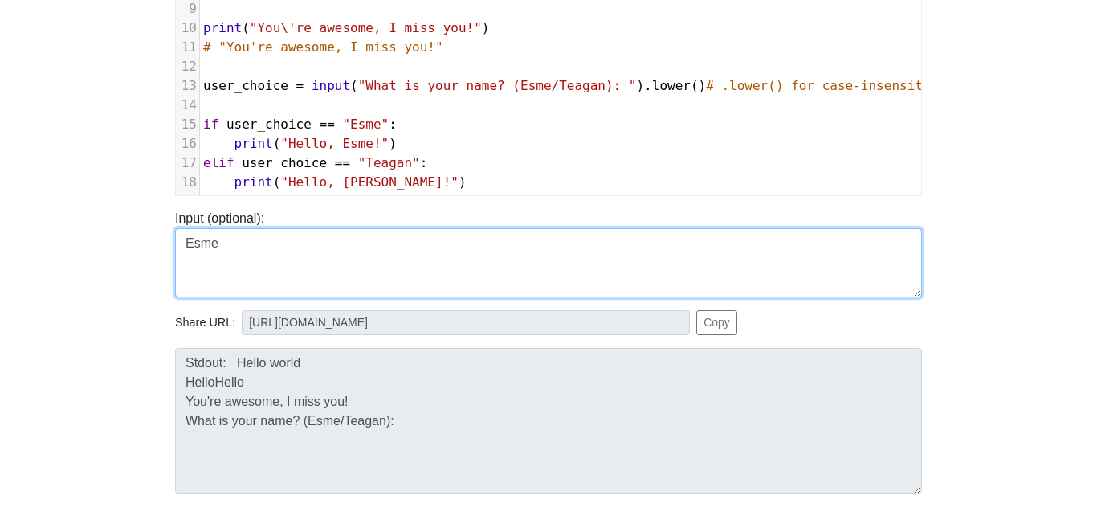
click at [190, 236] on textarea "Esme" at bounding box center [548, 262] width 747 height 69
click at [190, 237] on textarea "Esme" at bounding box center [548, 262] width 747 height 69
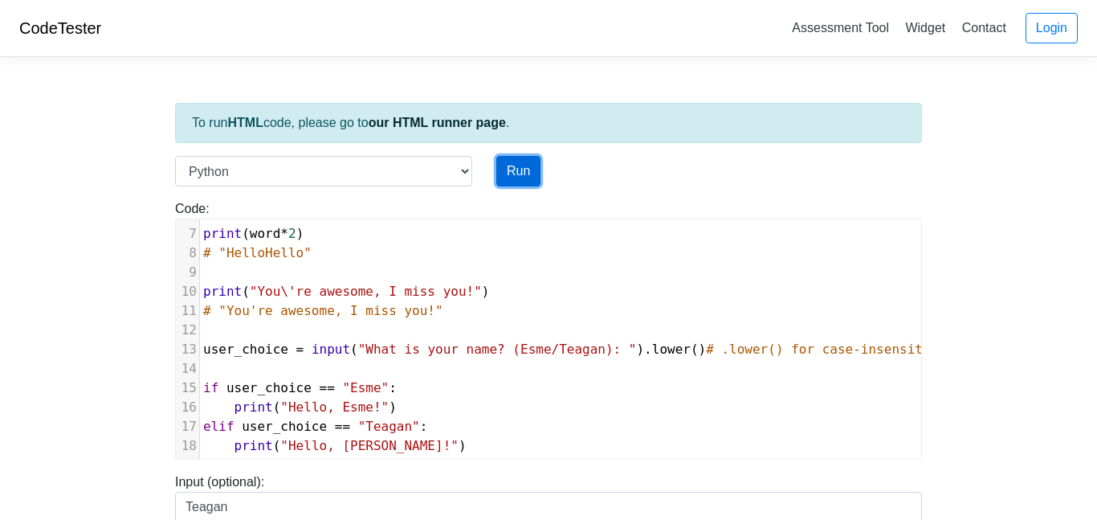
click at [538, 162] on button "Run" at bounding box center [519, 171] width 44 height 31
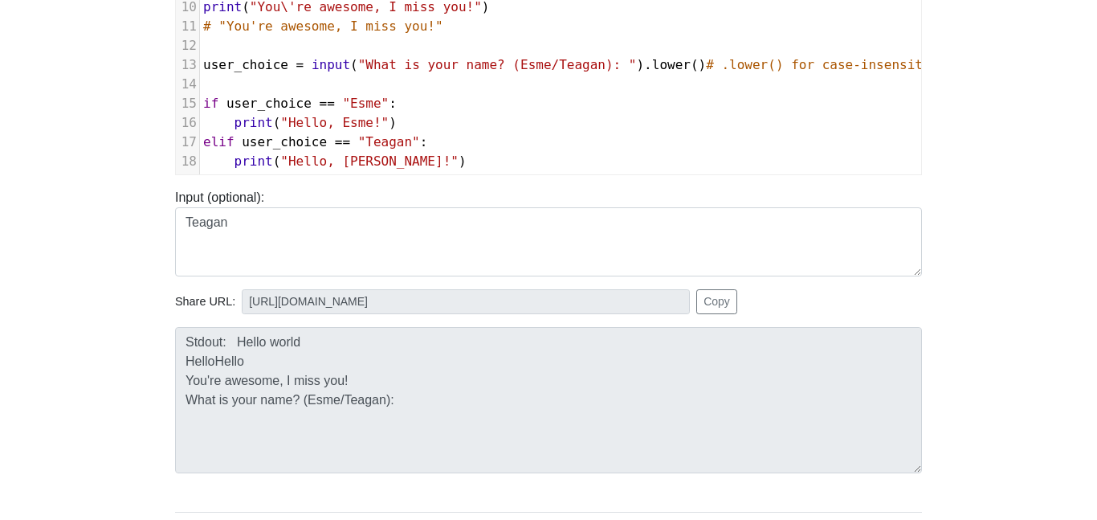
scroll to position [283, 0]
click at [452, 166] on pre "print ( "Hello, Teagan!" )" at bounding box center [636, 162] width 873 height 19
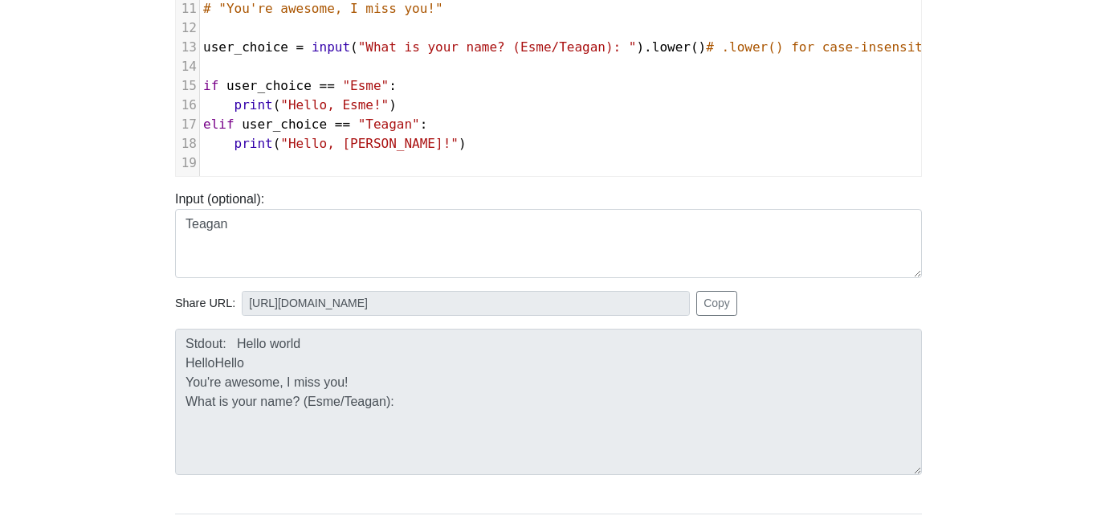
scroll to position [153, 0]
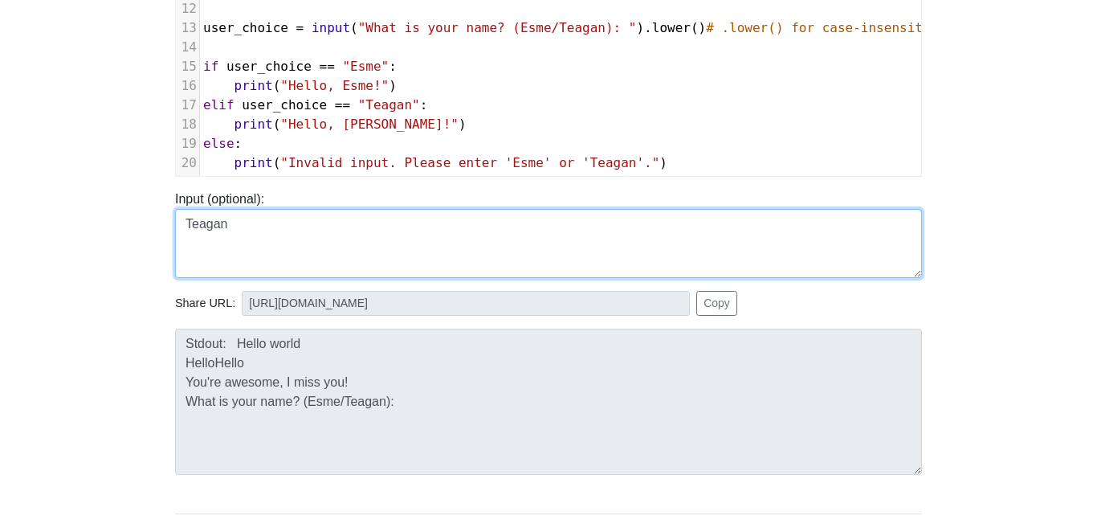
drag, startPoint x: 231, startPoint y: 230, endPoint x: 159, endPoint y: 231, distance: 71.5
click at [159, 231] on body "CodeTester Assessment Tool Widget Contact Login To run HTML code, please go to …" at bounding box center [548, 145] width 1097 height 857
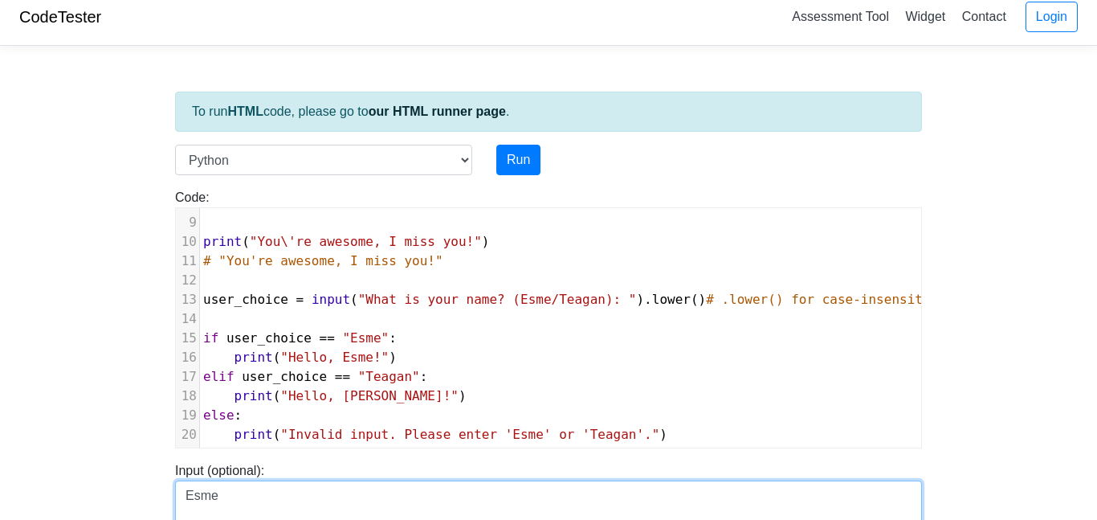
scroll to position [0, 0]
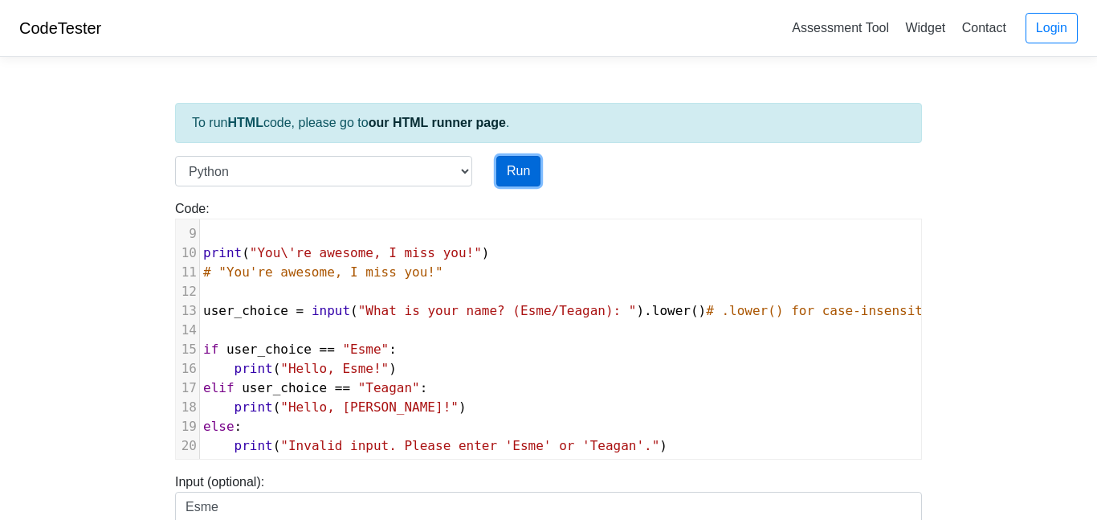
click at [512, 157] on button "Run" at bounding box center [519, 171] width 44 height 31
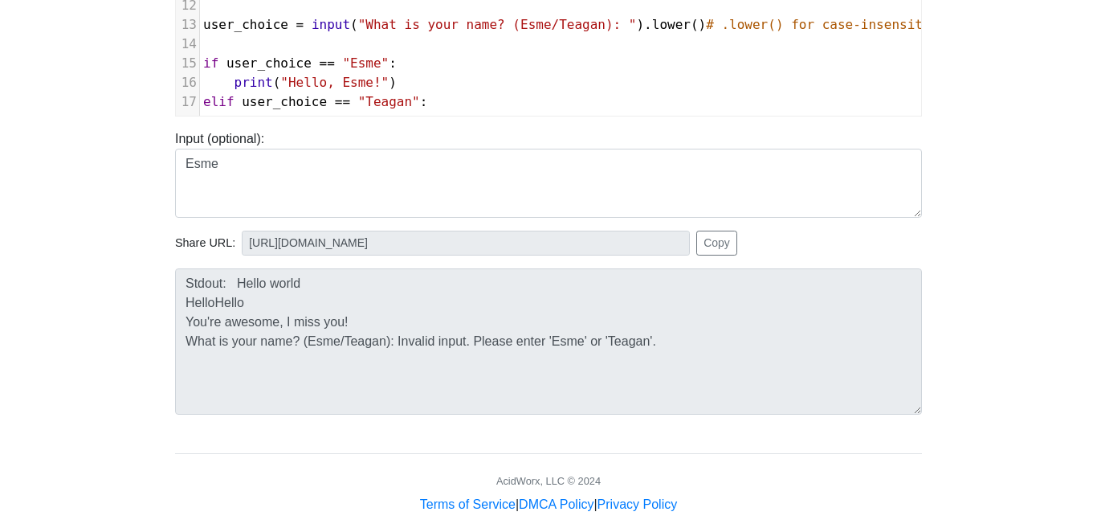
scroll to position [89, 0]
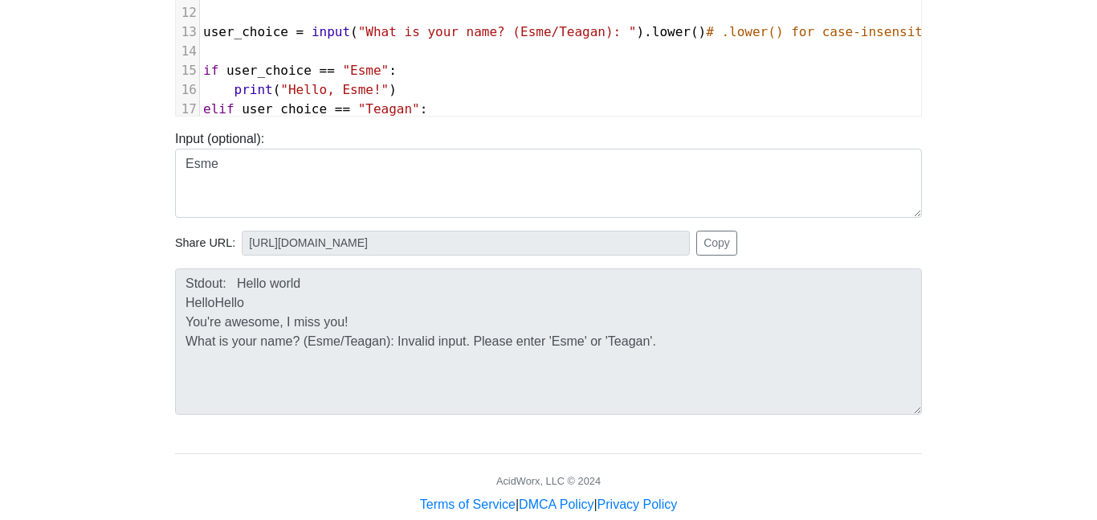
click at [36, 164] on body "CodeTester Assessment Tool Widget Contact Login To run HTML code, please go to …" at bounding box center [548, 85] width 1097 height 857
click at [37, 171] on body "CodeTester Assessment Tool Widget Contact Login To run HTML code, please go to …" at bounding box center [548, 85] width 1097 height 857
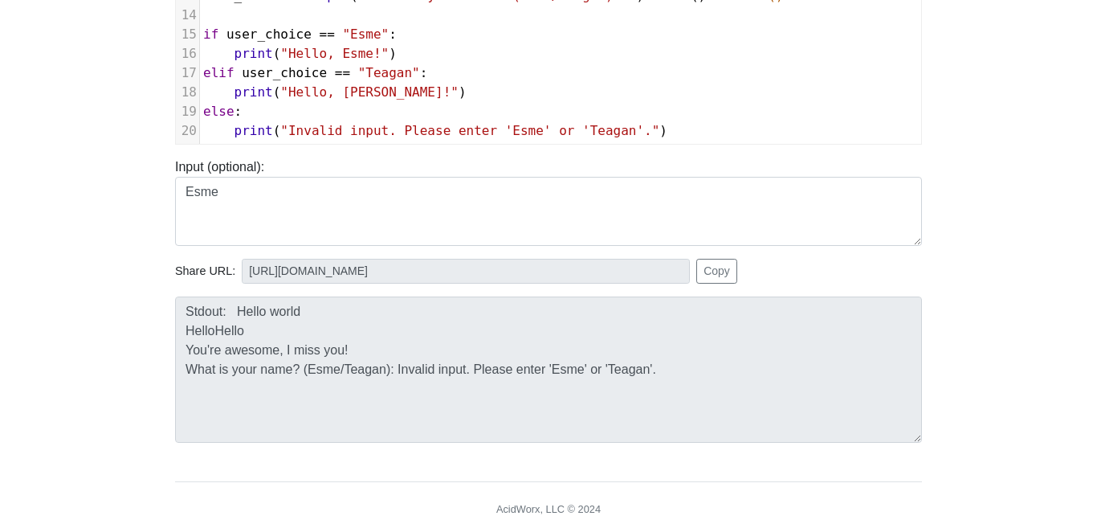
scroll to position [317, 0]
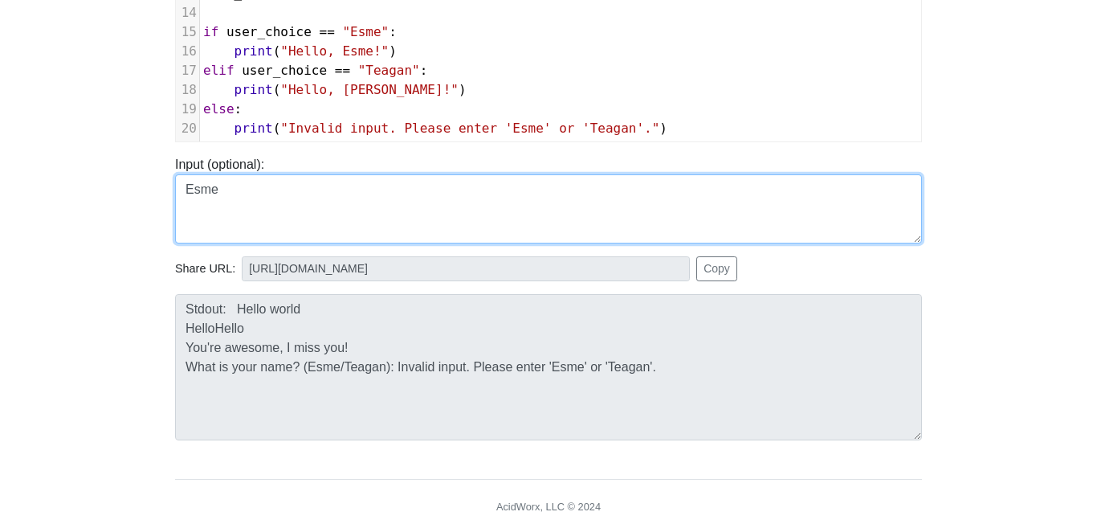
click at [183, 190] on textarea "Esme" at bounding box center [548, 208] width 747 height 69
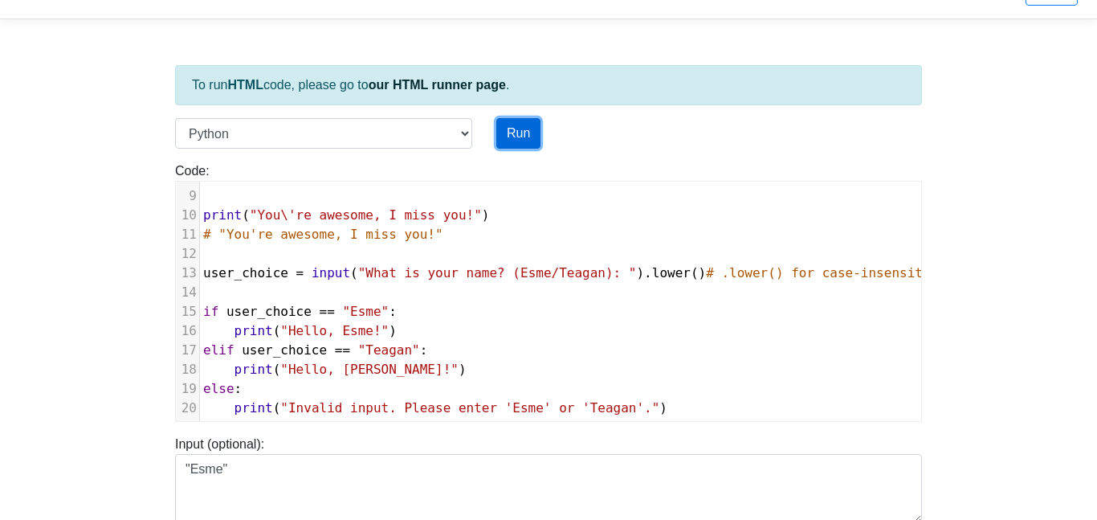
click at [501, 130] on button "Run" at bounding box center [519, 133] width 44 height 31
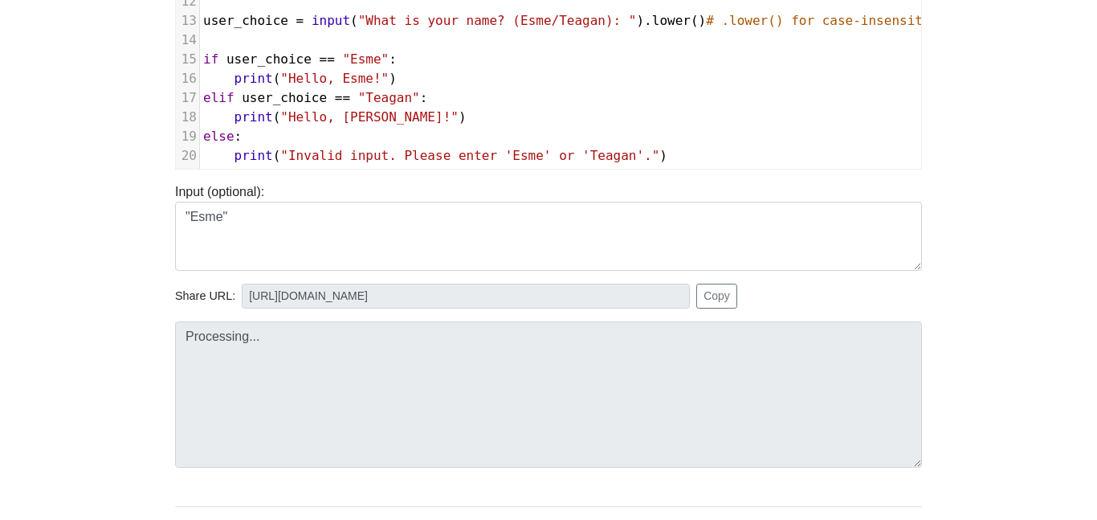
scroll to position [294, 0]
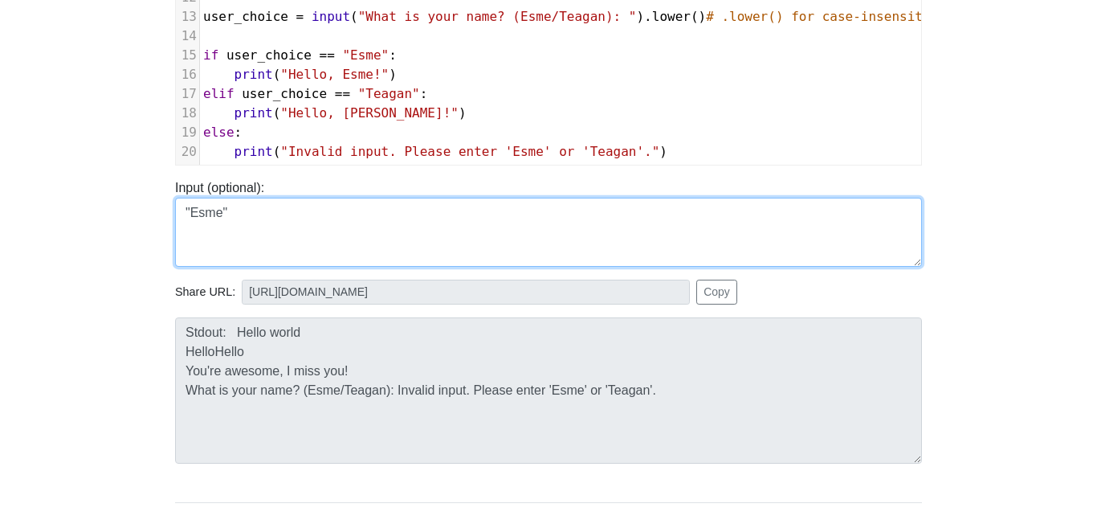
click at [215, 211] on textarea ""Esme"" at bounding box center [548, 232] width 747 height 69
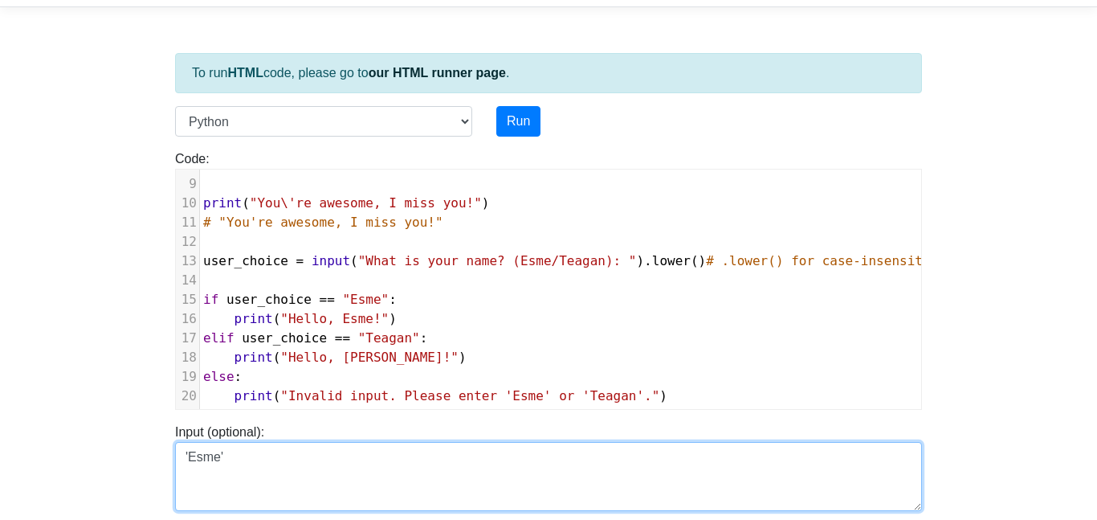
scroll to position [0, 0]
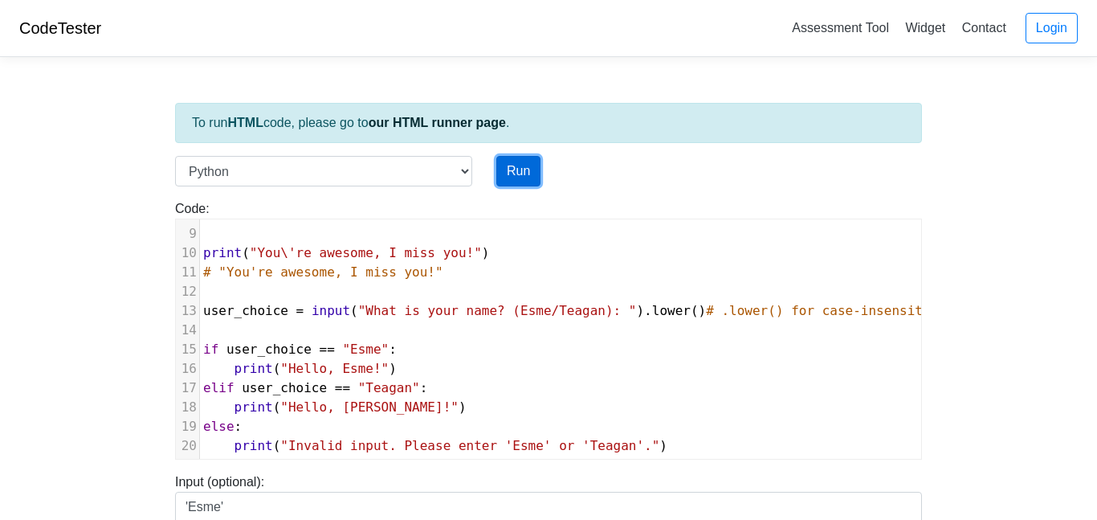
click at [525, 166] on button "Run" at bounding box center [519, 171] width 44 height 31
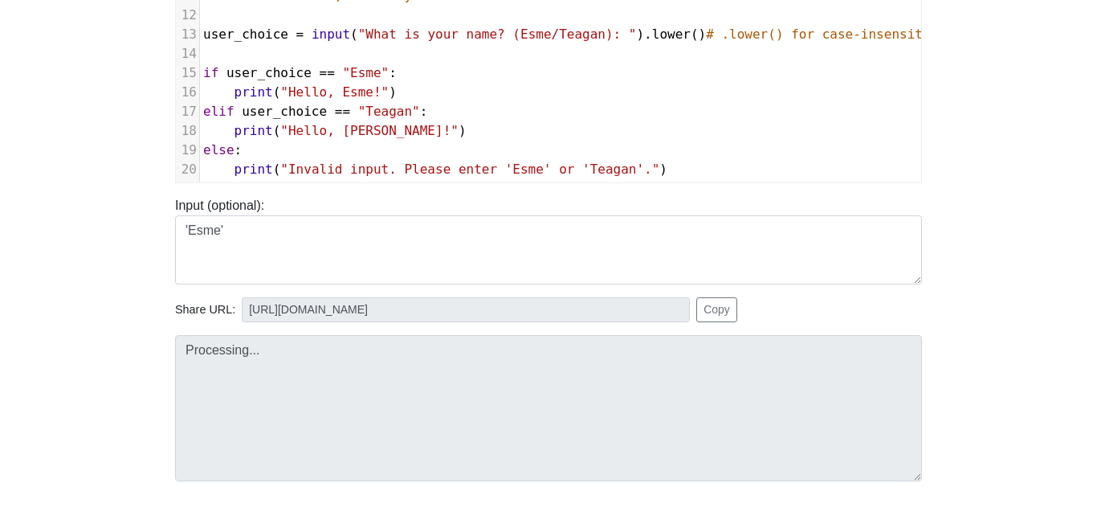
scroll to position [276, 0]
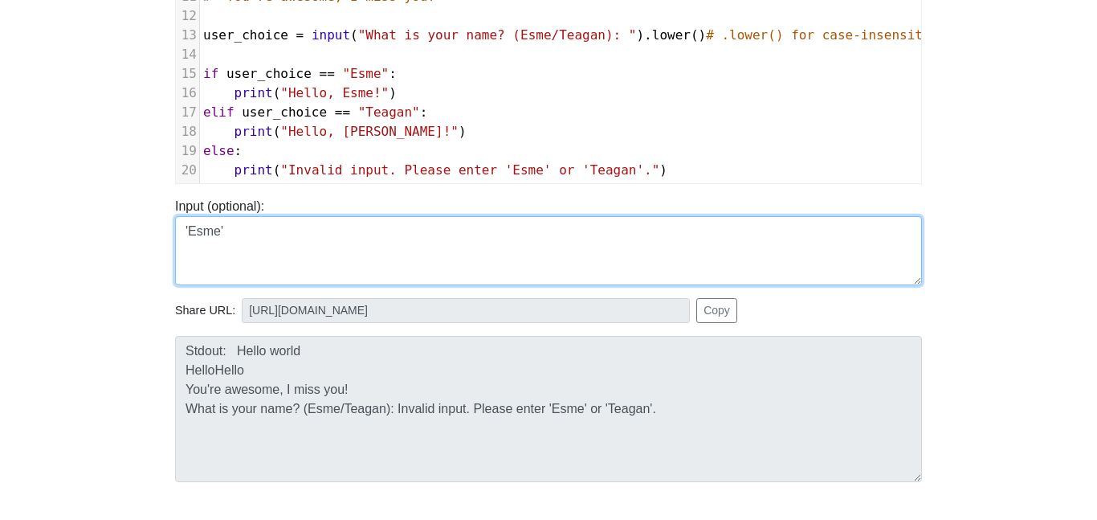
click at [227, 247] on textarea "'Esme'" at bounding box center [548, 250] width 747 height 69
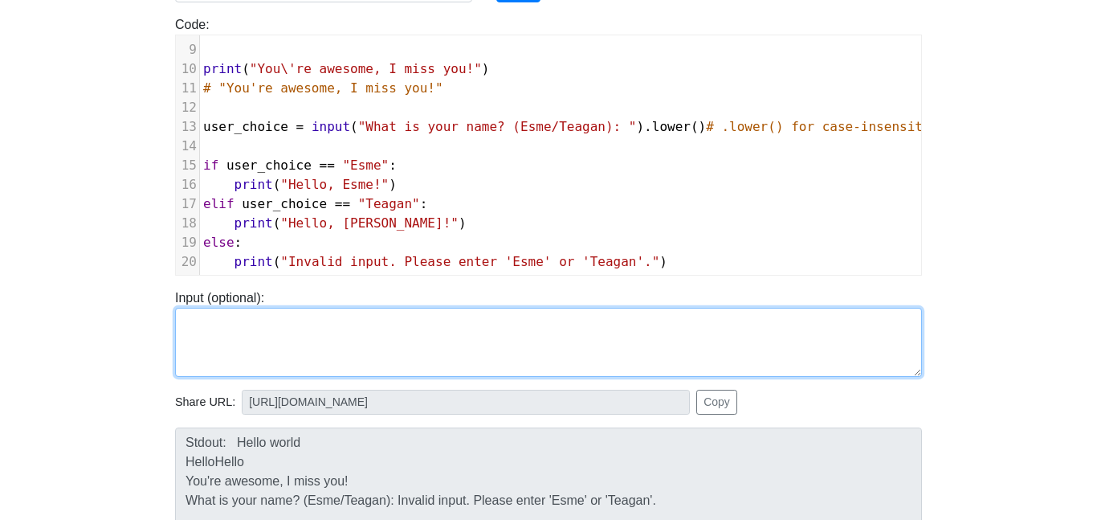
scroll to position [178, 0]
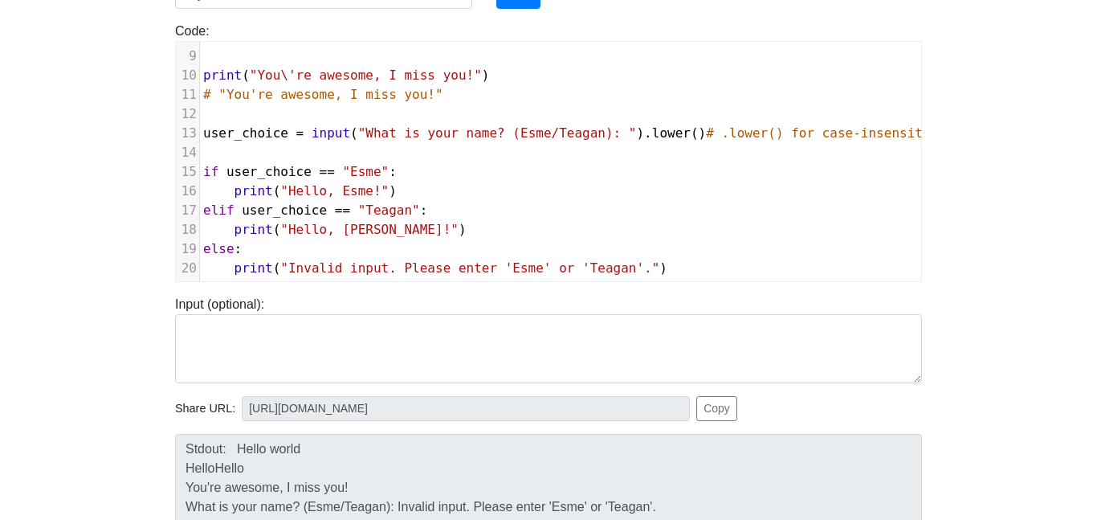
click at [542, 131] on span ""What is your name? (Esme/Teagan): "" at bounding box center [497, 132] width 279 height 15
click at [576, 133] on span ""What is your name? (esme/Teagan): "" at bounding box center [497, 132] width 279 height 15
click at [580, 133] on span ""What is your name? (esme/Teagan): "" at bounding box center [497, 132] width 279 height 15
click at [364, 174] on span ""Esme"" at bounding box center [365, 171] width 47 height 15
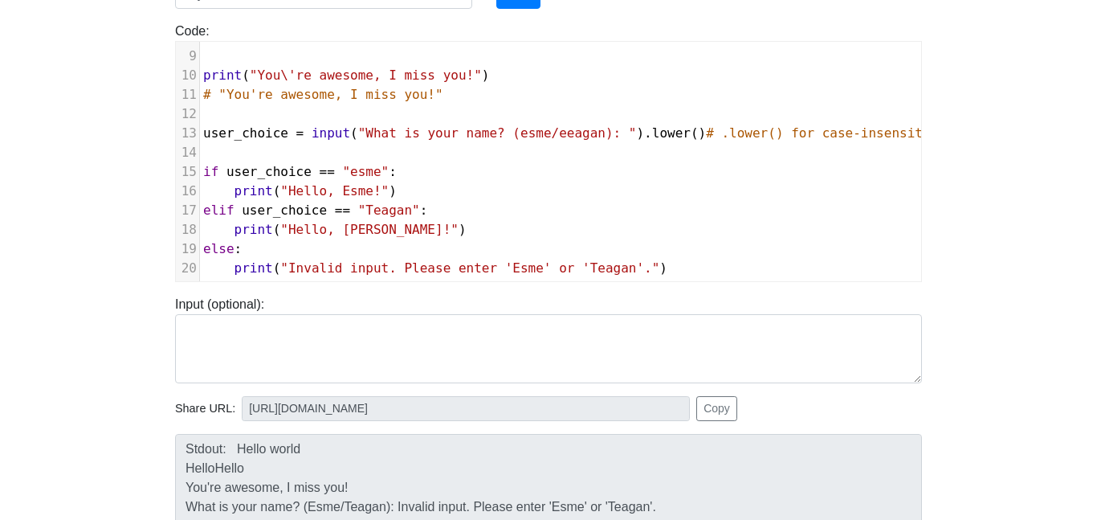
click at [357, 191] on span ""Hello, Esme!"" at bounding box center [334, 190] width 108 height 15
click at [378, 213] on span ""Teagan"" at bounding box center [389, 209] width 62 height 15
click at [358, 227] on span ""Hello, [PERSON_NAME]!"" at bounding box center [369, 229] width 178 height 15
click at [533, 265] on span ""Invalid input. Please enter 'Esme' or 'Teagan'."" at bounding box center [469, 267] width 379 height 15
click at [614, 265] on span ""Invalid input. Please enter 'esme' or 'Teagan'."" at bounding box center [469, 267] width 379 height 15
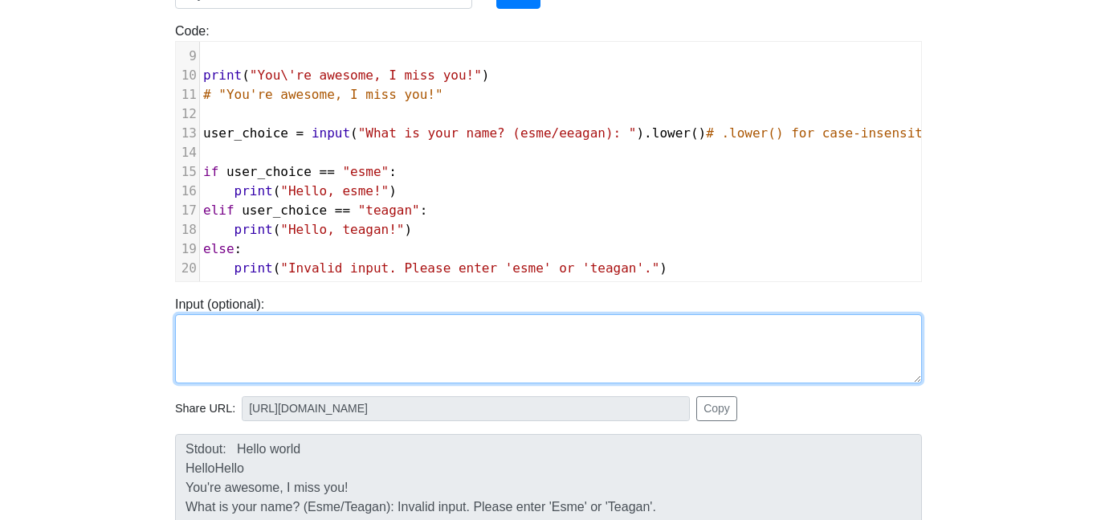
click at [606, 326] on textarea at bounding box center [548, 348] width 747 height 69
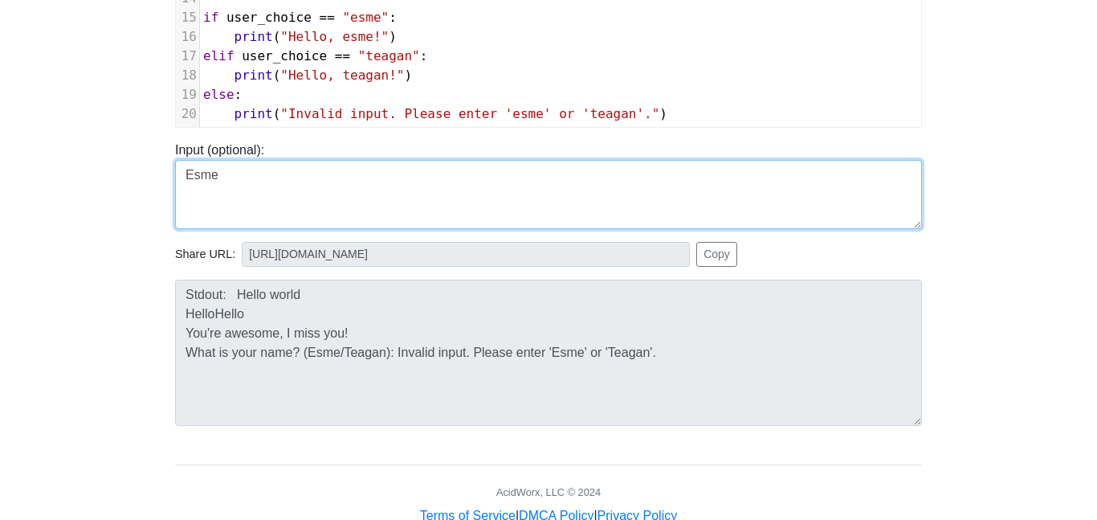
scroll to position [0, 0]
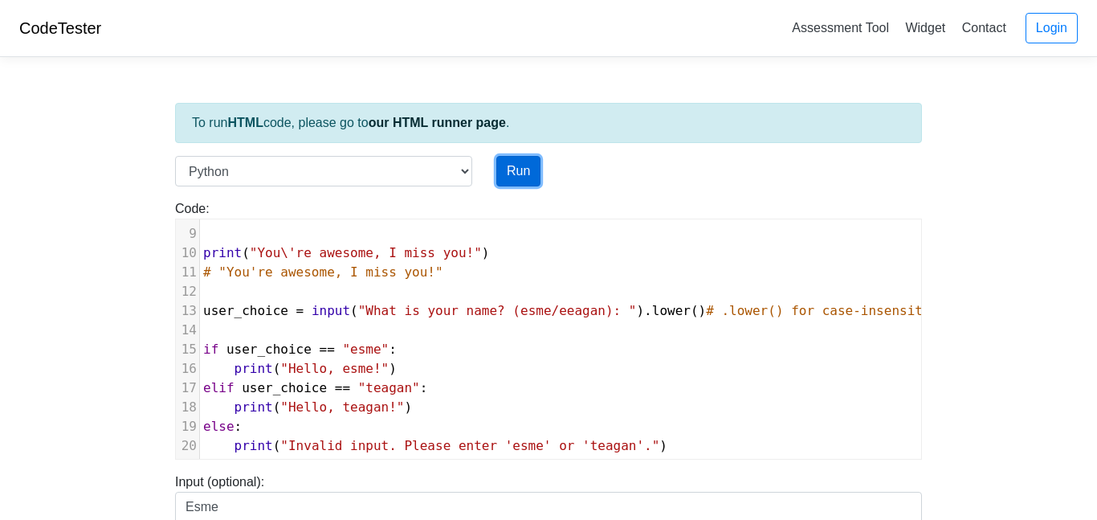
click at [519, 171] on button "Run" at bounding box center [519, 171] width 44 height 31
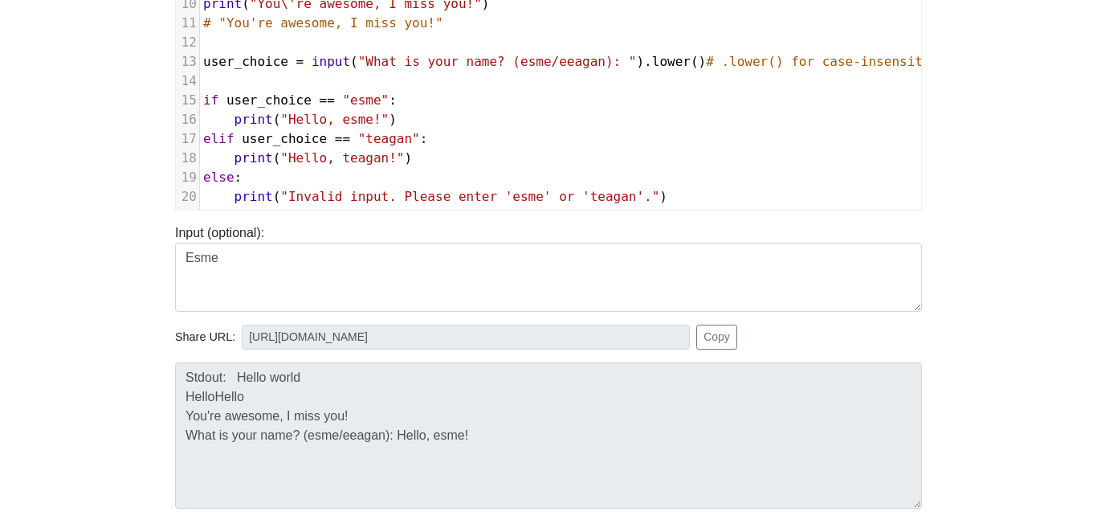
scroll to position [245, 0]
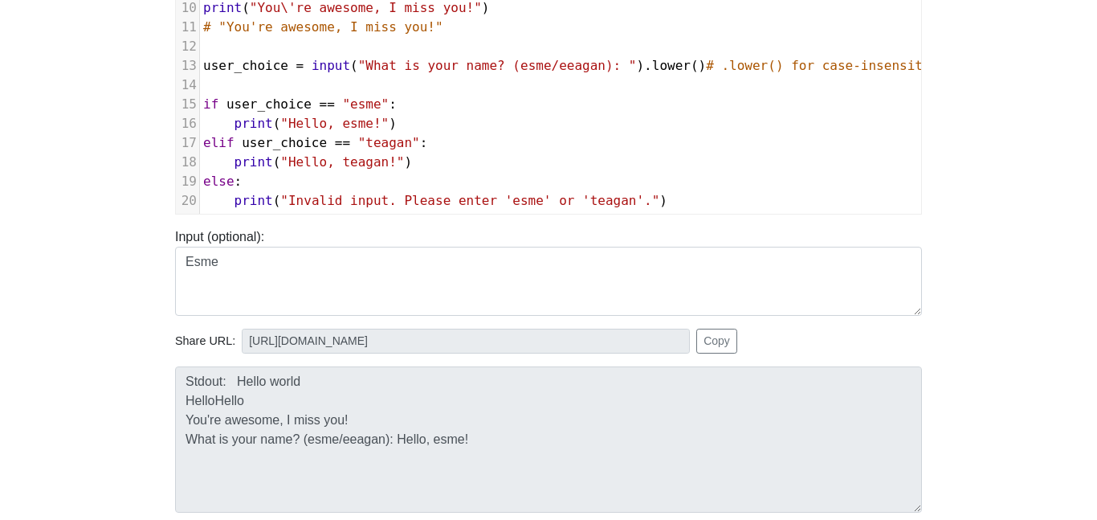
click at [578, 69] on span ""What is your name? (esme/eeagan): "" at bounding box center [497, 65] width 279 height 15
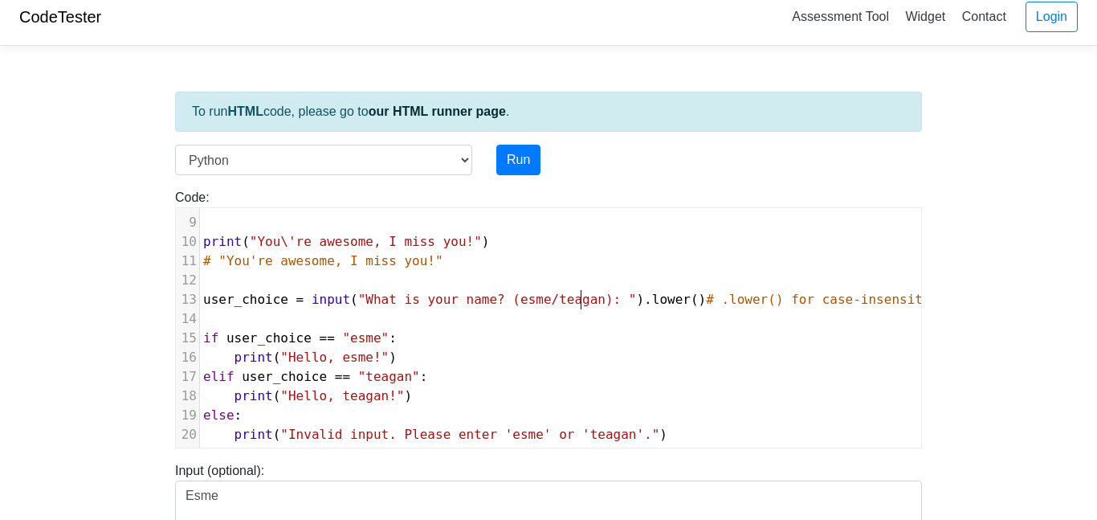
scroll to position [0, 0]
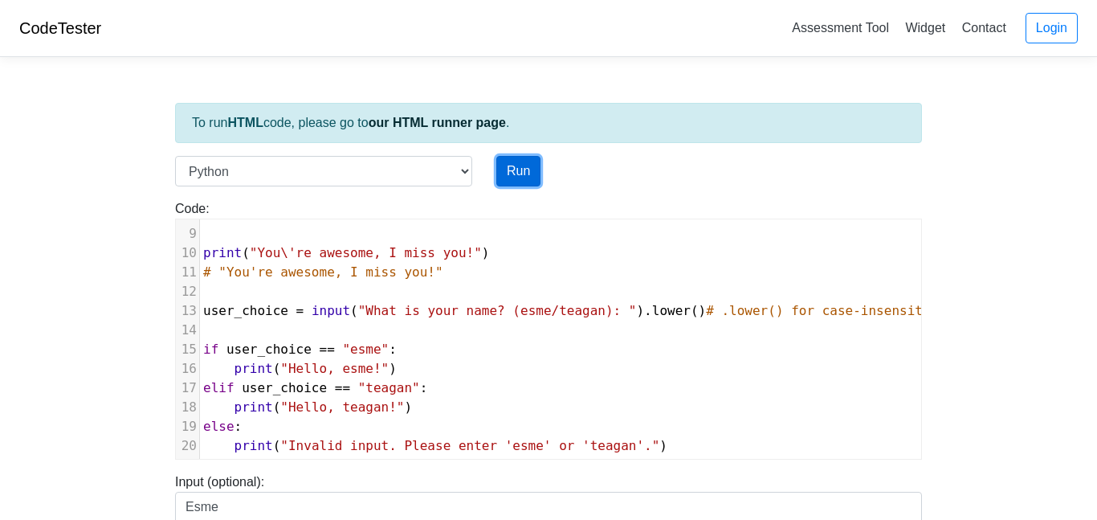
click at [521, 167] on button "Run" at bounding box center [519, 171] width 44 height 31
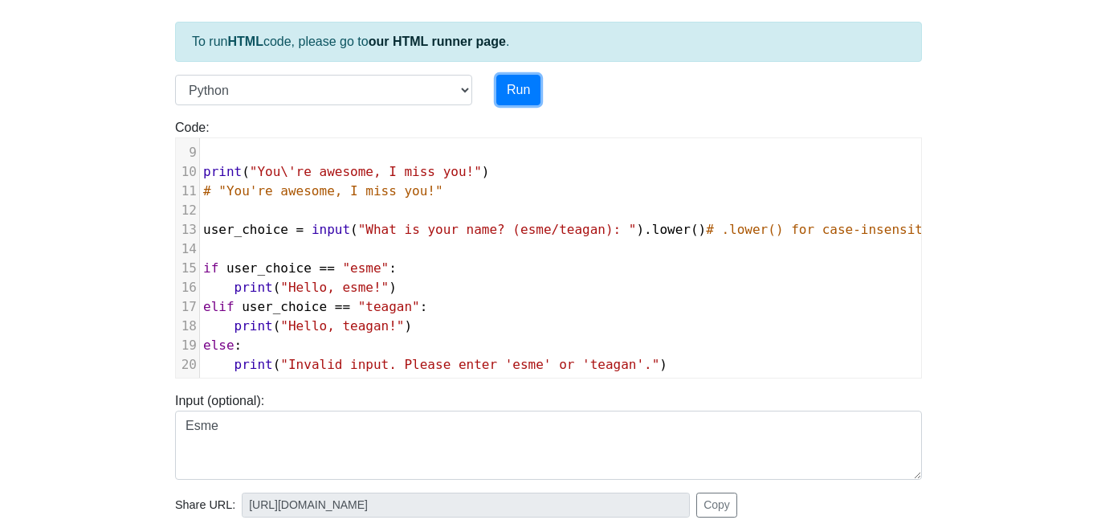
scroll to position [27, 0]
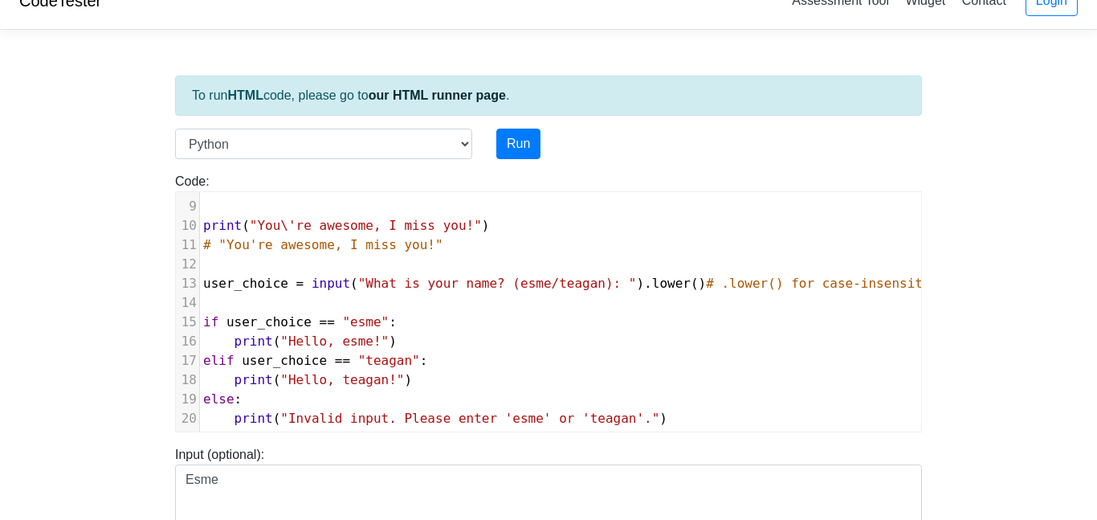
click at [478, 315] on pre "if user_choice == "esme" :" at bounding box center [636, 322] width 873 height 19
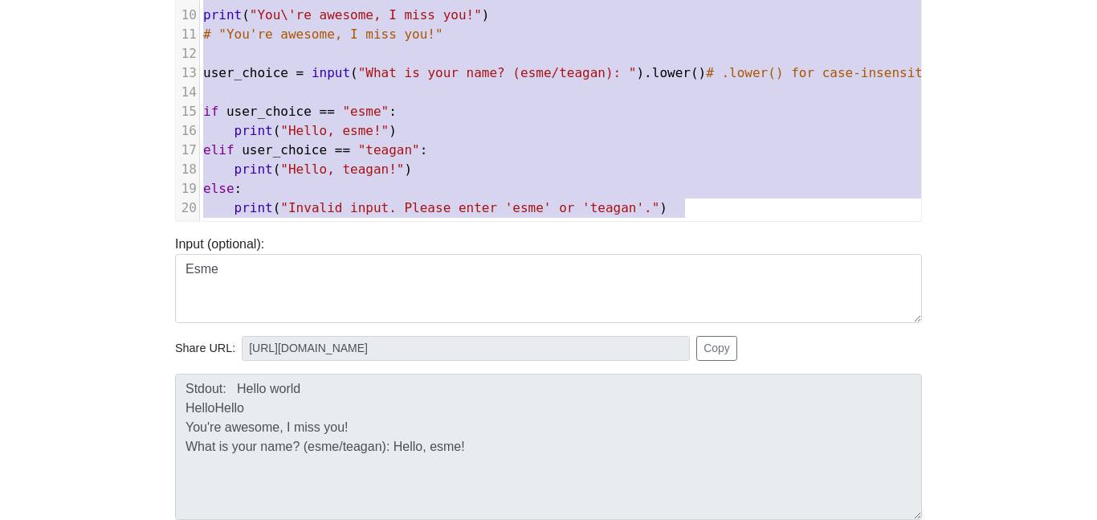
scroll to position [376, 0]
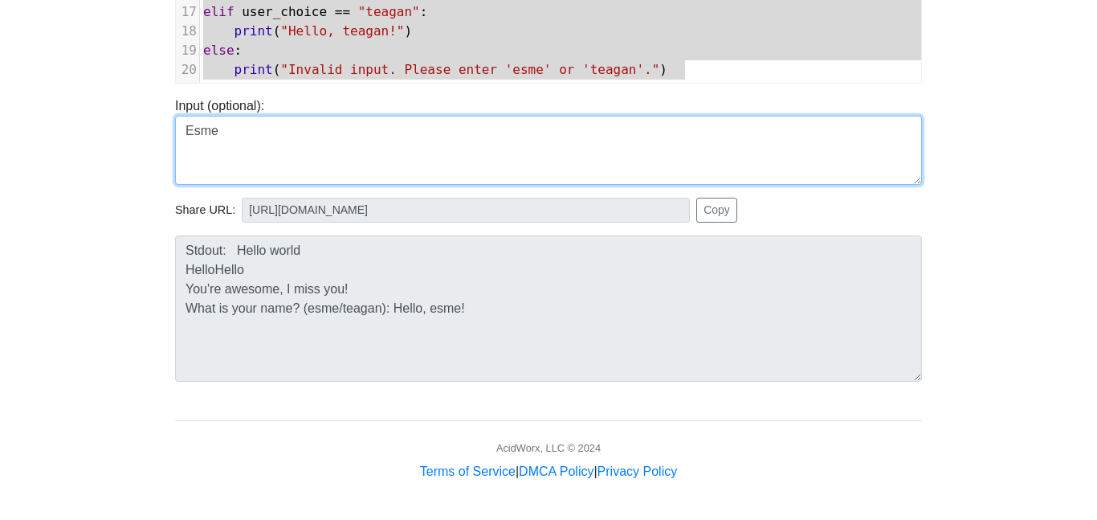
click at [527, 167] on textarea "Esme" at bounding box center [548, 150] width 747 height 69
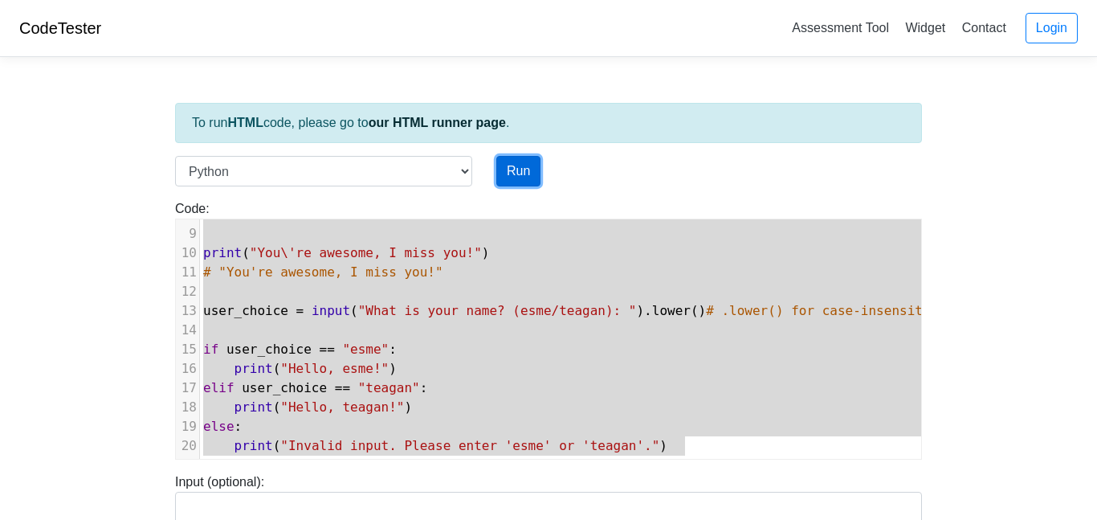
click at [507, 166] on button "Run" at bounding box center [519, 171] width 44 height 31
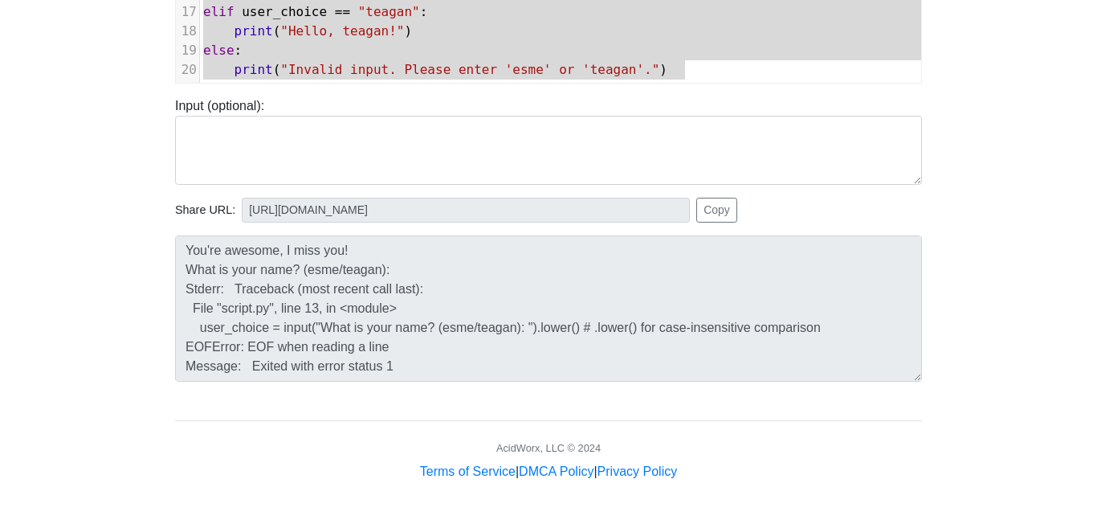
scroll to position [96, 0]
click at [713, 206] on button "Copy" at bounding box center [717, 210] width 41 height 25
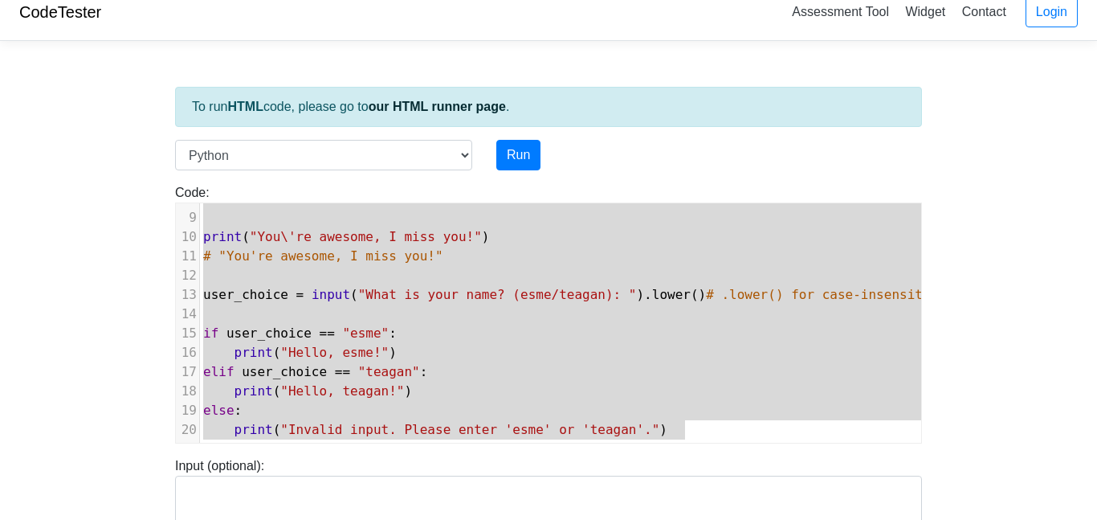
scroll to position [0, 0]
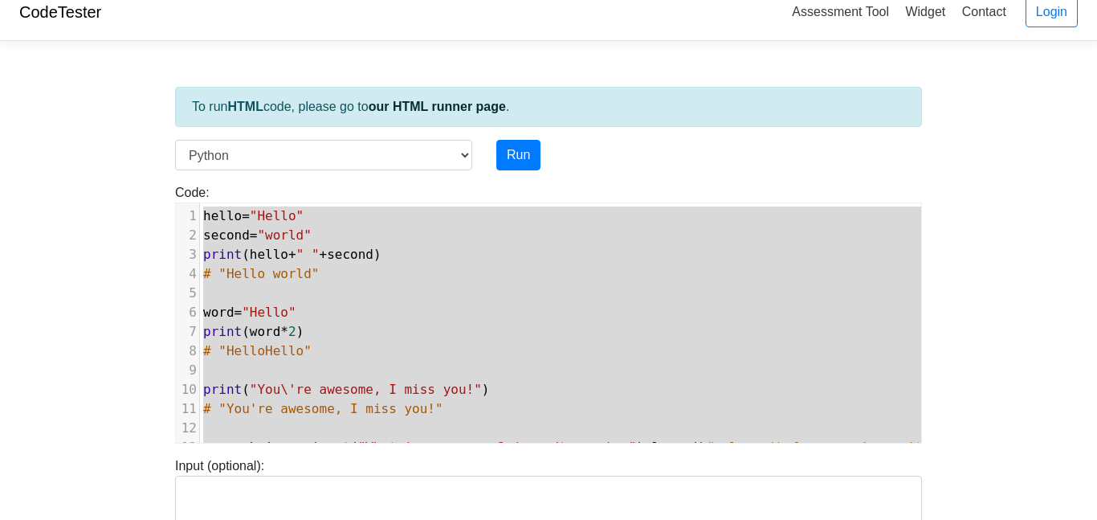
click at [134, 309] on body "CodeTester Assessment Tool Widget Contact Login To run HTML code, please go to …" at bounding box center [548, 412] width 1097 height 857
click at [91, 181] on body "CodeTester Assessment Tool Widget Contact Login To run HTML code, please go to …" at bounding box center [548, 412] width 1097 height 857
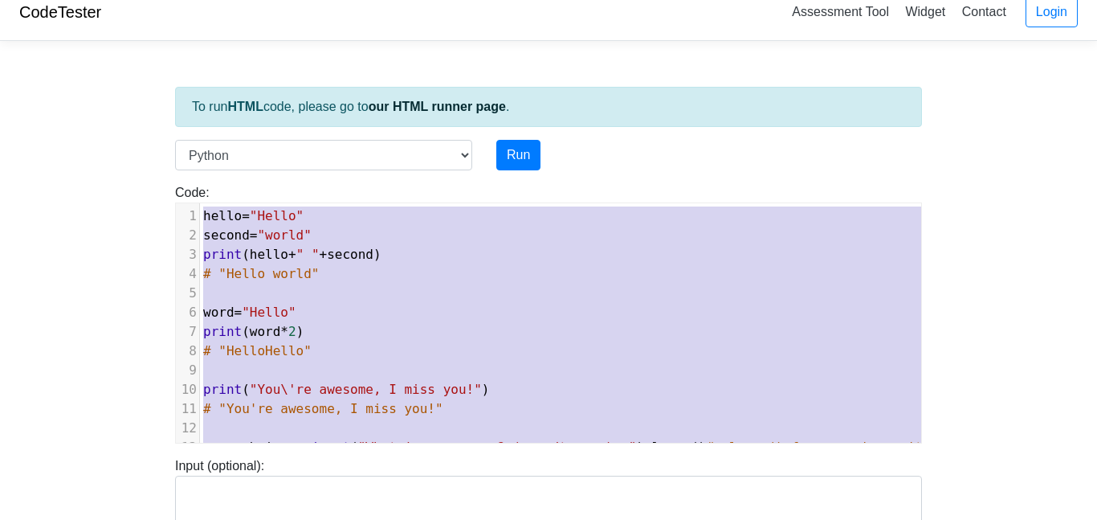
click at [305, 227] on span ""world"" at bounding box center [284, 234] width 54 height 15
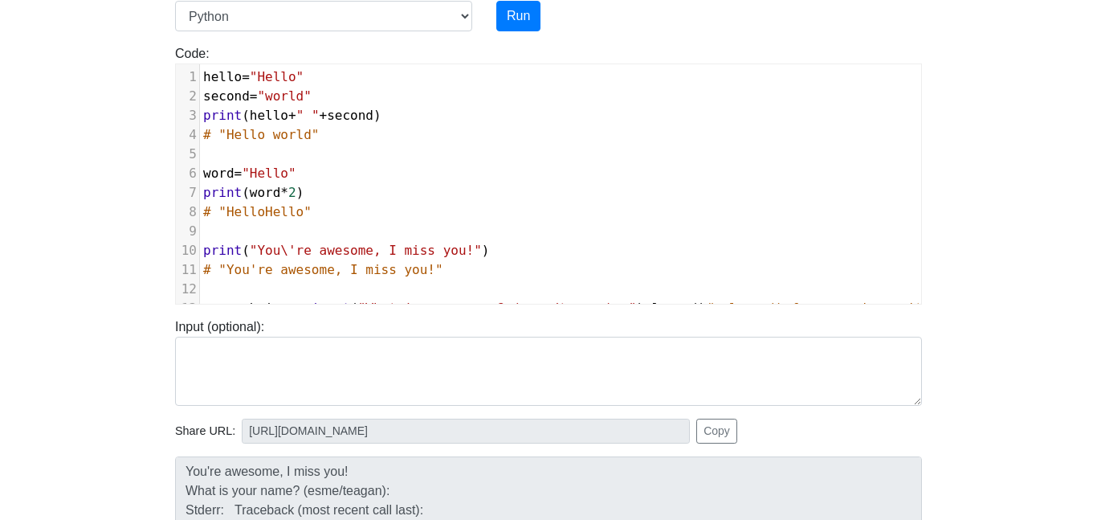
scroll to position [153, 0]
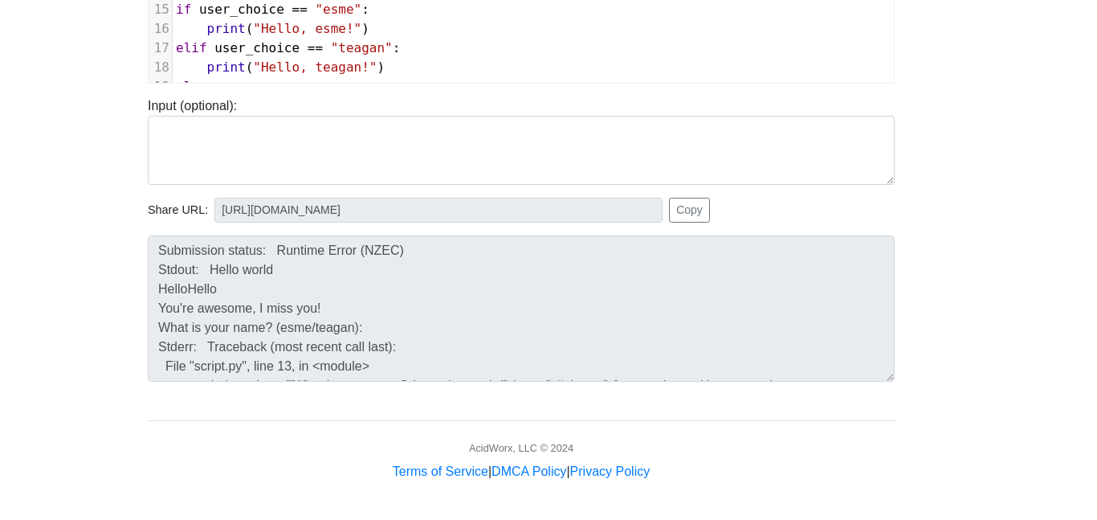
click at [303, 190] on div "Share URL: [URL][DOMAIN_NAME] Copy" at bounding box center [521, 204] width 771 height 38
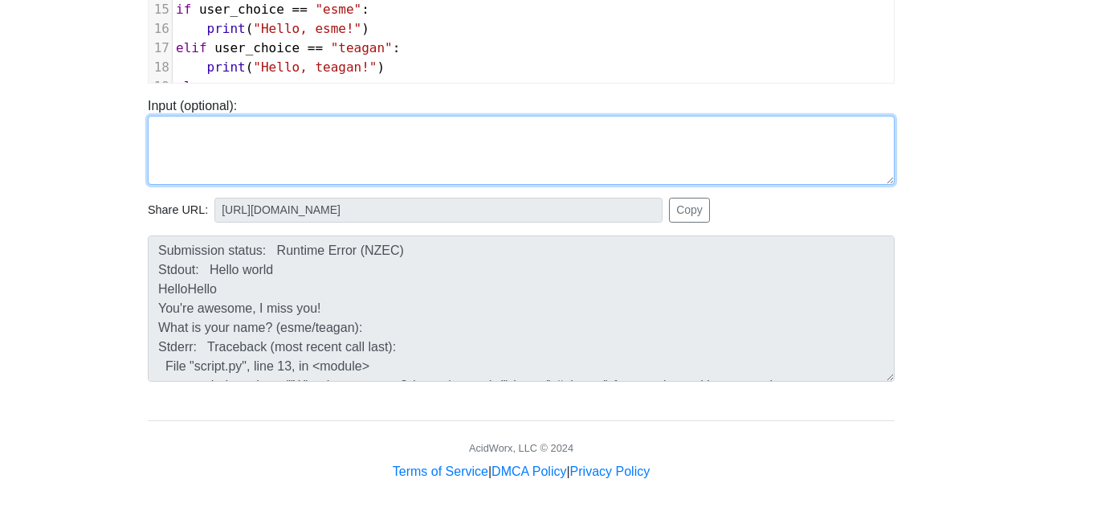
click at [305, 145] on textarea at bounding box center [521, 150] width 747 height 69
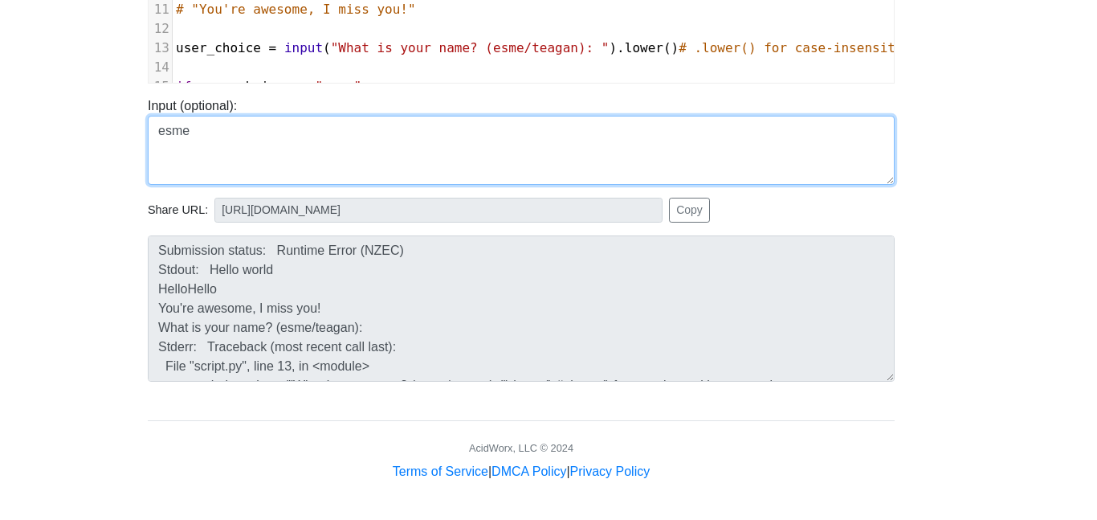
scroll to position [0, 27]
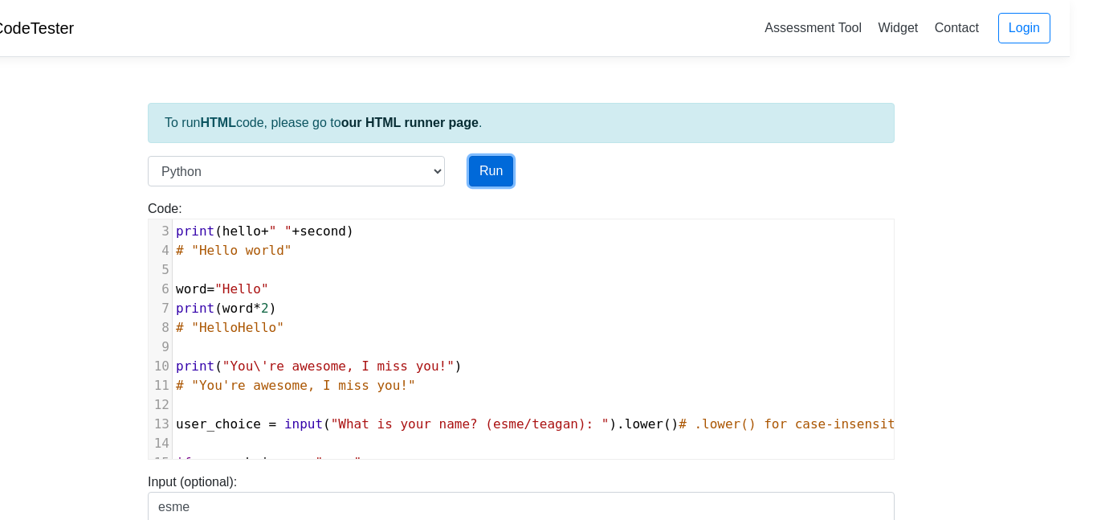
click at [484, 176] on button "Run" at bounding box center [491, 171] width 44 height 31
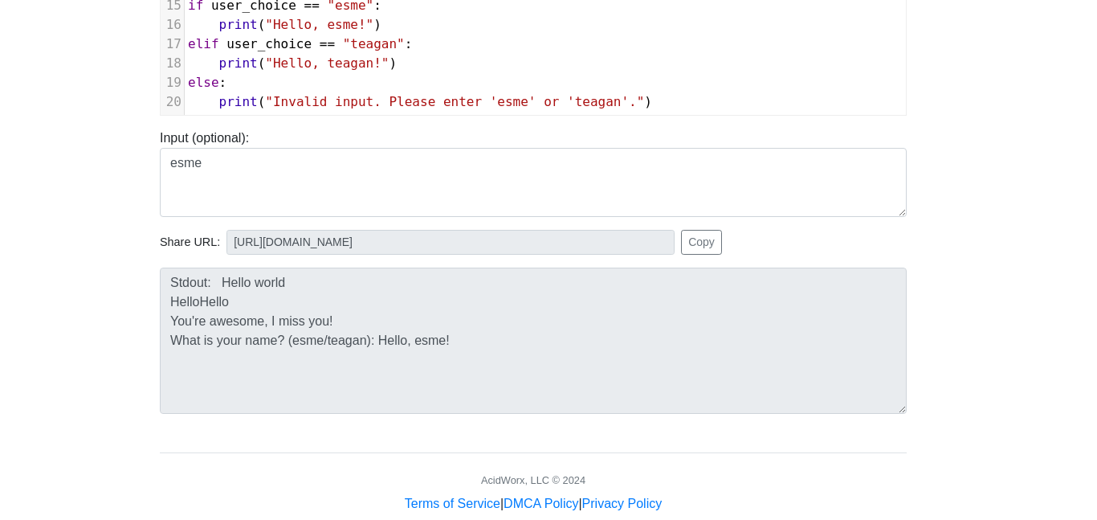
scroll to position [345, 15]
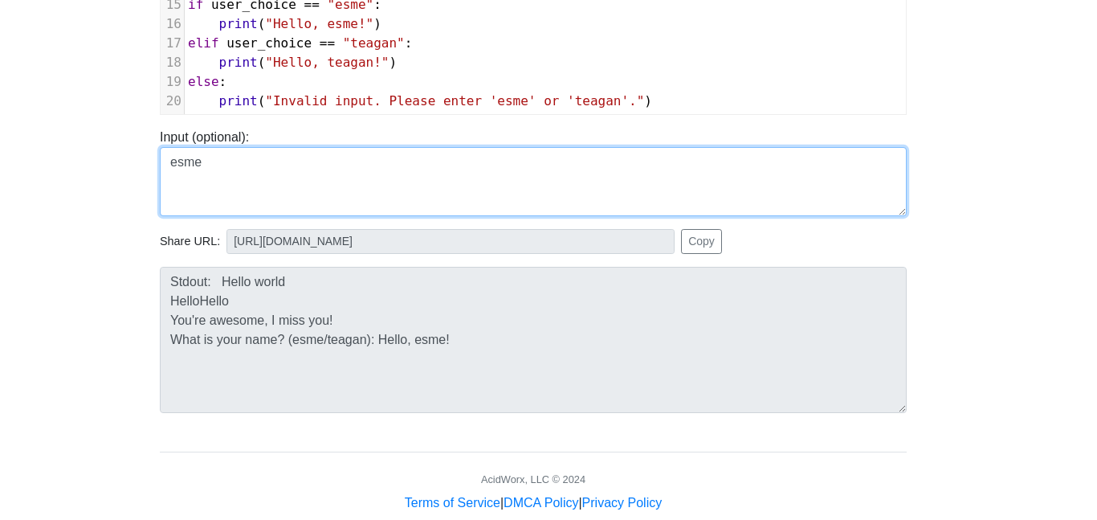
click at [215, 173] on textarea "esme" at bounding box center [533, 181] width 747 height 69
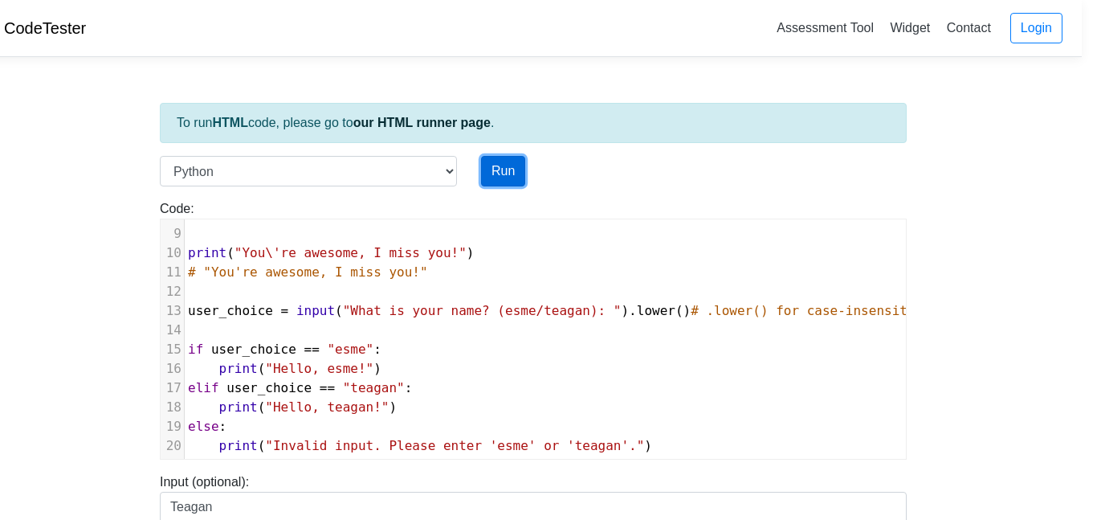
click at [508, 180] on button "Run" at bounding box center [503, 171] width 44 height 31
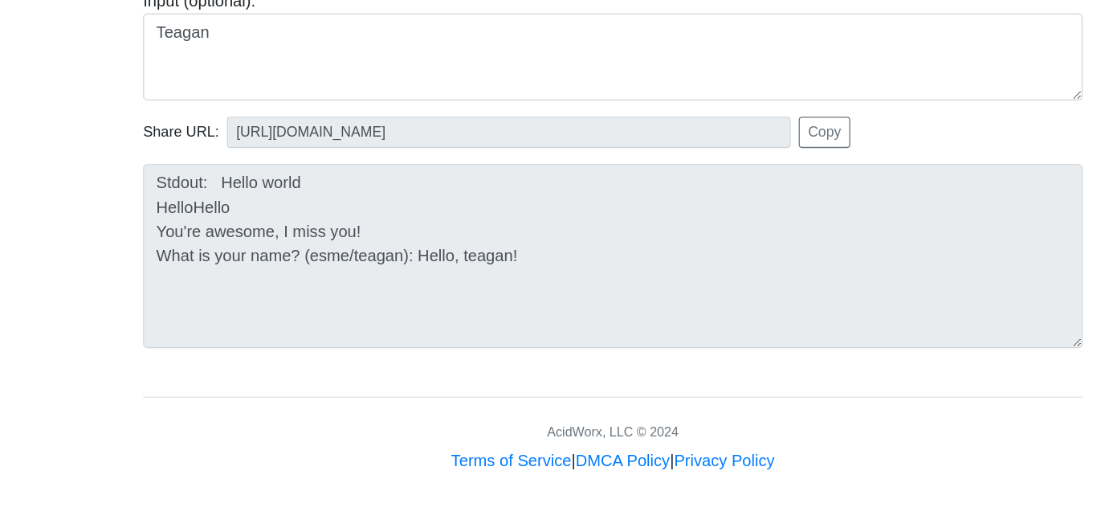
scroll to position [376, 15]
